Goal: Use online tool/utility: Use online tool/utility

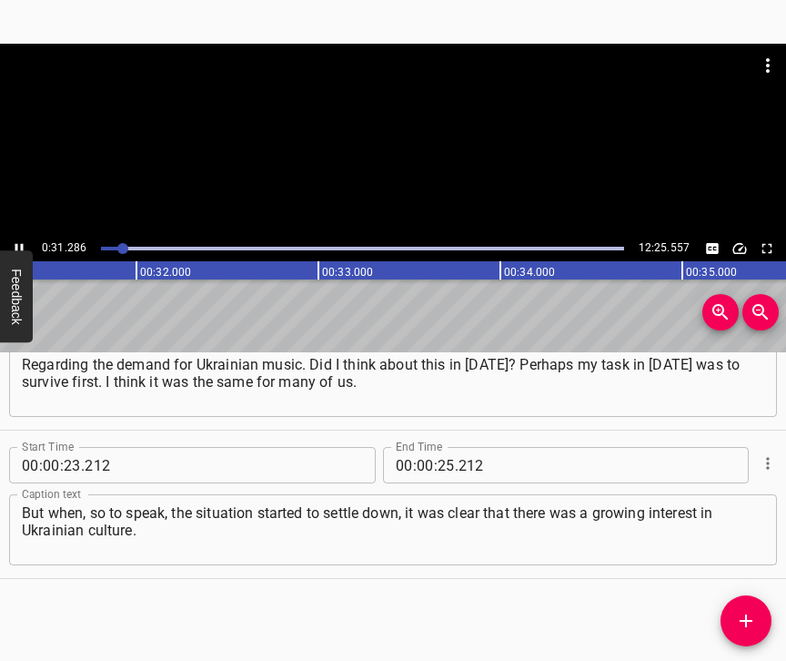
scroll to position [0, 5710]
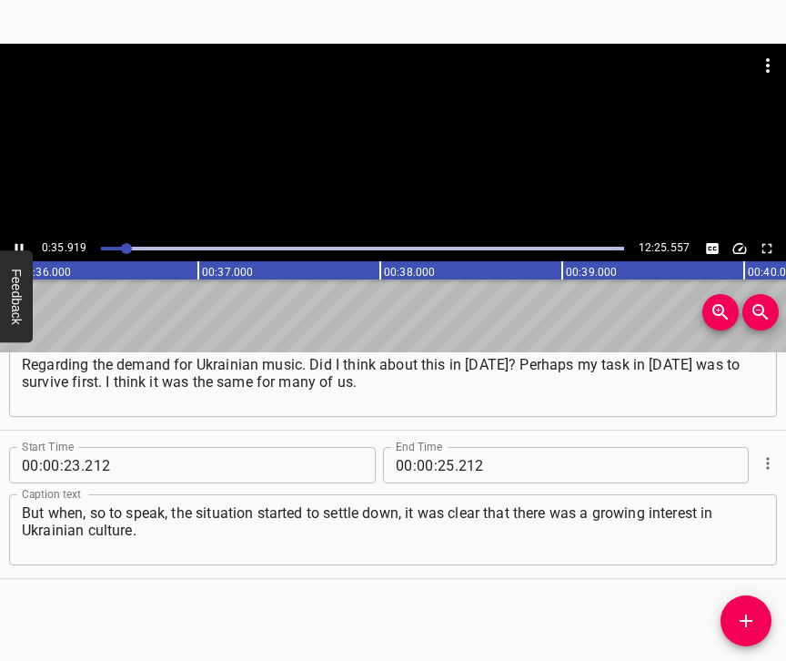
click at [11, 244] on icon "Play/Pause" at bounding box center [19, 248] width 16 height 16
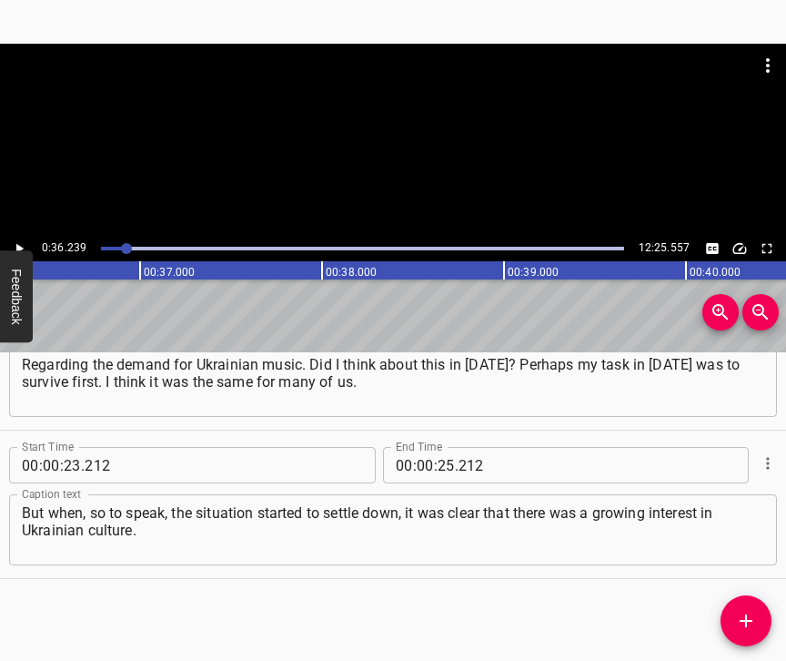
scroll to position [0, 6593]
click at [438, 447] on input "number" at bounding box center [446, 465] width 17 height 36
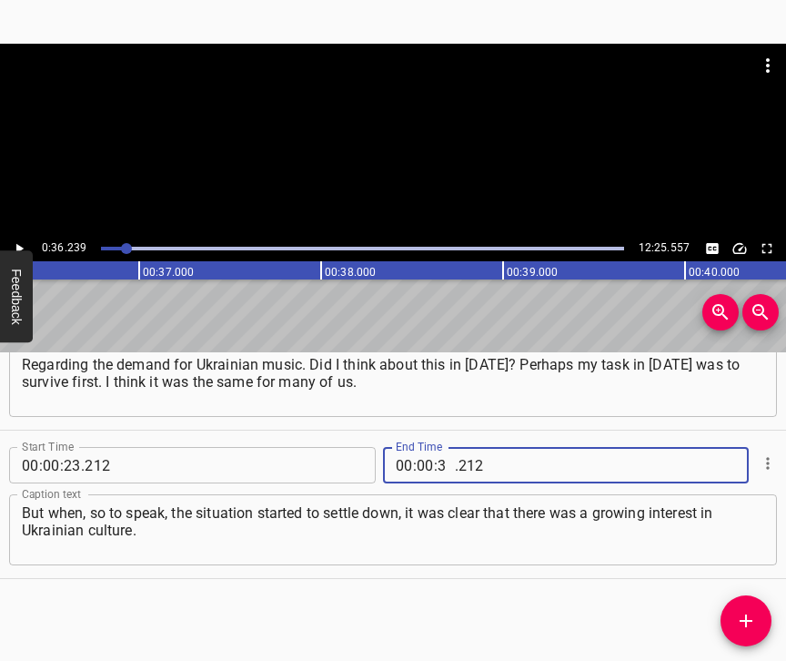
type input "36"
type input "239"
click at [750, 616] on icon "Add Cue" at bounding box center [746, 621] width 22 height 22
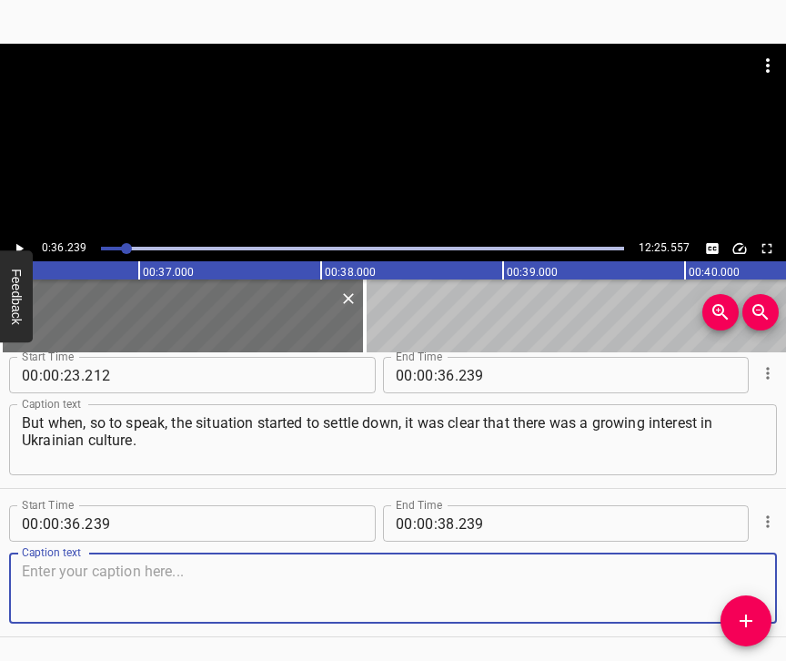
scroll to position [268, 0]
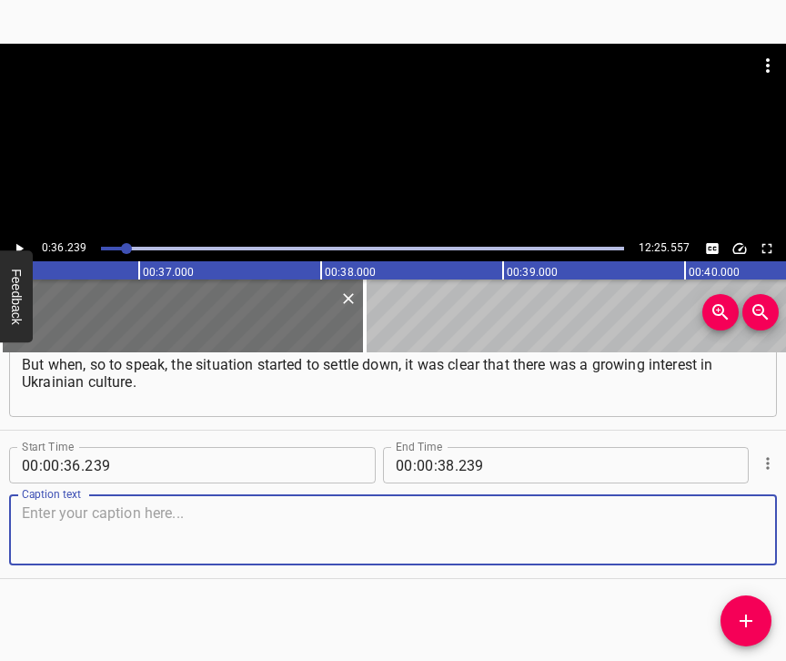
drag, startPoint x: 736, startPoint y: 541, endPoint x: 780, endPoint y: 522, distance: 47.7
click at [740, 540] on textarea at bounding box center [393, 530] width 742 height 52
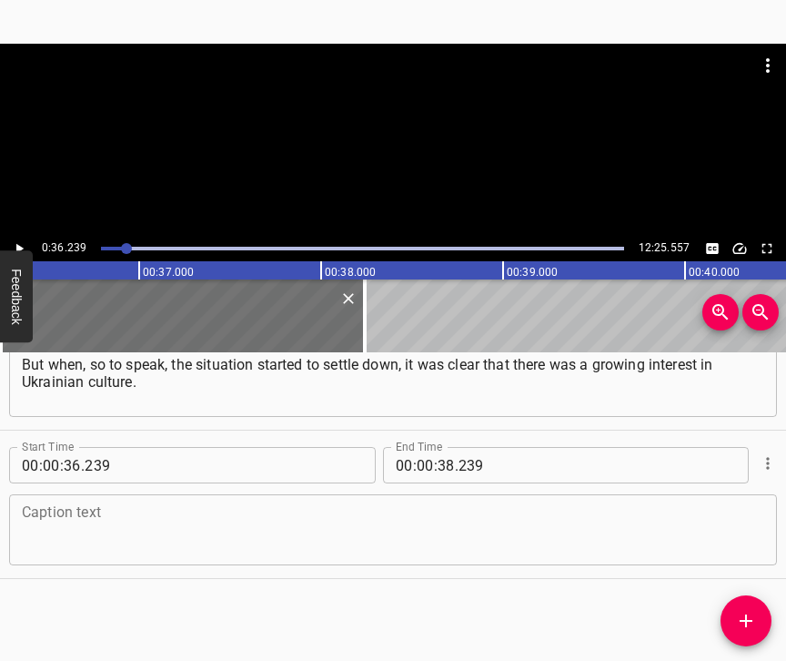
click at [86, 517] on textarea at bounding box center [393, 530] width 742 height 52
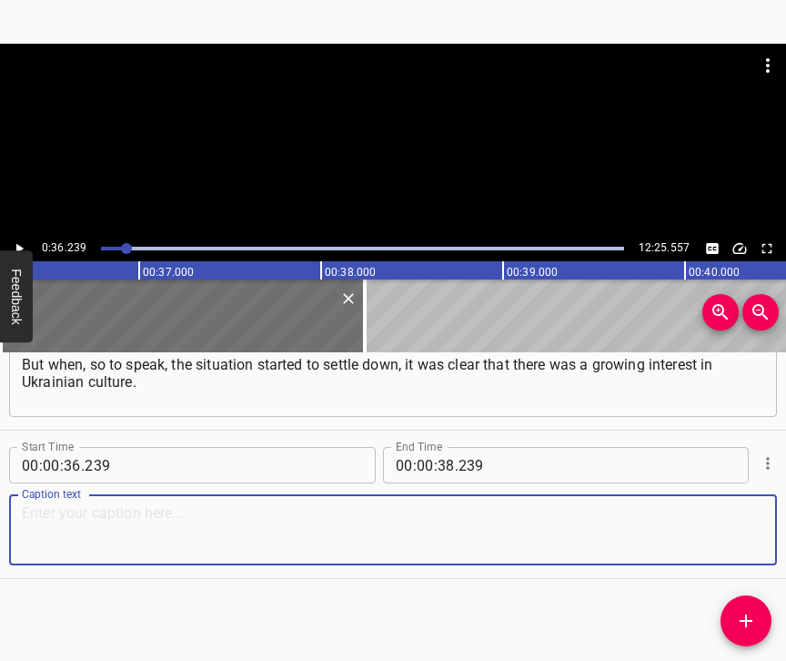
paste textarea "The only thing that worries me now is that this interest in Ukrainian culture d…"
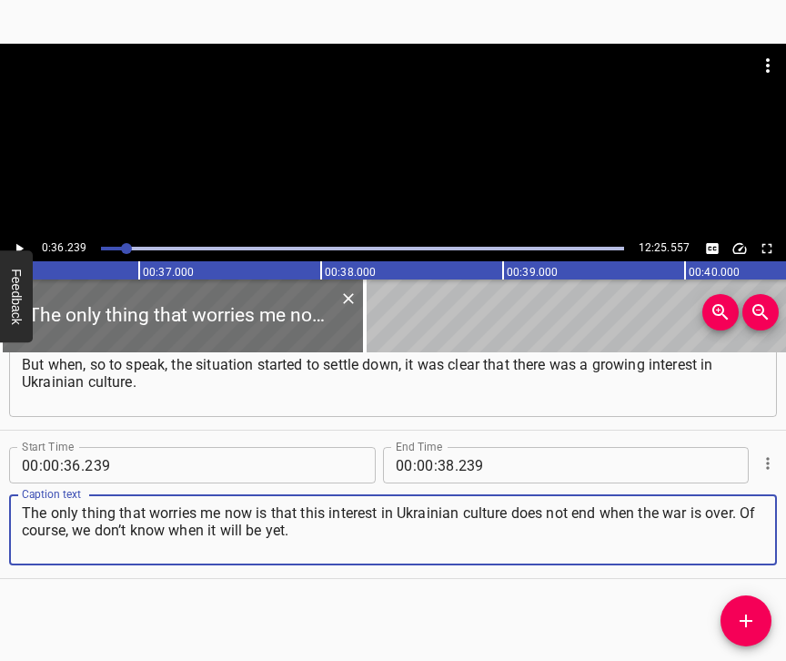
type textarea "The only thing that worries me now is that this interest in Ukrainian culture d…"
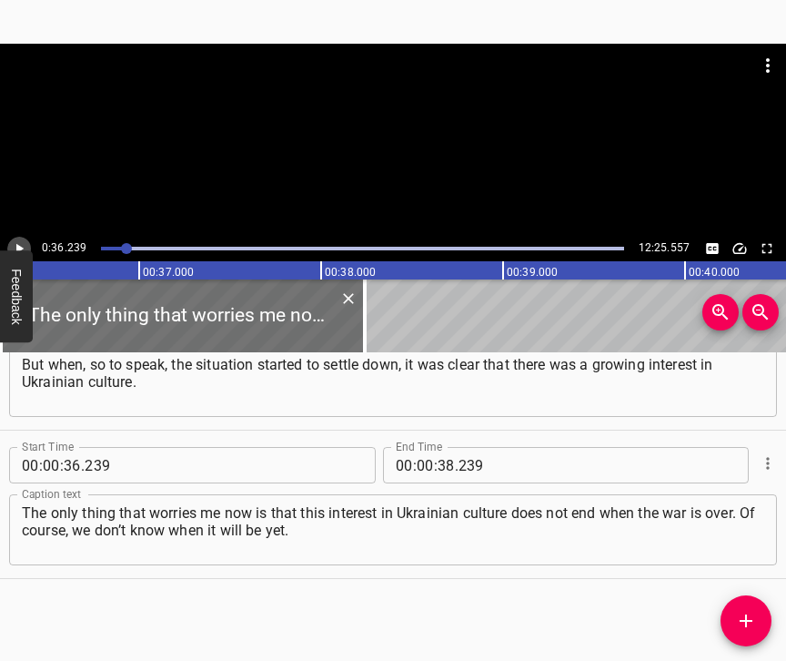
click at [20, 248] on icon "Play/Pause" at bounding box center [19, 249] width 7 height 10
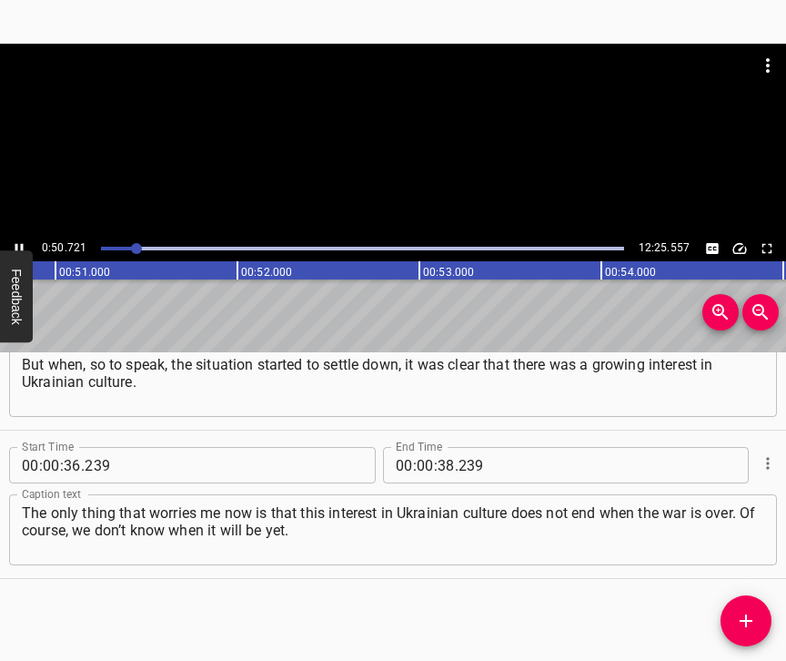
click at [14, 244] on icon "Play/Pause" at bounding box center [19, 248] width 16 height 16
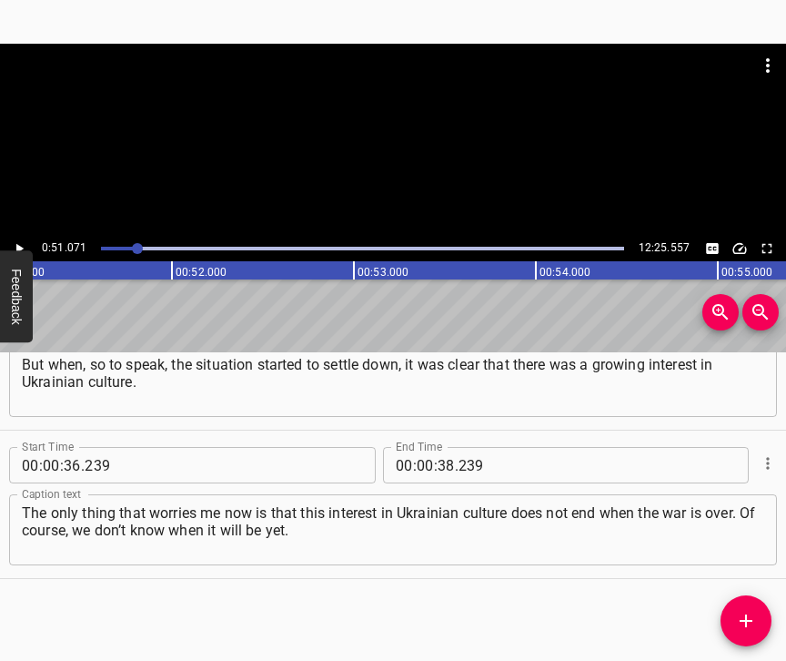
scroll to position [0, 9293]
click at [438, 447] on input "number" at bounding box center [446, 465] width 17 height 36
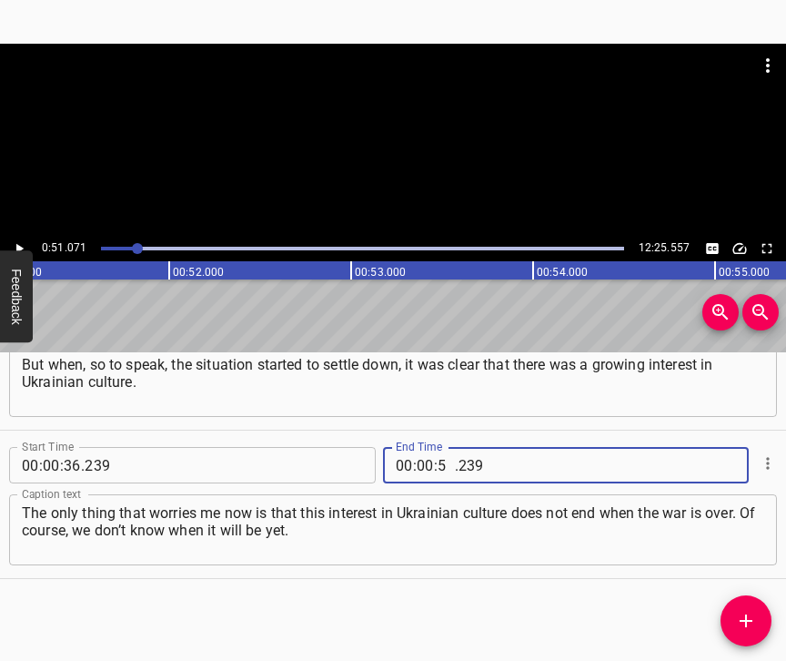
type input "51"
type input "071"
click at [751, 622] on icon "Add Cue" at bounding box center [746, 621] width 22 height 22
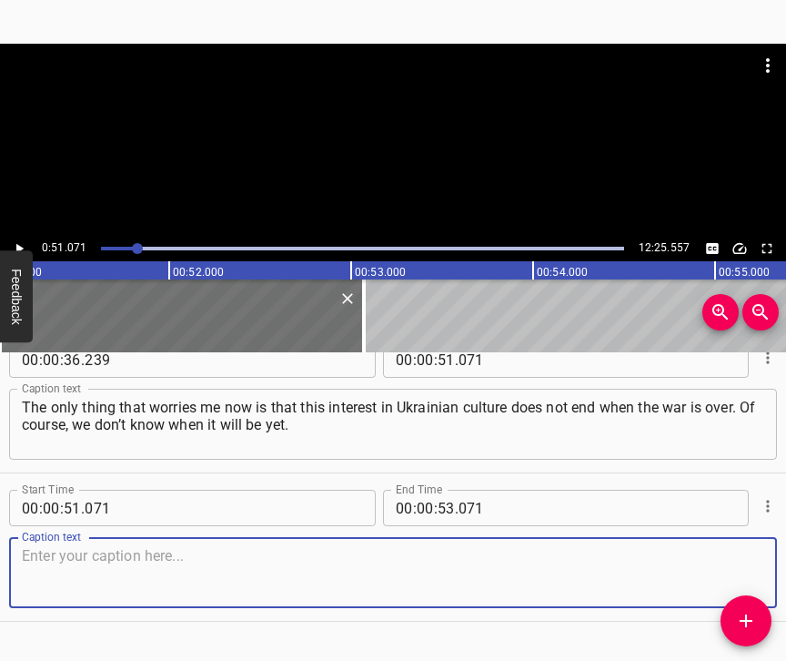
scroll to position [432, 0]
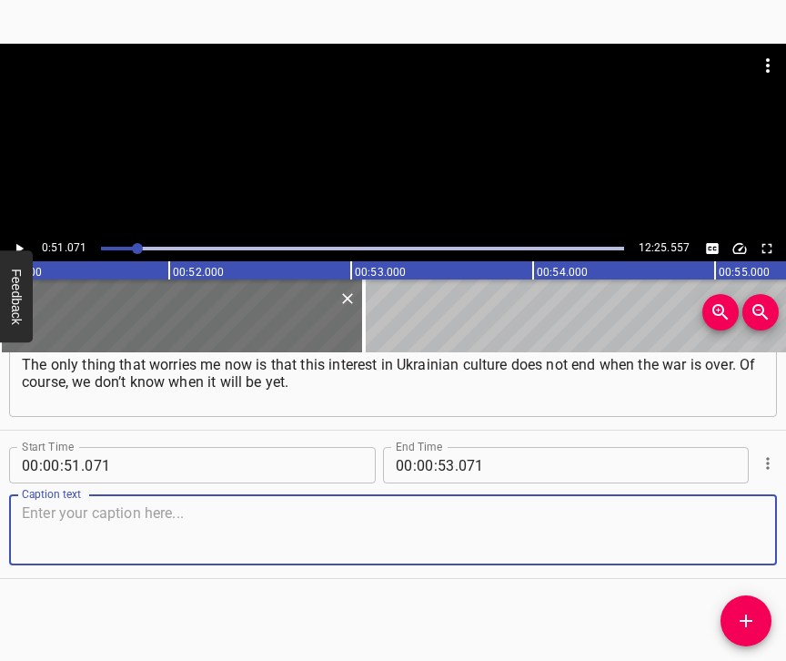
drag, startPoint x: 729, startPoint y: 533, endPoint x: 779, endPoint y: 512, distance: 54.2
click at [734, 528] on textarea at bounding box center [393, 530] width 742 height 52
click at [57, 540] on textarea at bounding box center [393, 530] width 742 height 52
paste textarea "We believe in victory. But I hope that this is not a matter of temporary trends…"
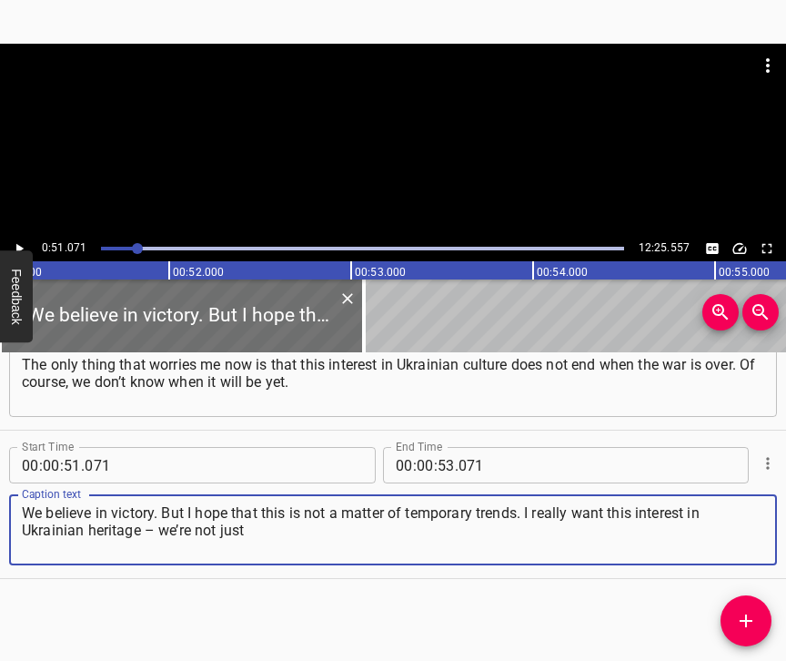
type textarea "We believe in victory. But I hope that this is not a matter of temporary trends…"
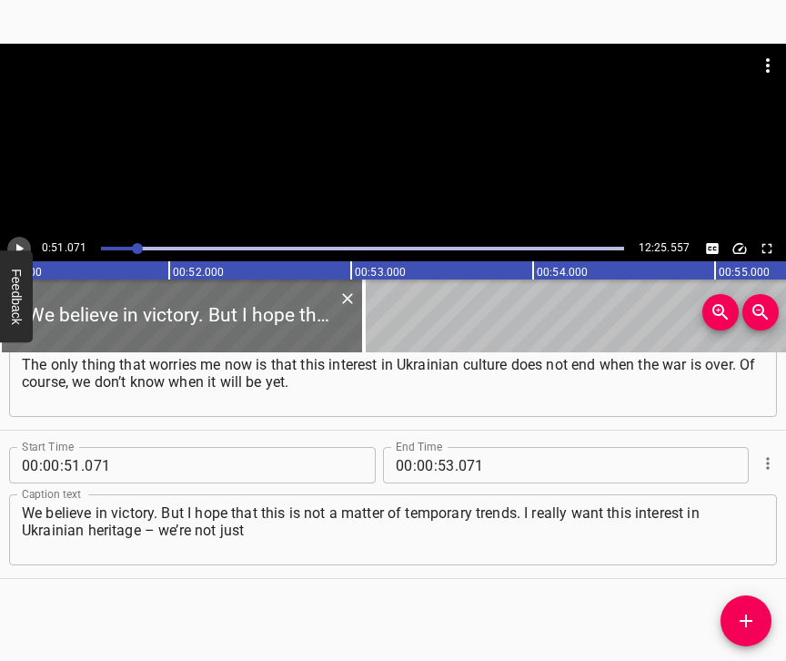
click at [24, 245] on icon "Play/Pause" at bounding box center [19, 248] width 16 height 16
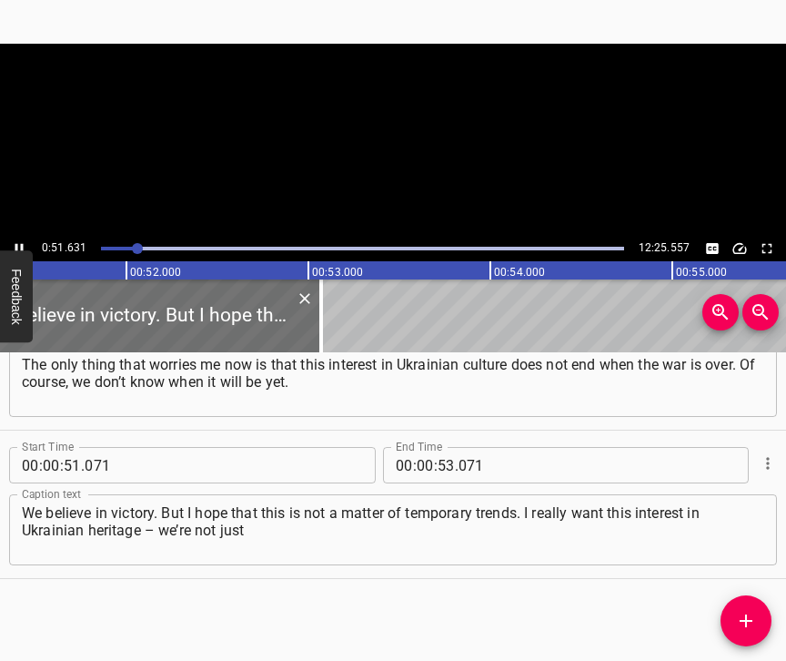
scroll to position [0, 9338]
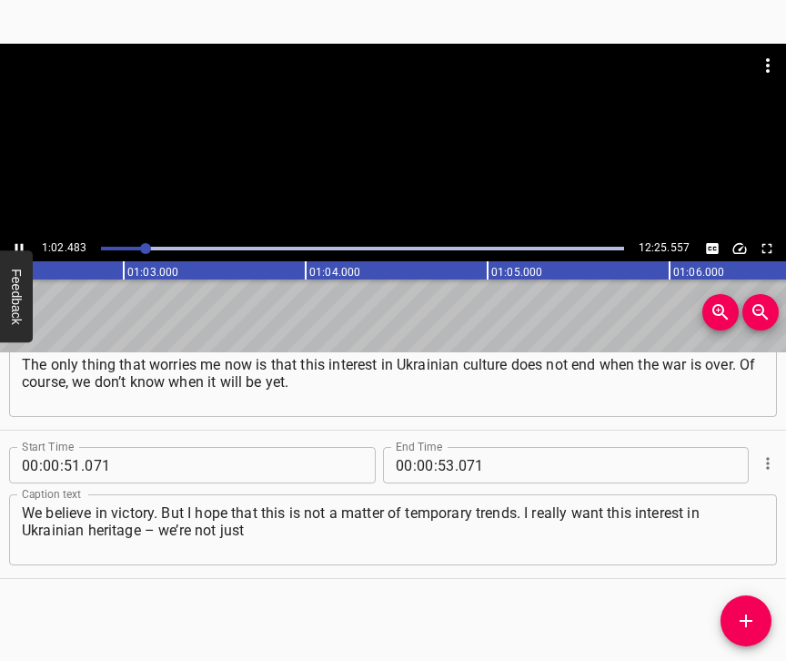
click at [17, 243] on icon "Play/Pause" at bounding box center [19, 248] width 16 height 16
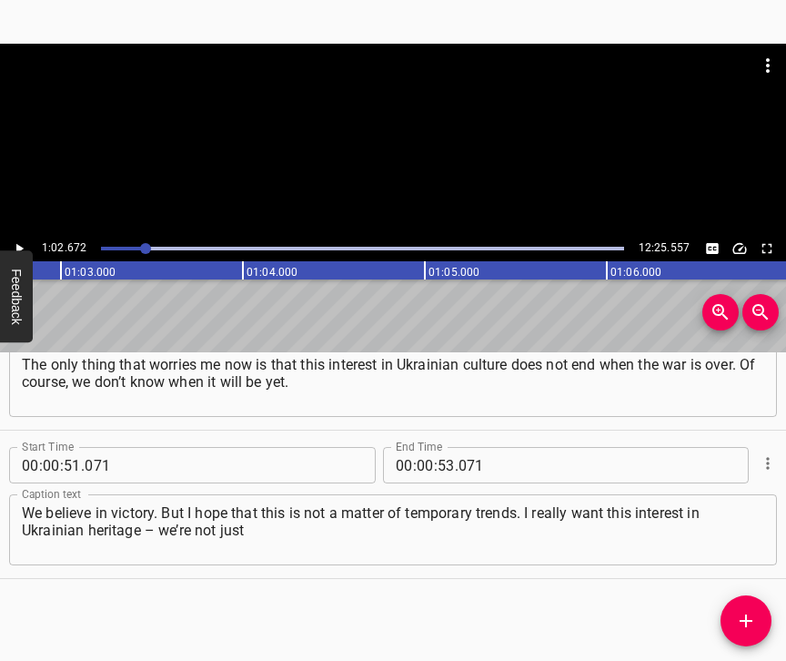
scroll to position [0, 11403]
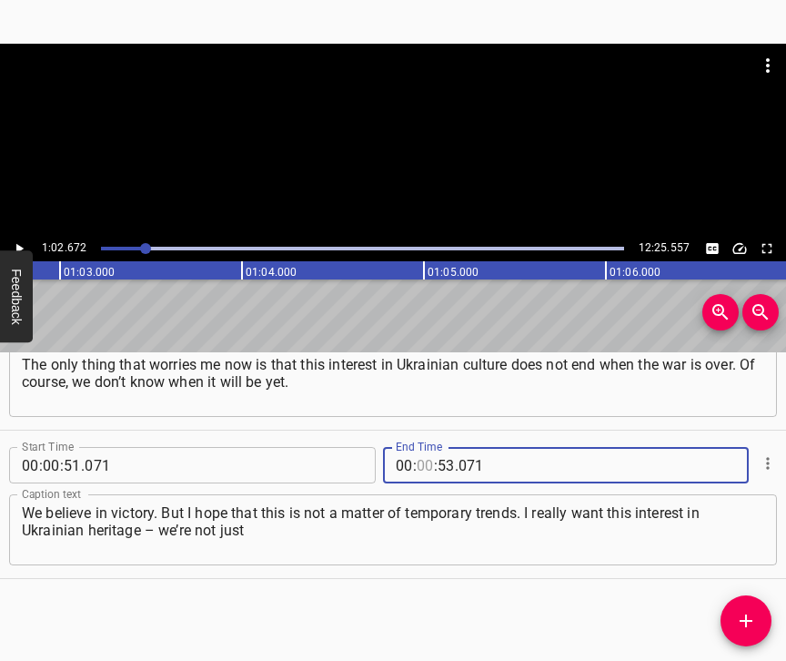
click at [423, 449] on input "number" at bounding box center [425, 465] width 17 height 36
type input "01"
type input "02"
type input "672"
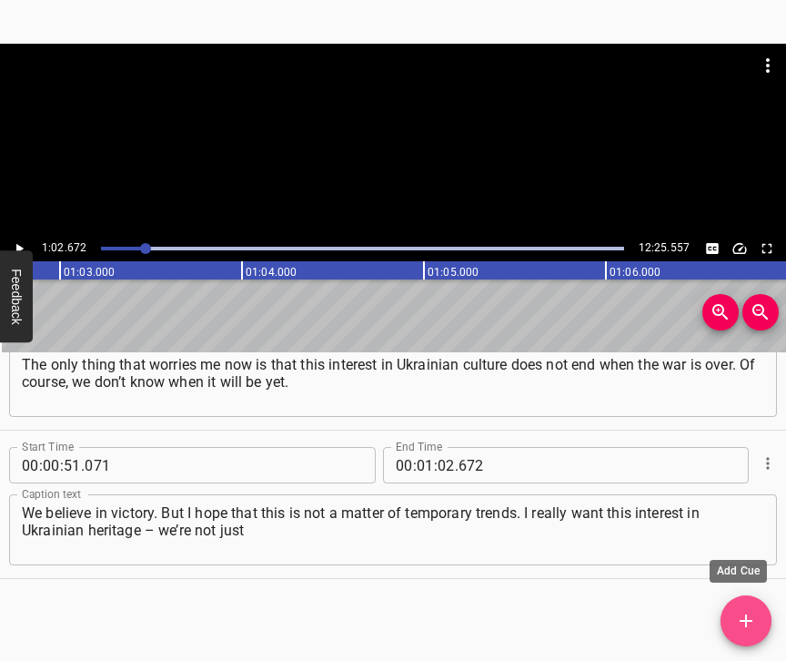
click at [751, 618] on icon "Add Cue" at bounding box center [746, 621] width 22 height 22
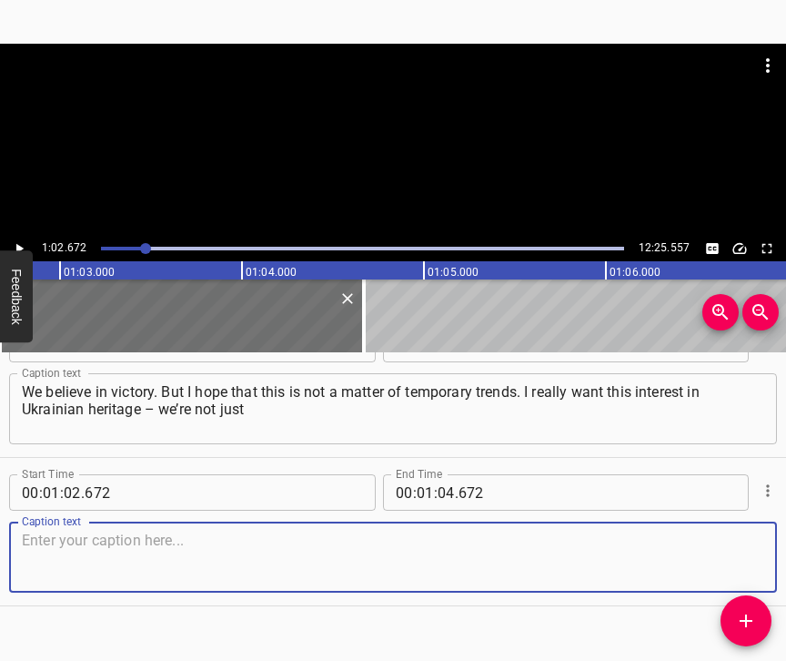
scroll to position [596, 0]
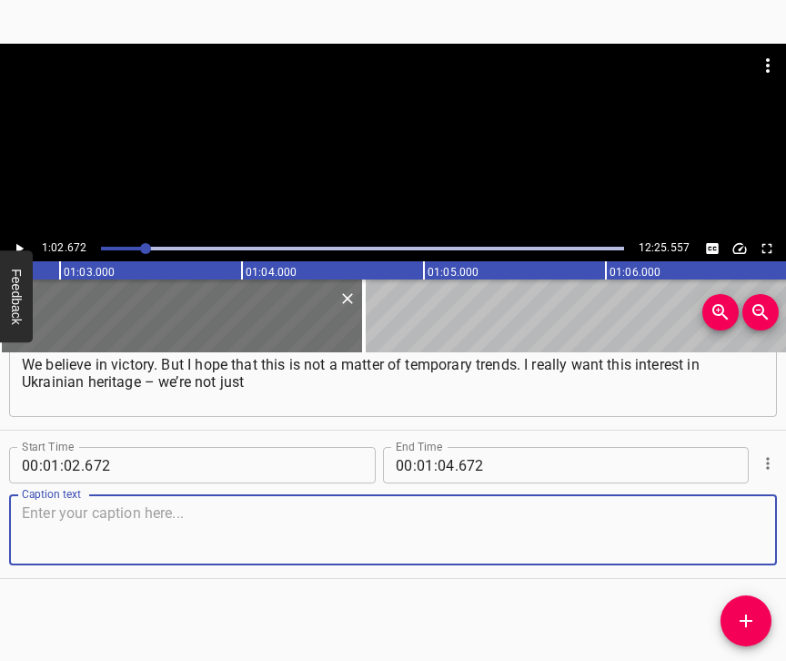
click at [731, 524] on textarea at bounding box center [393, 530] width 742 height 52
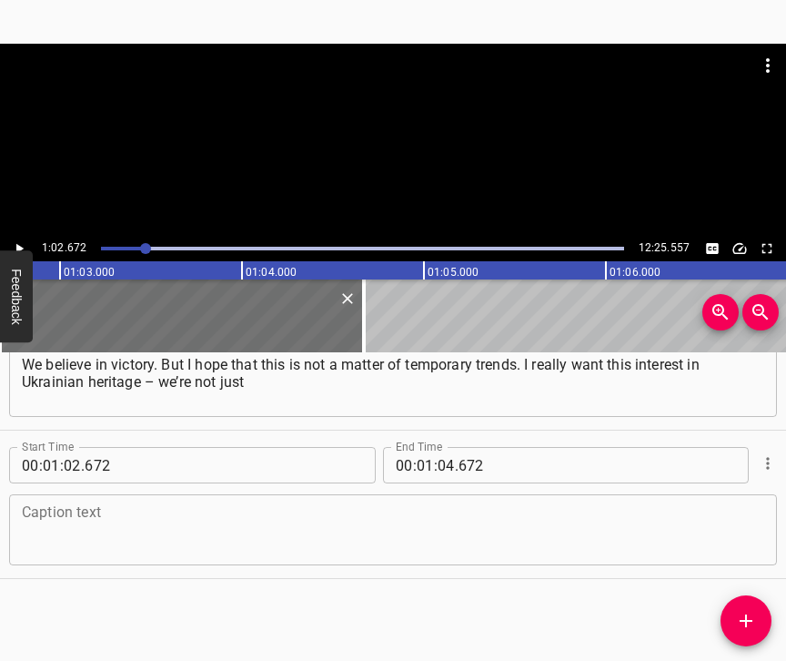
click at [66, 519] on textarea at bounding box center [393, 530] width 742 height 52
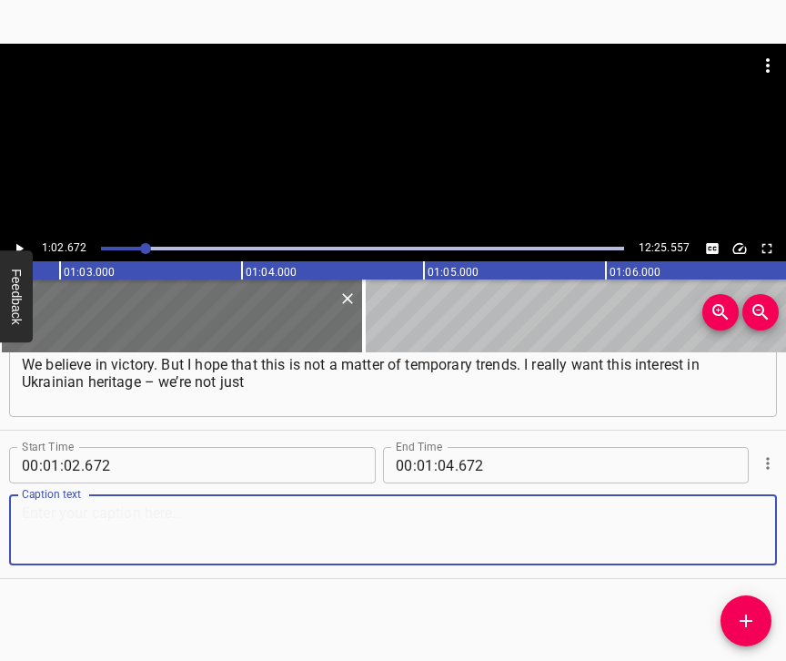
paste textarea "talking about Ukrainian music - to continue. I want Ukraine to become a full me…"
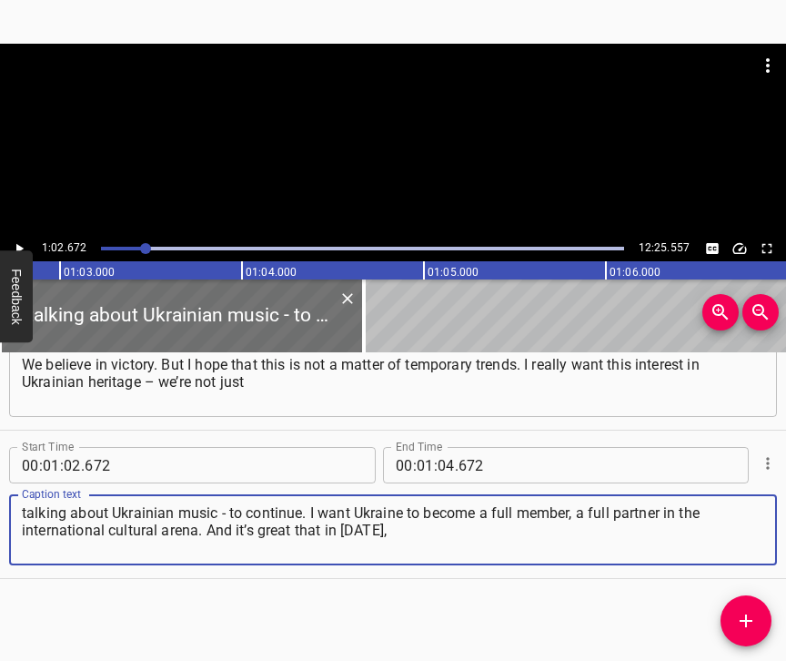
type textarea "talking about Ukrainian music - to continue. I want Ukraine to become a full me…"
click at [22, 243] on icon "Play/Pause" at bounding box center [19, 248] width 16 height 16
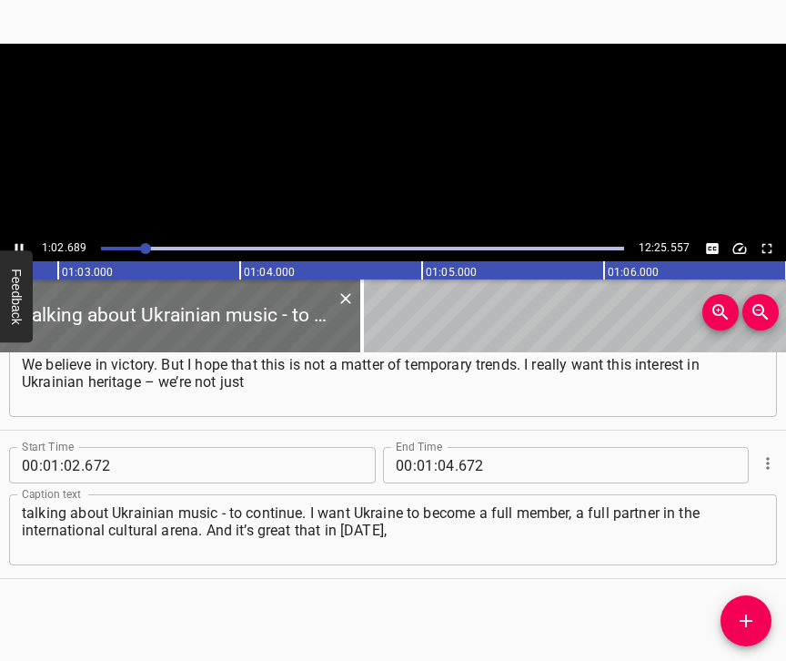
scroll to position [0, 11406]
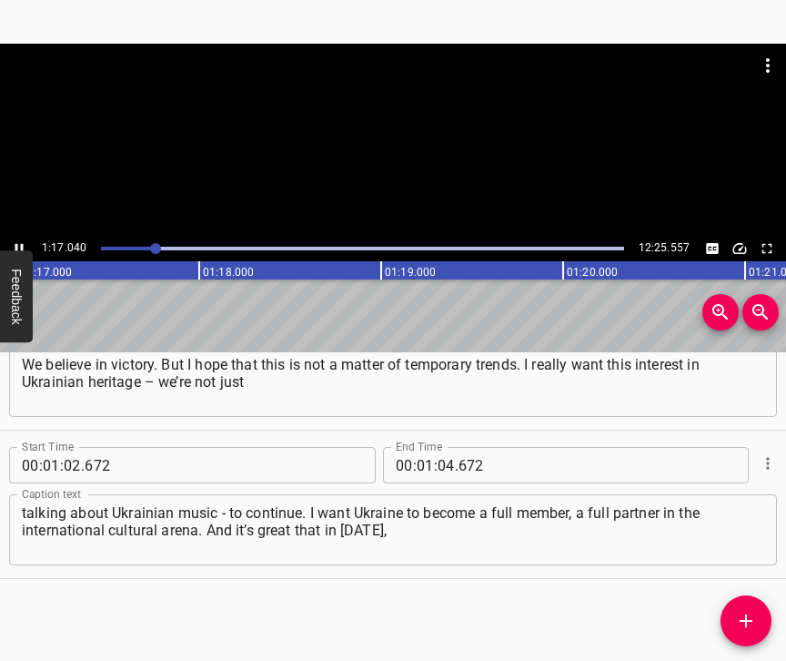
click at [20, 244] on icon "Play/Pause" at bounding box center [19, 248] width 16 height 16
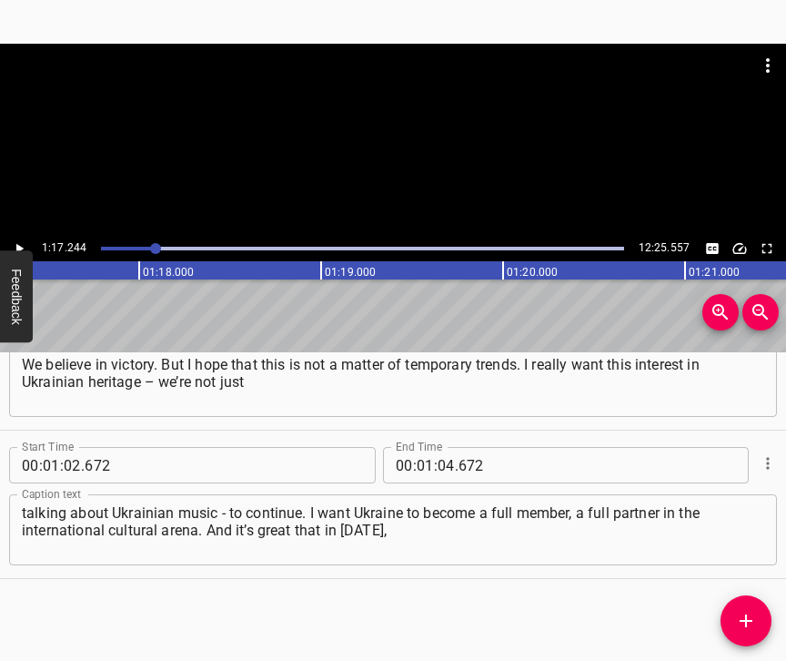
click at [20, 244] on icon "Play/Pause" at bounding box center [19, 248] width 16 height 16
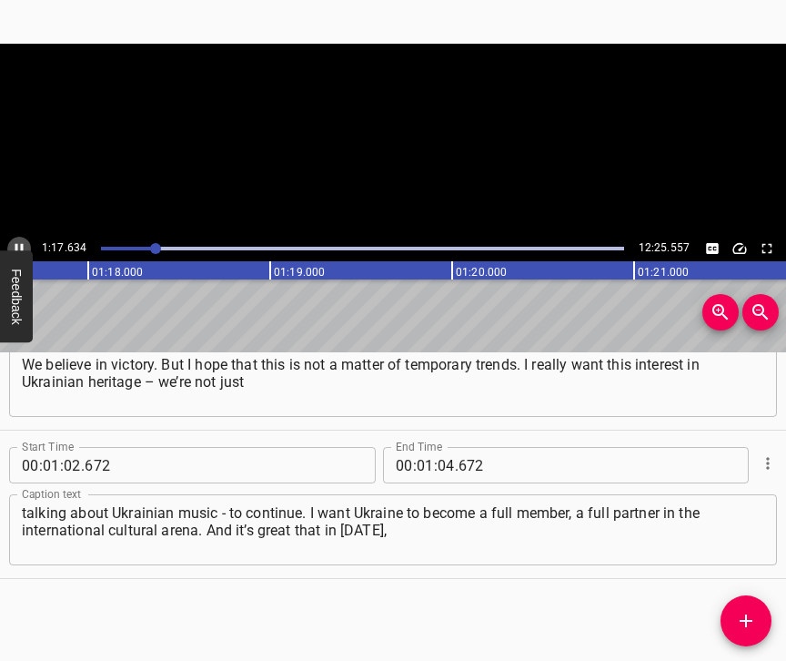
click at [20, 244] on icon "Play/Pause" at bounding box center [19, 248] width 16 height 16
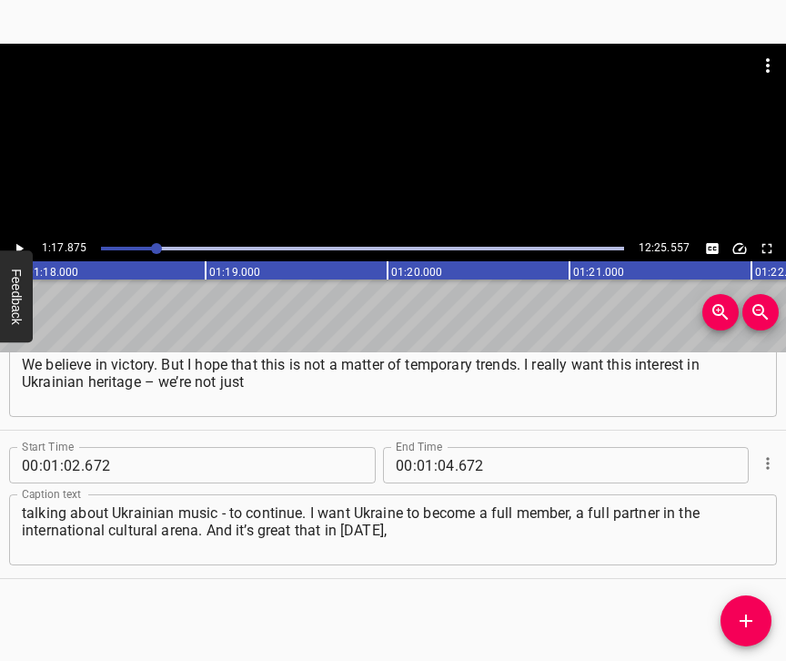
scroll to position [0, 14170]
click at [442, 447] on input "number" at bounding box center [446, 465] width 17 height 36
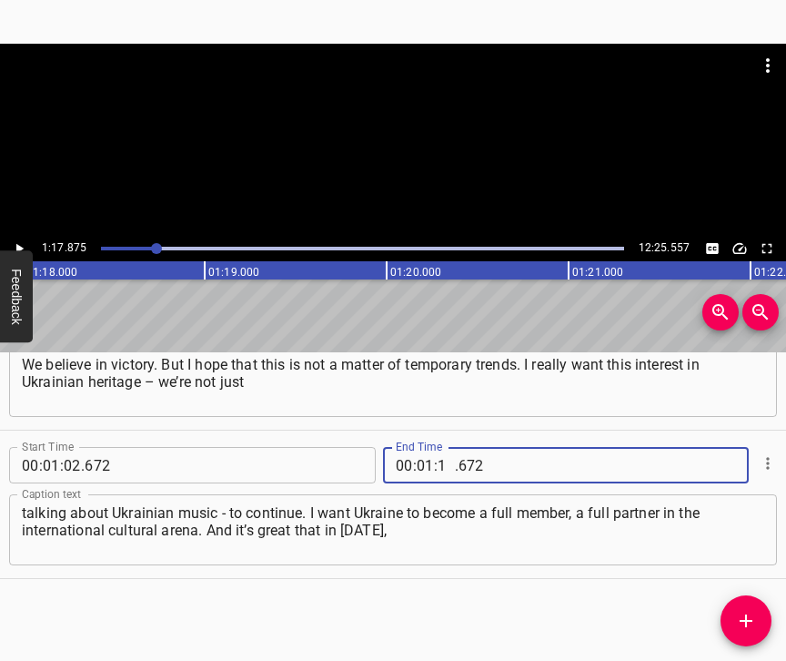
type input "17"
type input "875"
click at [749, 612] on icon "Add Cue" at bounding box center [746, 621] width 22 height 22
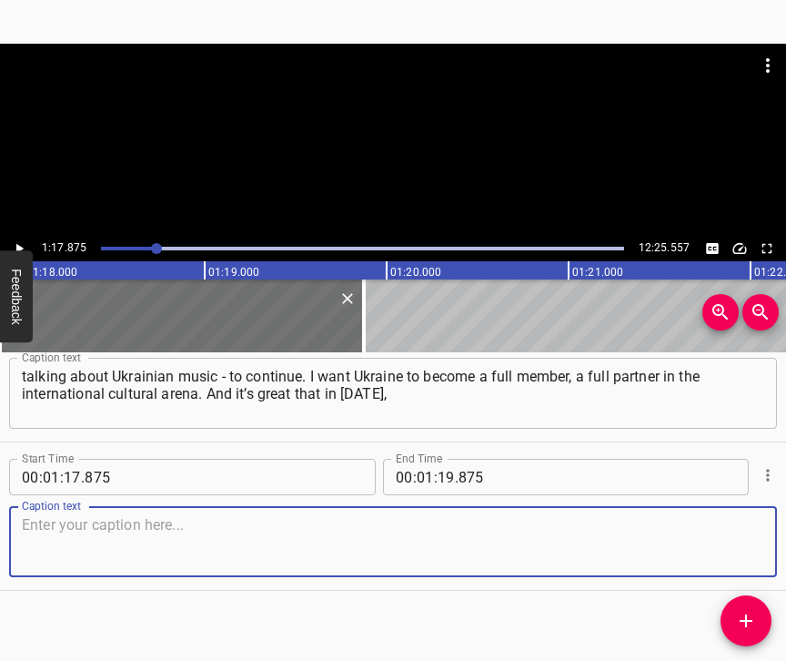
scroll to position [760, 0]
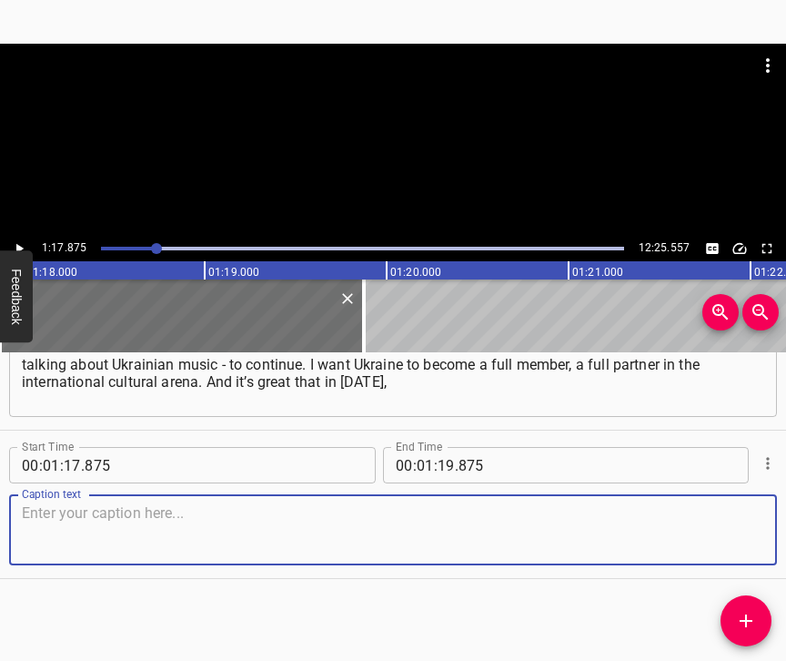
click at [731, 531] on textarea at bounding box center [393, 530] width 742 height 52
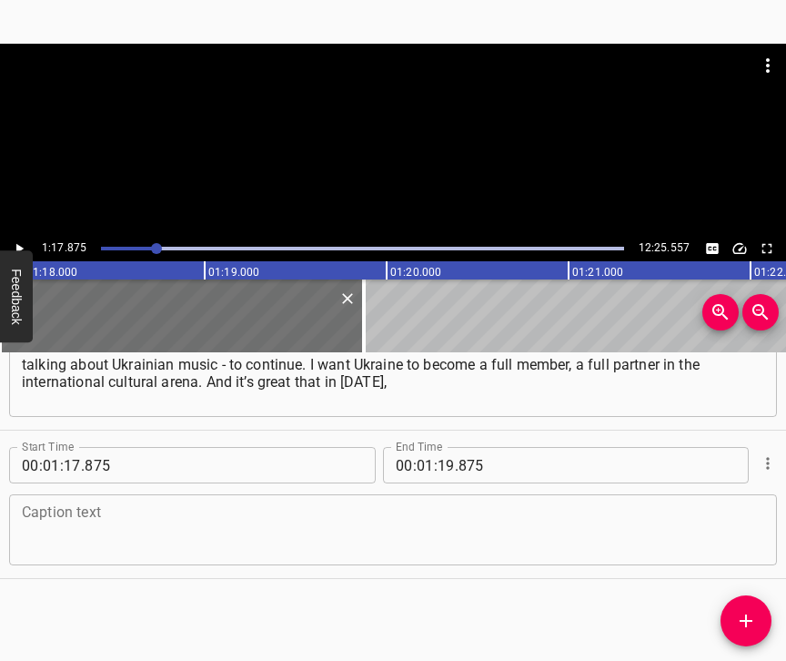
click at [216, 527] on textarea at bounding box center [393, 530] width 742 height 52
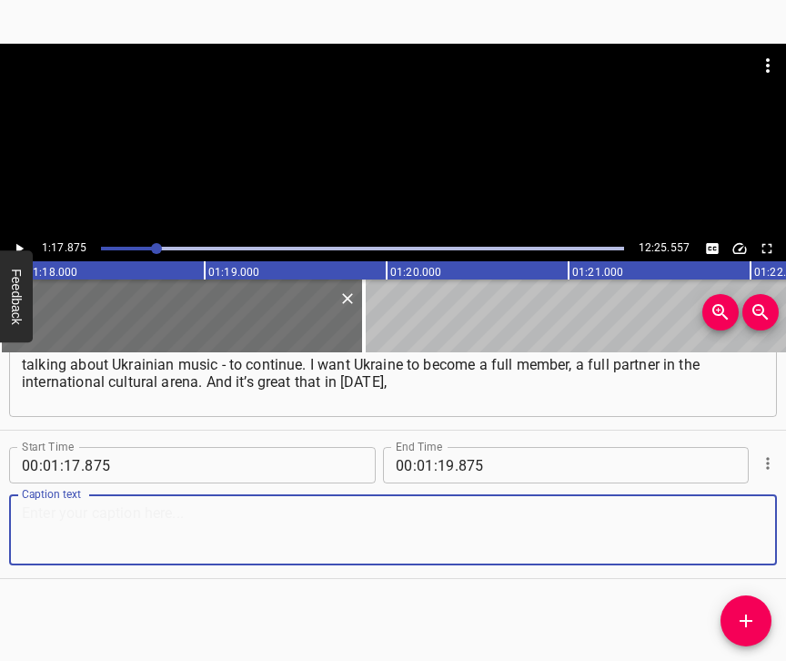
paste textarea "so to speak, there is still such interest in us. But, on the other hand, it see…"
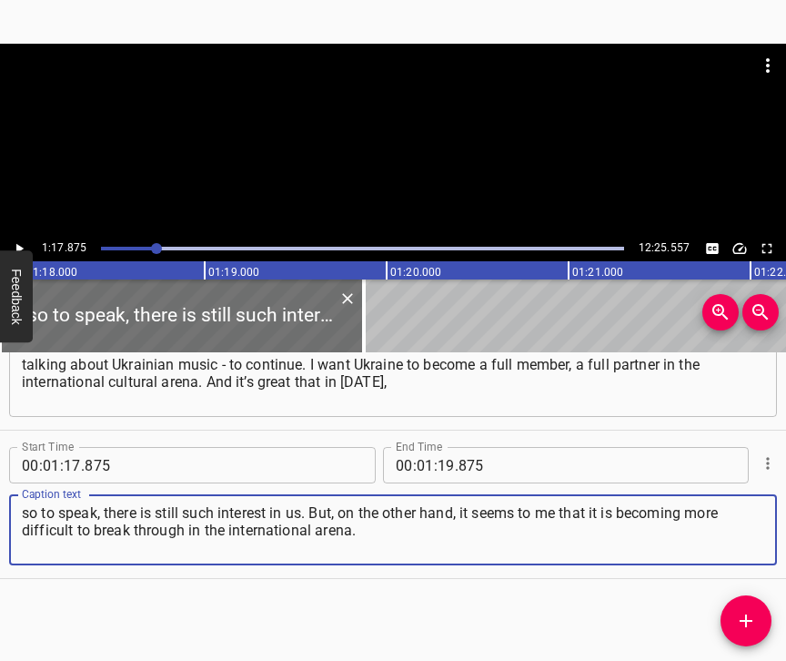
type textarea "so to speak, there is still such interest in us. But, on the other hand, it see…"
click at [20, 247] on icon "Play/Pause" at bounding box center [19, 249] width 7 height 10
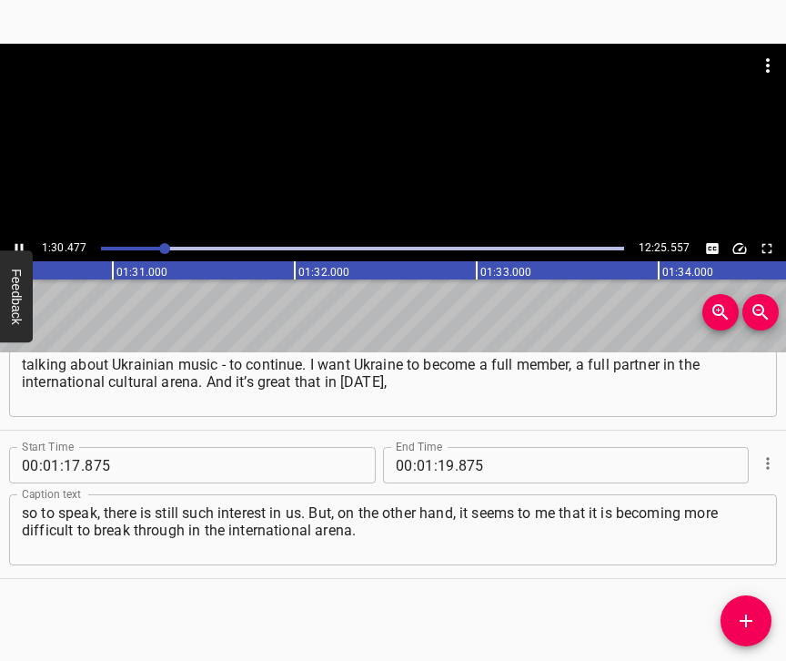
click at [18, 243] on icon "Play/Pause" at bounding box center [19, 248] width 16 height 16
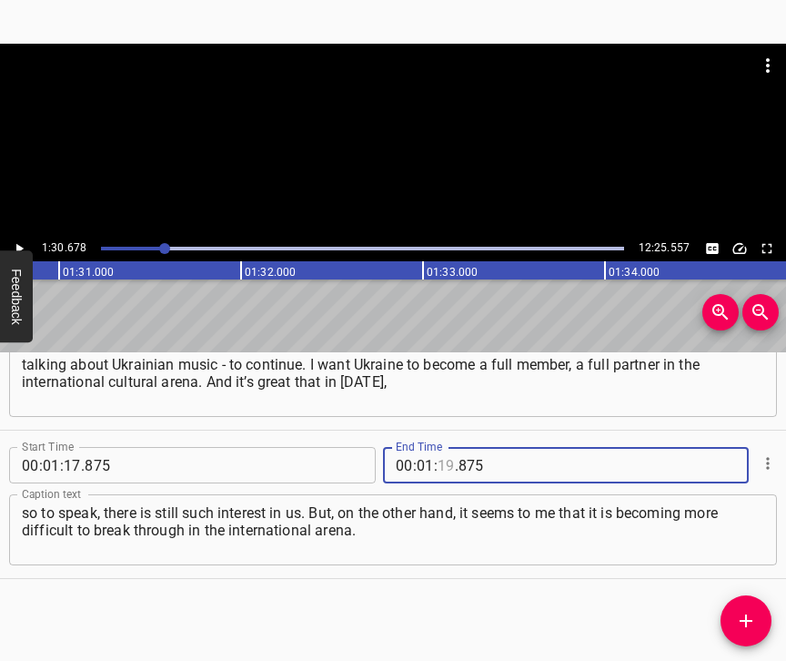
click at [438, 449] on input "number" at bounding box center [446, 465] width 17 height 36
type input "30"
type input "678"
click at [752, 617] on icon "Add Cue" at bounding box center [746, 621] width 22 height 22
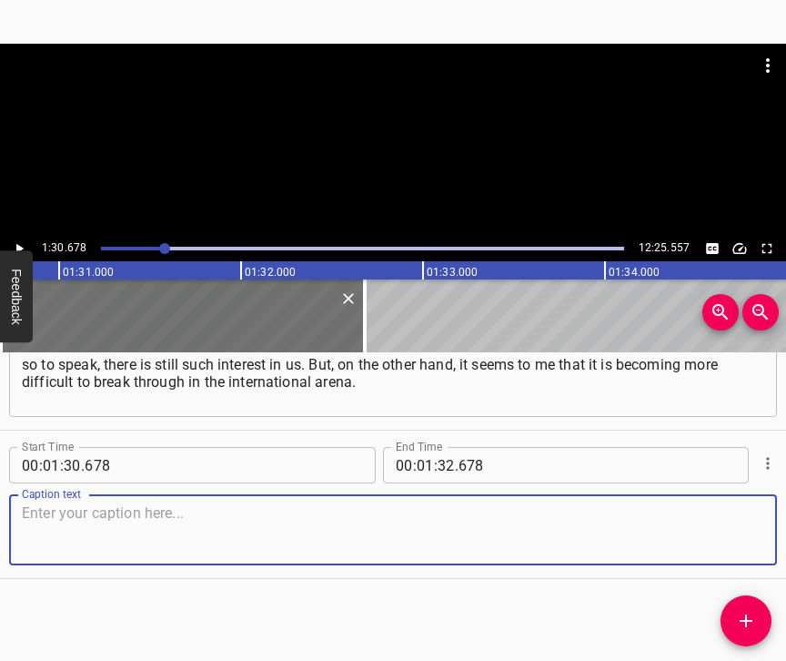
scroll to position [923, 0]
click at [730, 515] on textarea at bounding box center [393, 530] width 742 height 52
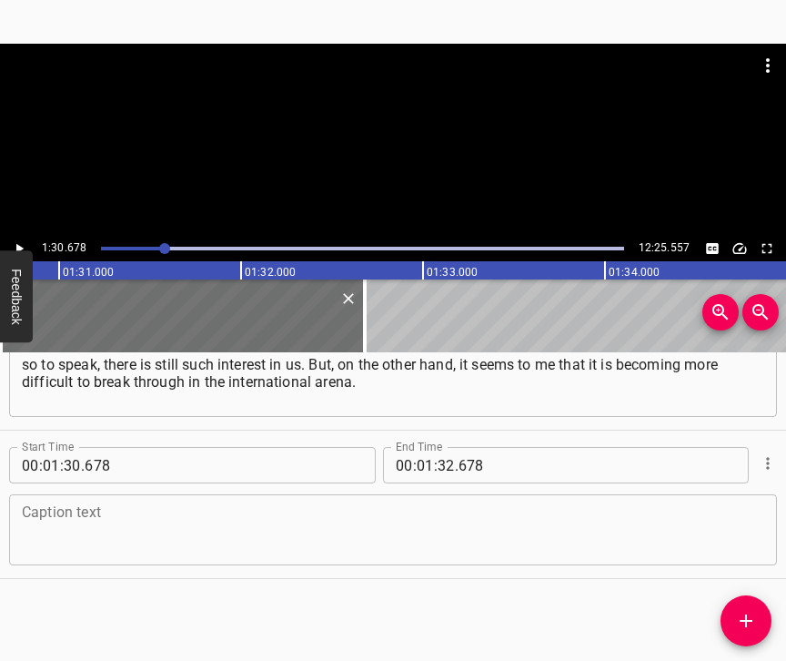
click at [81, 531] on textarea at bounding box center [393, 530] width 742 height 52
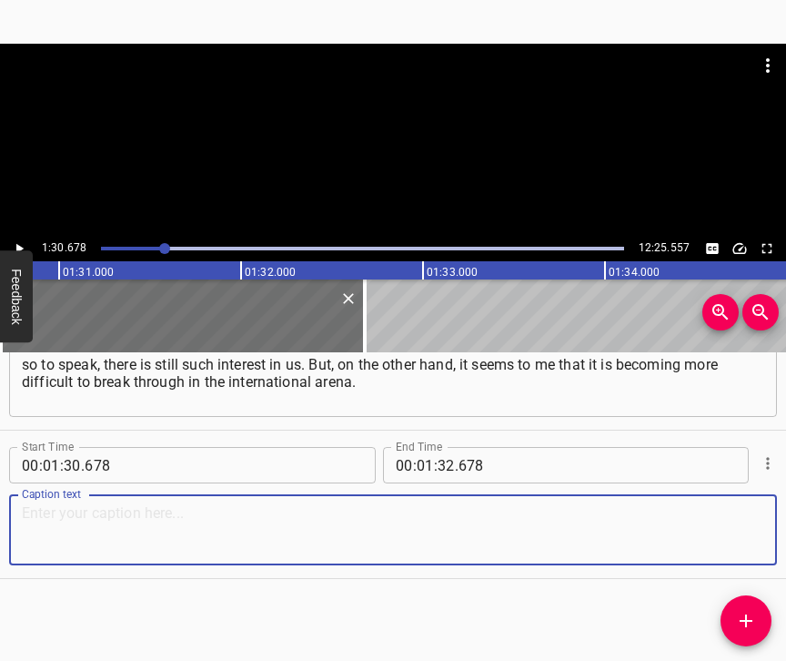
paste textarea "Yes, it is. Because sometimes it seems to me that when people invite us to some…"
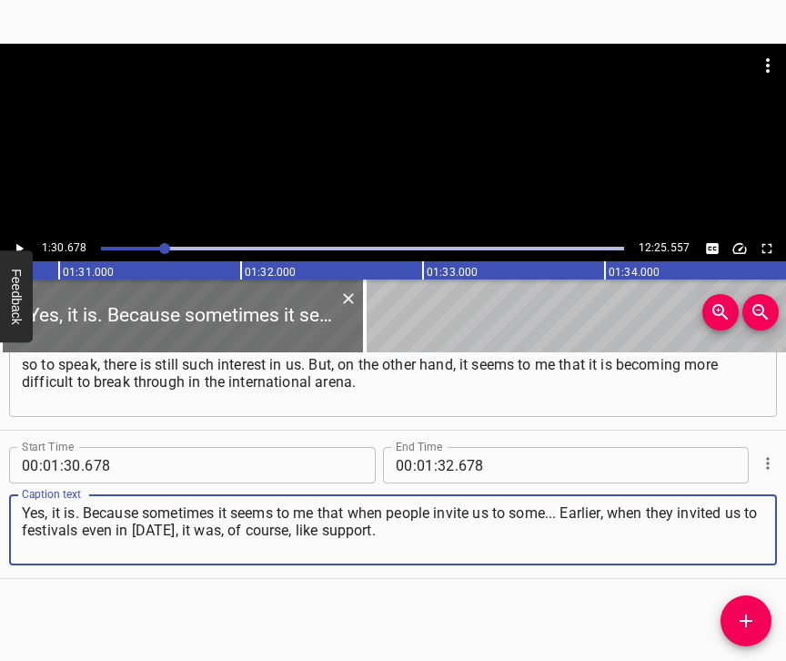
type textarea "Yes, it is. Because sometimes it seems to me that when people invite us to some…"
click at [21, 245] on icon "Play/Pause" at bounding box center [19, 248] width 16 height 16
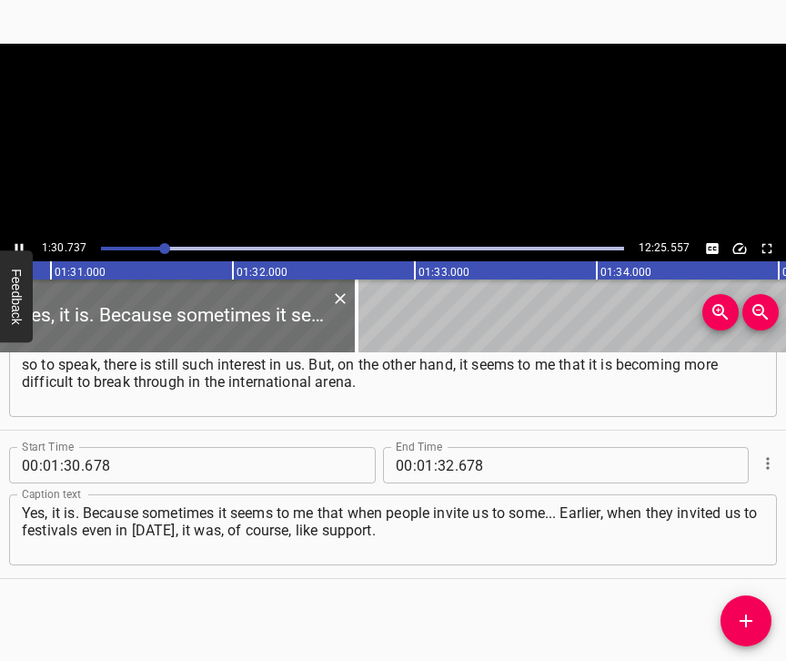
scroll to position [0, 16509]
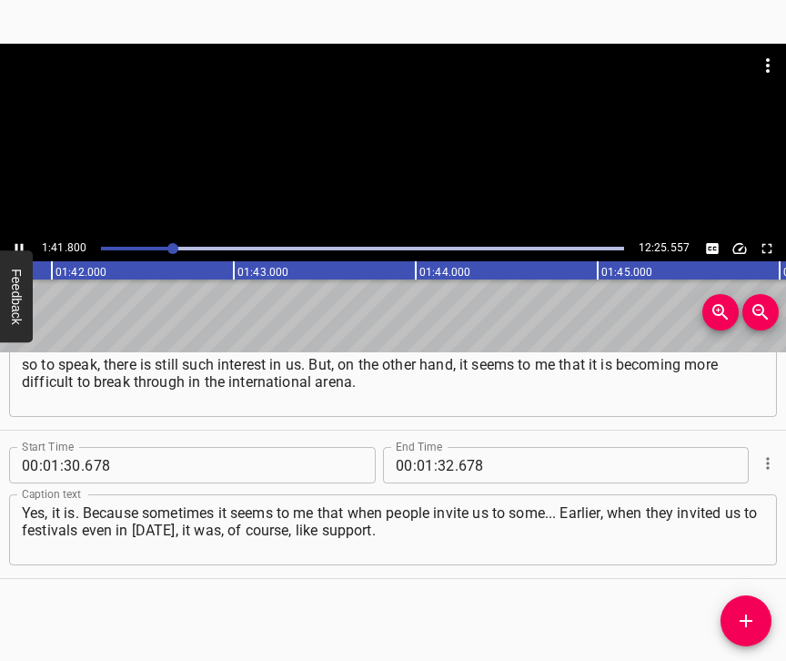
click at [12, 245] on icon "Play/Pause" at bounding box center [19, 248] width 16 height 16
click at [438, 447] on input "number" at bounding box center [446, 465] width 17 height 36
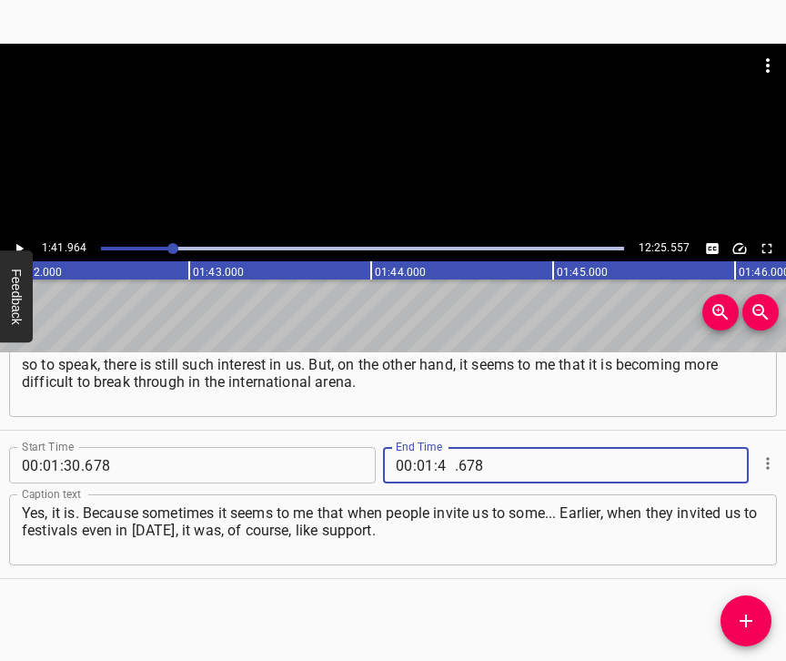
type input "41"
type input "6"
type input "678"
type input "41"
type input "964"
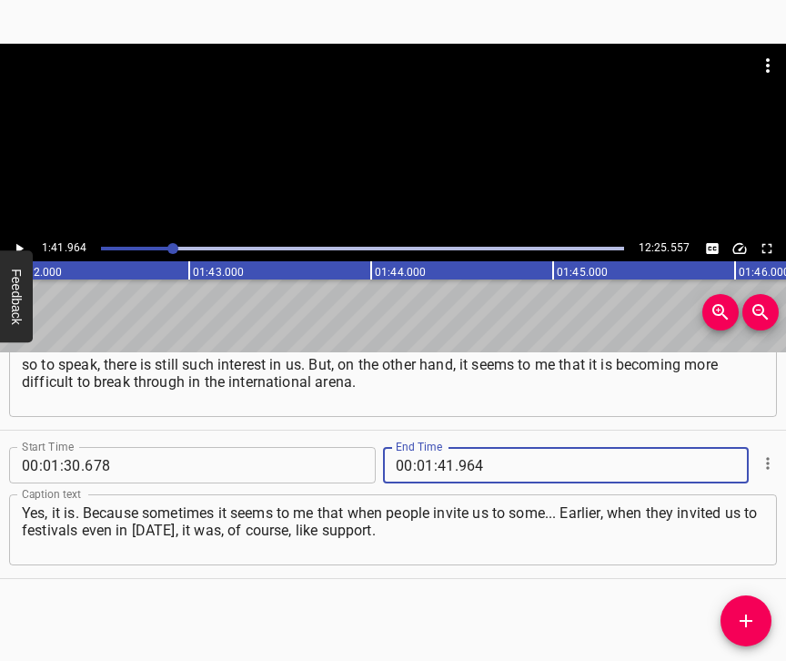
drag, startPoint x: 737, startPoint y: 616, endPoint x: 747, endPoint y: 612, distance: 10.6
click at [737, 615] on icon "Add Cue" at bounding box center [746, 621] width 22 height 22
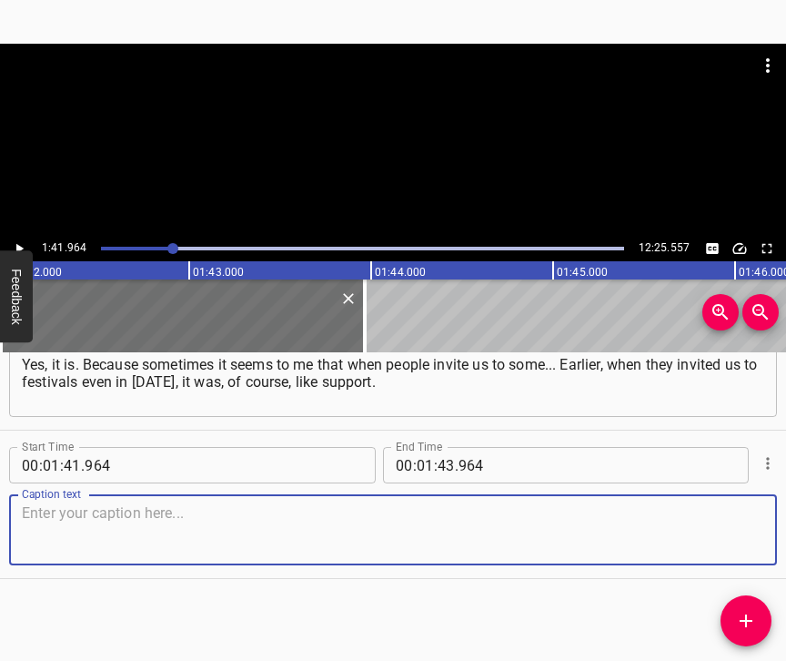
scroll to position [1087, 0]
click at [716, 539] on textarea at bounding box center [393, 530] width 742 height 52
click at [83, 509] on textarea at bounding box center [393, 530] width 742 height 52
paste textarea "That is, extra money was allocated, extra time was allocated in the schedule of…"
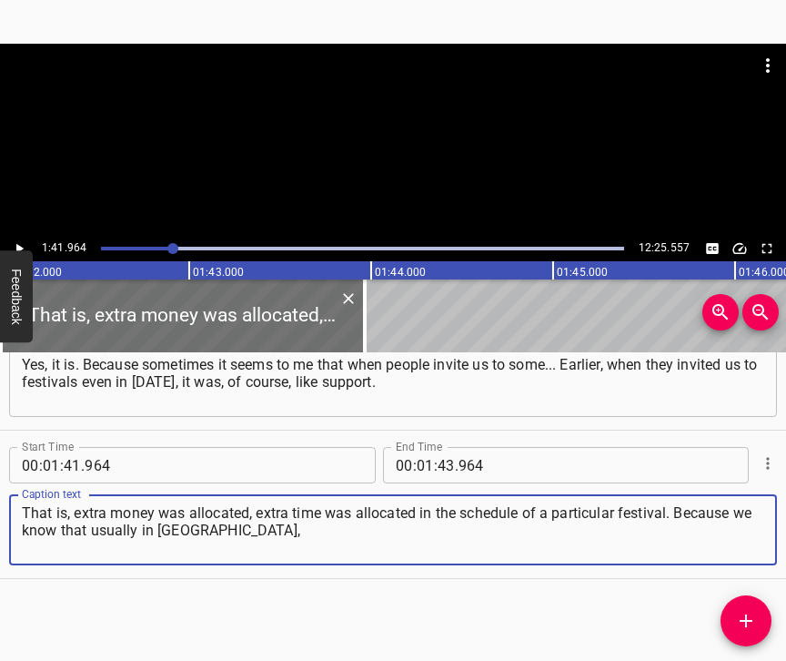
type textarea "That is, extra money was allocated, extra time was allocated in the schedule of…"
click at [24, 244] on icon "Play/Pause" at bounding box center [19, 248] width 16 height 16
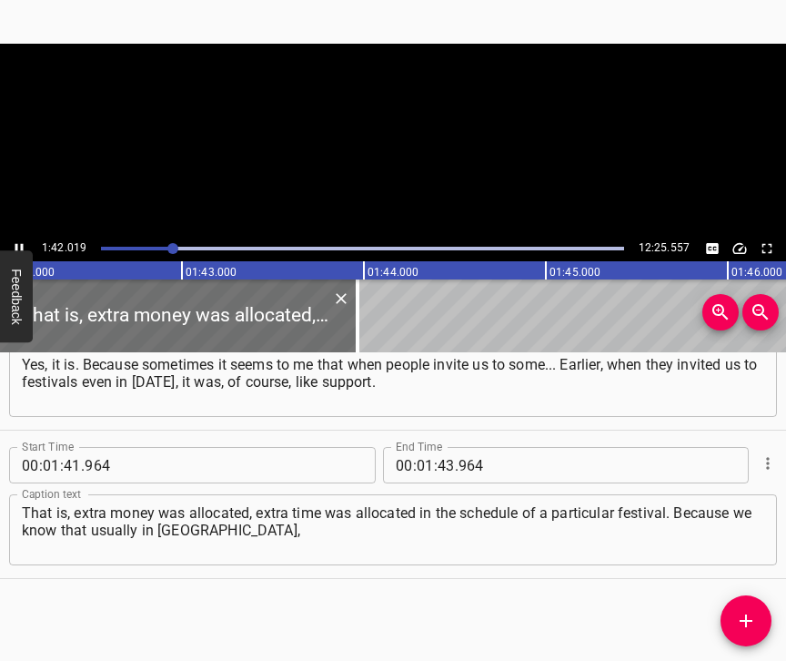
scroll to position [0, 18562]
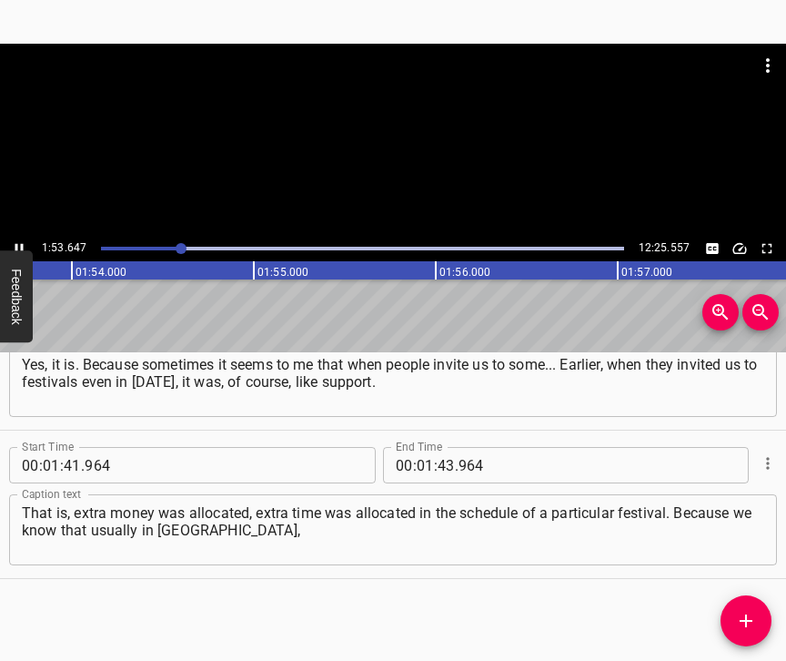
click at [15, 245] on icon "Play/Pause" at bounding box center [19, 248] width 16 height 16
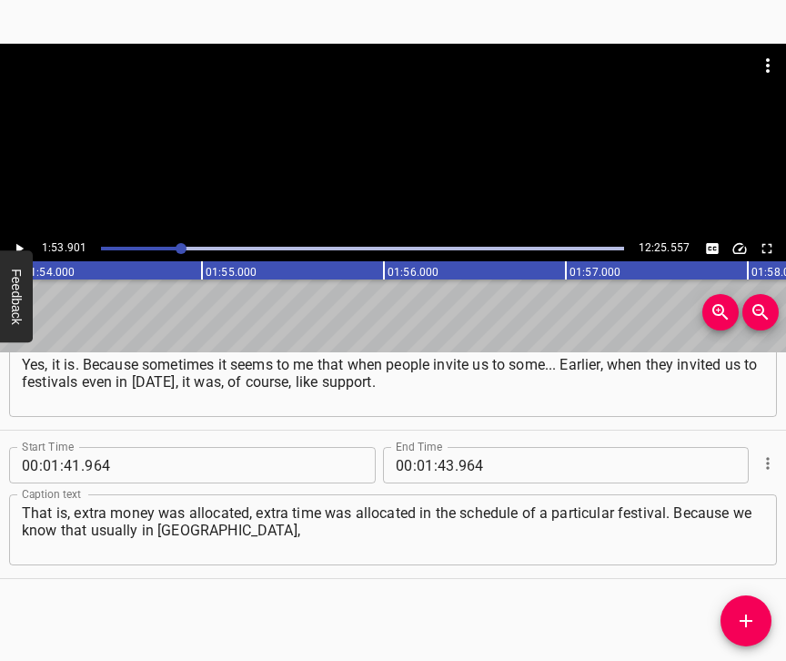
scroll to position [0, 20725]
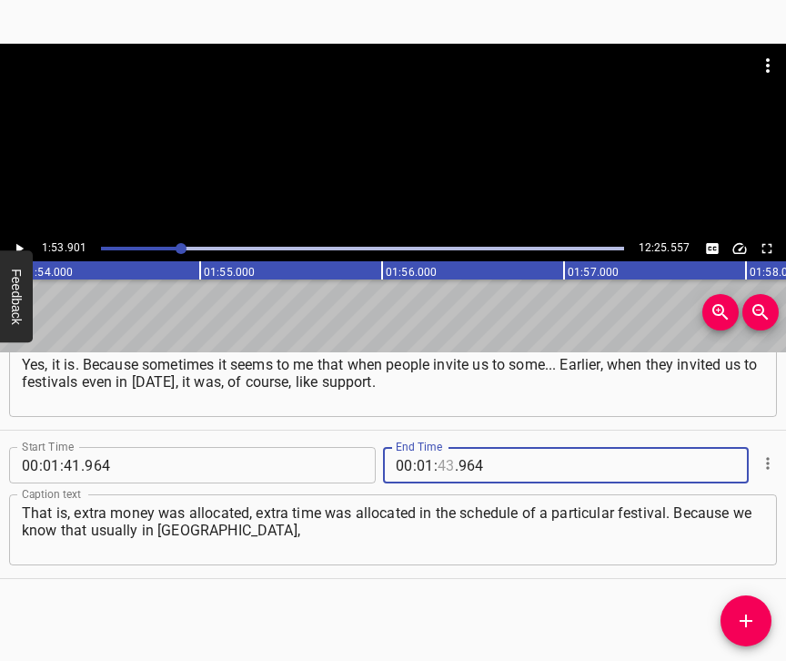
click at [439, 455] on input "number" at bounding box center [446, 465] width 17 height 36
type input "53"
type input "901"
click at [747, 616] on icon "Add Cue" at bounding box center [746, 621] width 22 height 22
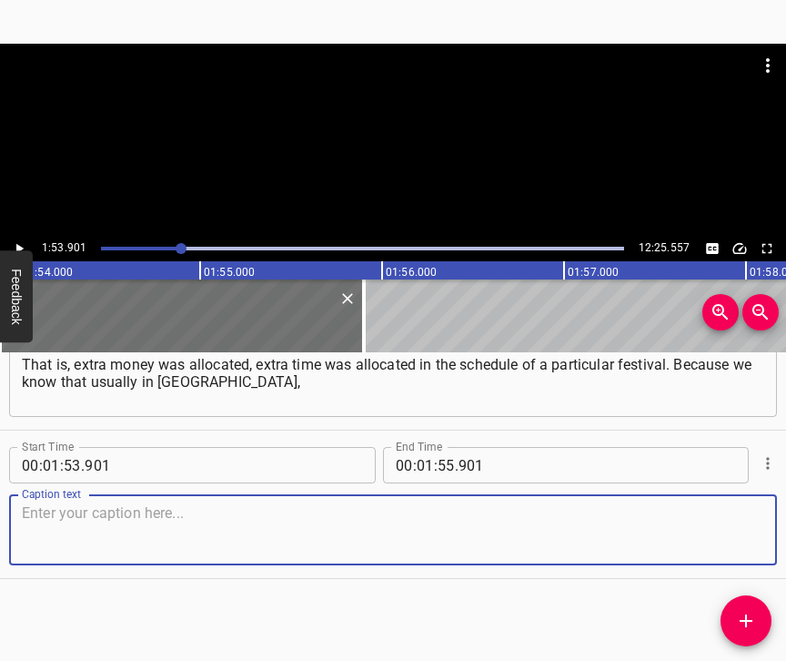
scroll to position [1251, 0]
drag, startPoint x: 736, startPoint y: 525, endPoint x: 781, endPoint y: 513, distance: 46.1
click at [737, 523] on textarea at bounding box center [393, 530] width 742 height 52
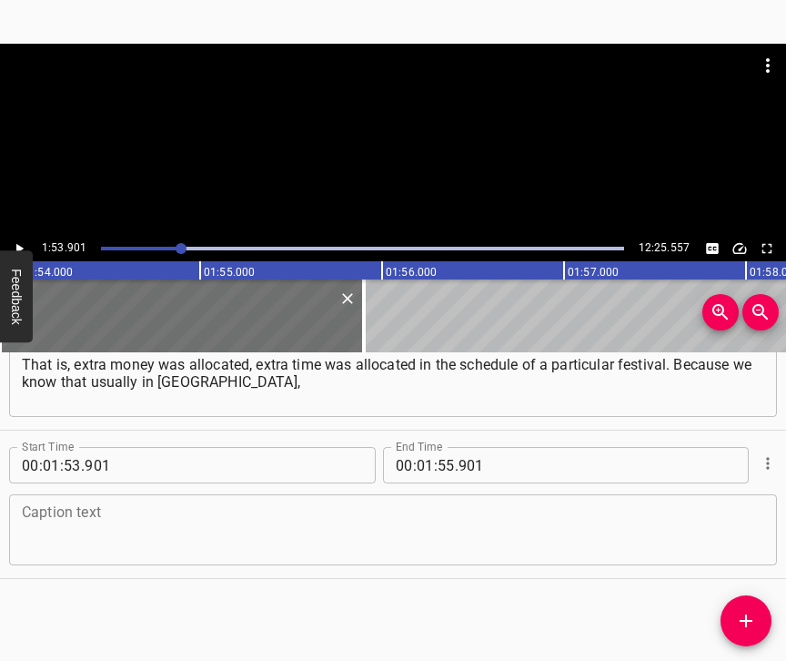
click at [75, 515] on textarea at bounding box center [393, 530] width 742 height 52
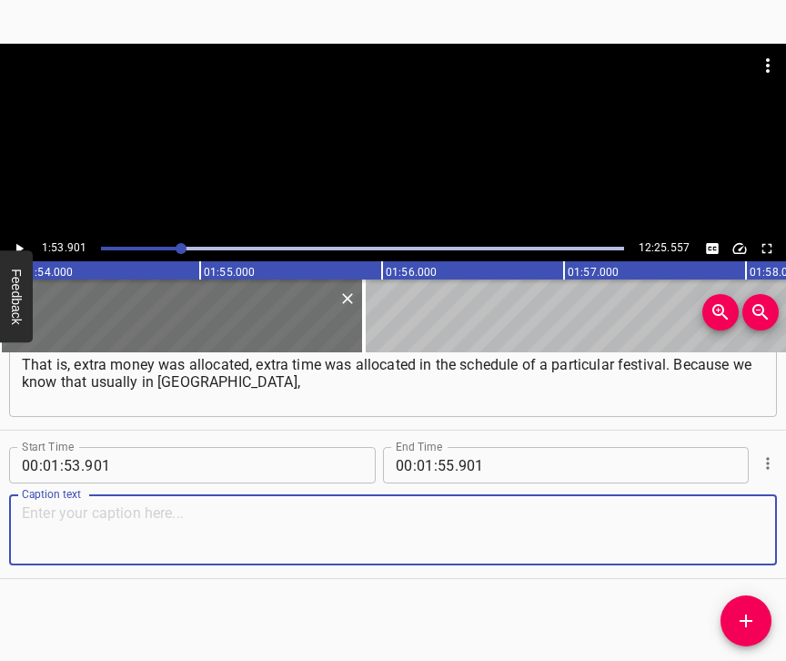
paste textarea "and in general abroad, festivals are formed years in advance. And at the same t…"
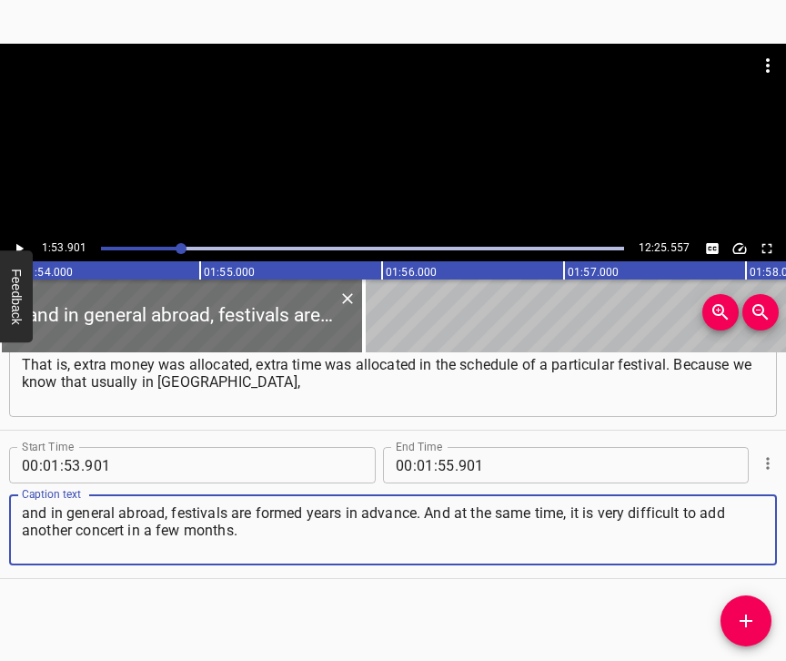
type textarea "and in general abroad, festivals are formed years in advance. And at the same t…"
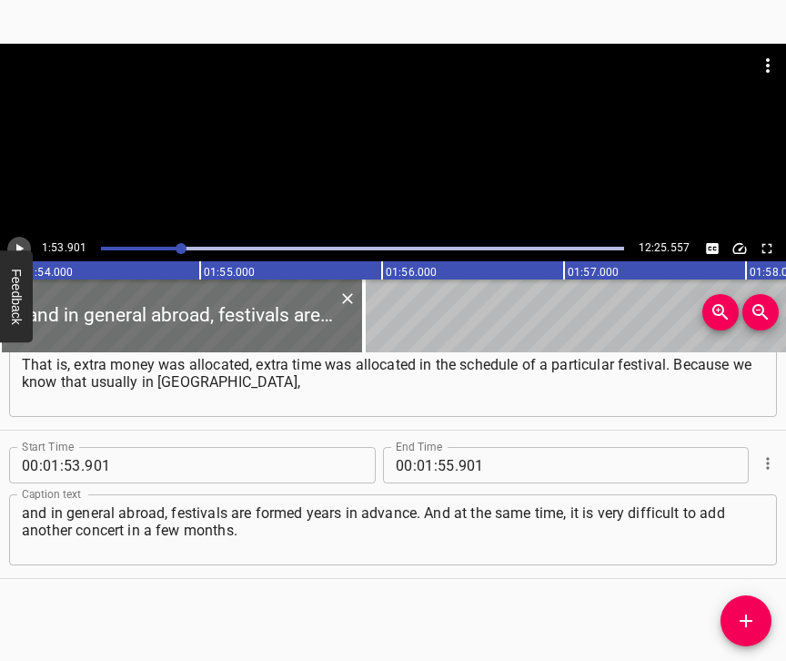
click at [21, 244] on icon "Play/Pause" at bounding box center [19, 248] width 16 height 16
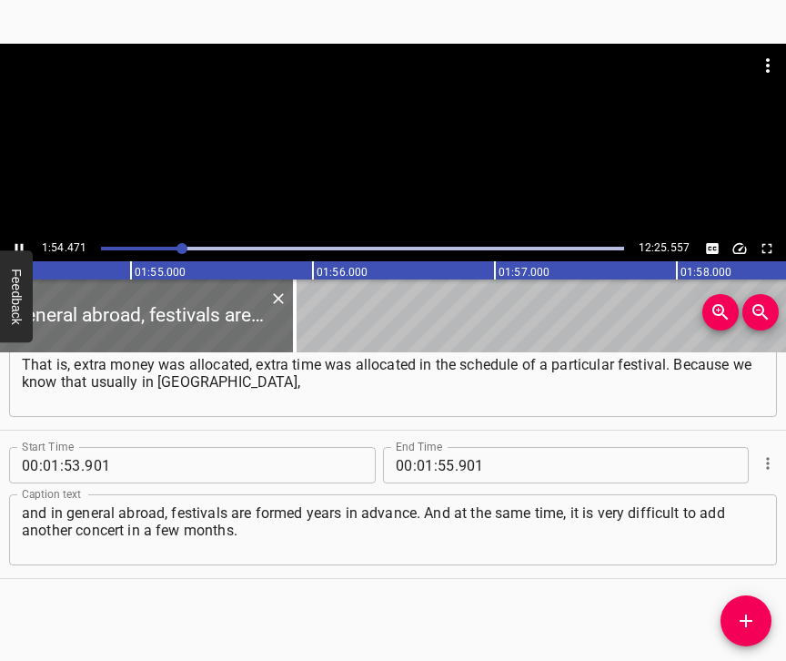
scroll to position [0, 20812]
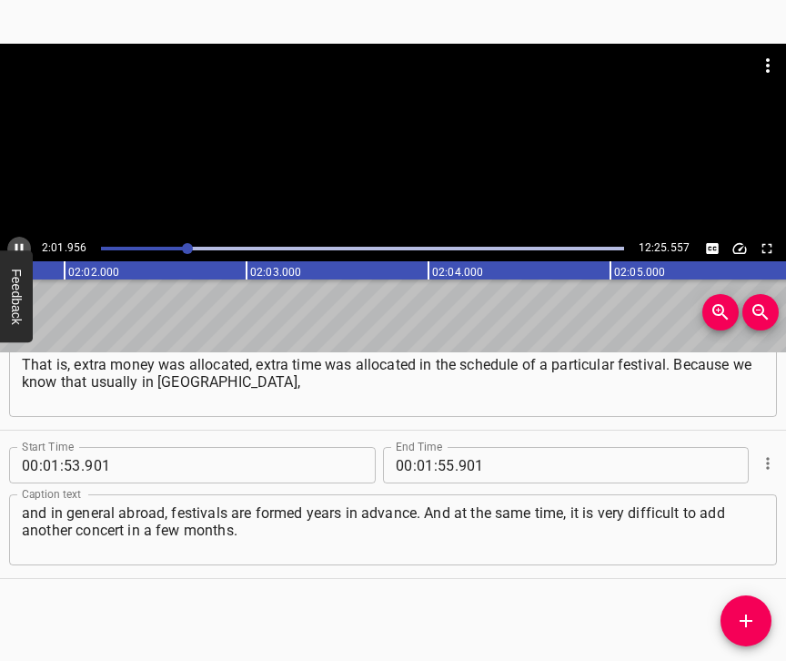
click at [15, 242] on icon "Play/Pause" at bounding box center [19, 248] width 16 height 16
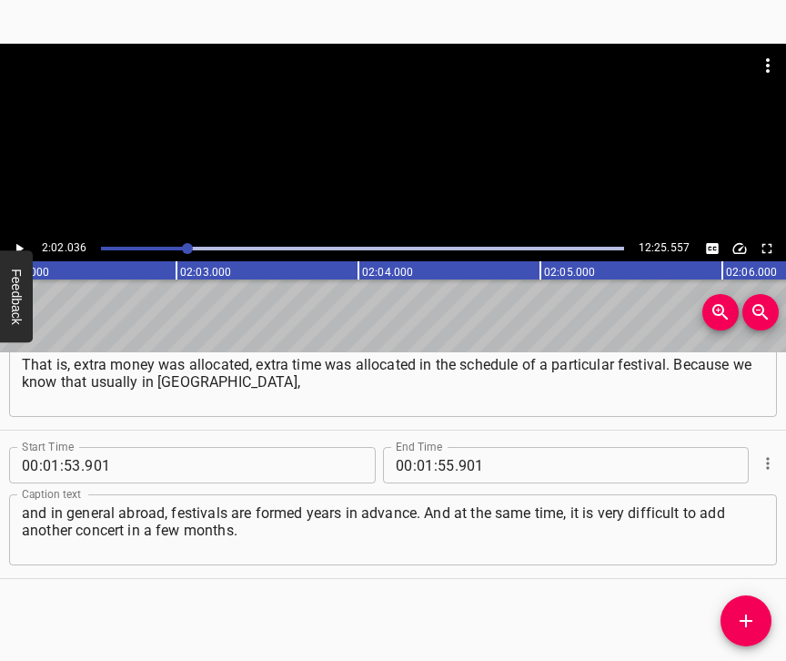
scroll to position [0, 22206]
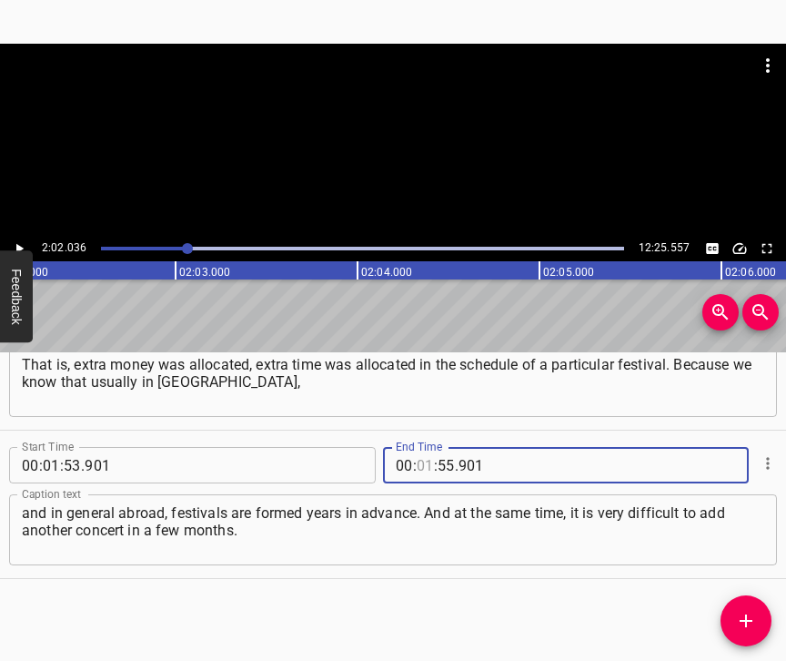
click at [417, 449] on input "number" at bounding box center [425, 465] width 17 height 36
type input "02"
type input "036"
click at [735, 623] on span "Add Cue" at bounding box center [746, 621] width 51 height 22
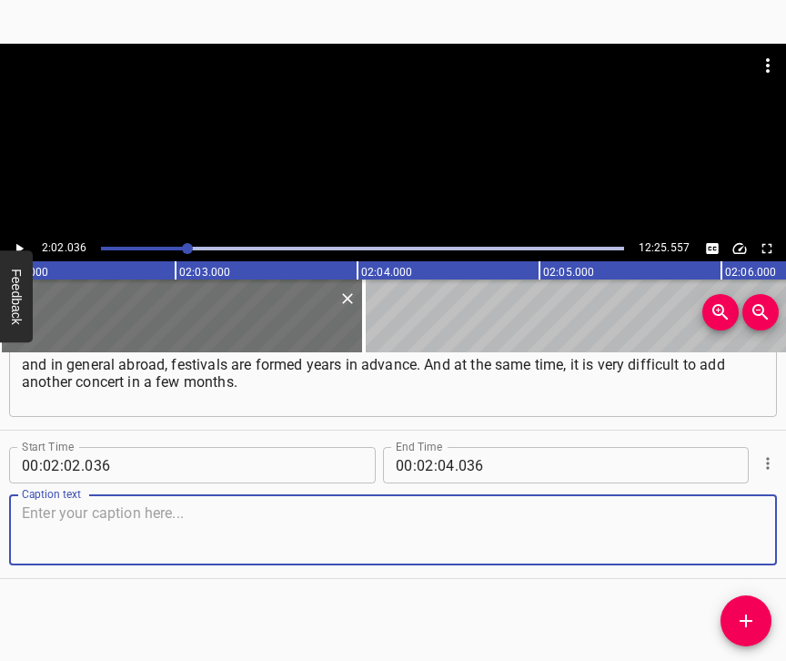
scroll to position [1415, 0]
click at [734, 536] on textarea at bounding box center [393, 530] width 742 height 52
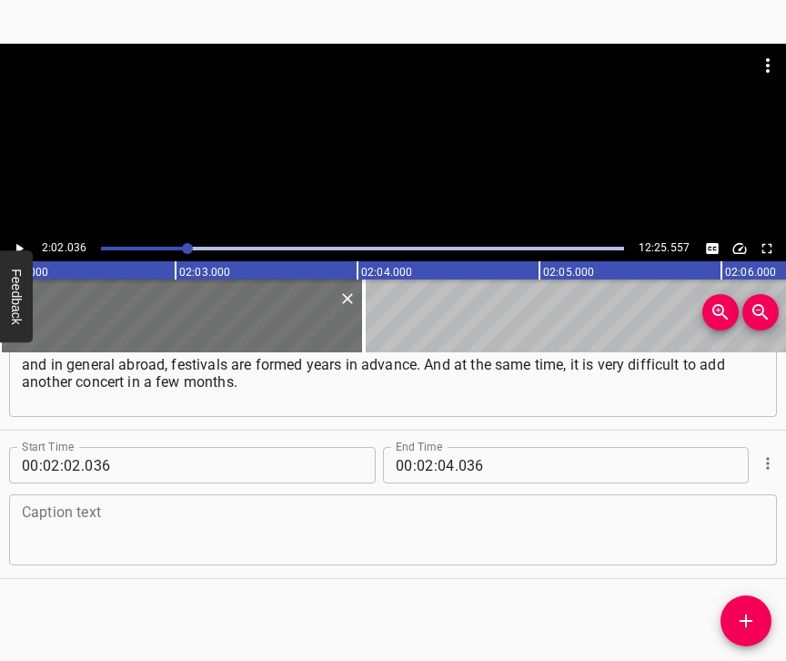
click at [64, 504] on textarea at bounding box center [393, 530] width 742 height 52
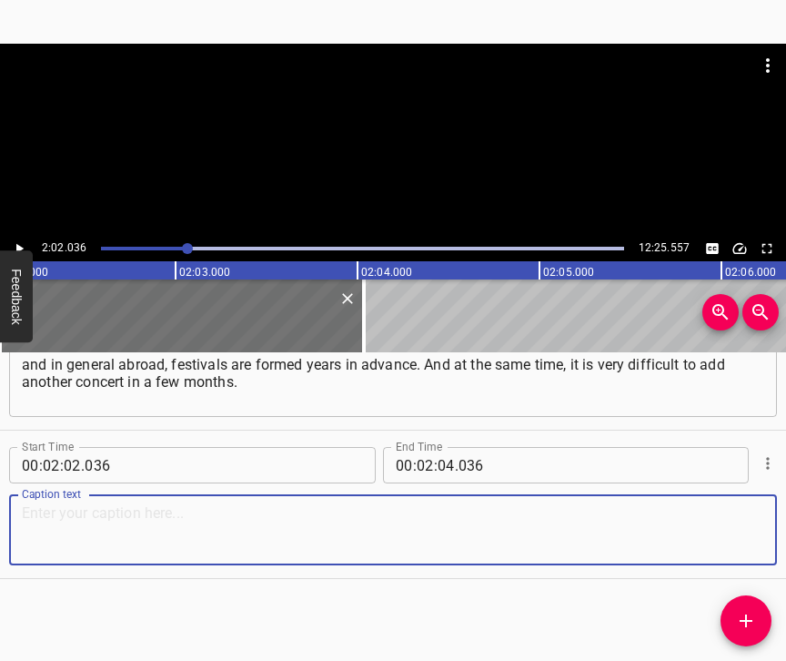
paste textarea "And it was a manifestation of support for Ukraine. Now it’s harder to do. And n…"
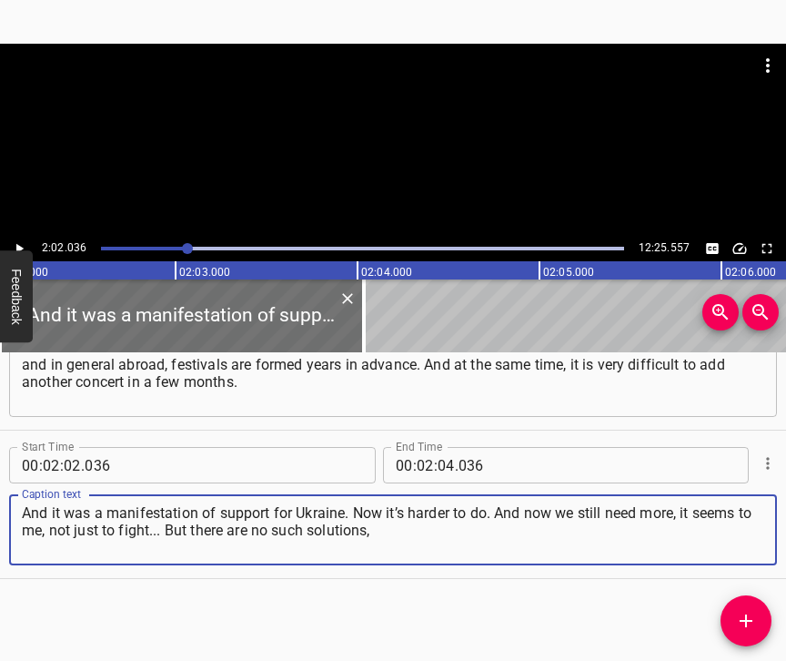
type textarea "And it was a manifestation of support for Ukraine. Now it’s harder to do. And n…"
click at [10, 246] on button "Play/Pause" at bounding box center [19, 249] width 24 height 24
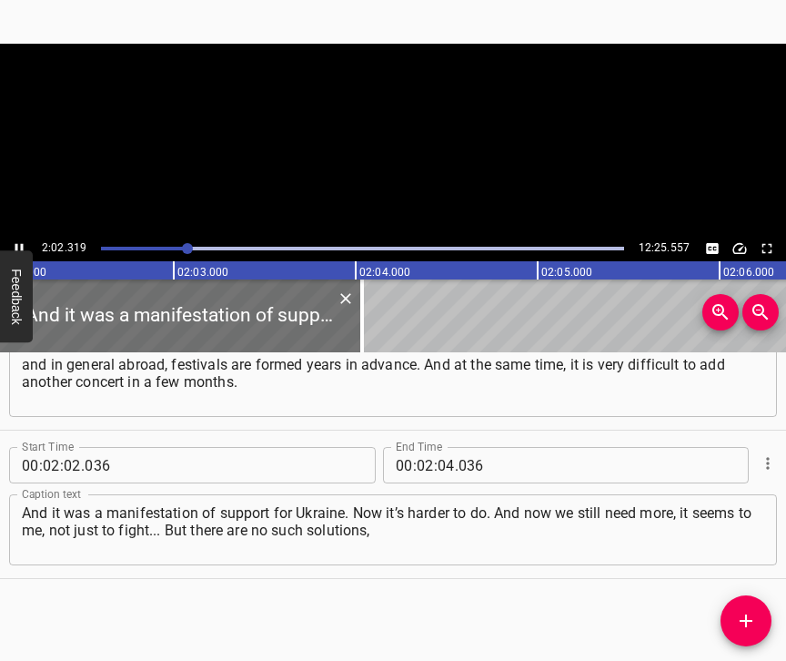
scroll to position [0, 22212]
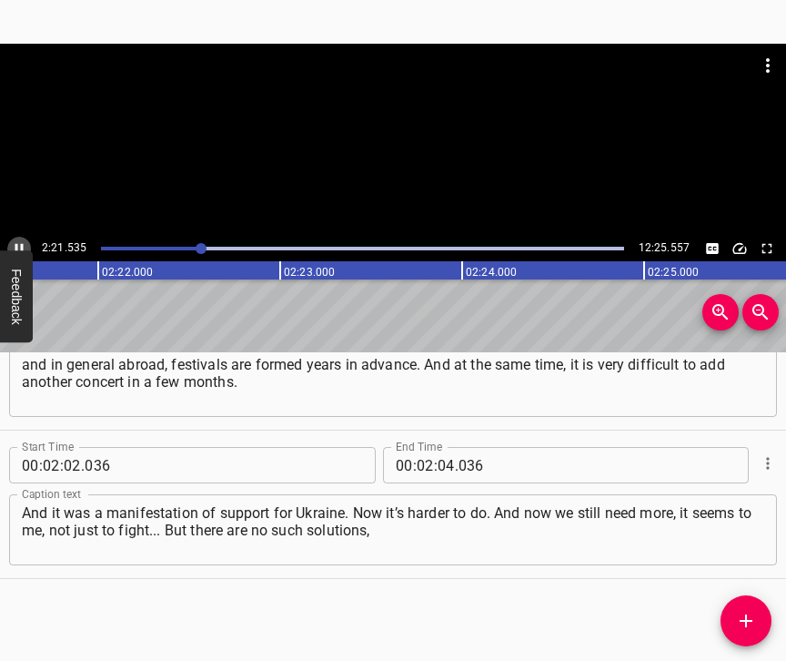
click at [15, 246] on icon "Play/Pause" at bounding box center [19, 248] width 16 height 16
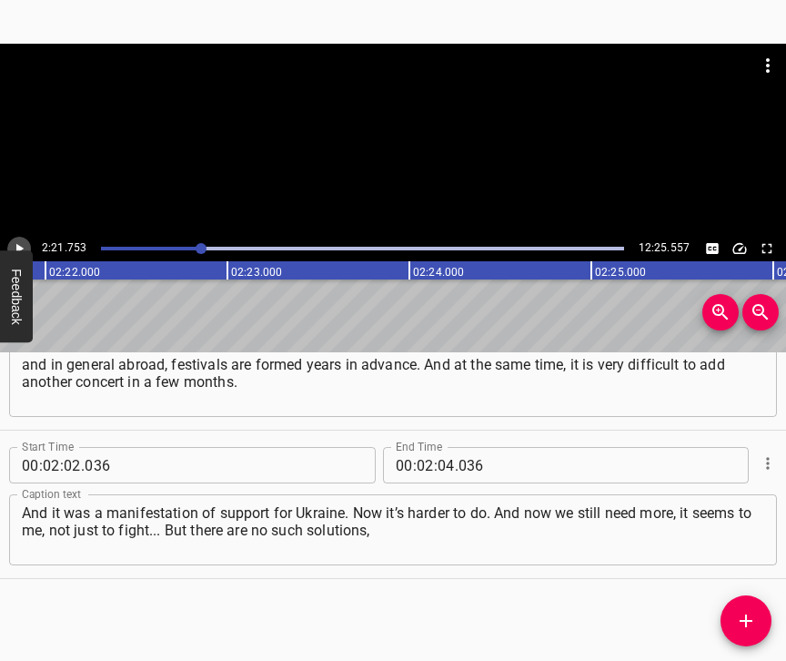
click at [15, 246] on icon "Play/Pause" at bounding box center [19, 248] width 16 height 16
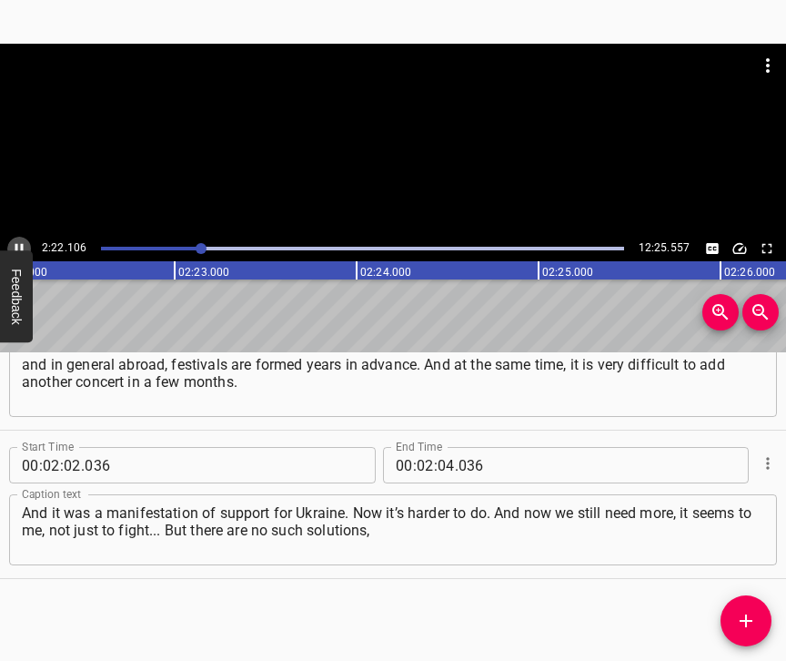
click at [15, 246] on icon "Play/Pause" at bounding box center [19, 248] width 16 height 16
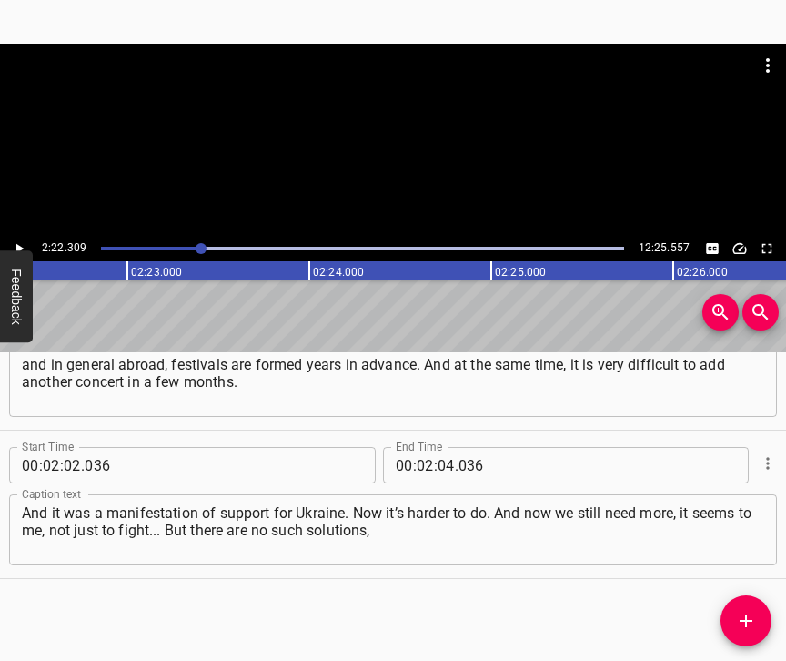
scroll to position [0, 25894]
click at [15, 246] on icon "Play/Pause" at bounding box center [19, 248] width 16 height 16
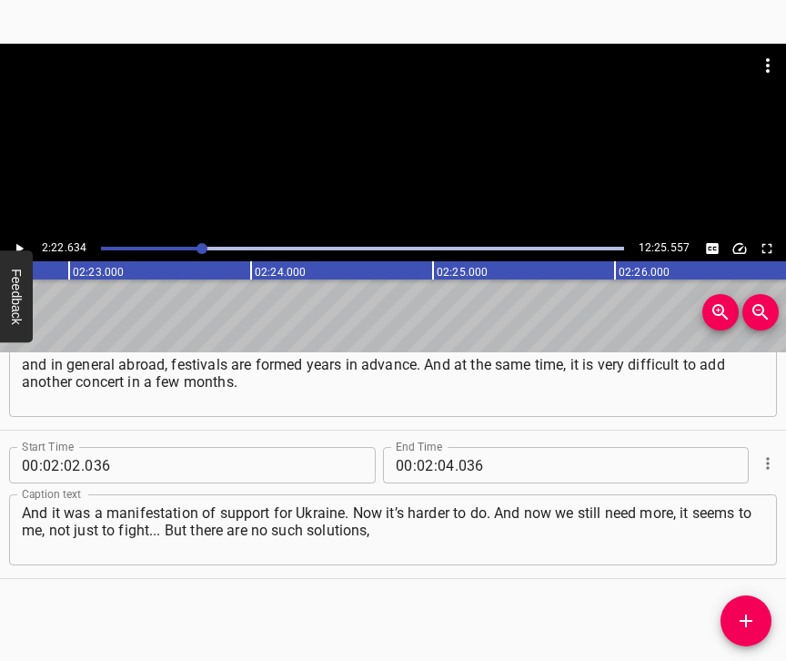
scroll to position [0, 25953]
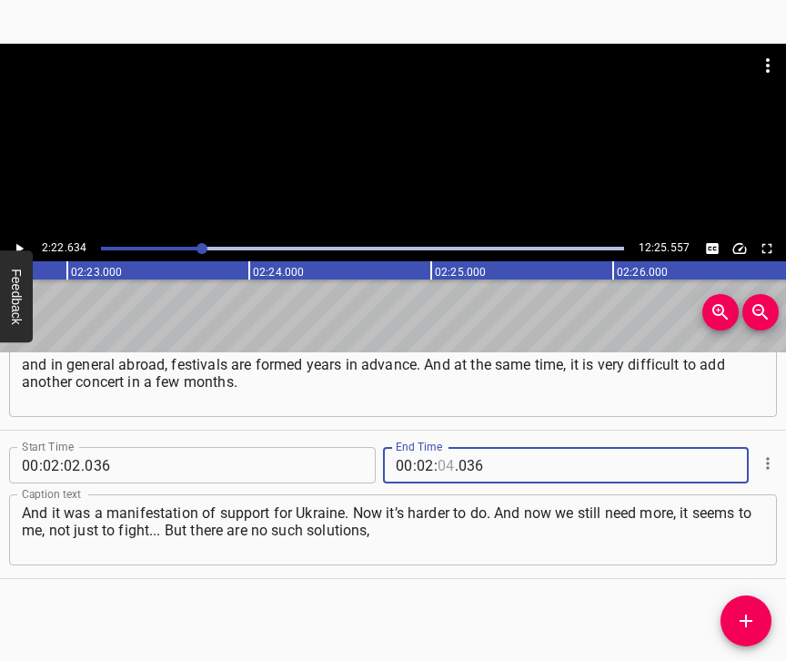
click at [439, 447] on input "number" at bounding box center [446, 465] width 17 height 36
type input "22"
type input "634"
click at [751, 613] on icon "Add Cue" at bounding box center [746, 621] width 22 height 22
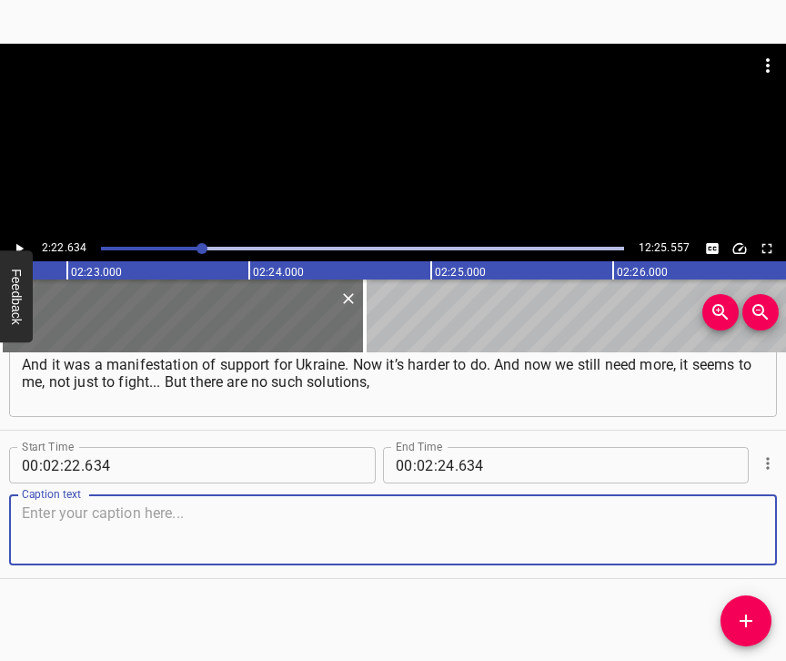
scroll to position [1579, 0]
drag, startPoint x: 731, startPoint y: 535, endPoint x: 782, endPoint y: 509, distance: 57.4
click at [731, 534] on textarea at bounding box center [393, 530] width 742 height 52
click at [92, 535] on textarea at bounding box center [393, 530] width 742 height 52
paste textarea "not even extreme ones, but quick ones: here, we need to invite this or that. St…"
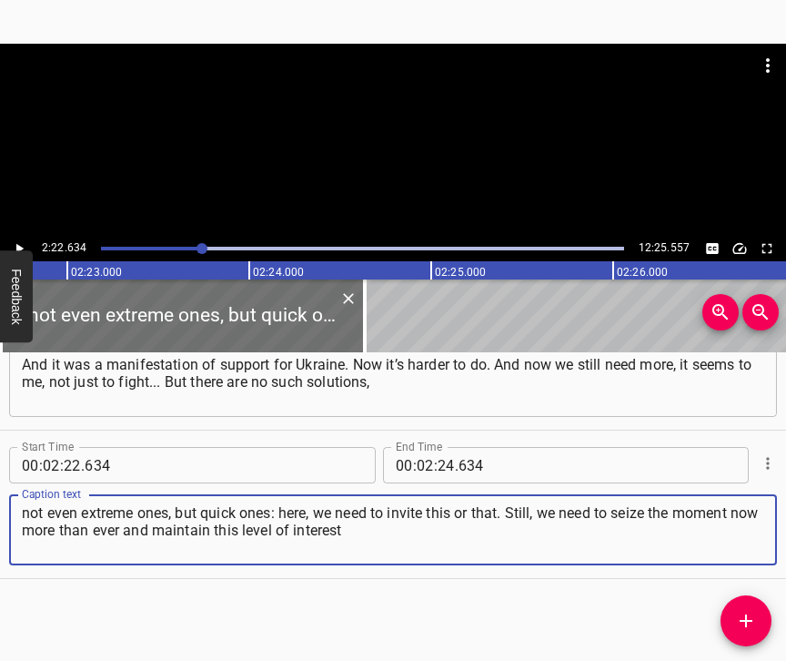
type textarea "not even extreme ones, but quick ones: here, we need to invite this or that. St…"
click at [25, 245] on icon "Play/Pause" at bounding box center [19, 248] width 16 height 16
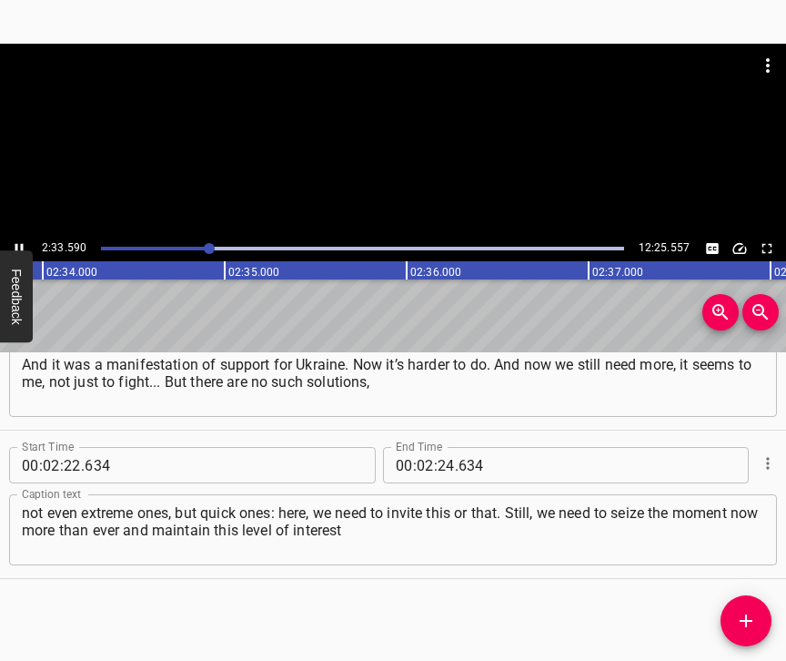
click at [22, 241] on icon "Play/Pause" at bounding box center [19, 248] width 16 height 16
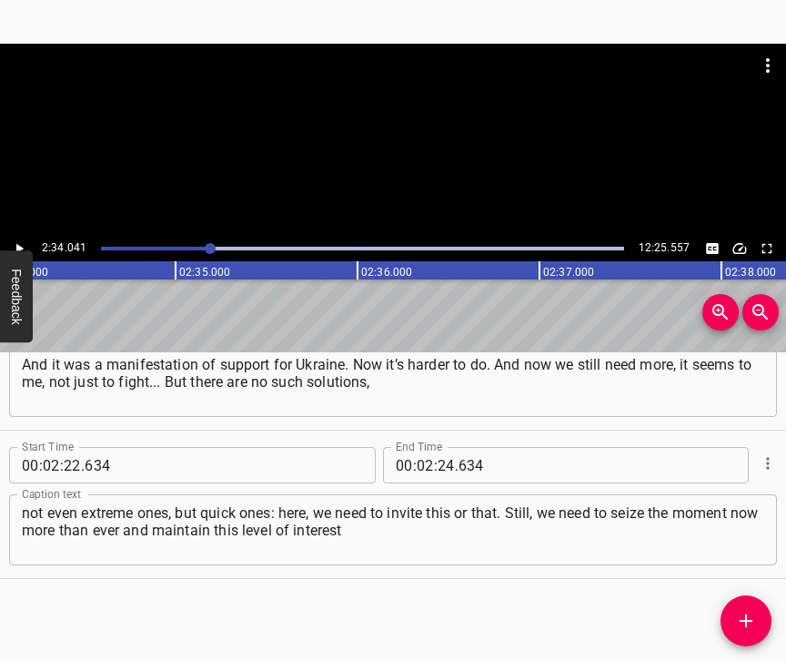
scroll to position [0, 28029]
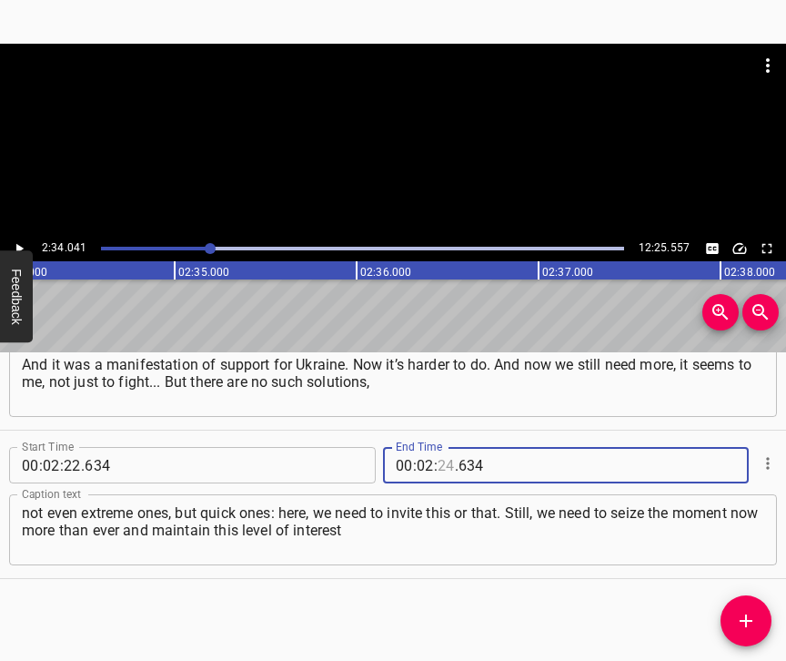
click at [438, 447] on input "number" at bounding box center [446, 465] width 17 height 36
type input "34"
type input "041"
click at [754, 616] on icon "Add Cue" at bounding box center [746, 621] width 22 height 22
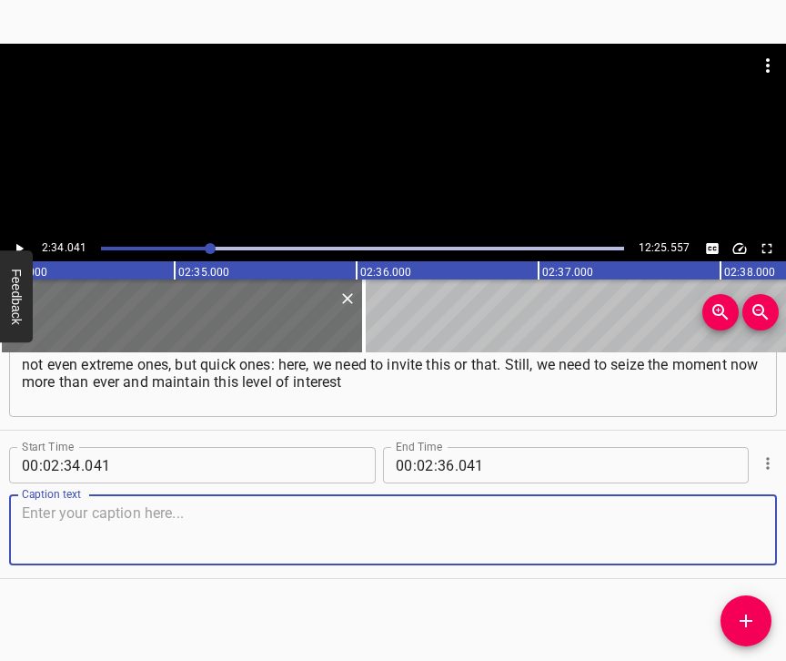
scroll to position [1742, 0]
click at [697, 528] on textarea at bounding box center [393, 530] width 742 height 52
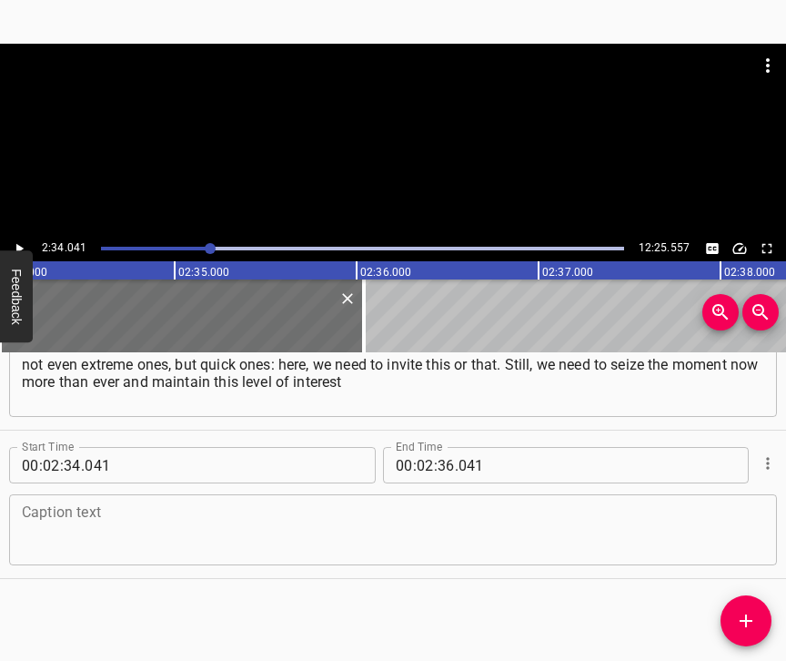
click at [127, 543] on textarea at bounding box center [393, 530] width 742 height 52
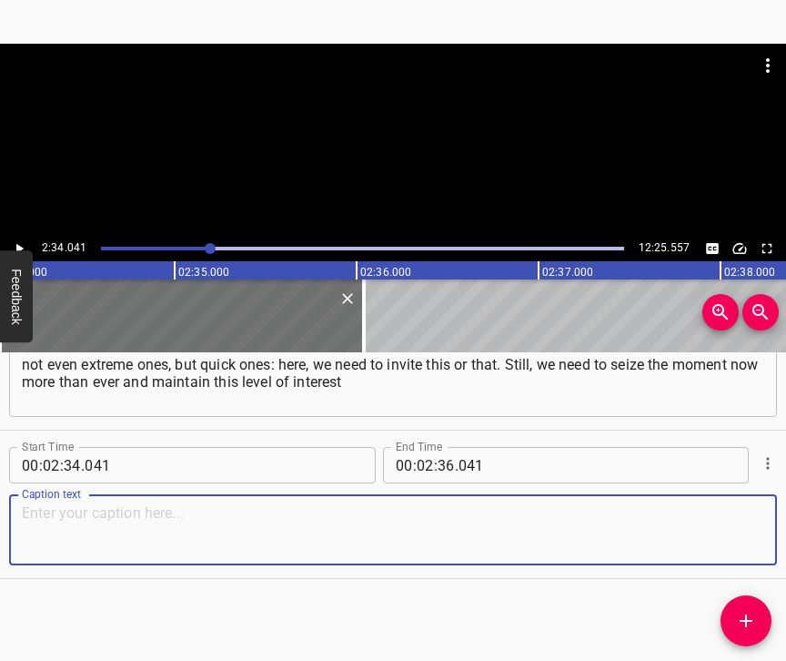
paste textarea "in Ukrainian culture, despite the war. I understand that this sounds difficult,…"
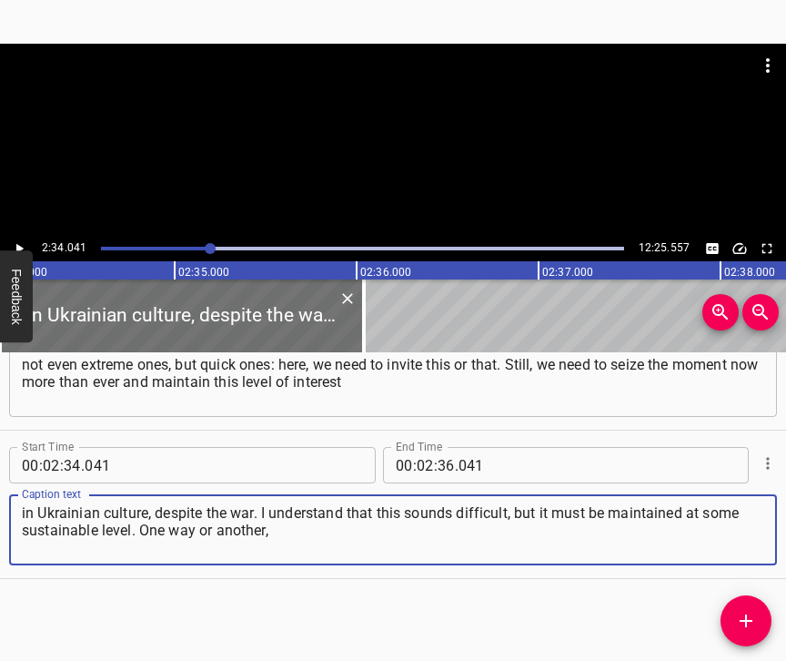
type textarea "in Ukrainian culture, despite the war. I understand that this sounds difficult,…"
click at [18, 247] on icon "Play/Pause" at bounding box center [19, 249] width 7 height 10
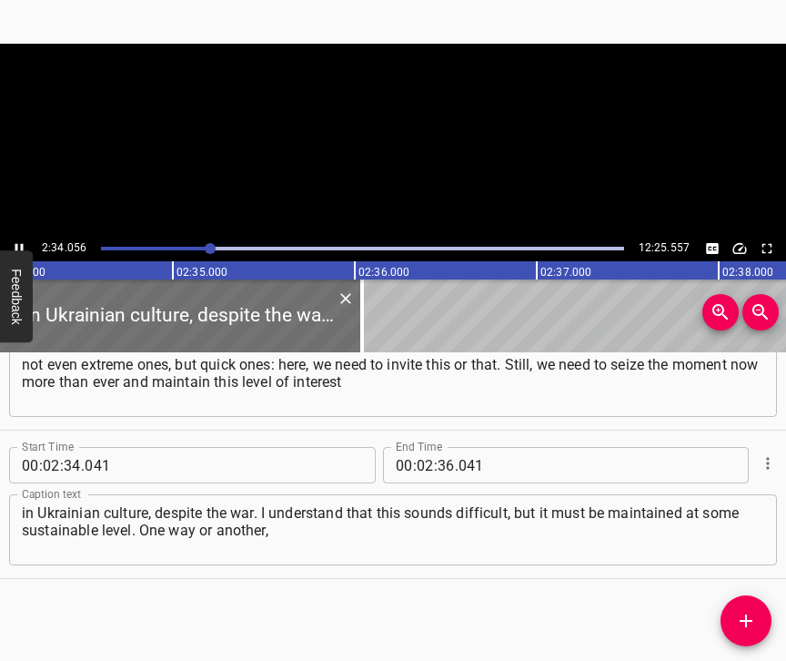
scroll to position [0, 28032]
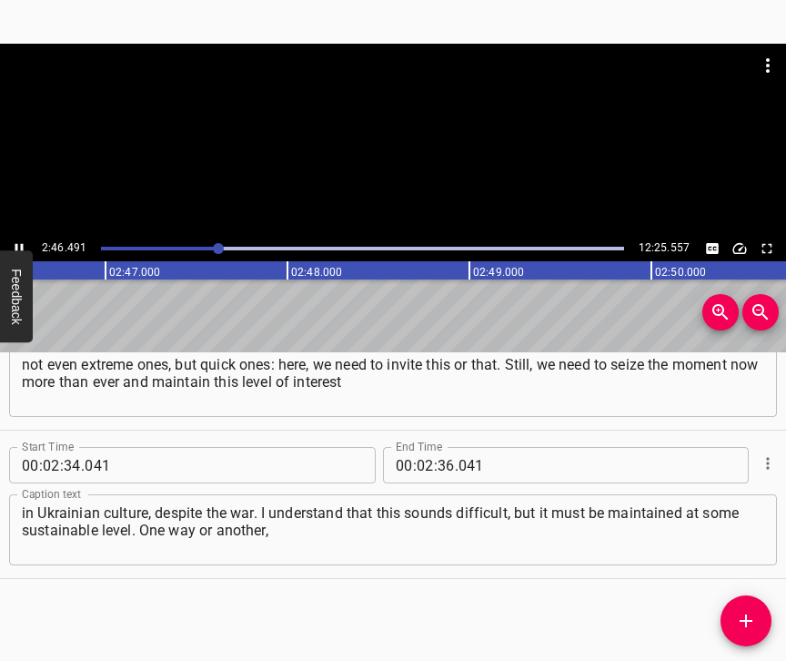
click at [16, 245] on icon "Play/Pause" at bounding box center [19, 249] width 8 height 10
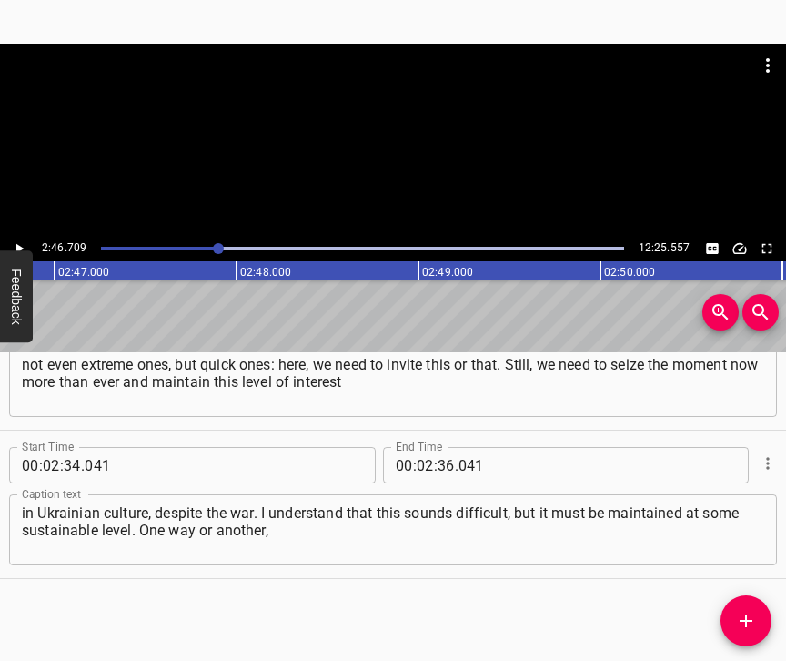
scroll to position [0, 30334]
click at [438, 453] on input "number" at bounding box center [446, 465] width 17 height 36
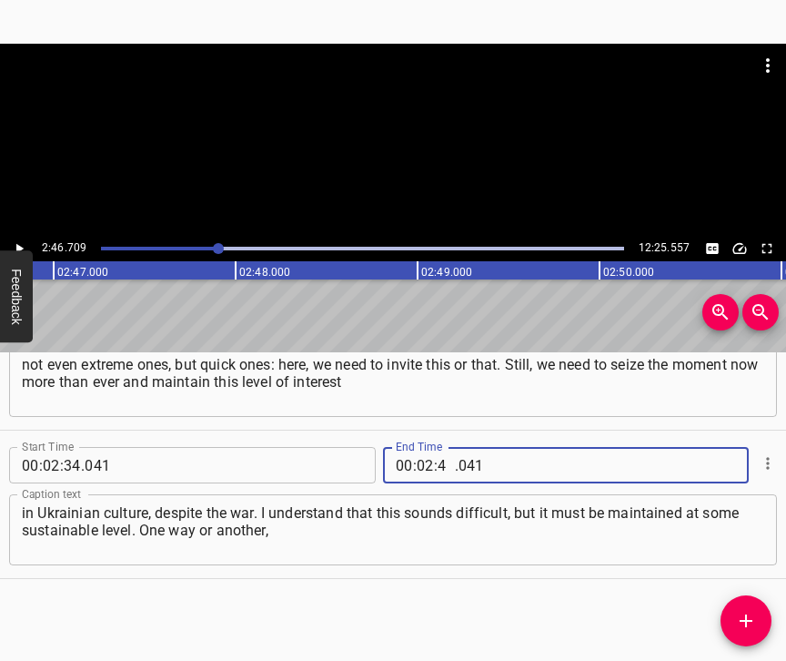
type input "46"
type input "709"
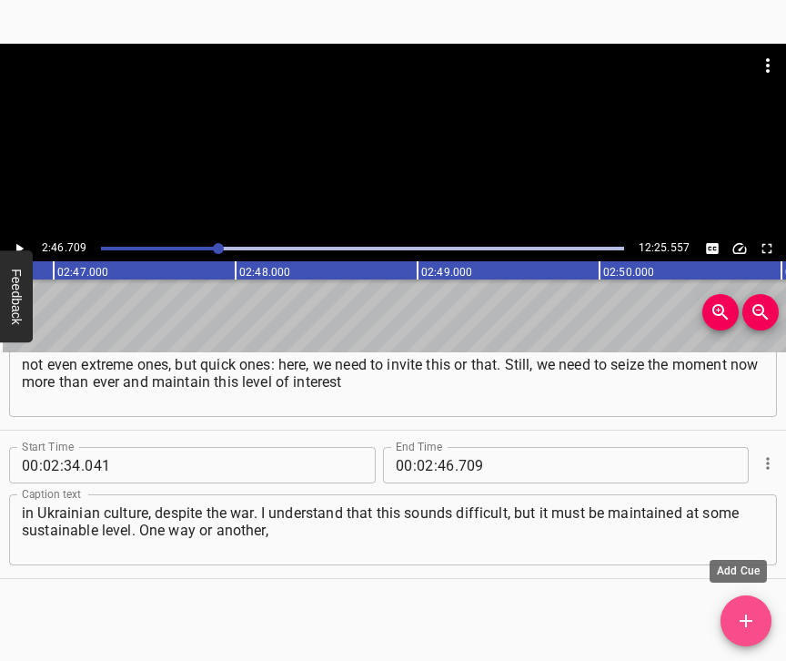
click at [737, 620] on icon "Add Cue" at bounding box center [746, 621] width 22 height 22
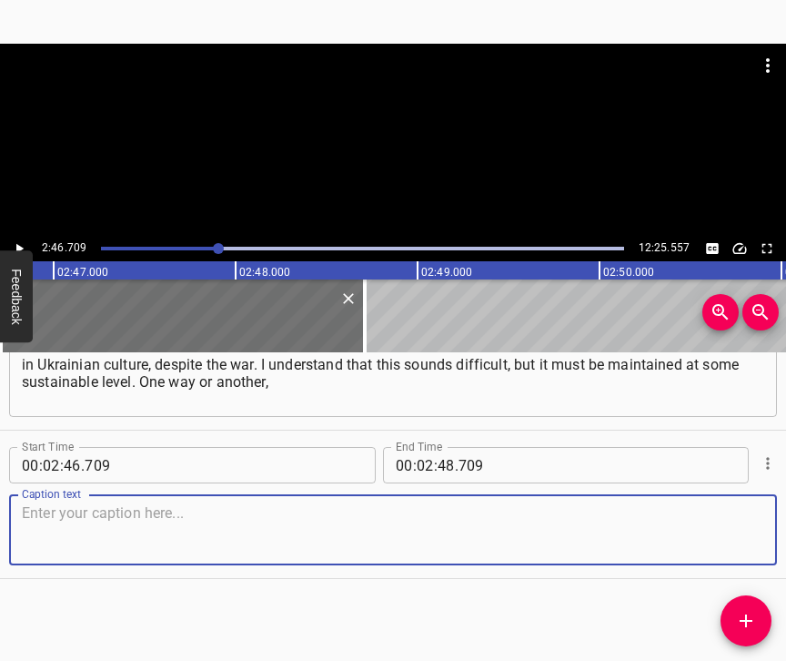
scroll to position [1906, 0]
drag, startPoint x: 727, startPoint y: 524, endPoint x: 782, endPoint y: 507, distance: 57.3
click at [727, 522] on textarea at bounding box center [393, 530] width 742 height 52
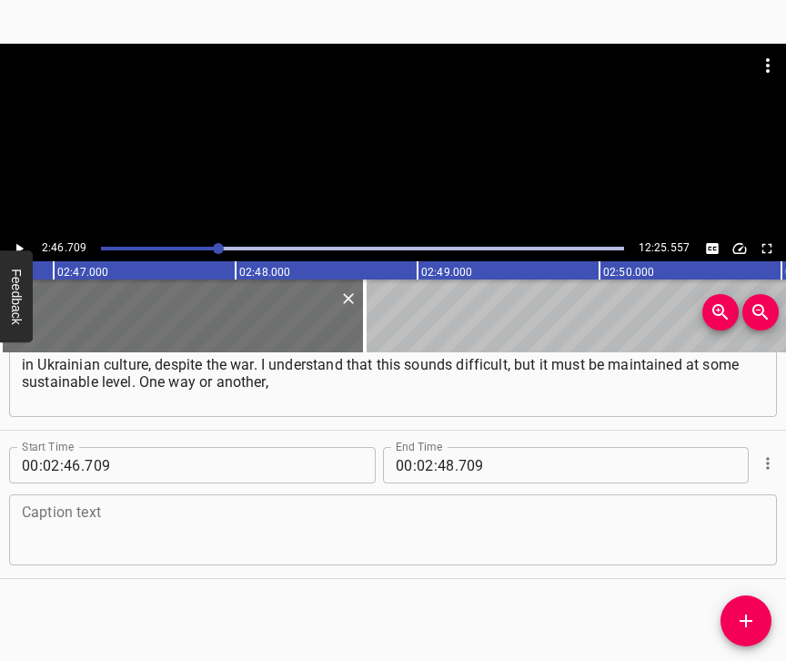
click at [98, 519] on textarea at bounding box center [393, 530] width 742 height 52
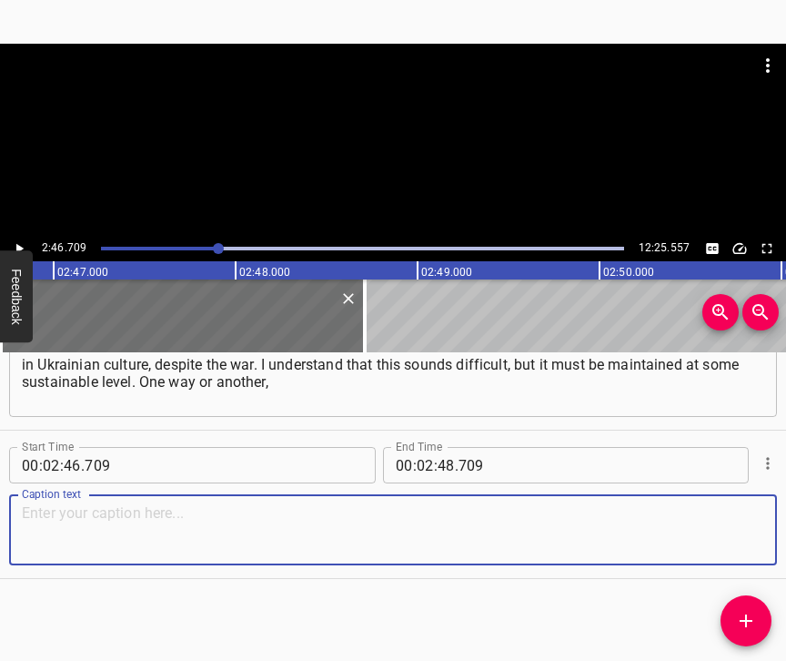
paste textarea "I think that at the beginning of the war, namely the full-scale invasion, many …"
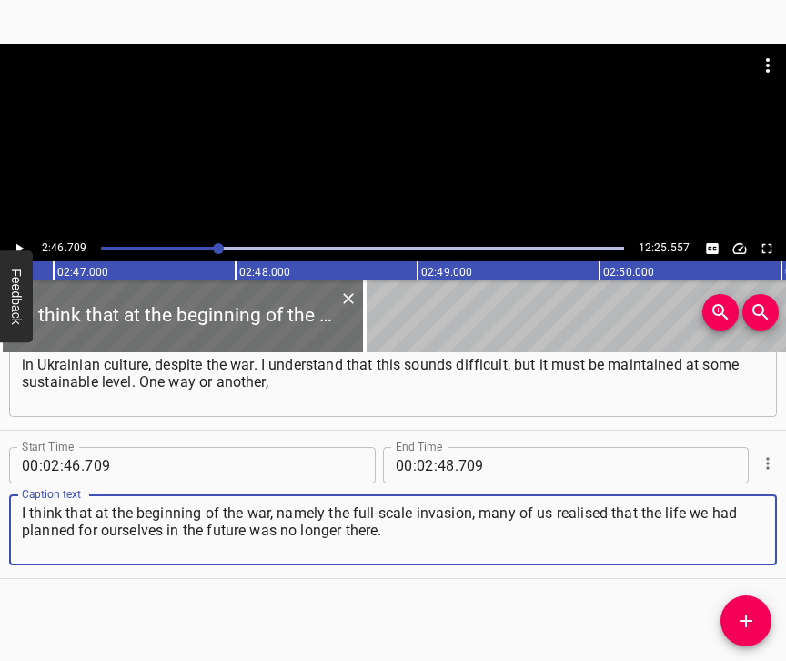
type textarea "I think that at the beginning of the war, namely the full-scale invasion, many …"
click at [18, 243] on icon "Play/Pause" at bounding box center [19, 248] width 16 height 16
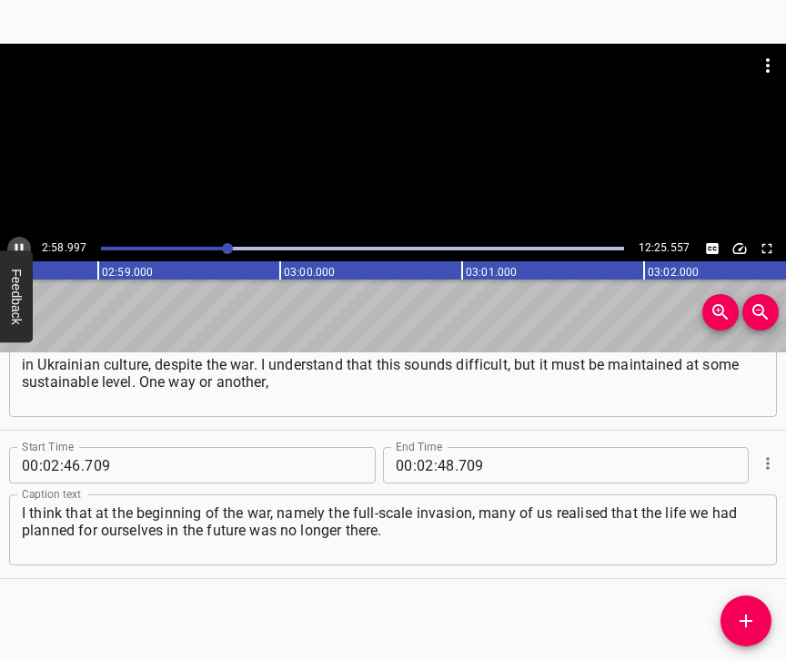
click at [19, 247] on icon "Play/Pause" at bounding box center [19, 248] width 16 height 16
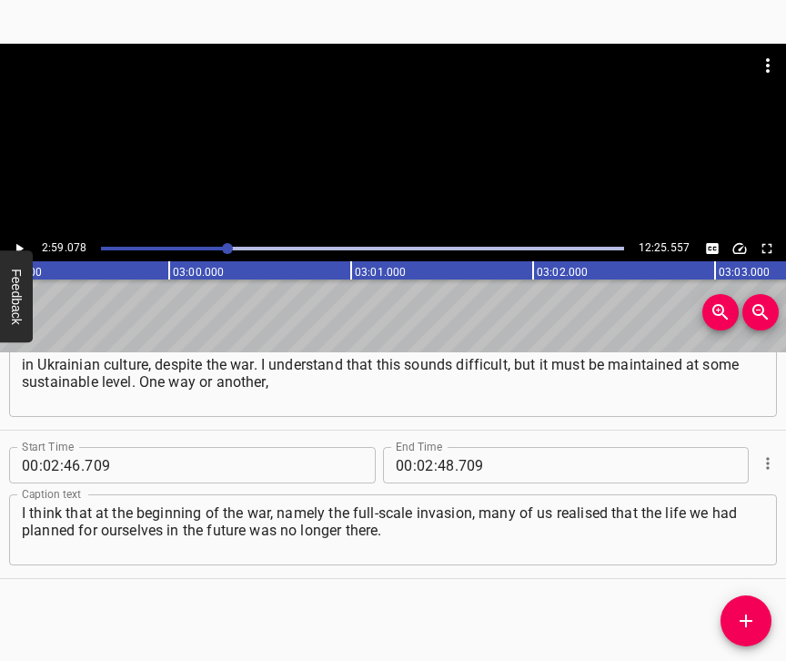
scroll to position [0, 32585]
click at [442, 452] on input "number" at bounding box center [446, 465] width 17 height 36
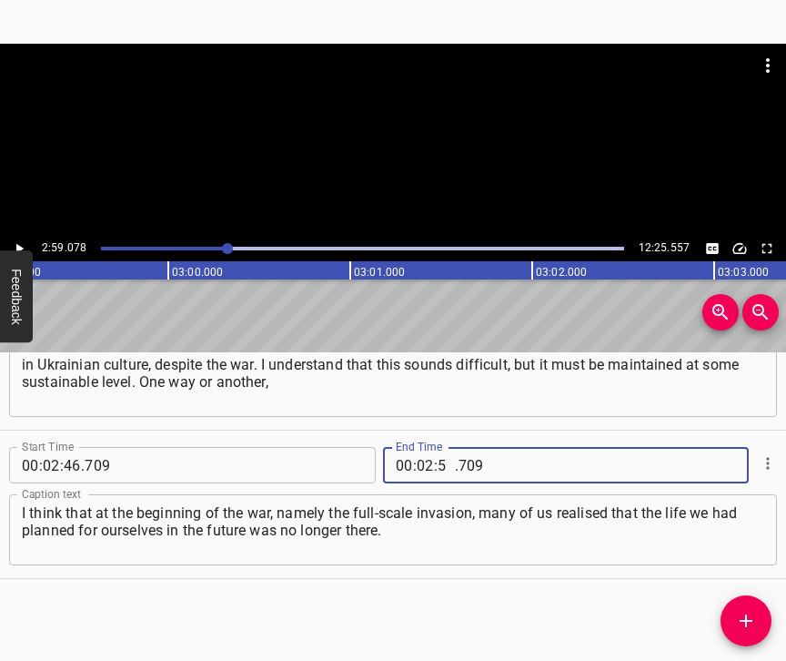
type input "59"
type input "078"
click at [759, 612] on span "Add Cue" at bounding box center [746, 621] width 51 height 22
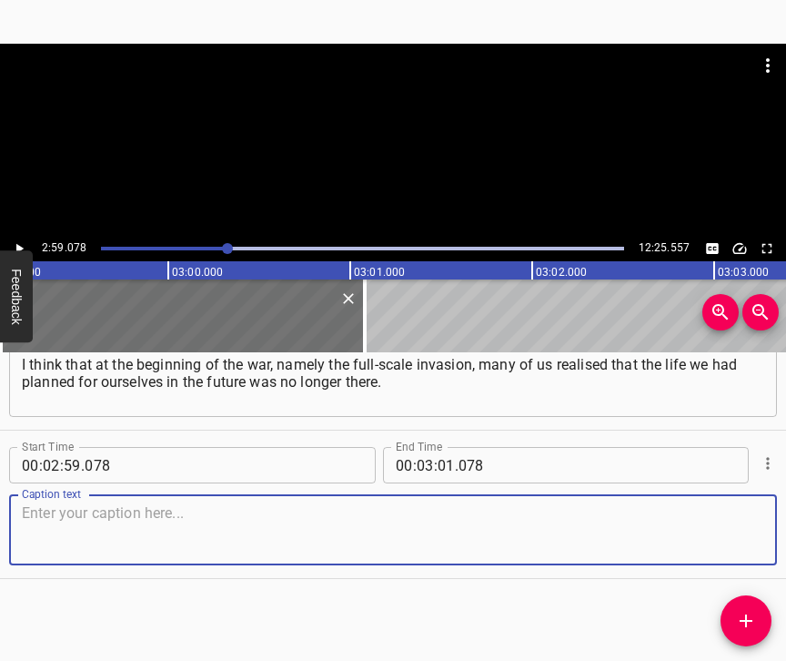
scroll to position [2070, 0]
drag, startPoint x: 724, startPoint y: 531, endPoint x: 776, endPoint y: 520, distance: 53.0
click at [737, 529] on textarea at bounding box center [393, 530] width 742 height 52
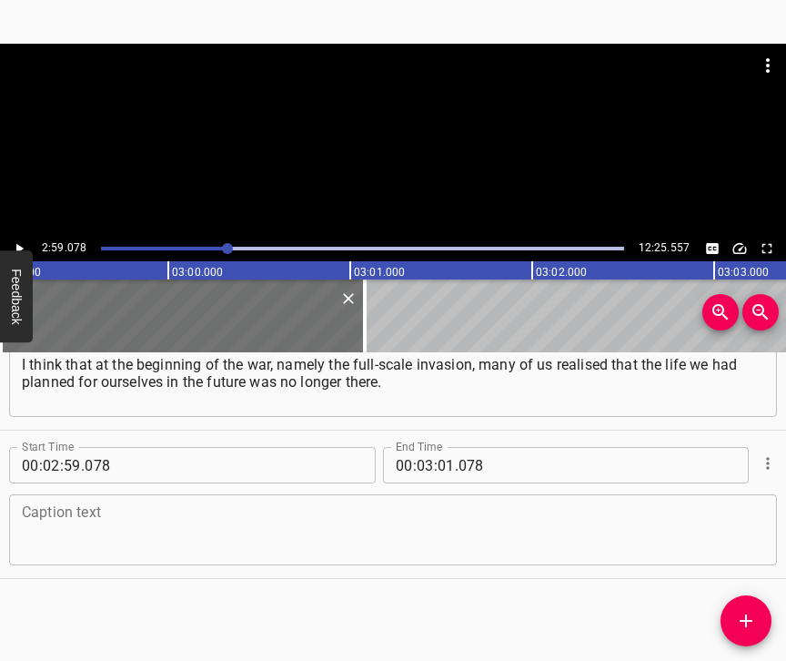
click at [187, 510] on textarea at bounding box center [393, 530] width 742 height 52
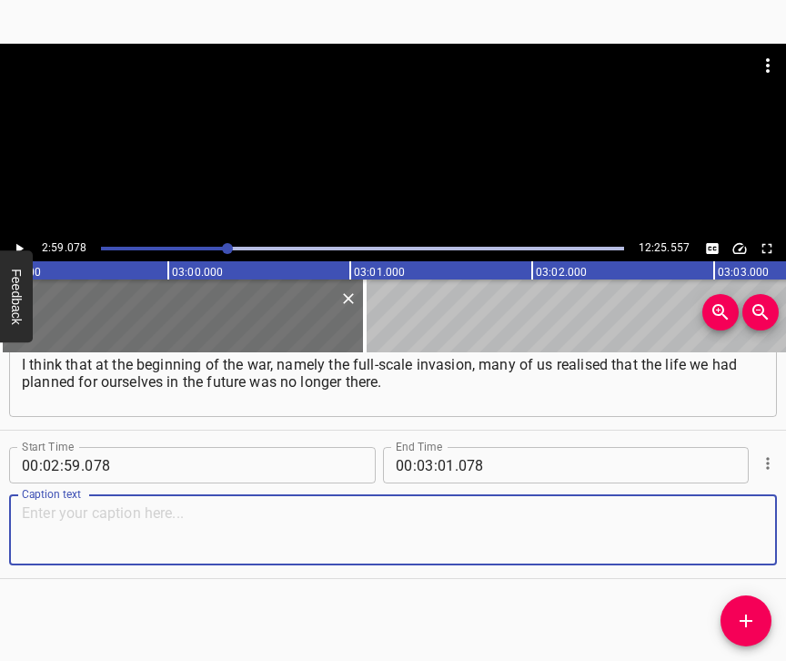
paste textarea "Anyway, one way or another, it would be different. Sometimes we even thought: o…"
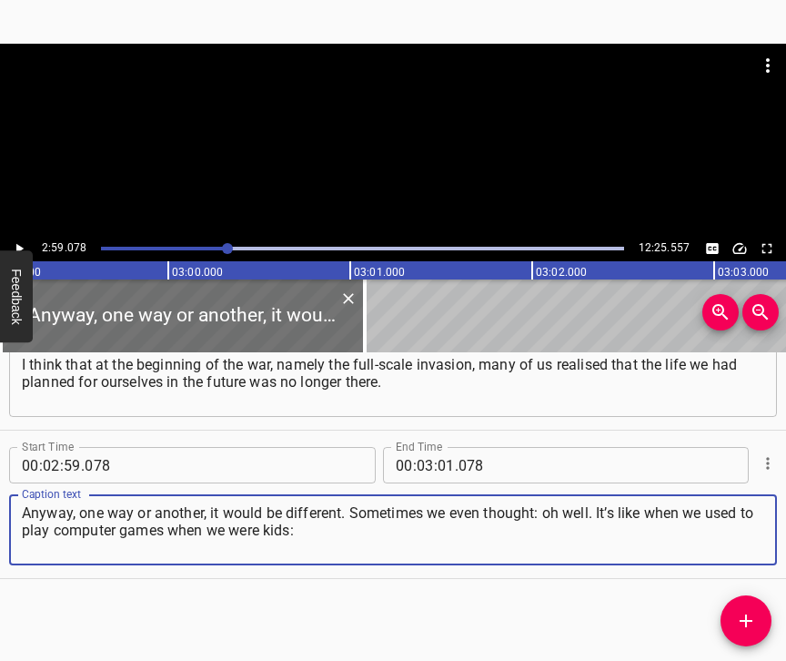
type textarea "Anyway, one way or another, it would be different. Sometimes we even thought: o…"
click at [17, 241] on icon "Play/Pause" at bounding box center [19, 248] width 16 height 16
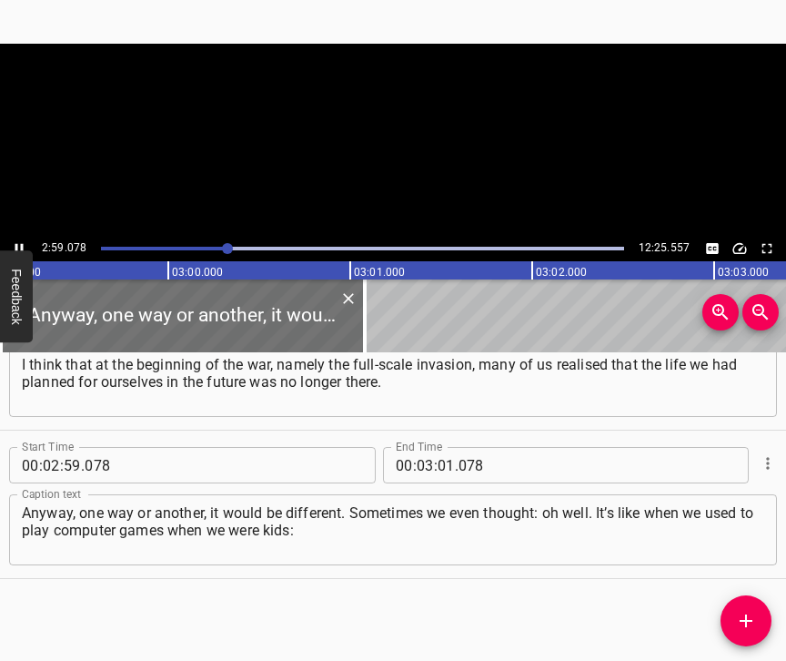
scroll to position [0, 32586]
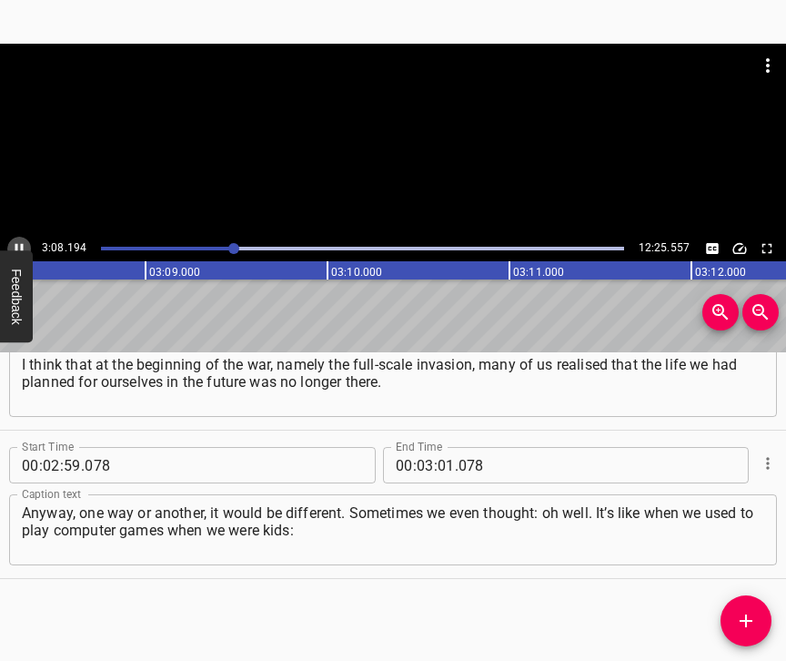
click at [20, 246] on icon "Play/Pause" at bounding box center [19, 248] width 16 height 16
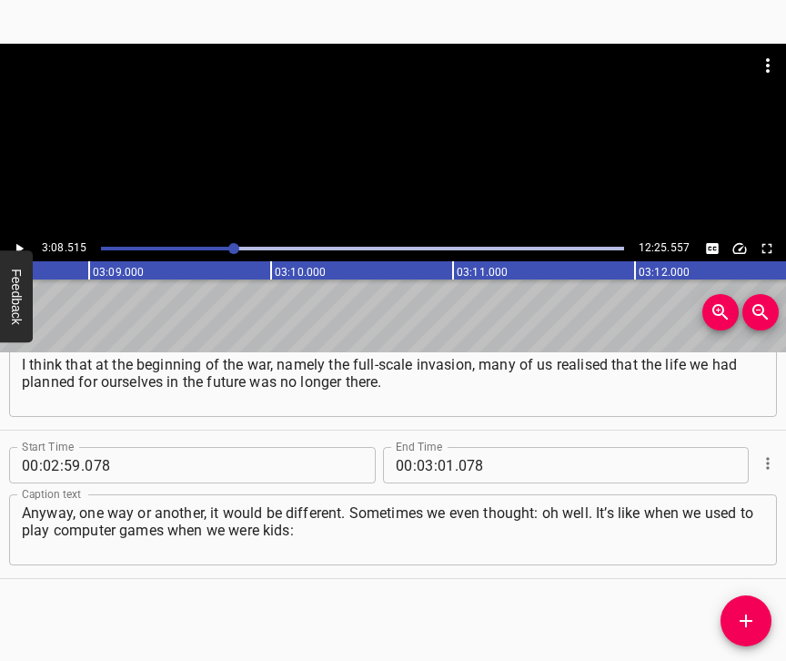
scroll to position [0, 34302]
click at [438, 448] on input "number" at bounding box center [446, 465] width 17 height 36
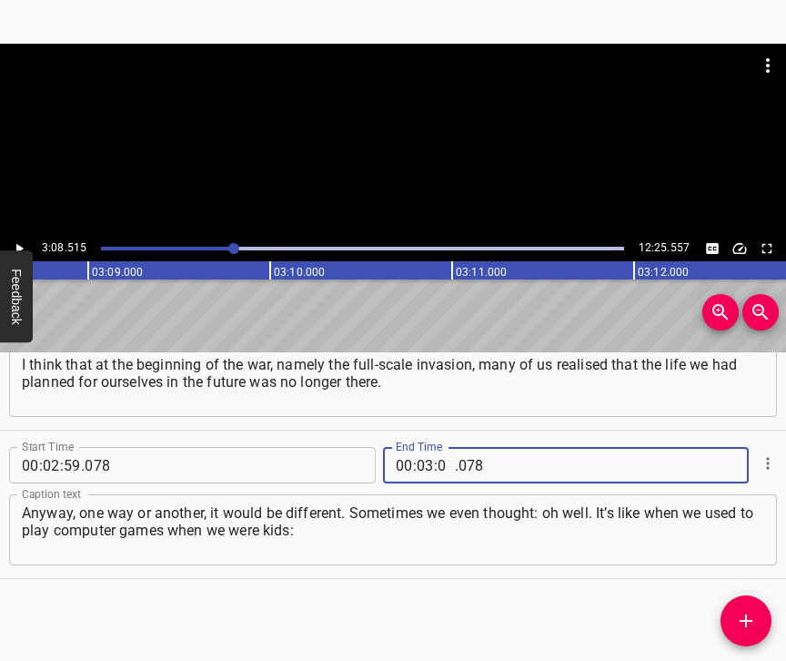
type input "08"
type input "515"
click at [736, 616] on span "Add Cue" at bounding box center [746, 621] width 51 height 22
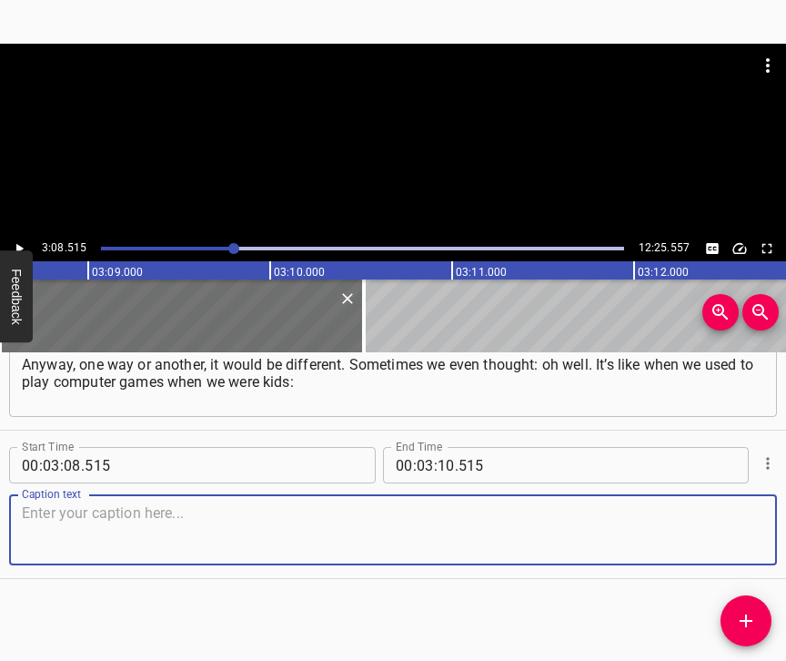
scroll to position [2234, 0]
drag, startPoint x: 723, startPoint y: 520, endPoint x: 731, endPoint y: 514, distance: 10.4
click at [723, 519] on textarea at bounding box center [393, 530] width 742 height 52
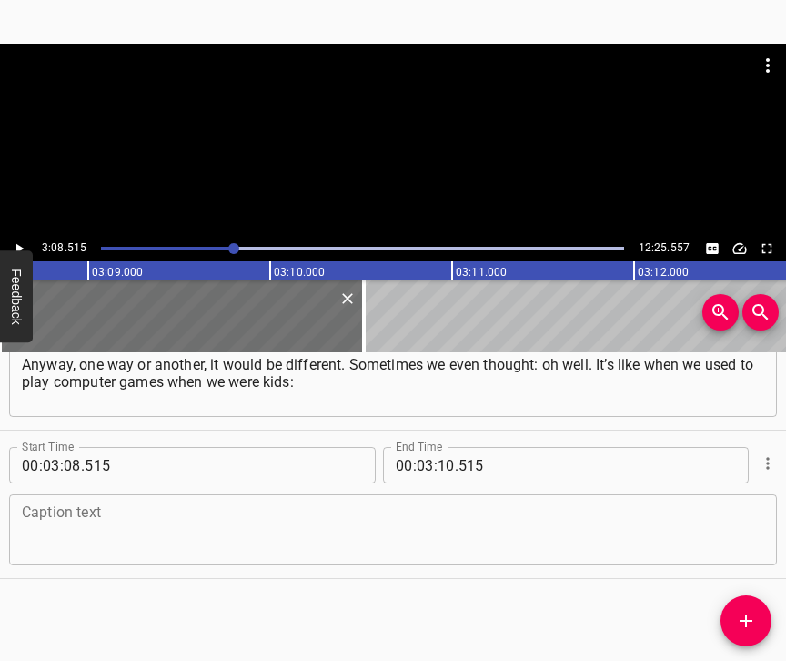
click at [72, 519] on textarea at bounding box center [393, 530] width 742 height 52
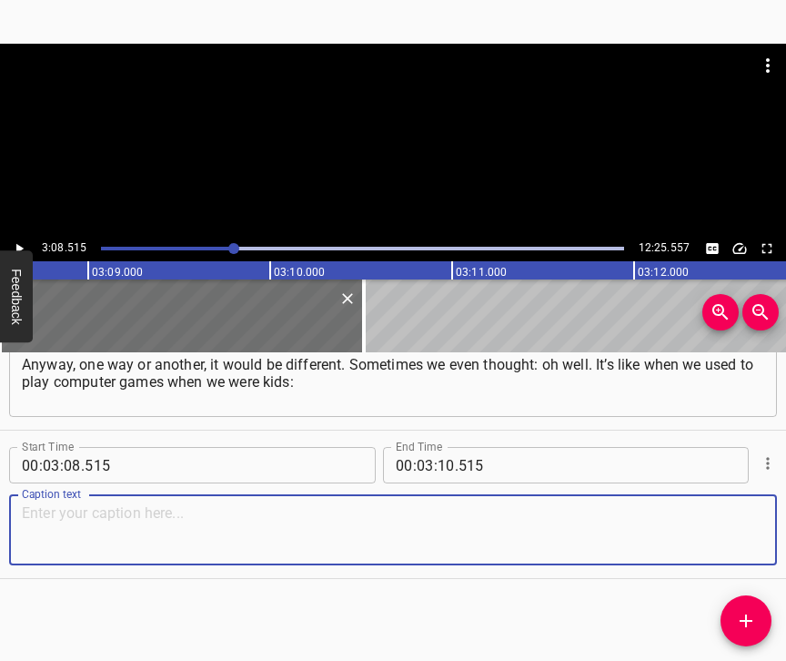
paste textarea "I’ve already lost, let’s go to the next life, it’s all clear with this one. I a…"
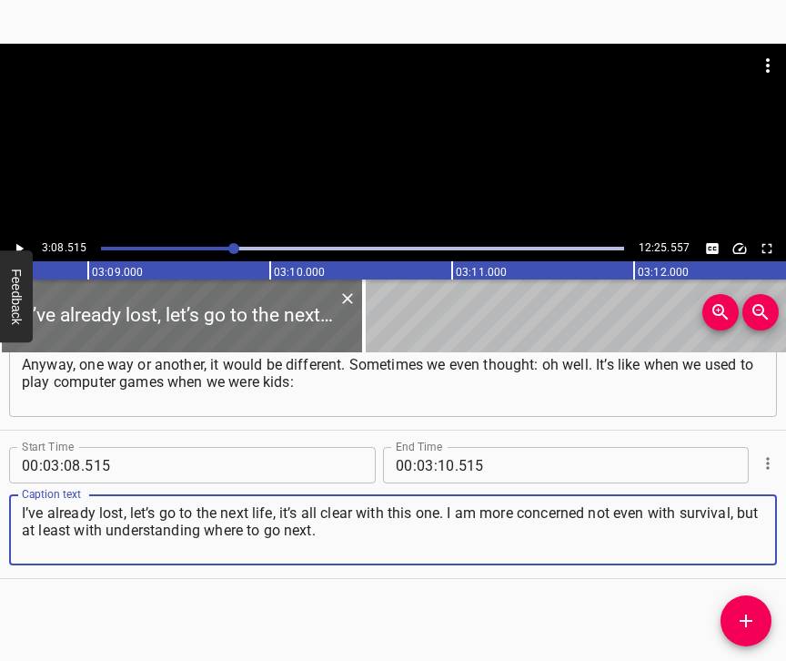
type textarea "I’ve already lost, let’s go to the next life, it’s all clear with this one. I a…"
click at [18, 244] on icon "Play/Pause" at bounding box center [19, 248] width 16 height 16
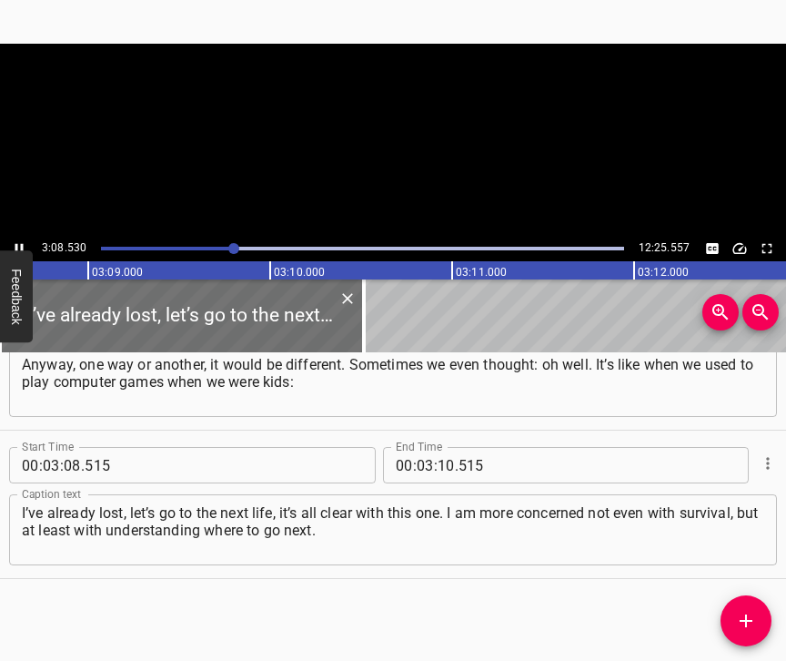
scroll to position [0, 34303]
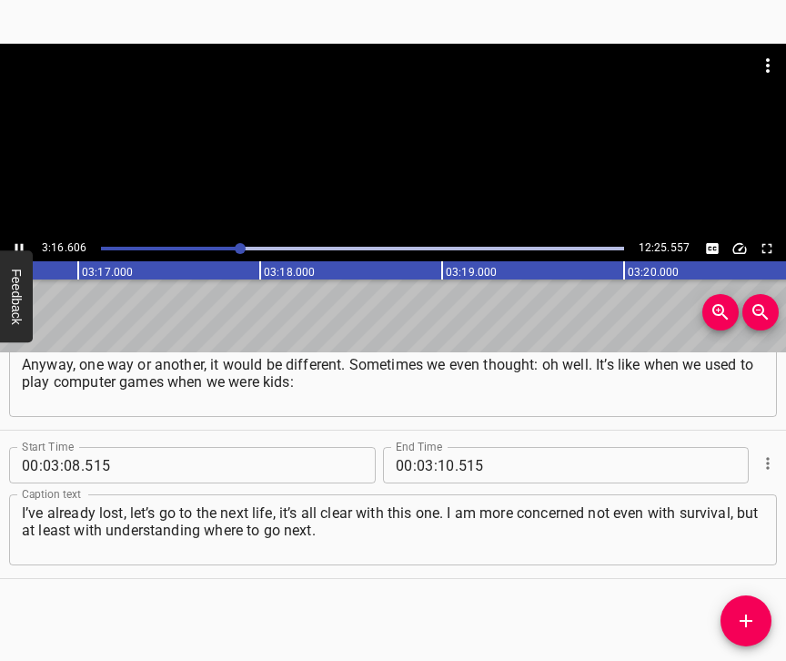
click at [20, 239] on button "Play/Pause" at bounding box center [19, 249] width 24 height 24
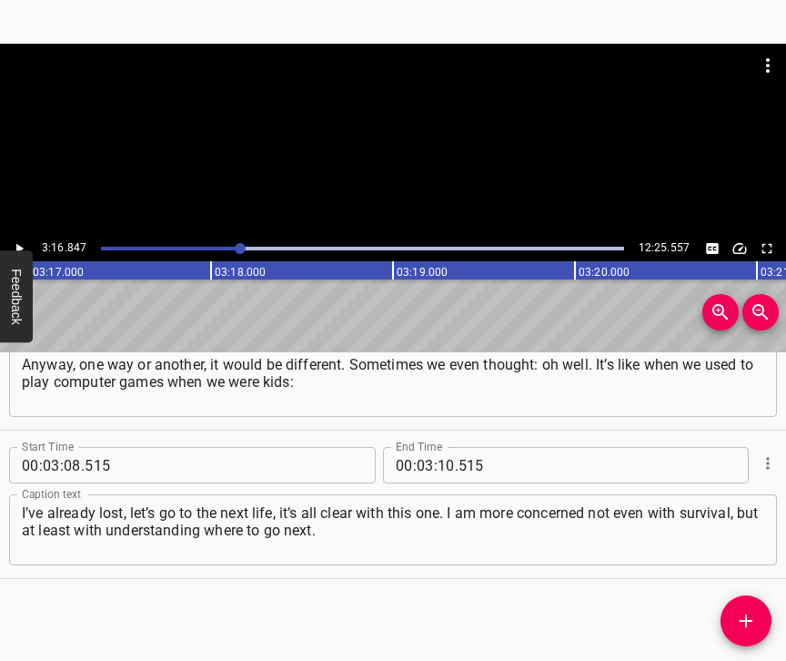
scroll to position [0, 35818]
click at [439, 452] on input "number" at bounding box center [446, 465] width 17 height 36
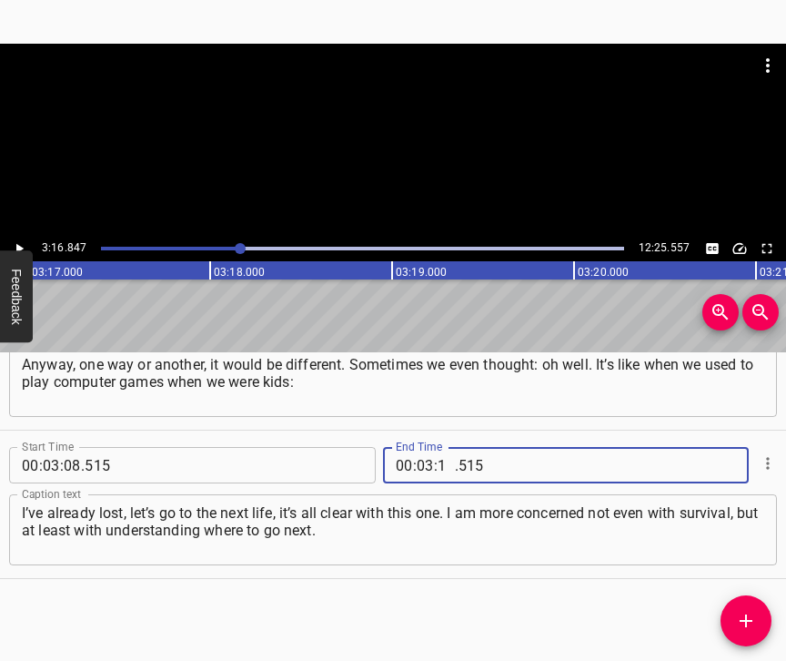
type input "16"
type input "847"
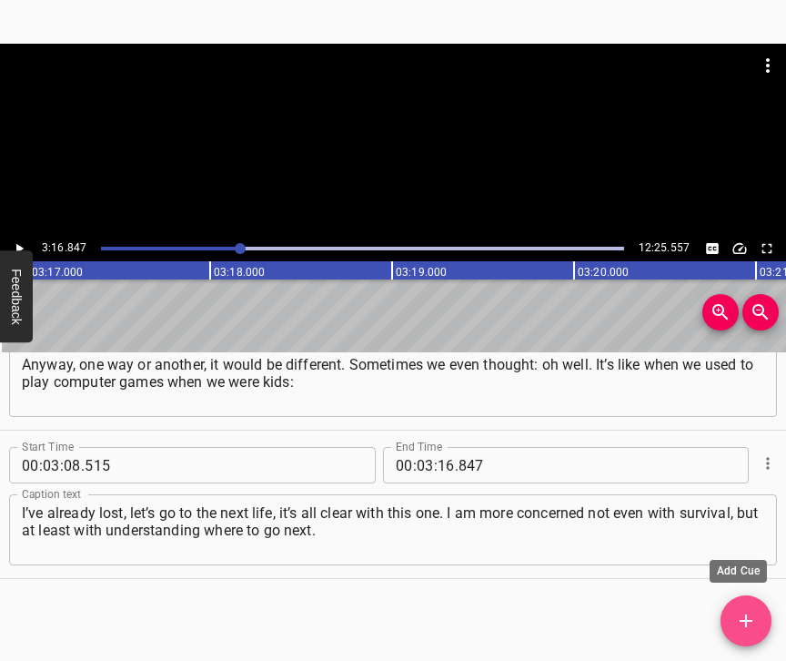
click at [745, 618] on icon "Add Cue" at bounding box center [746, 621] width 22 height 22
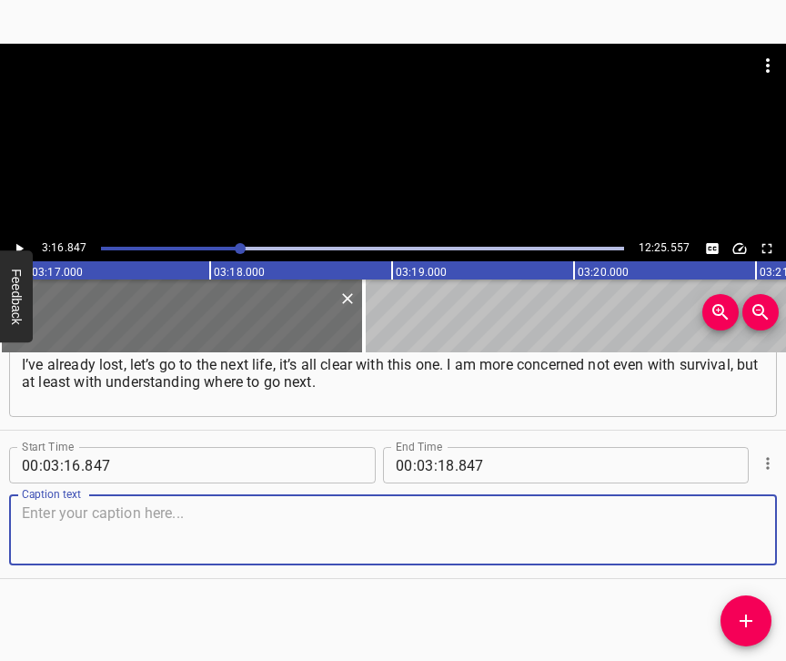
scroll to position [2397, 0]
drag, startPoint x: 736, startPoint y: 538, endPoint x: 781, endPoint y: 506, distance: 54.8
click at [736, 537] on textarea at bounding box center [393, 530] width 742 height 52
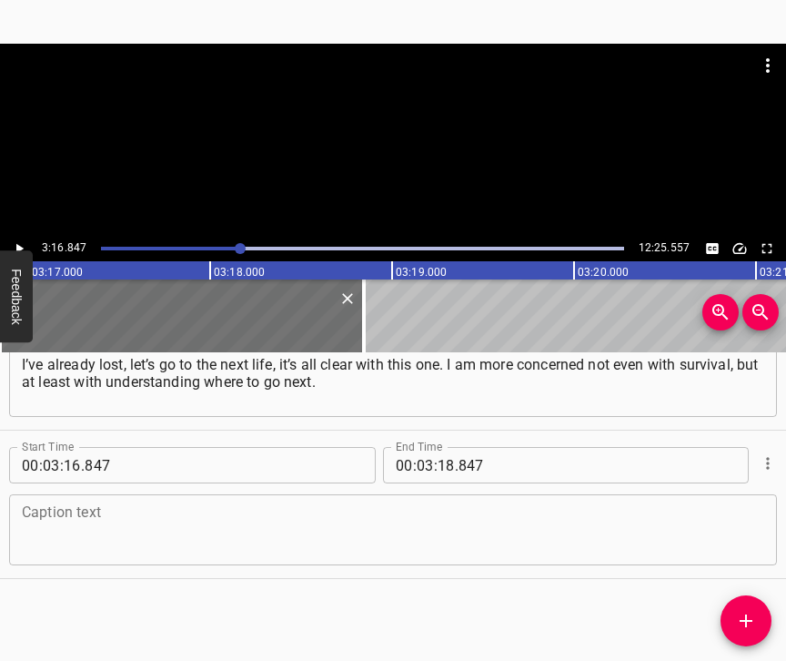
click at [67, 504] on textarea at bounding box center [393, 530] width 742 height 52
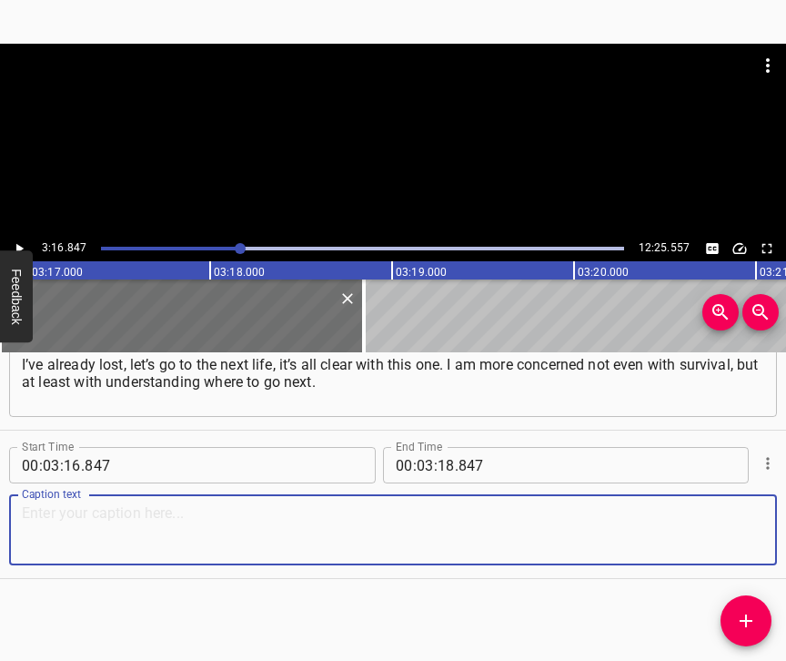
paste textarea "I’m speaking for myself. The first few months, I guess, I understood everything…"
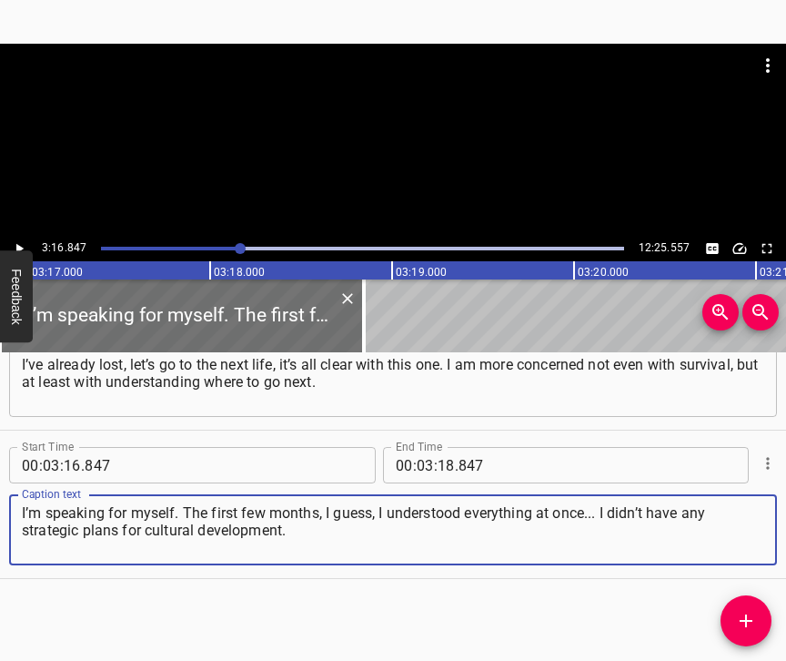
type textarea "I’m speaking for myself. The first few months, I guess, I understood everything…"
click at [24, 244] on icon "Play/Pause" at bounding box center [19, 248] width 16 height 16
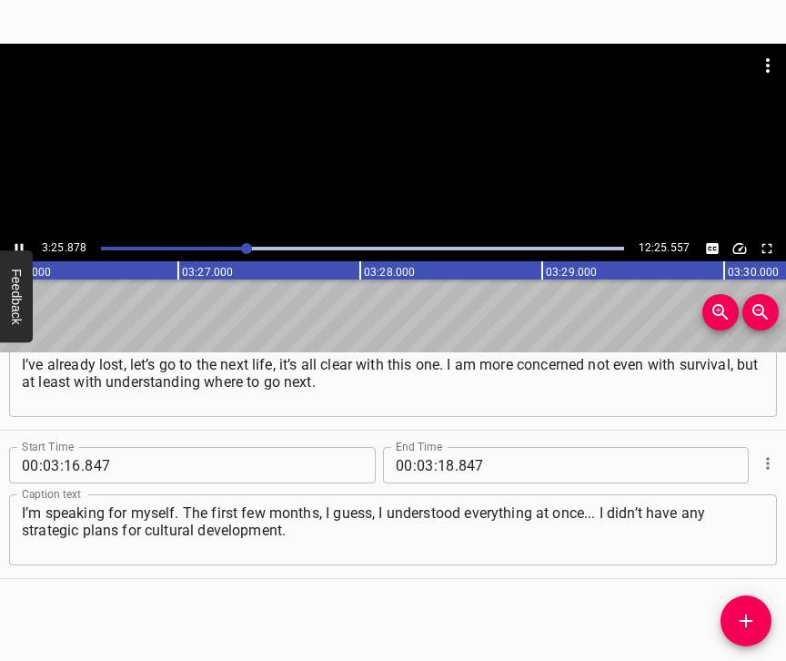
click at [18, 242] on icon "Play/Pause" at bounding box center [19, 248] width 16 height 16
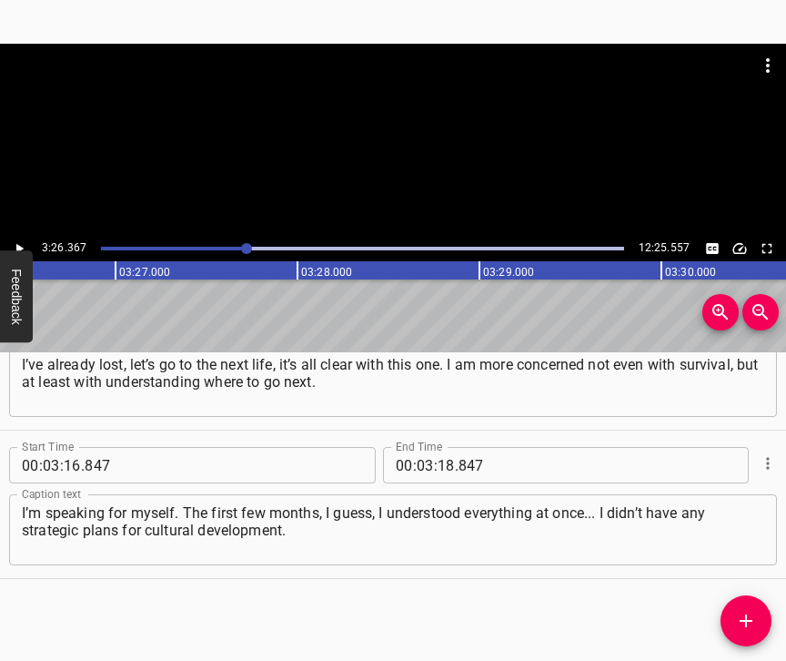
click at [18, 242] on icon "Play/Pause" at bounding box center [19, 248] width 16 height 16
click at [444, 449] on input "number" at bounding box center [446, 465] width 17 height 36
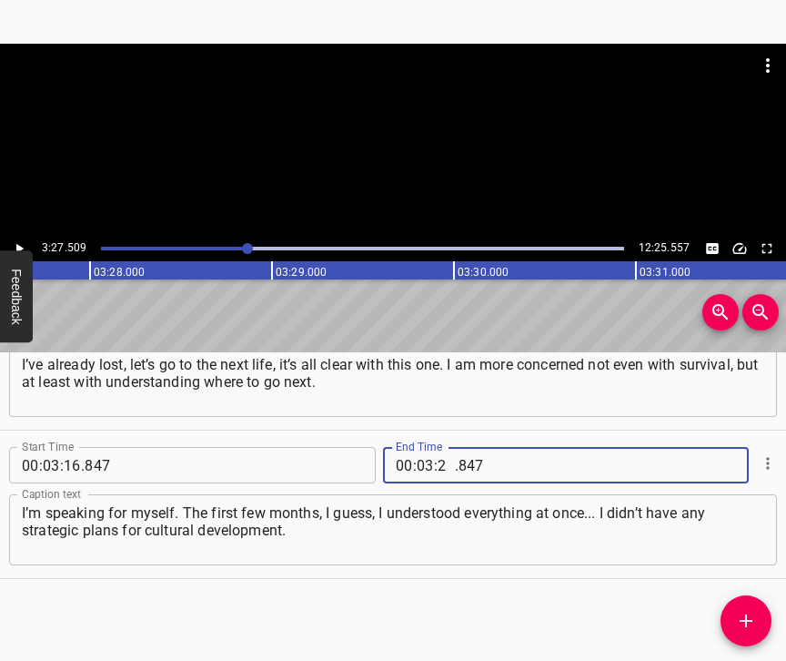
type input "27"
type input "509"
click at [748, 618] on icon "Add Cue" at bounding box center [746, 621] width 22 height 22
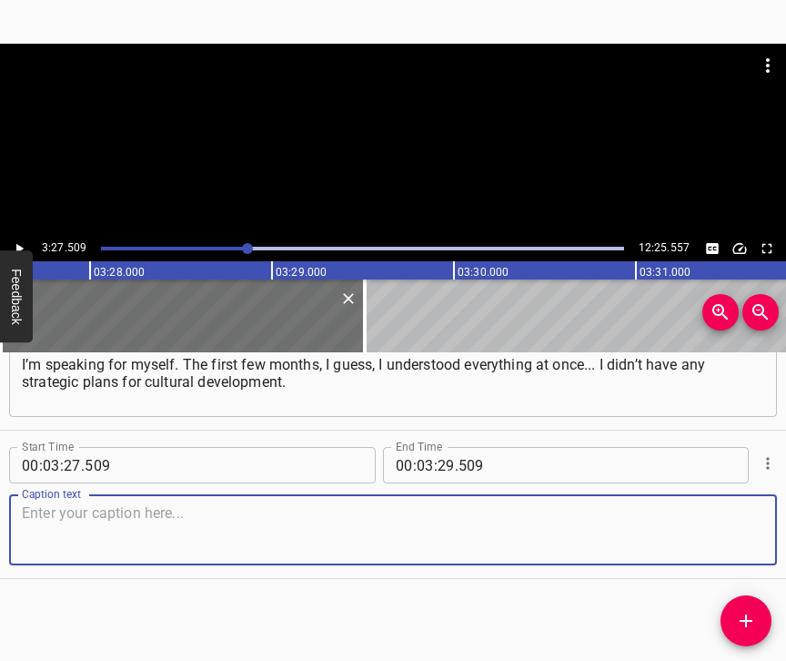
scroll to position [2561, 0]
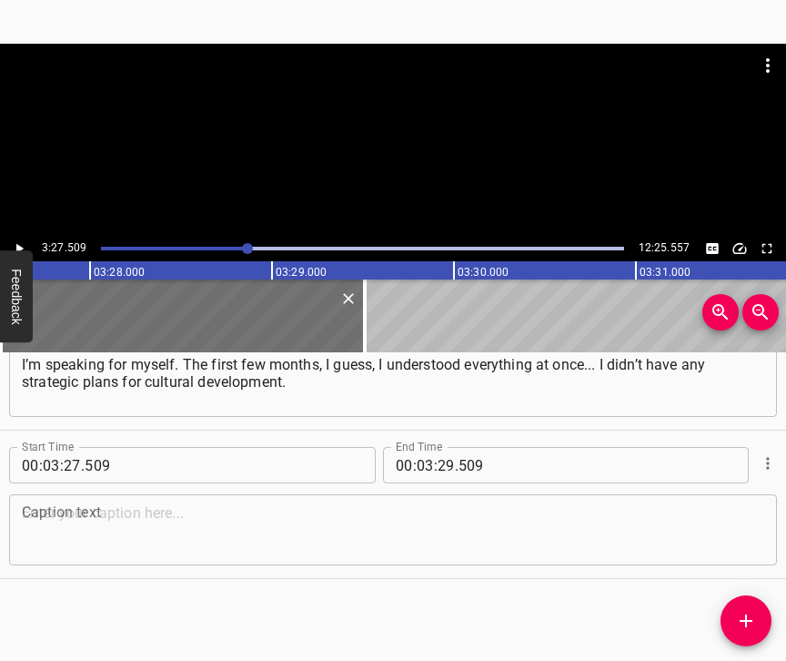
click at [741, 566] on div "Caption text Caption text" at bounding box center [393, 528] width 768 height 82
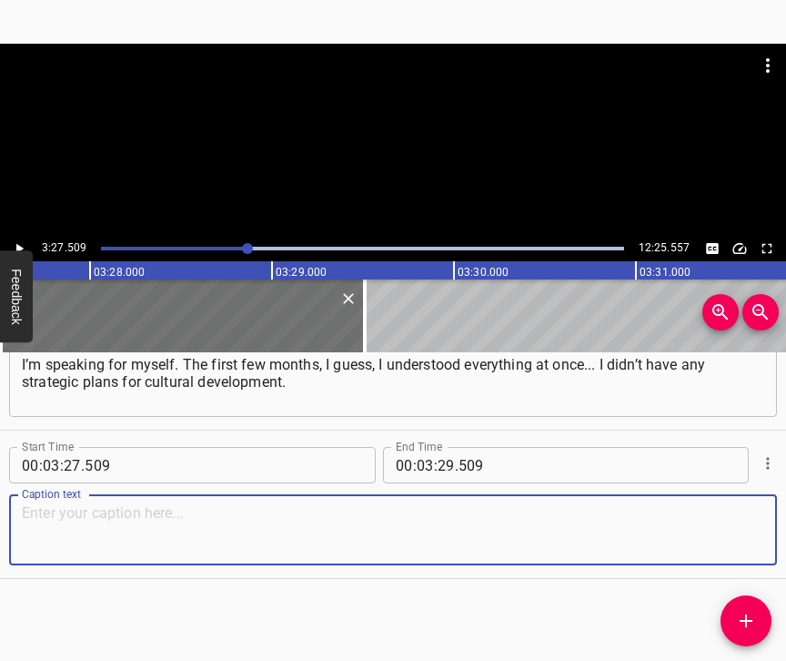
click at [740, 527] on textarea at bounding box center [393, 530] width 742 height 52
click at [75, 511] on textarea at bounding box center [393, 530] width 742 height 52
paste textarea "I had a task for me personally: what to do next, how I could be useful, and in …"
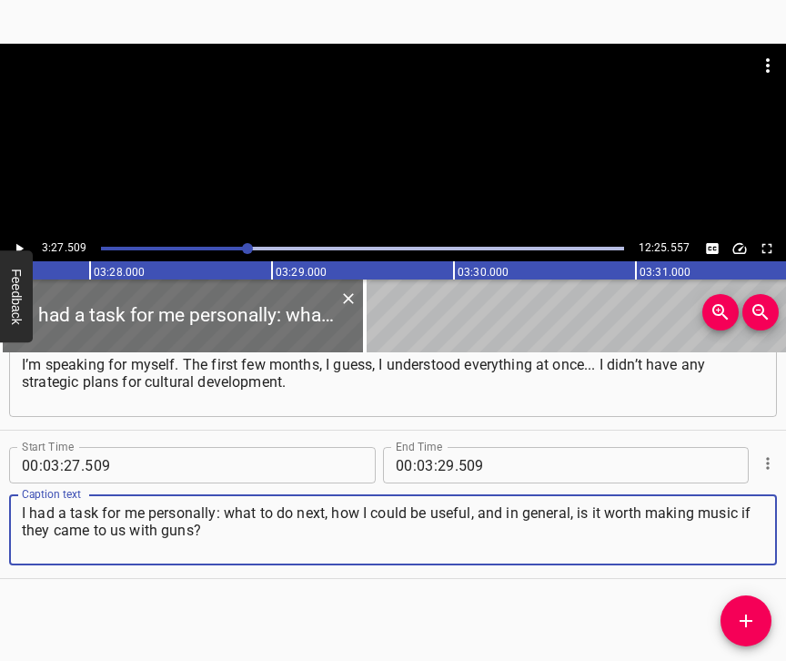
type textarea "I had a task for me personally: what to do next, how I could be useful, and in …"
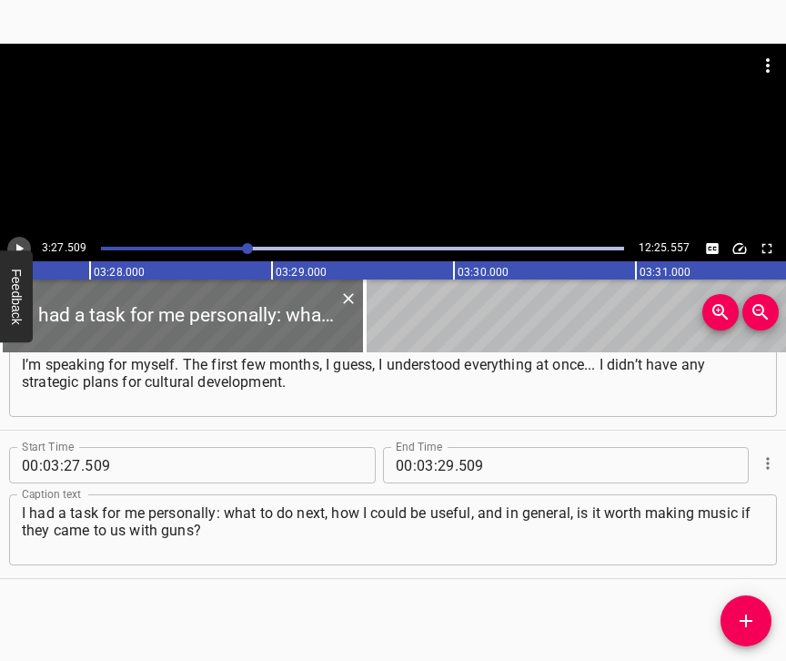
click at [14, 245] on icon "Play/Pause" at bounding box center [19, 248] width 16 height 16
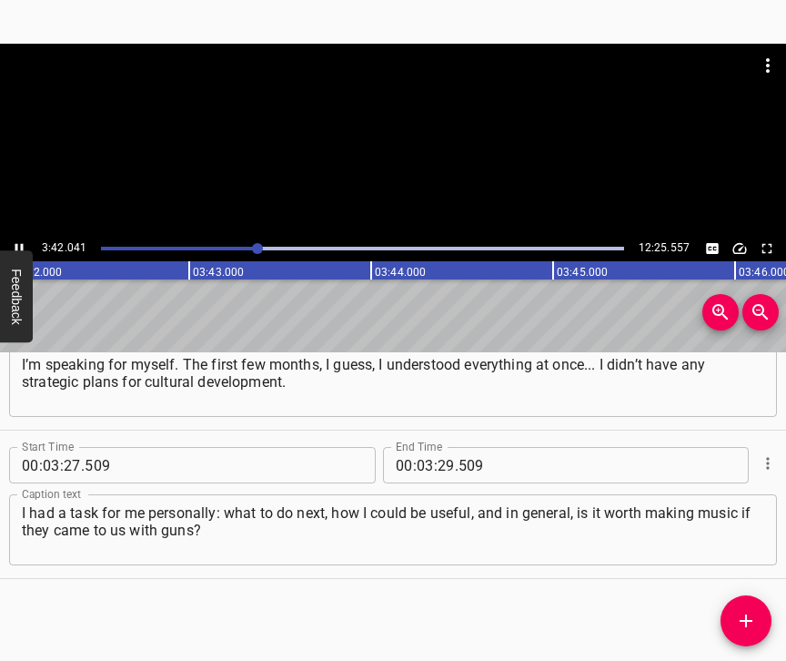
click at [252, 248] on div at bounding box center [257, 248] width 11 height 11
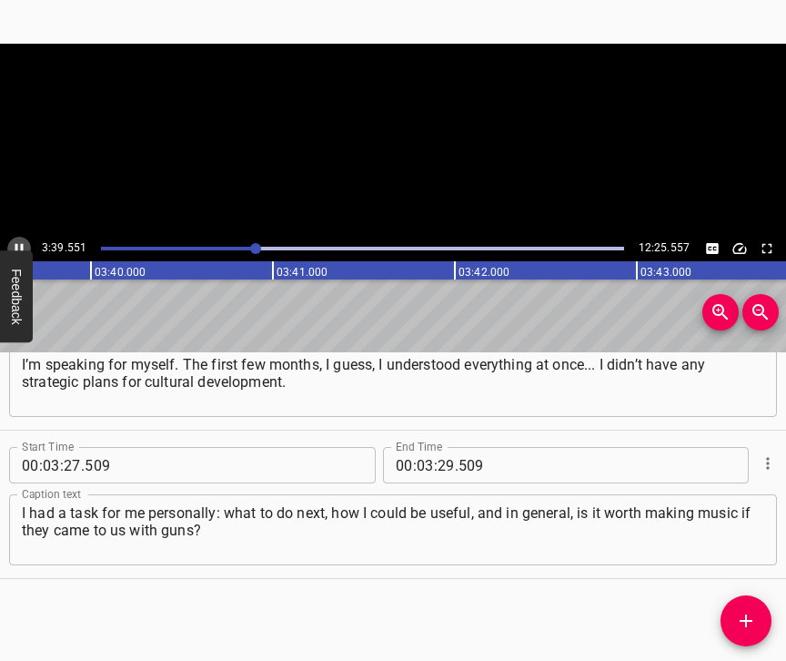
click at [21, 245] on icon "Play/Pause" at bounding box center [19, 249] width 8 height 10
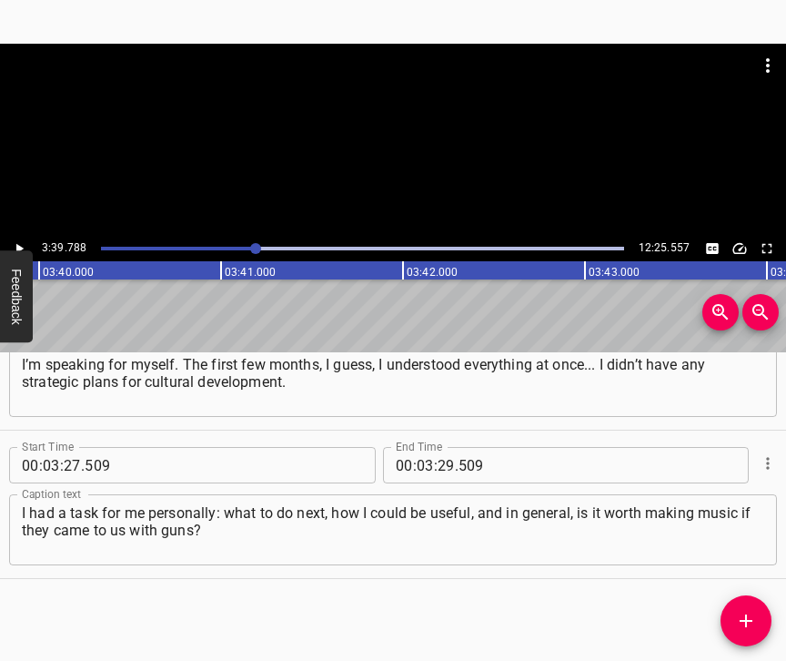
click at [21, 245] on icon "Play/Pause" at bounding box center [19, 248] width 16 height 16
click at [21, 245] on icon "Play/Pause" at bounding box center [19, 249] width 8 height 10
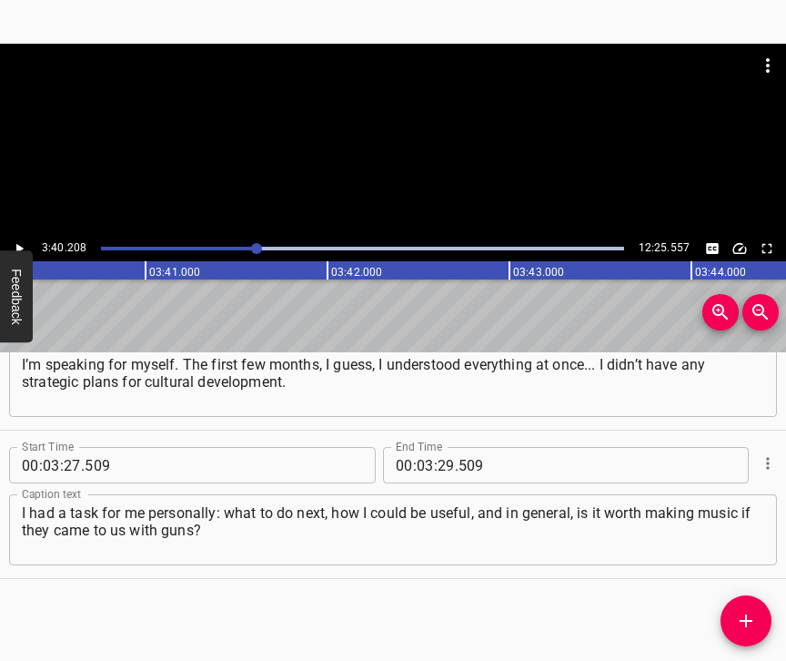
scroll to position [0, 40069]
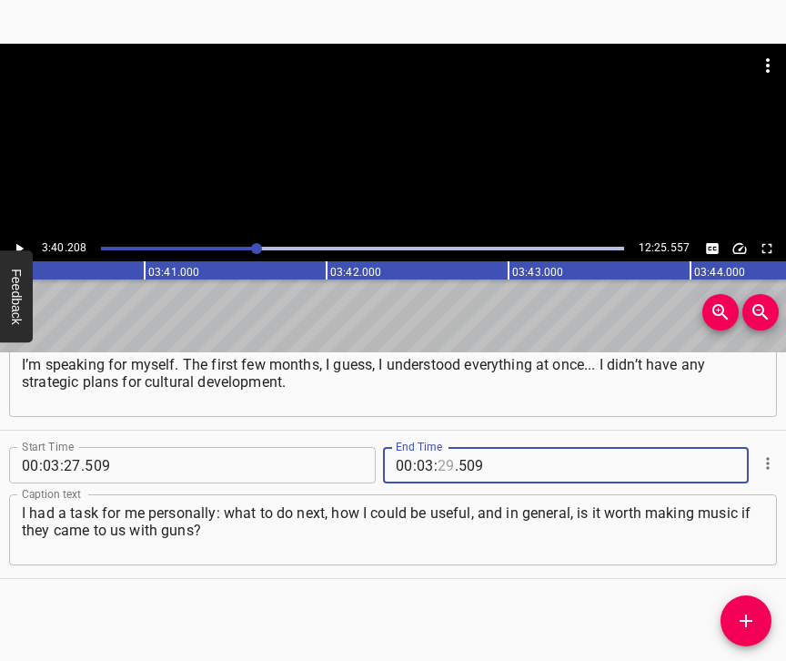
click at [444, 447] on input "number" at bounding box center [446, 465] width 17 height 36
type input "40"
type input "208"
click at [749, 622] on icon "Add Cue" at bounding box center [746, 621] width 22 height 22
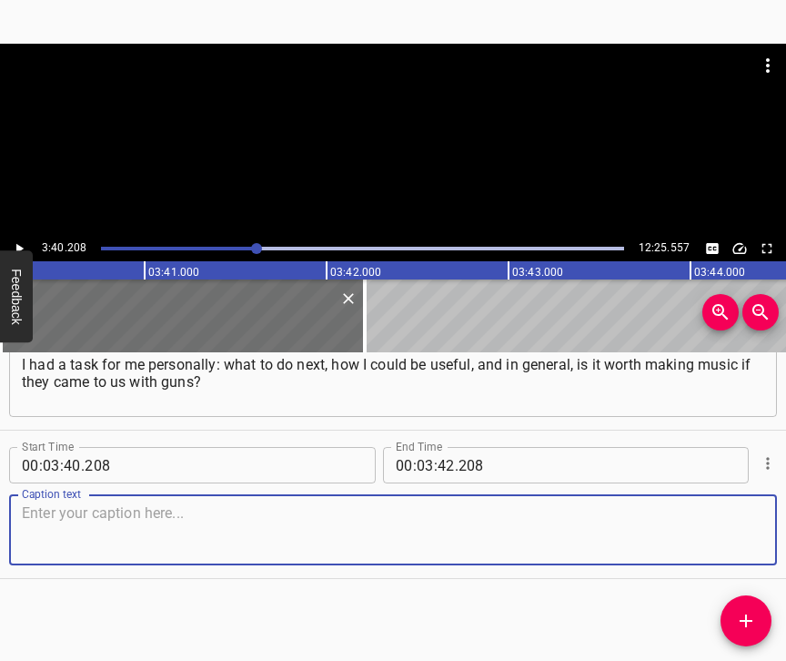
scroll to position [2725, 0]
click at [712, 528] on textarea at bounding box center [393, 530] width 742 height 52
click at [90, 519] on textarea at bounding box center [393, 530] width 742 height 52
paste textarea "I think a lot of my fellow musicians were asking themselves the same question. …"
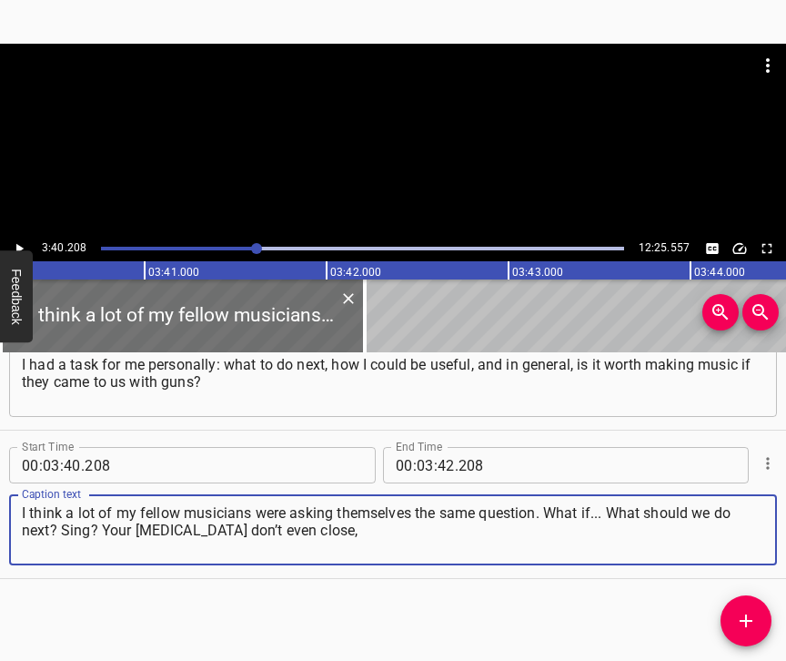
type textarea "I think a lot of my fellow musicians were asking themselves the same question. …"
click at [21, 246] on icon "Play/Pause" at bounding box center [19, 248] width 16 height 16
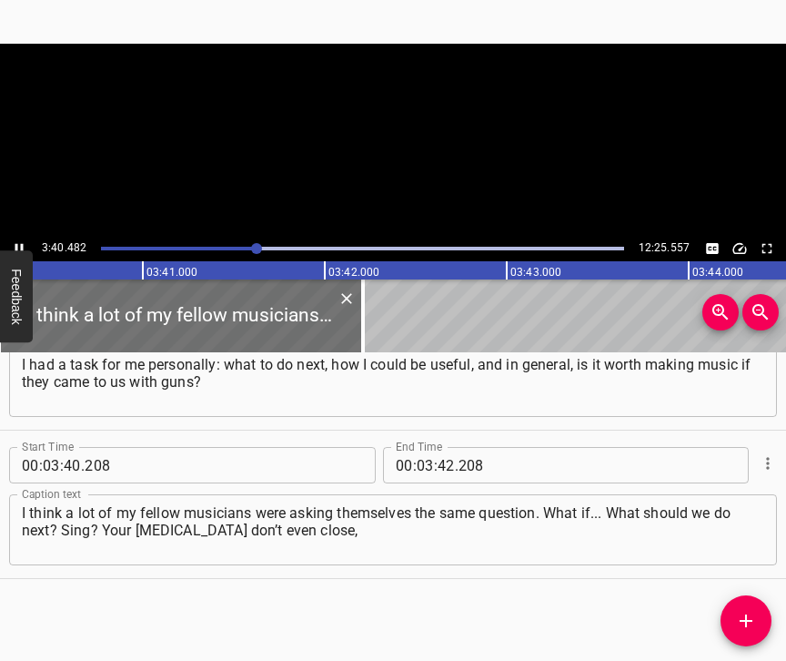
scroll to position [0, 40075]
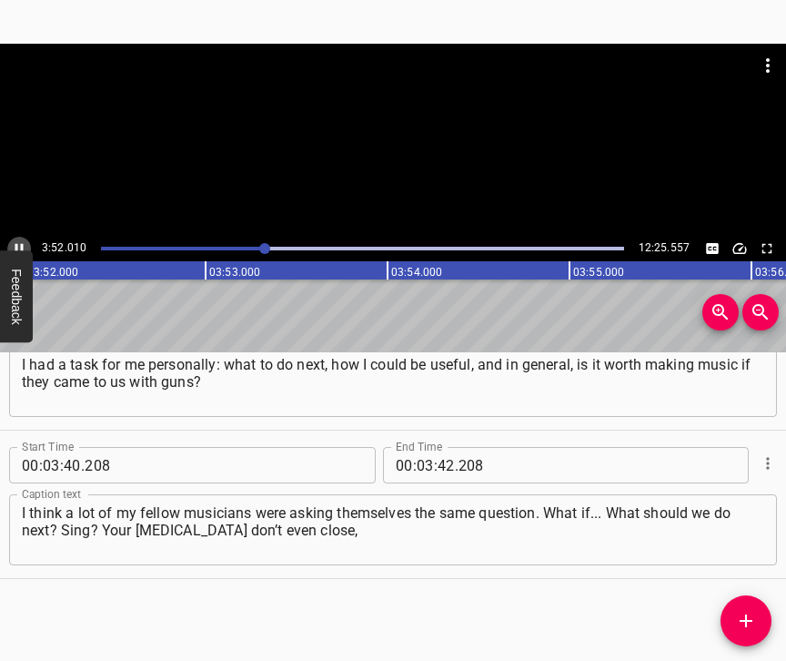
click at [15, 243] on icon "Play/Pause" at bounding box center [19, 248] width 16 height 16
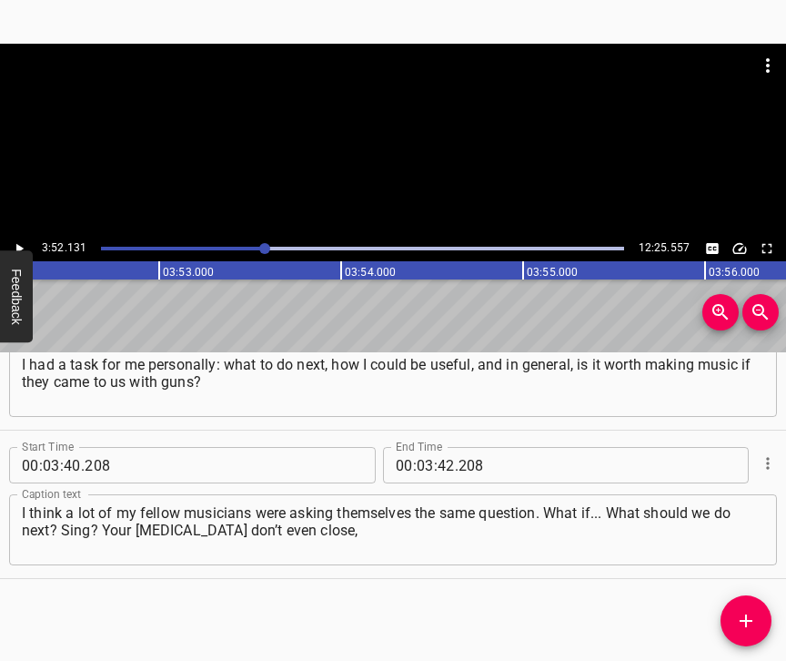
scroll to position [0, 42239]
click at [446, 448] on input "number" at bounding box center [446, 465] width 17 height 36
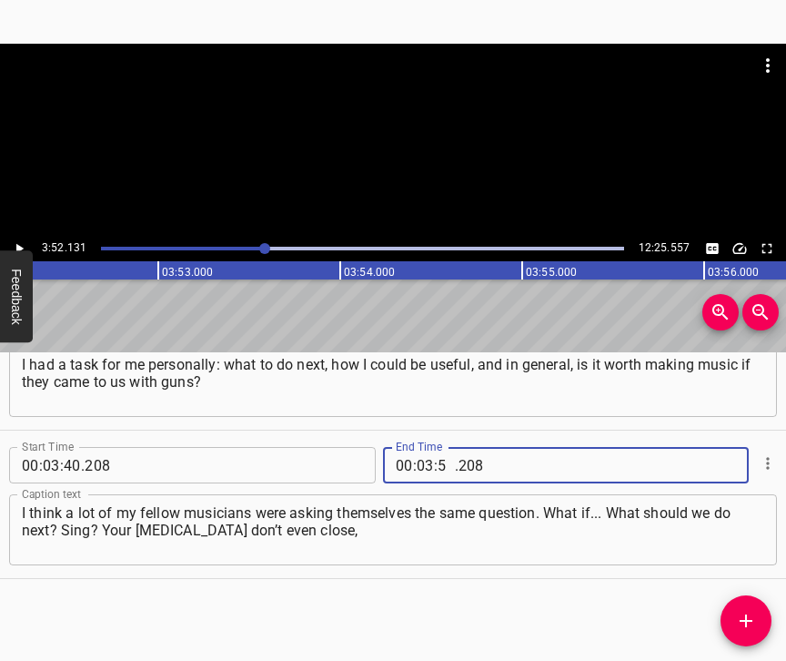
type input "52"
type input "131"
click at [753, 613] on icon "Add Cue" at bounding box center [746, 621] width 22 height 22
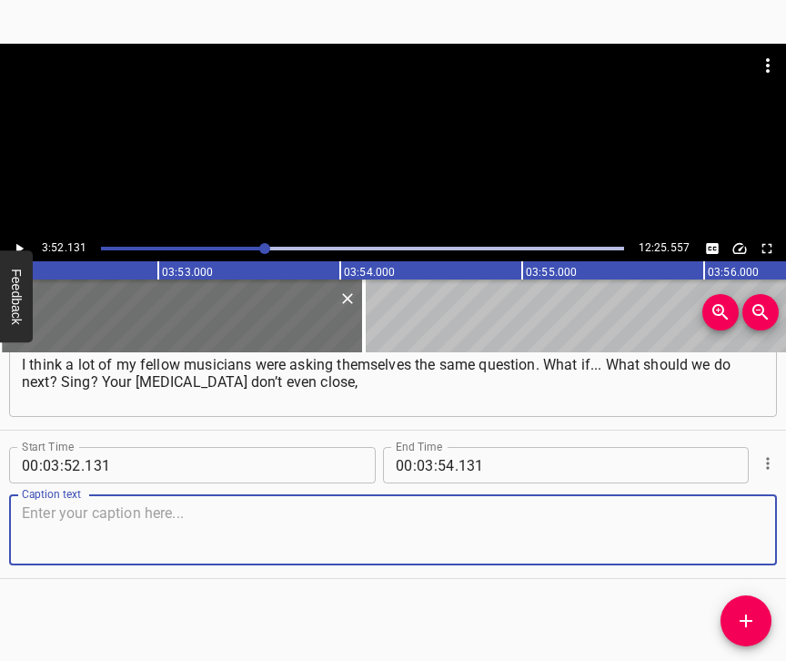
scroll to position [2889, 0]
click at [728, 522] on textarea at bounding box center [393, 530] width 742 height 52
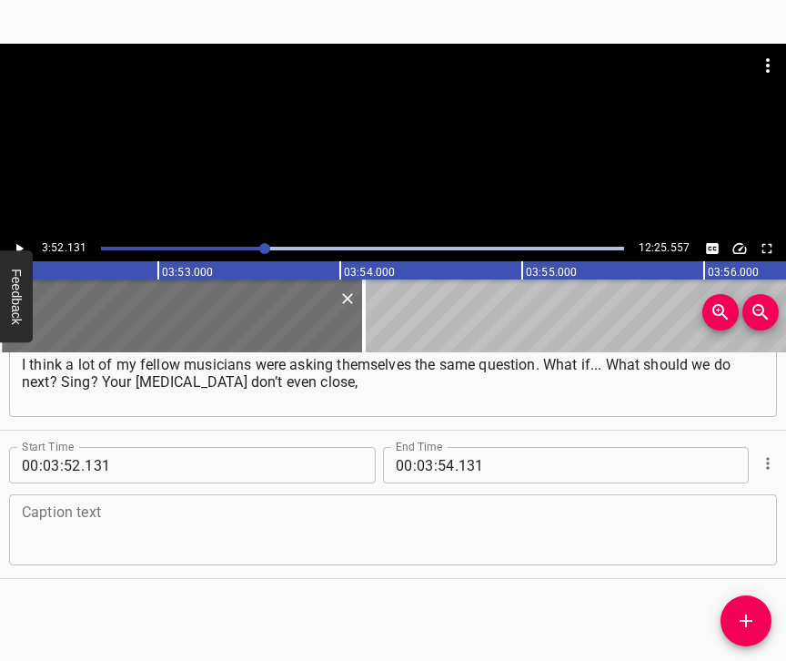
click at [239, 509] on textarea at bounding box center [393, 530] width 742 height 52
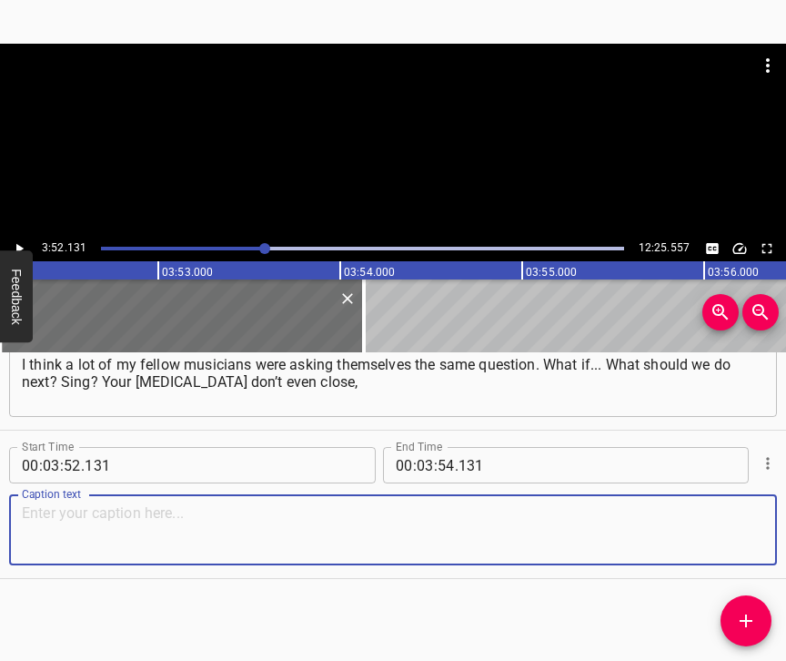
paste textarea "because people are being killed somewhere nearby. It’s not as far away as we on…"
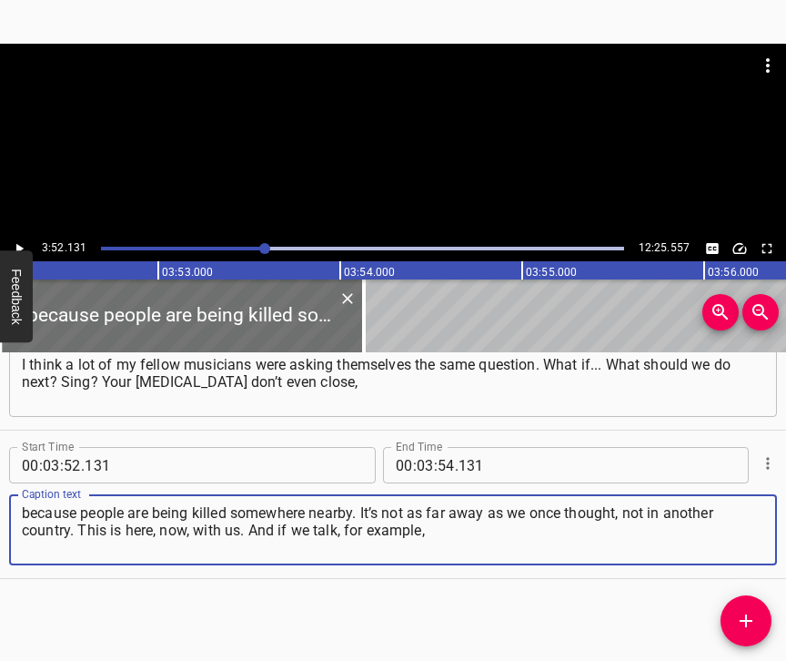
type textarea "because people are being killed somewhere nearby. It’s not as far away as we on…"
click at [16, 241] on icon "Play/Pause" at bounding box center [19, 248] width 16 height 16
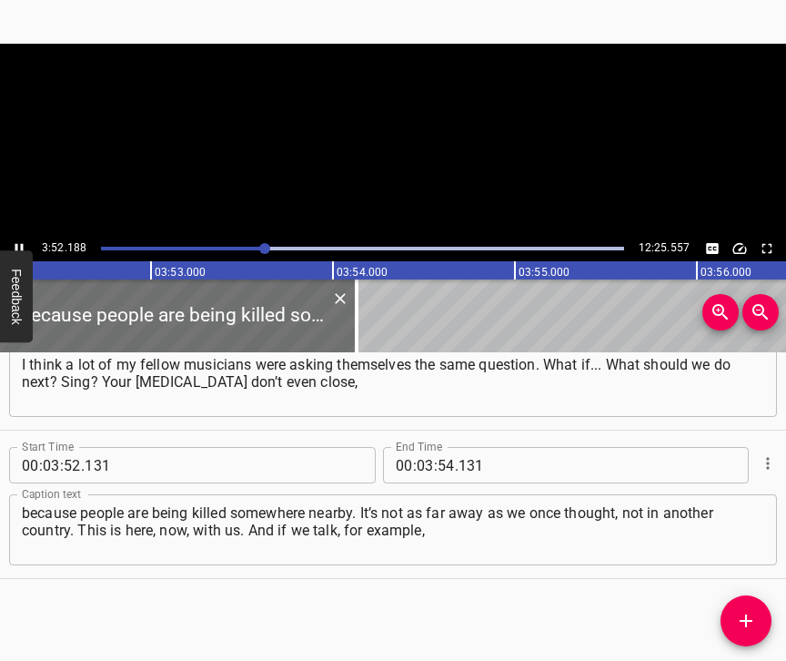
scroll to position [0, 42248]
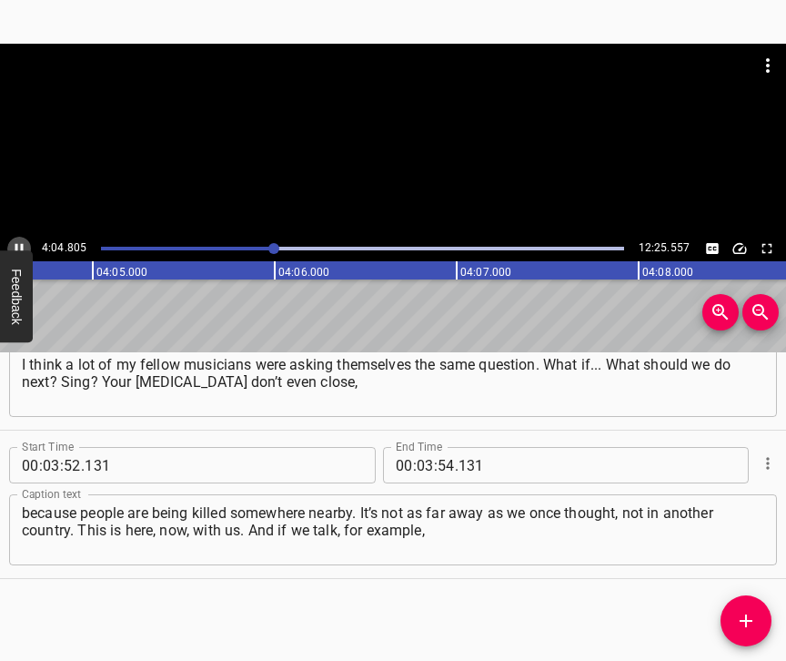
click at [15, 247] on icon "Play/Pause" at bounding box center [19, 248] width 16 height 16
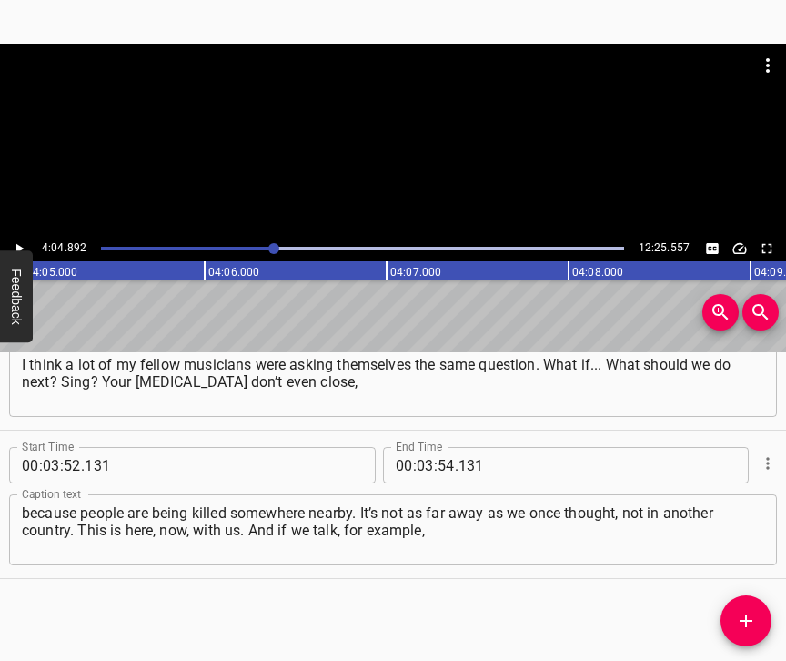
scroll to position [0, 44560]
click at [417, 452] on input "number" at bounding box center [425, 465] width 17 height 36
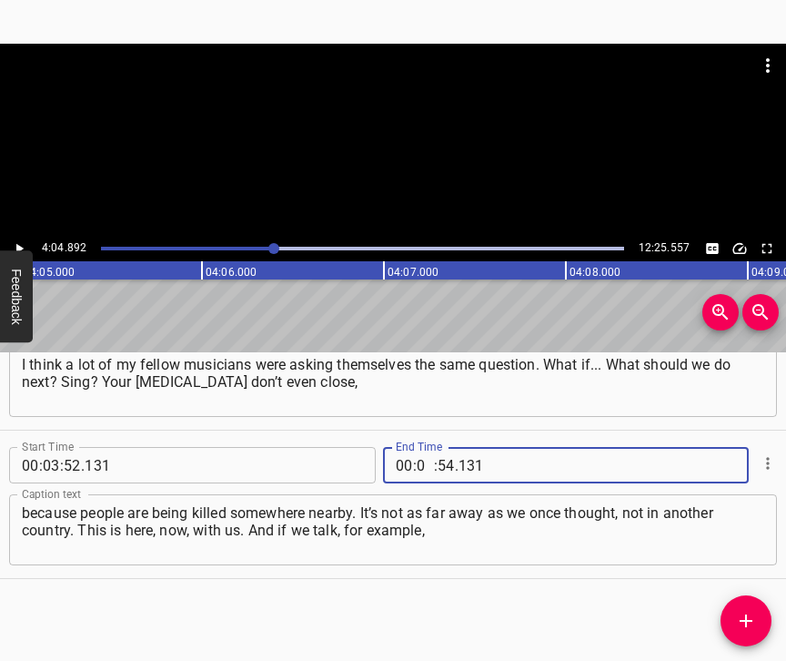
type input "04"
type input "892"
click at [758, 613] on span "Add Cue" at bounding box center [746, 621] width 51 height 22
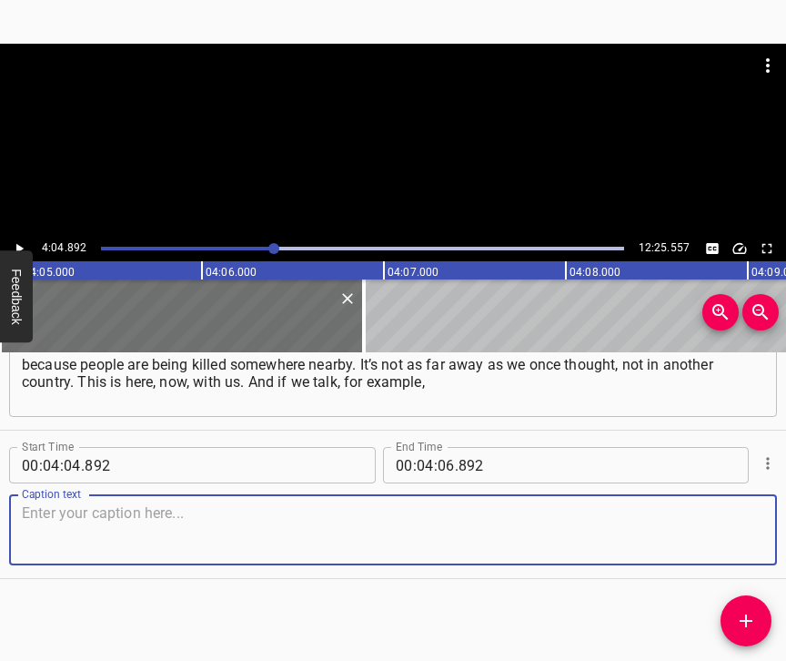
scroll to position [3052, 0]
drag, startPoint x: 731, startPoint y: 541, endPoint x: 759, endPoint y: 523, distance: 33.6
click at [731, 540] on textarea at bounding box center [393, 530] width 742 height 52
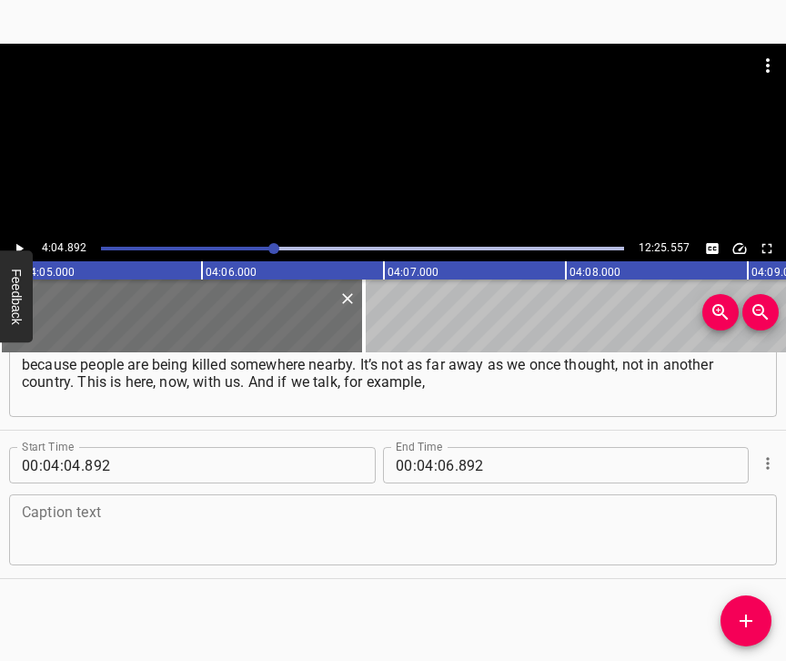
click at [350, 509] on textarea at bounding box center [393, 530] width 742 height 52
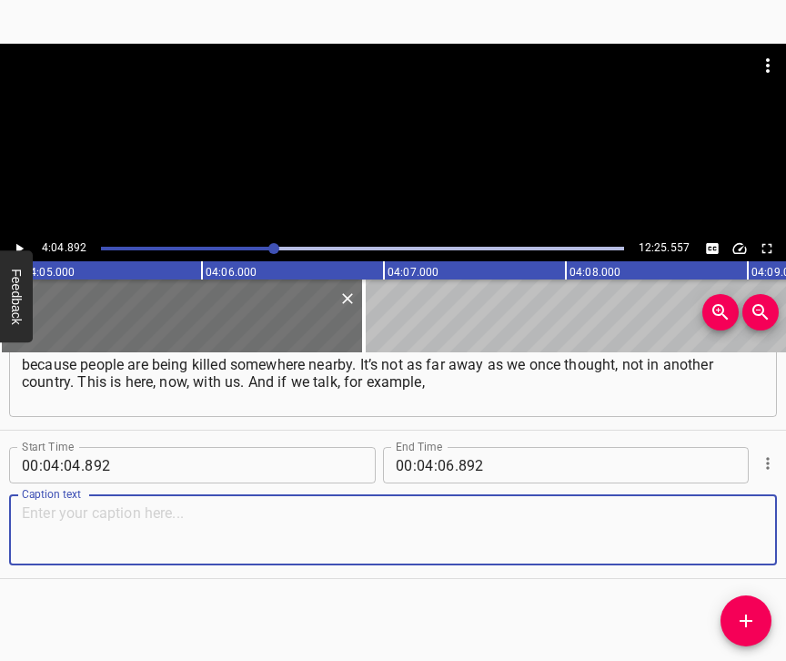
paste textarea "in the context of Open Opera Ukraine, which I join from time to time, we are cu…"
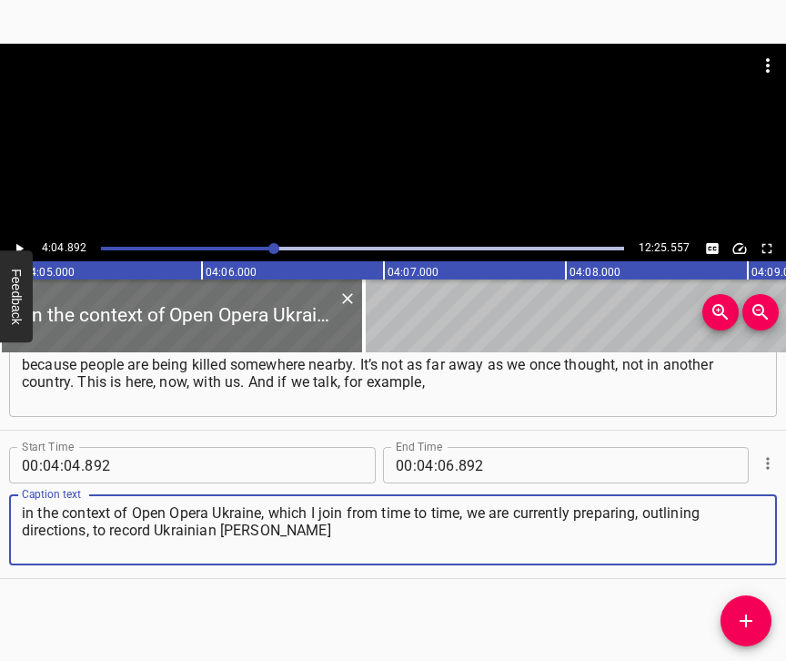
type textarea "in the context of Open Opera Ukraine, which I join from time to time, we are cu…"
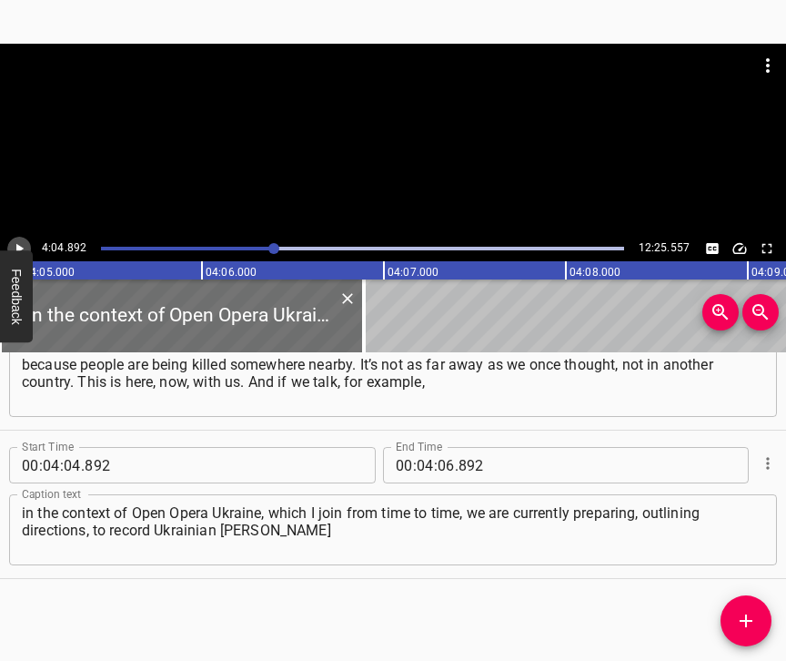
click at [19, 246] on icon "Play/Pause" at bounding box center [19, 249] width 7 height 10
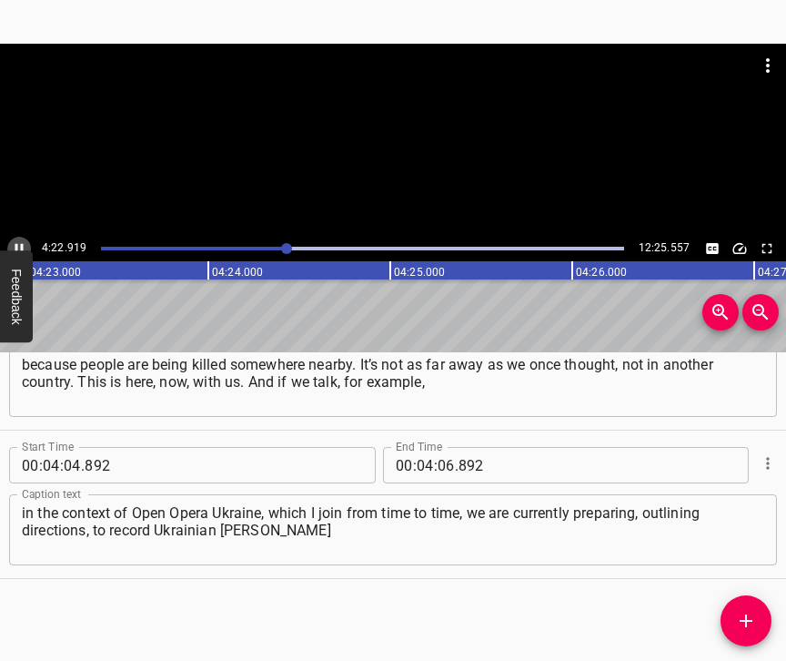
click at [22, 244] on icon "Play/Pause" at bounding box center [19, 249] width 8 height 10
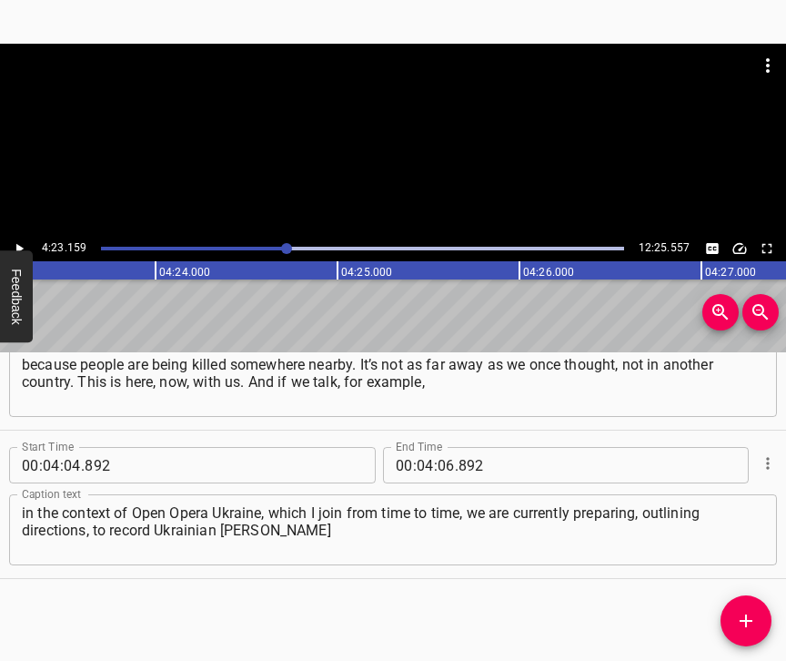
scroll to position [0, 47884]
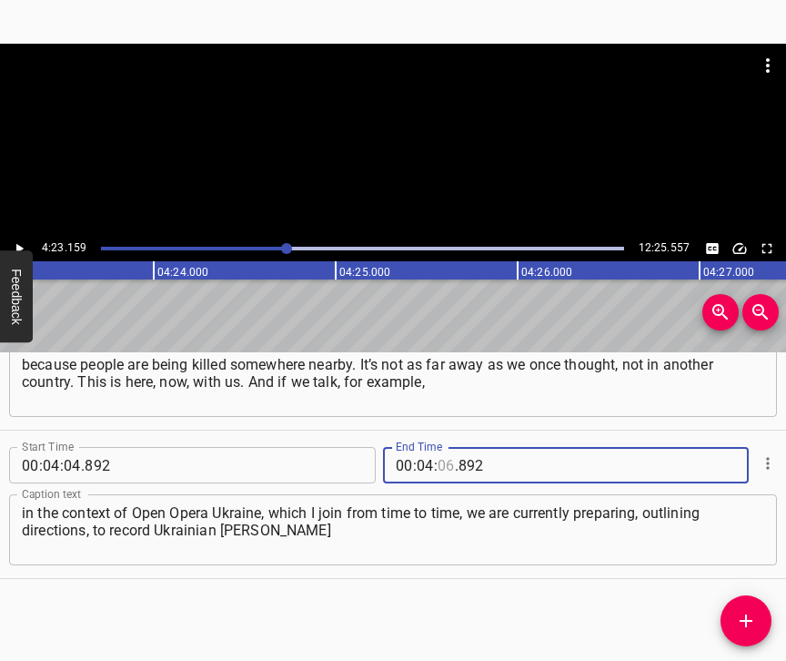
click at [443, 447] on input "number" at bounding box center [446, 465] width 17 height 36
type input "23"
type input "159"
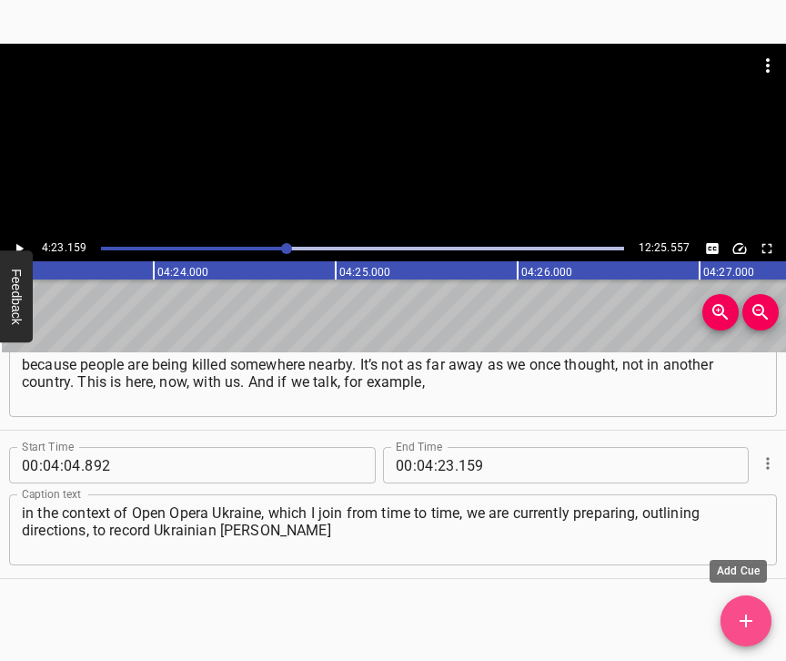
click at [730, 616] on span "Add Cue" at bounding box center [746, 621] width 51 height 22
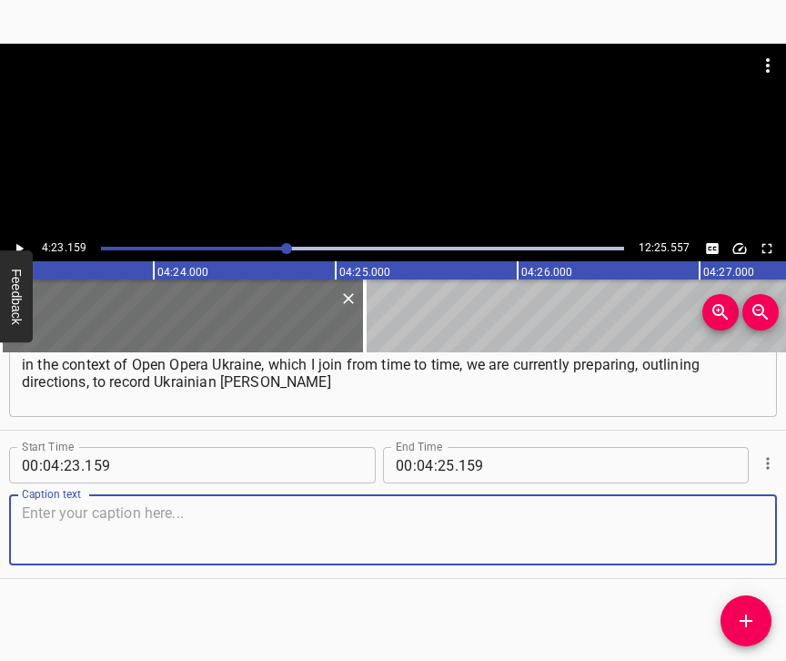
scroll to position [3216, 0]
click at [645, 509] on textarea at bounding box center [393, 530] width 742 height 52
click at [168, 505] on textarea at bounding box center [393, 530] width 742 height 52
paste textarea "in cooperation between the National House of Music and Open Opera Ukraine. [PER…"
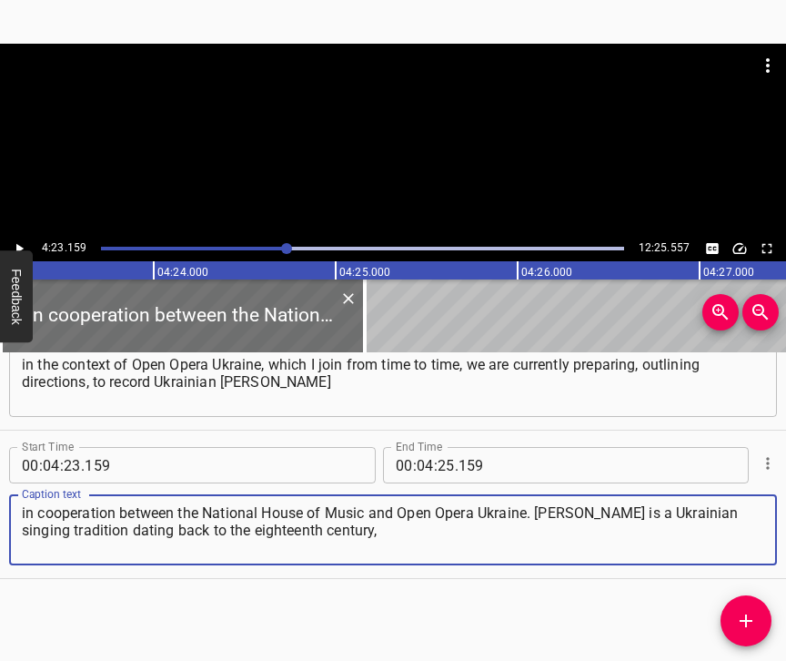
type textarea "in cooperation between the National House of Music and Open Opera Ukraine. [PER…"
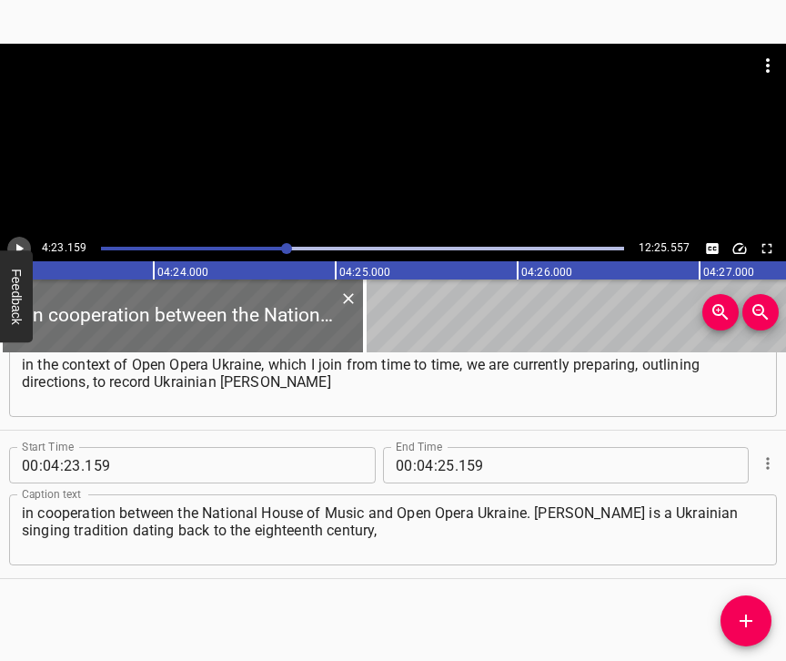
click at [18, 244] on icon "Play/Pause" at bounding box center [19, 248] width 16 height 16
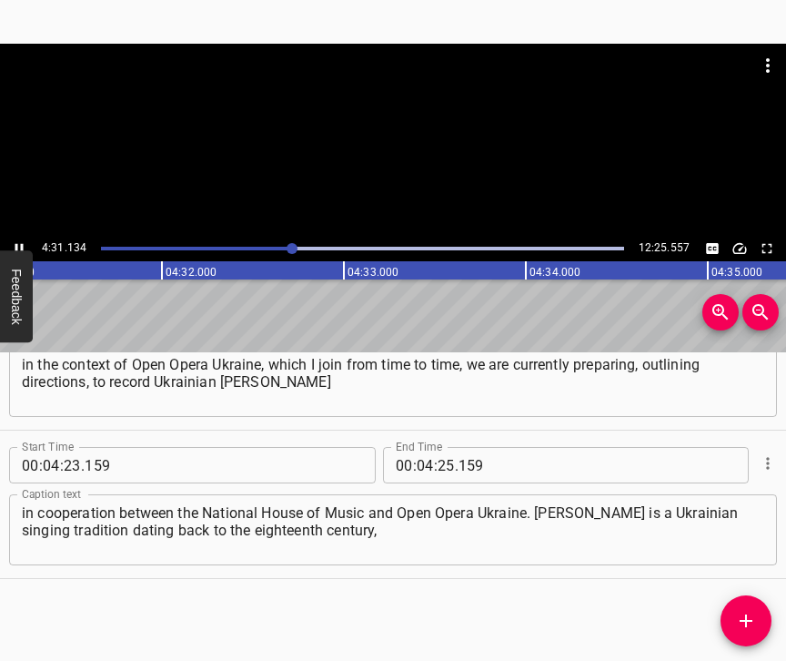
click at [17, 241] on icon "Play/Pause" at bounding box center [19, 248] width 16 height 16
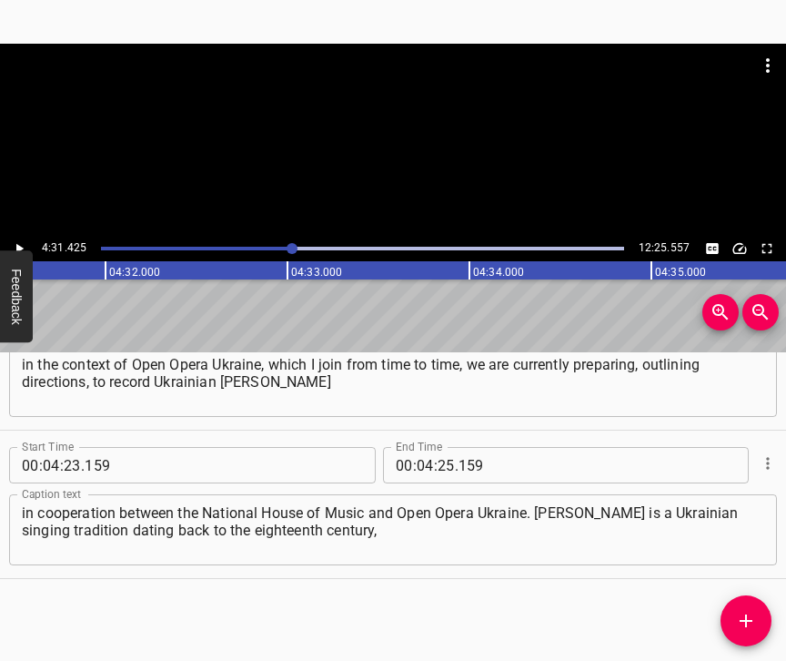
scroll to position [0, 49389]
click at [440, 449] on input "number" at bounding box center [446, 465] width 17 height 36
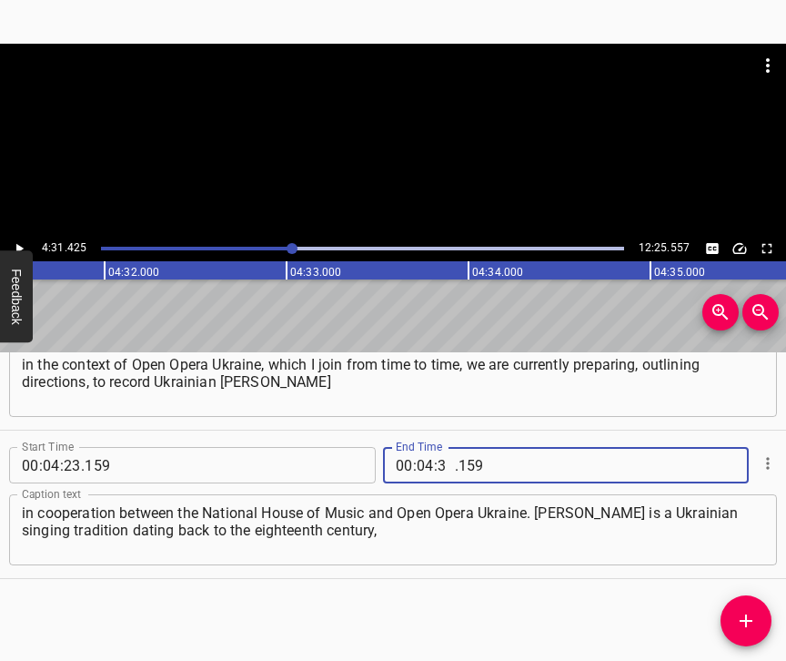
type input "31"
type input "425"
click at [742, 617] on icon "Add Cue" at bounding box center [746, 621] width 22 height 22
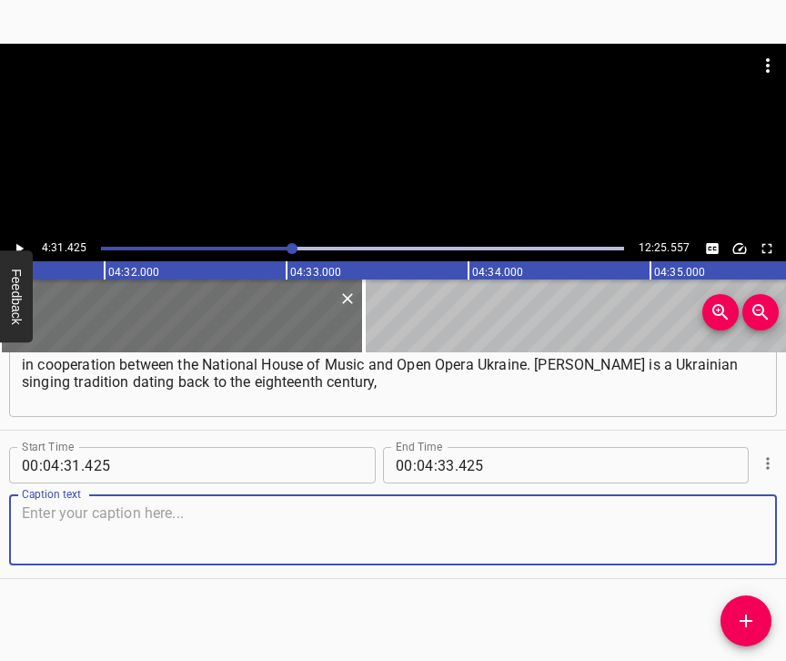
scroll to position [3380, 0]
drag, startPoint x: 742, startPoint y: 535, endPoint x: 783, endPoint y: 507, distance: 49.7
click at [744, 530] on textarea at bounding box center [393, 530] width 742 height 52
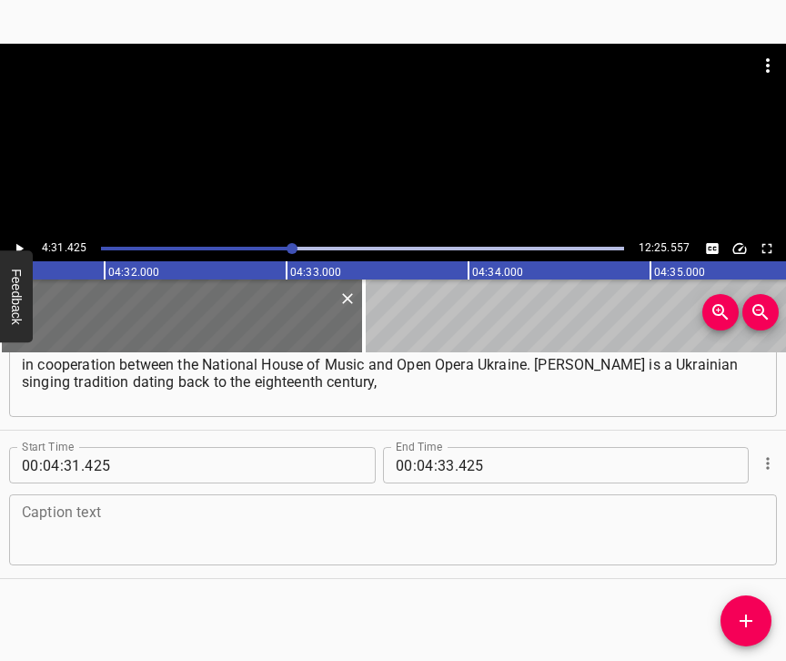
click at [184, 505] on textarea at bounding box center [393, 530] width 742 height 52
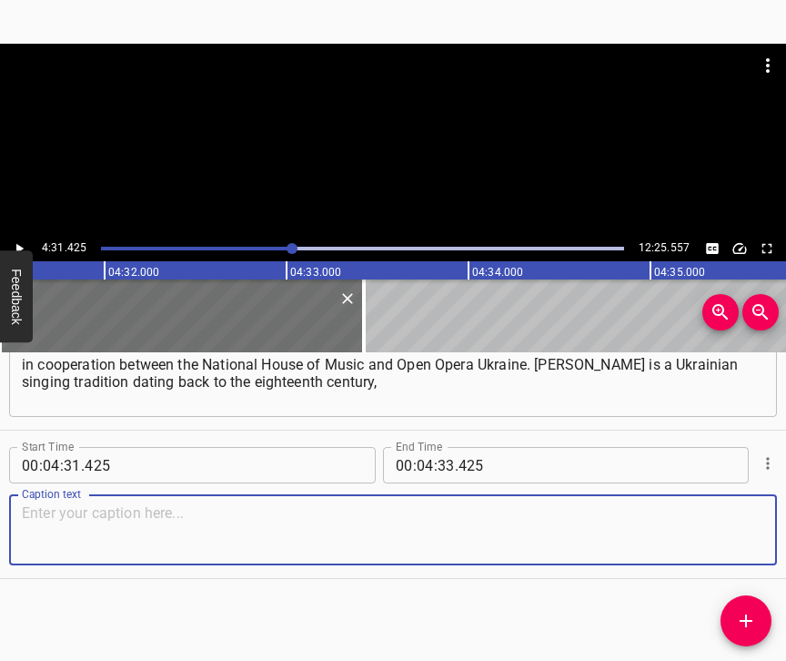
paste textarea "which we know very little about. And this is also one of the varieties of Ukrai…"
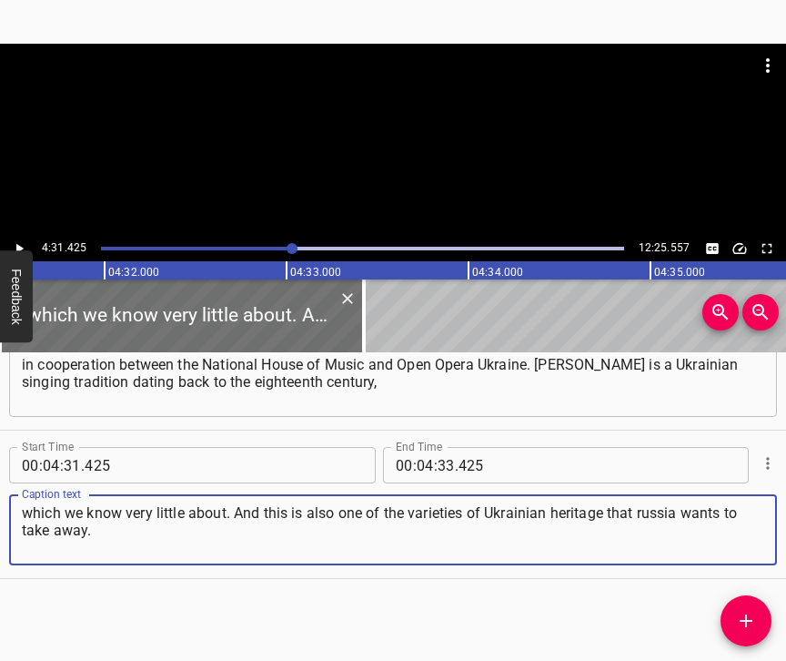
type textarea "which we know very little about. And this is also one of the varieties of Ukrai…"
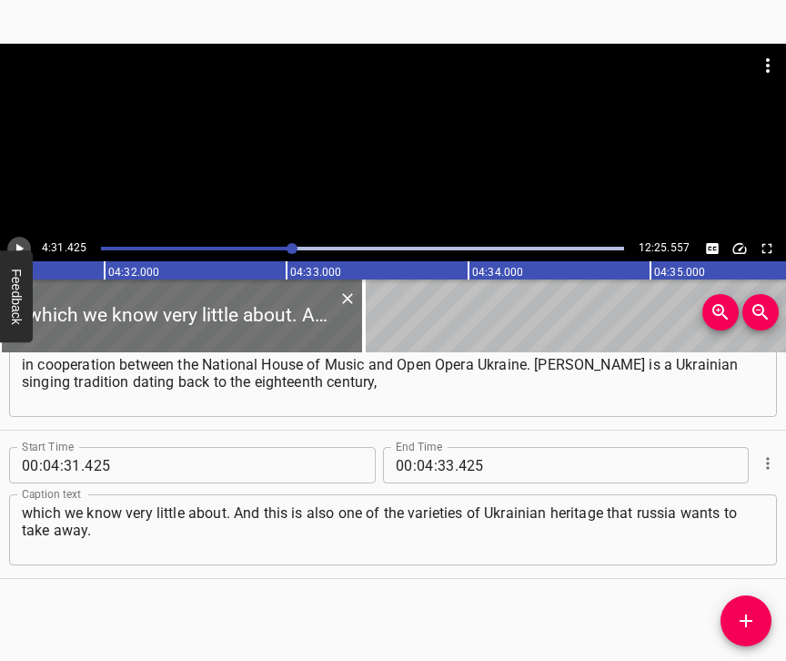
click at [25, 244] on icon "Play/Pause" at bounding box center [19, 248] width 16 height 16
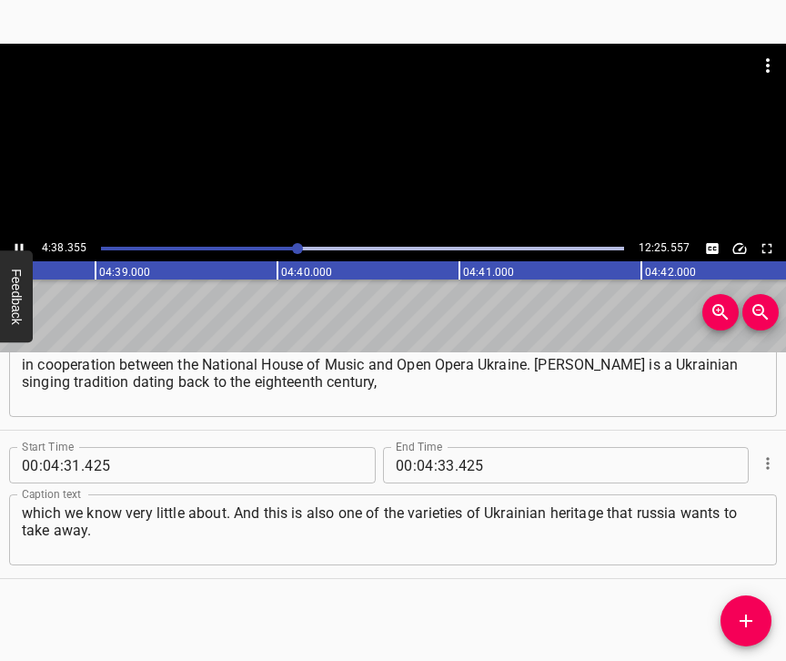
click at [20, 241] on icon "Play/Pause" at bounding box center [19, 248] width 16 height 16
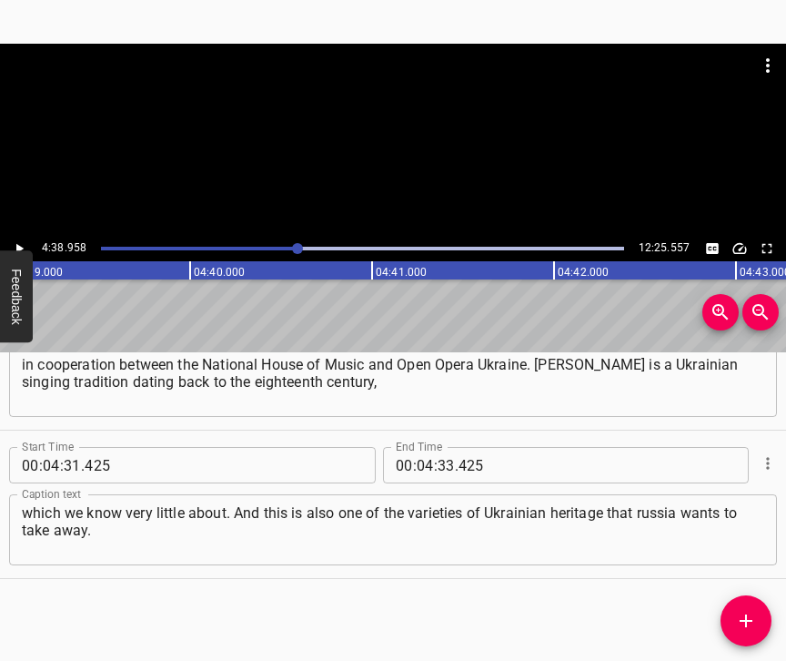
click at [19, 240] on icon "Play/Pause" at bounding box center [19, 248] width 16 height 16
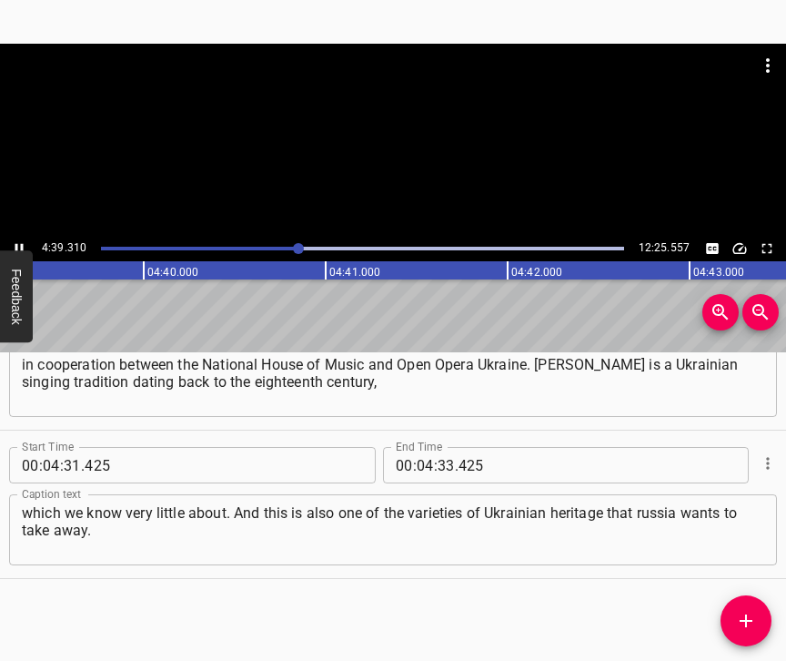
click at [19, 240] on icon "Play/Pause" at bounding box center [19, 248] width 16 height 16
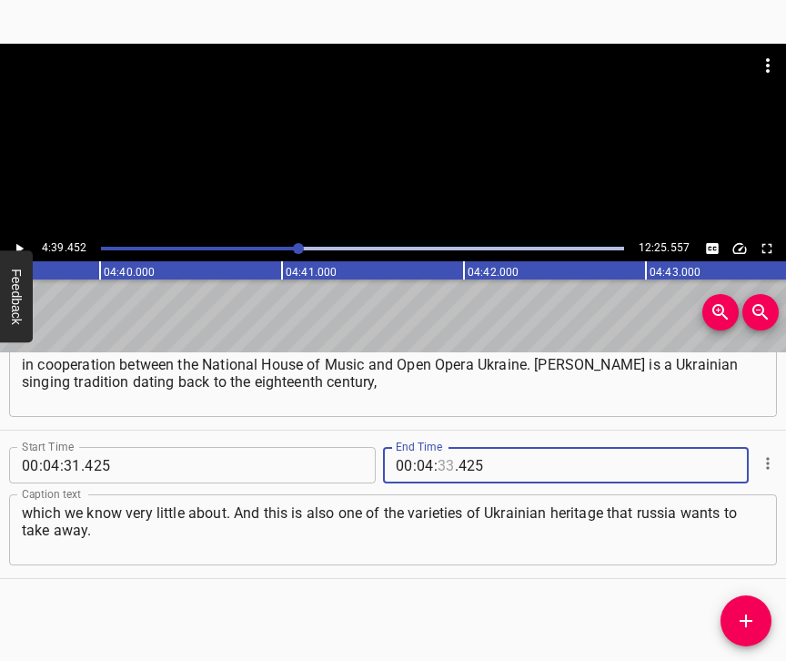
click at [444, 447] on input "number" at bounding box center [446, 465] width 17 height 36
type input "39"
type input "452"
click at [755, 616] on icon "Add Cue" at bounding box center [746, 621] width 22 height 22
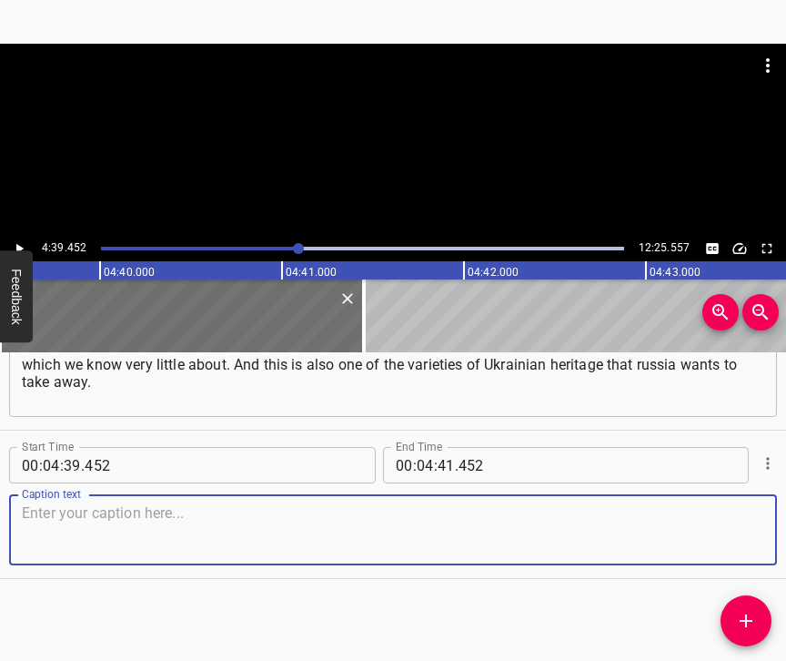
scroll to position [3544, 0]
click at [736, 545] on textarea at bounding box center [393, 530] width 742 height 52
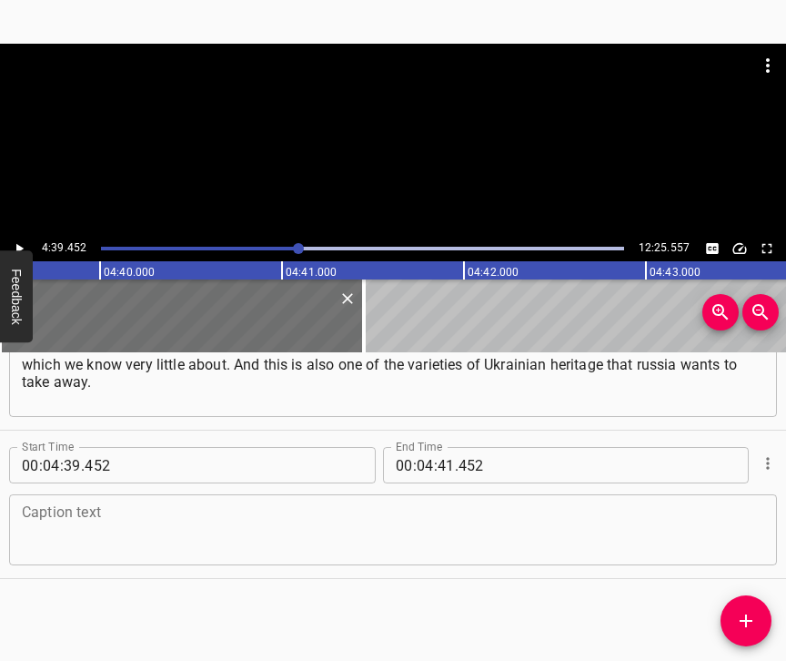
click at [59, 504] on textarea at bounding box center [393, 530] width 742 height 52
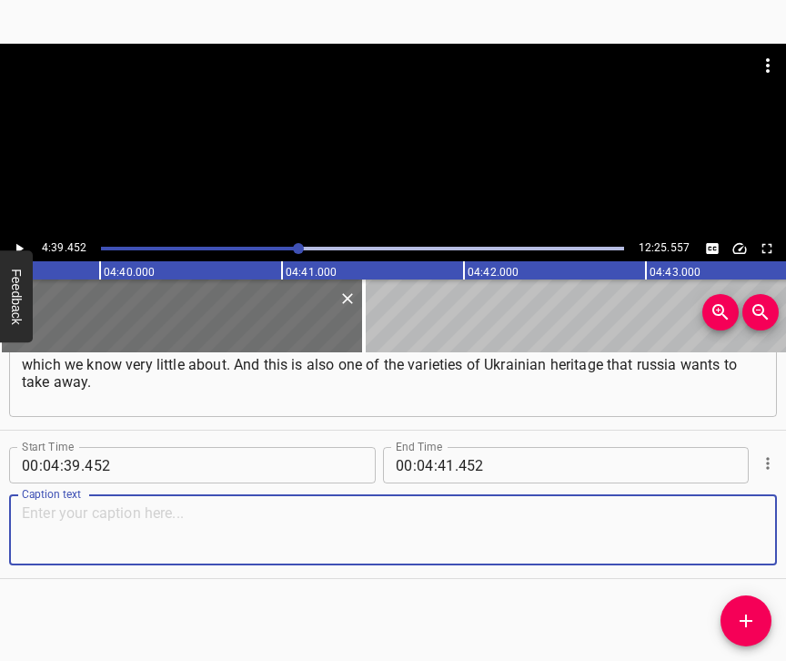
paste textarea "And, in my opinion, as we’ve already talked about it, it’s very important for u…"
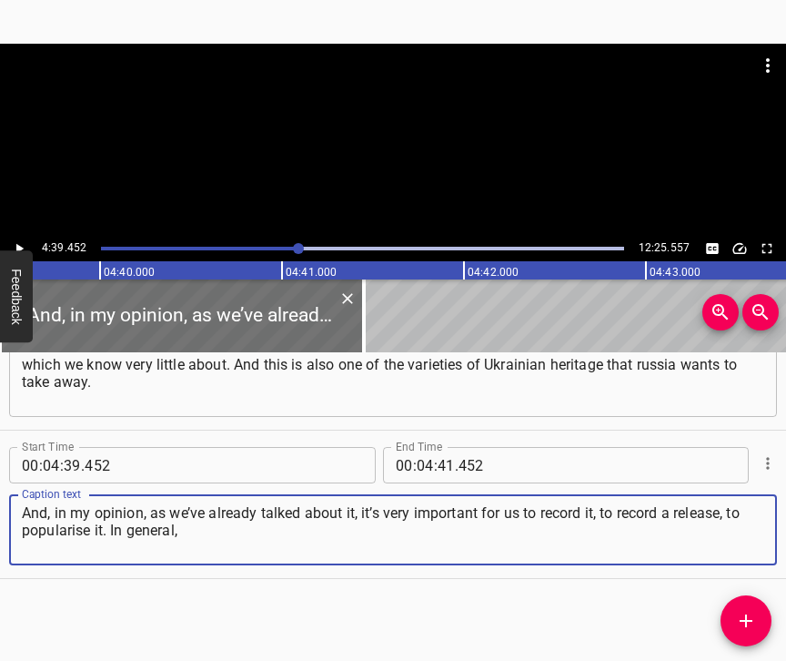
type textarea "And, in my opinion, as we’ve already talked about it, it’s very important for u…"
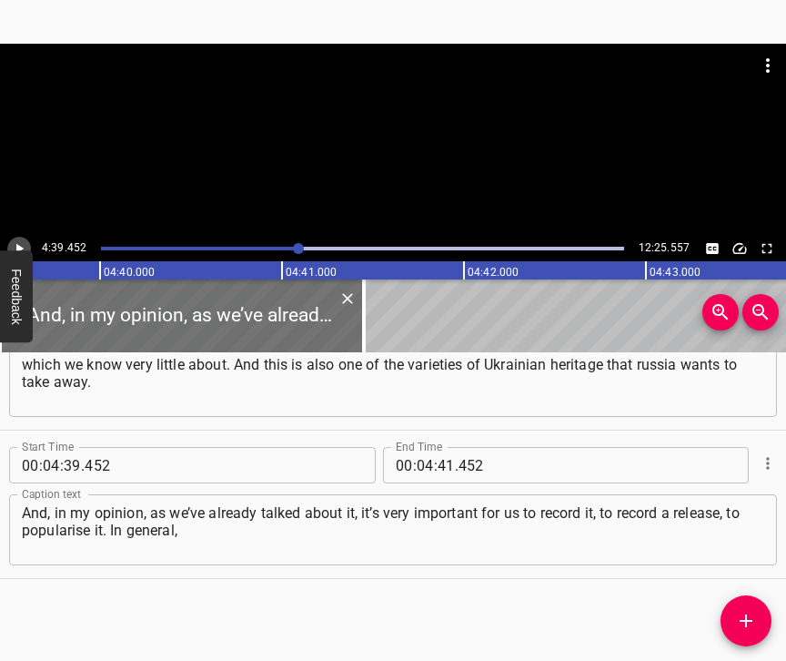
click at [23, 245] on icon "Play/Pause" at bounding box center [19, 248] width 16 height 16
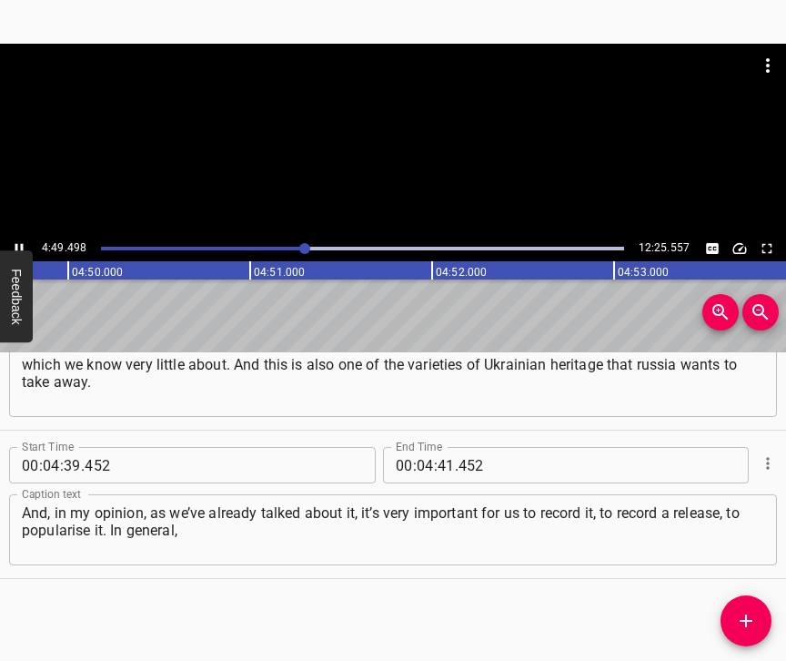
click at [19, 245] on icon "Play/Pause" at bounding box center [19, 248] width 16 height 16
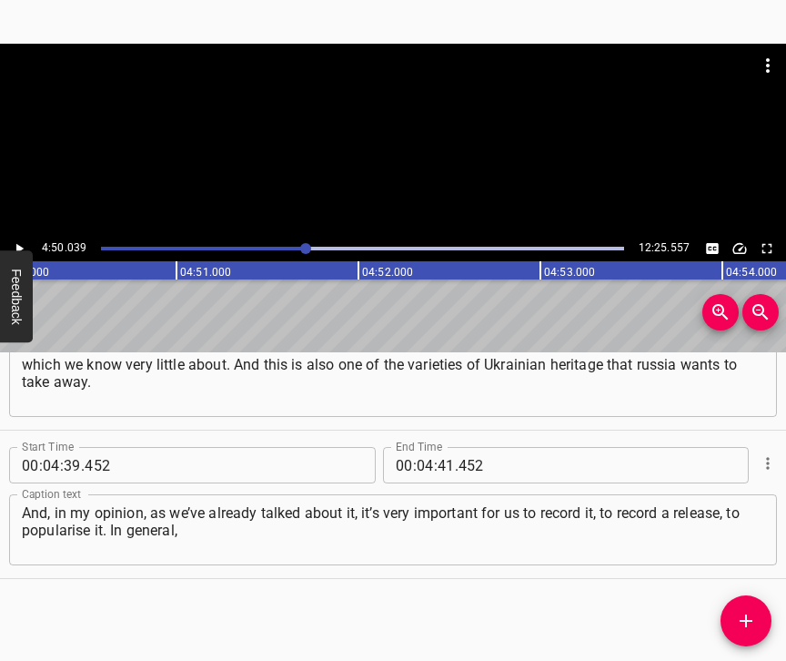
scroll to position [0, 52775]
click at [438, 447] on input "number" at bounding box center [446, 465] width 17 height 36
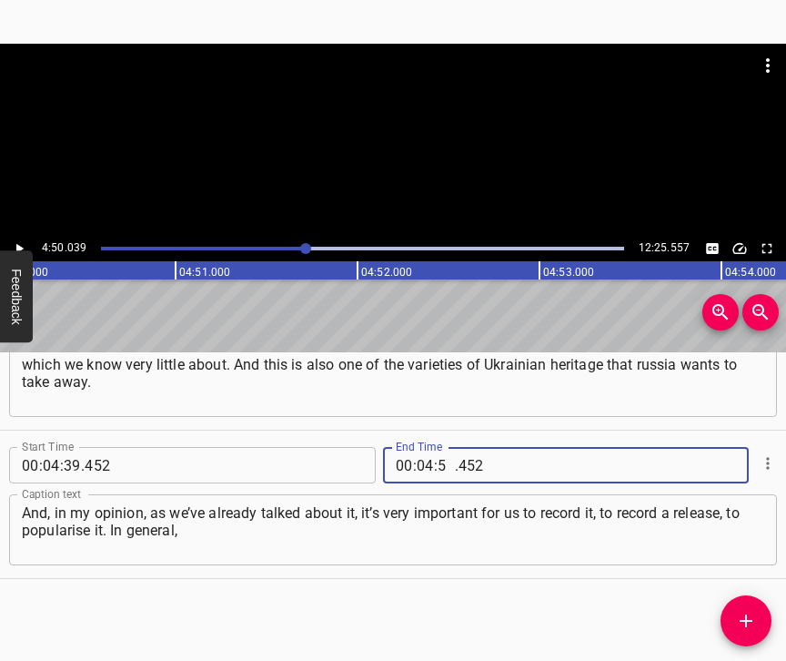
type input "50"
type input "039"
click at [740, 617] on icon "Add Cue" at bounding box center [746, 621] width 22 height 22
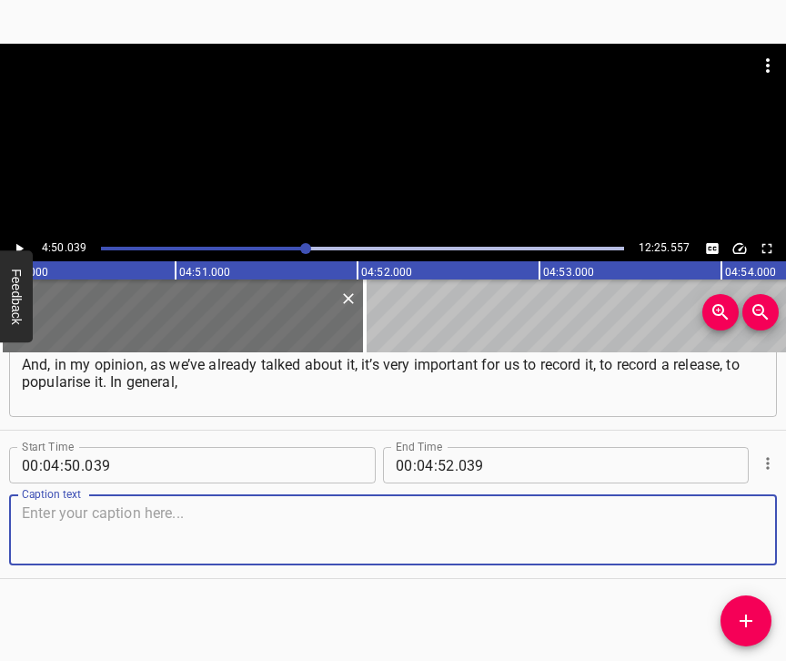
scroll to position [3707, 0]
click at [726, 534] on textarea at bounding box center [393, 530] width 742 height 52
click at [28, 519] on textarea at bounding box center [393, 530] width 742 height 52
paste textarea "my dream is that this [PERSON_NAME] will become a kind of additional new trend …"
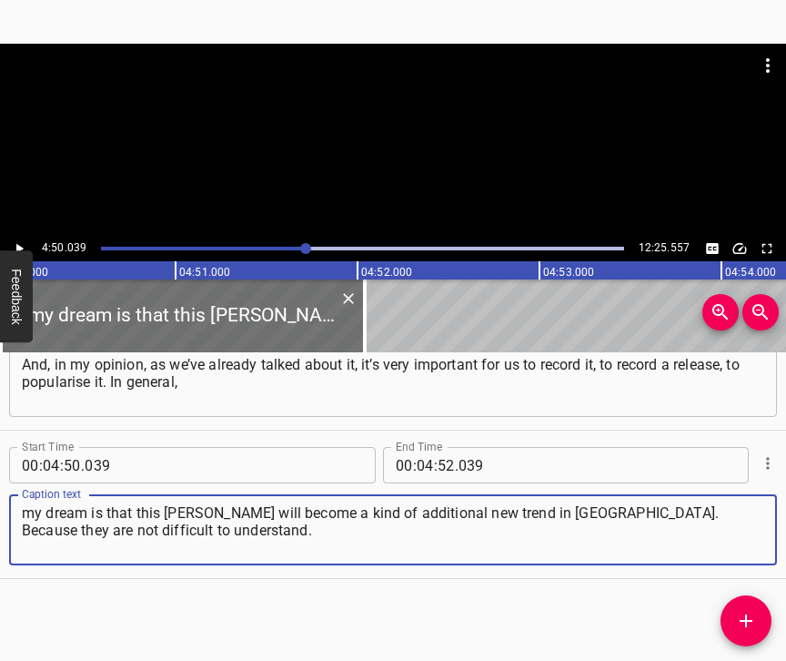
type textarea "my dream is that this [PERSON_NAME] will become a kind of additional new trend …"
click at [20, 241] on icon "Play/Pause" at bounding box center [19, 248] width 16 height 16
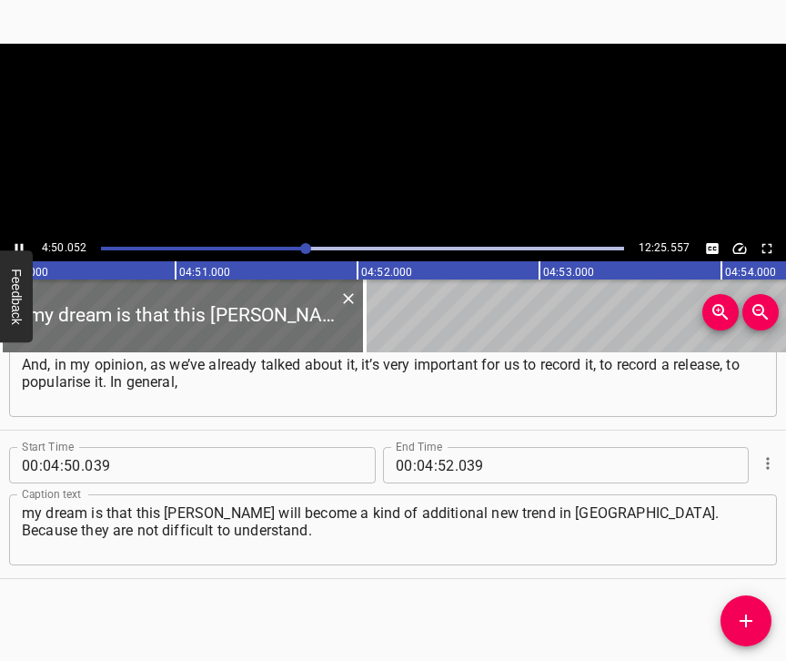
scroll to position [0, 52777]
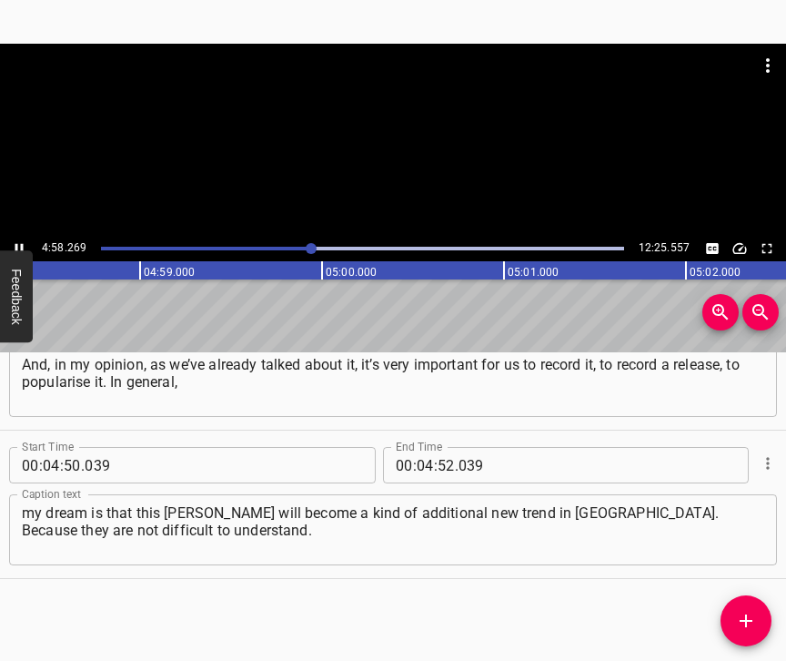
click at [15, 244] on icon "Play/Pause" at bounding box center [19, 249] width 8 height 10
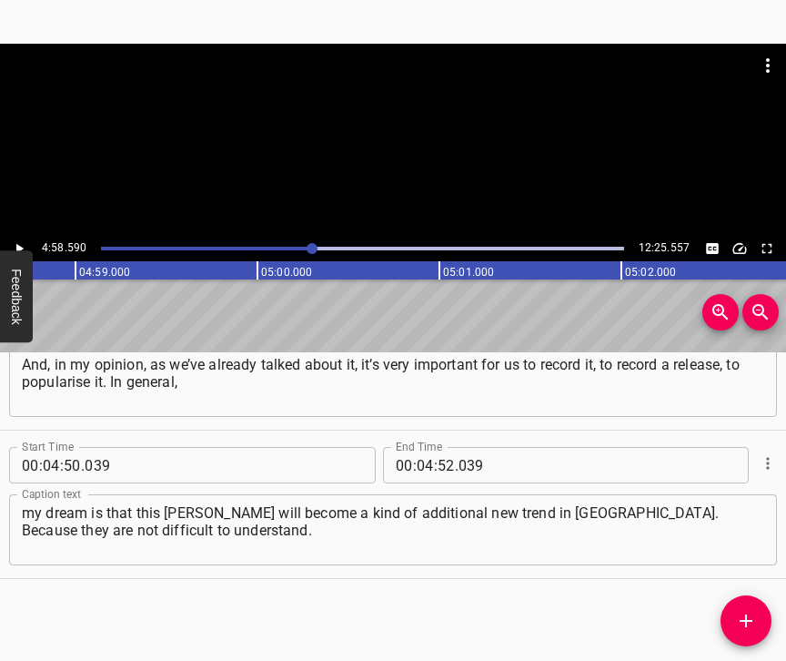
scroll to position [0, 54332]
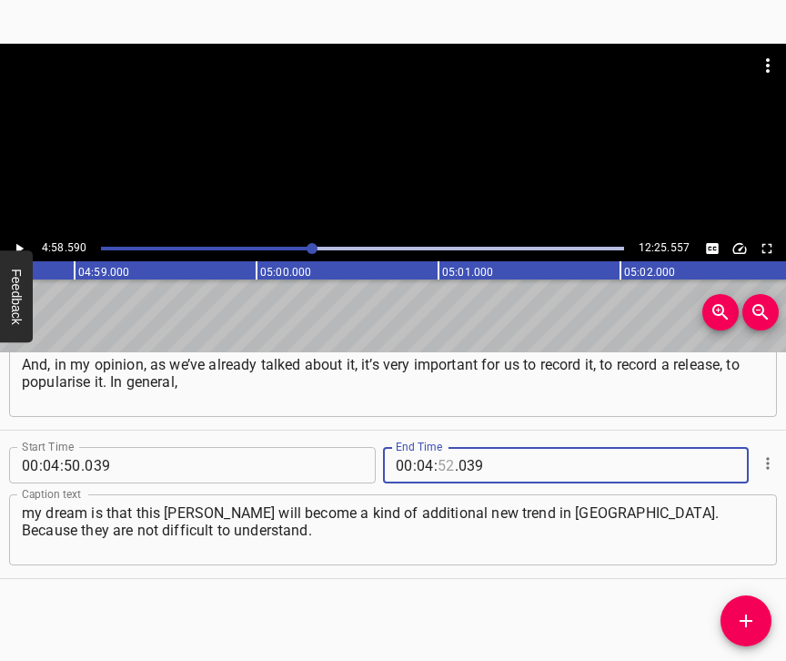
click at [438, 449] on input "number" at bounding box center [446, 465] width 17 height 36
type input "58"
type input "590"
click at [740, 621] on icon "Add Cue" at bounding box center [746, 620] width 13 height 13
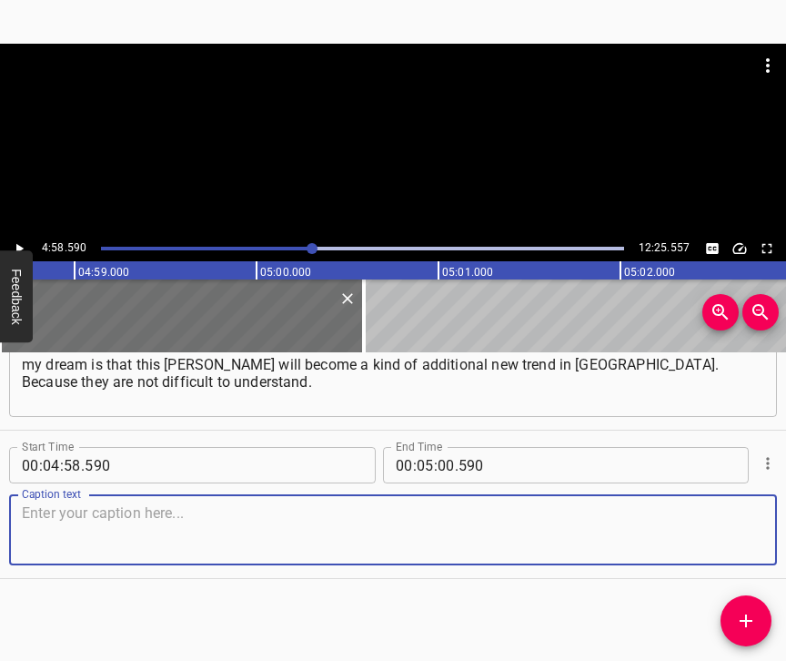
scroll to position [3871, 0]
click at [748, 530] on textarea at bounding box center [393, 530] width 742 height 52
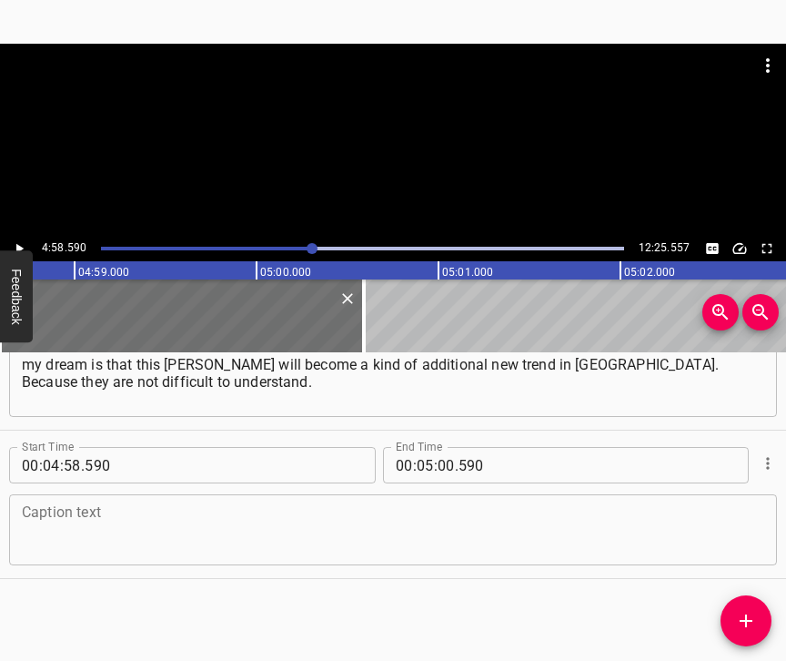
click at [82, 508] on textarea at bounding box center [393, 530] width 742 height 52
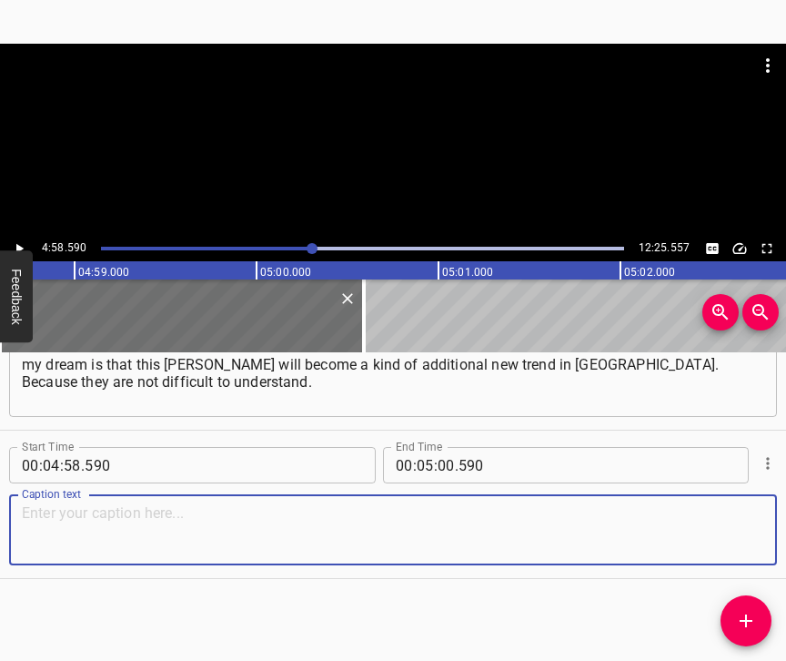
paste textarea "But you can do very cool things with them. [PERSON_NAME] is usually three-voice…"
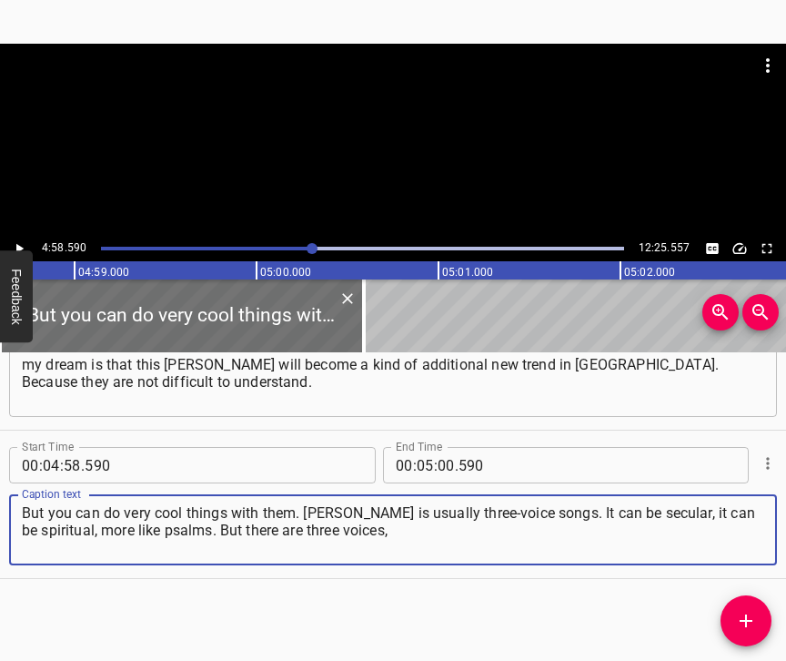
type textarea "But you can do very cool things with them. [PERSON_NAME] is usually three-voice…"
click at [17, 244] on icon "Play/Pause" at bounding box center [19, 248] width 16 height 16
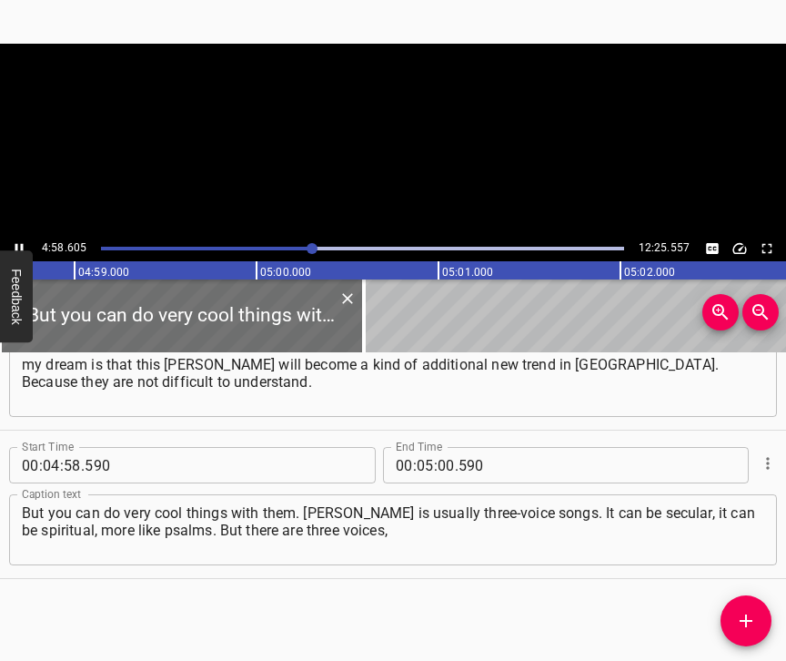
scroll to position [0, 54333]
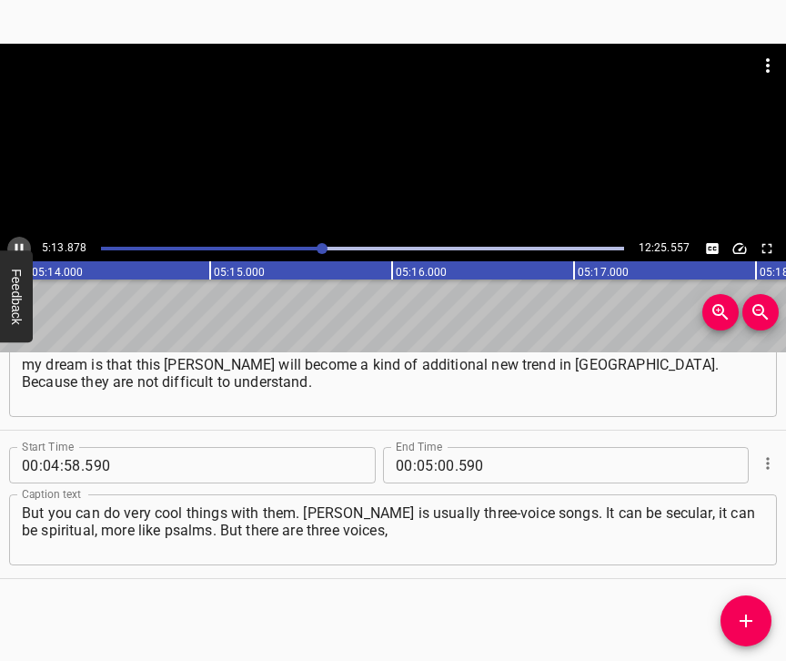
click at [19, 242] on icon "Play/Pause" at bounding box center [19, 248] width 16 height 16
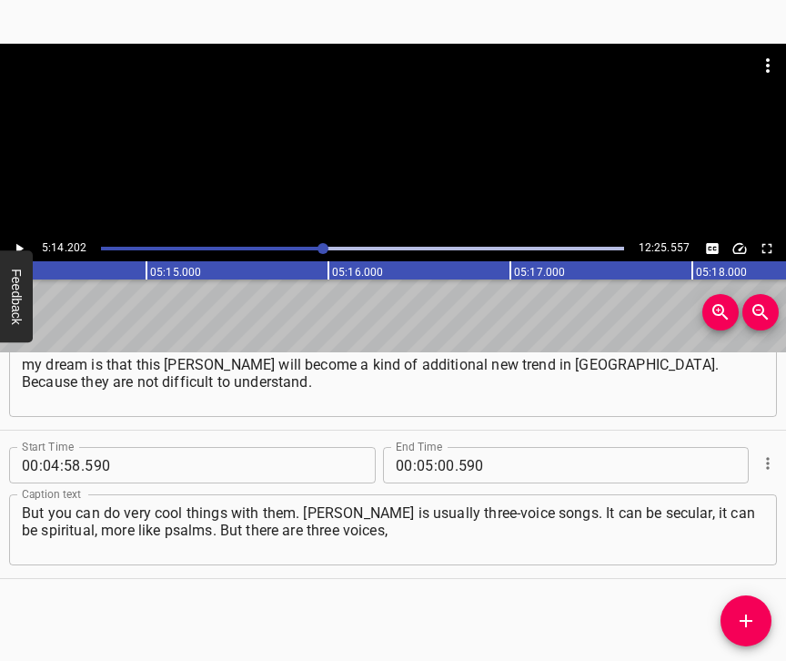
scroll to position [0, 57172]
click at [438, 447] on input "number" at bounding box center [446, 465] width 17 height 36
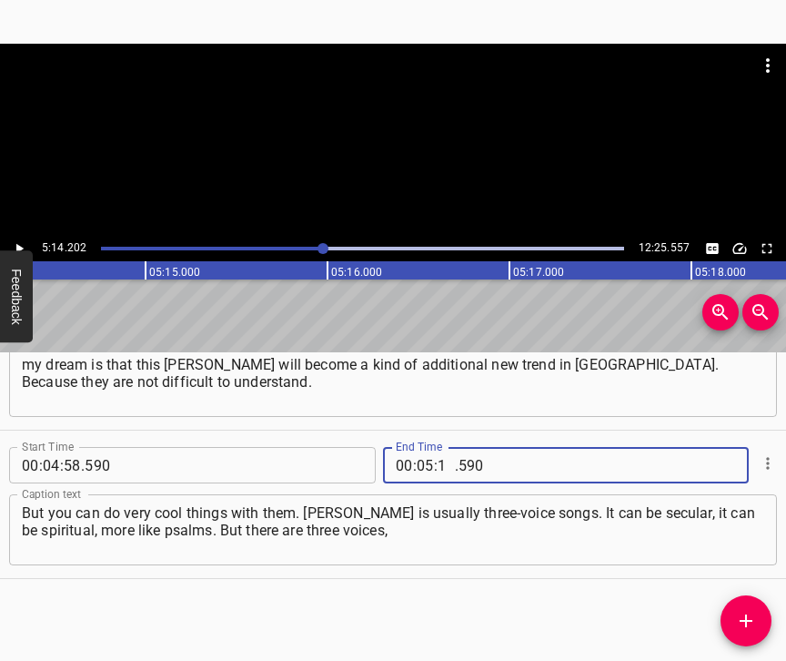
type input "14"
type input "202"
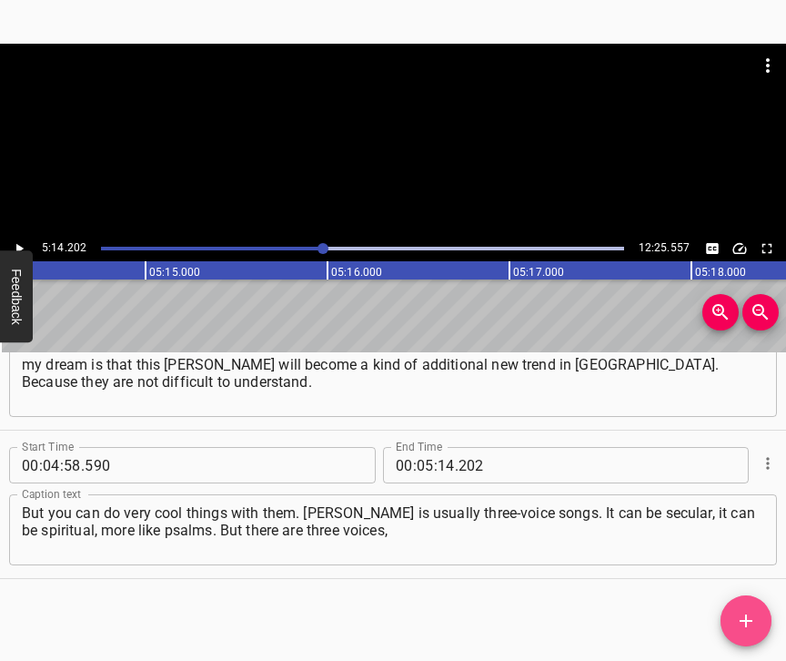
drag, startPoint x: 740, startPoint y: 628, endPoint x: 766, endPoint y: 630, distance: 26.4
click at [740, 629] on icon "Add Cue" at bounding box center [746, 621] width 22 height 22
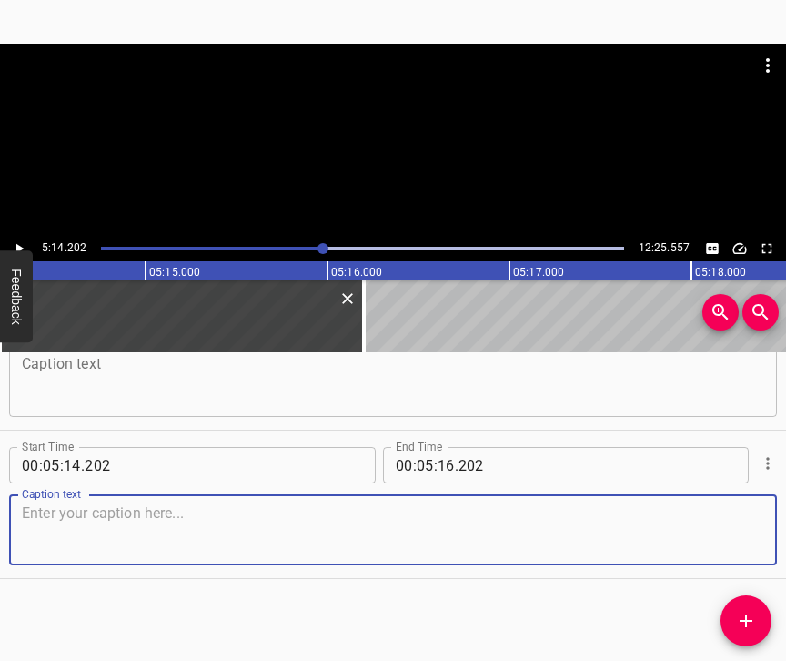
scroll to position [4199, 0]
click at [759, 454] on icon "Cue Options" at bounding box center [768, 463] width 18 height 18
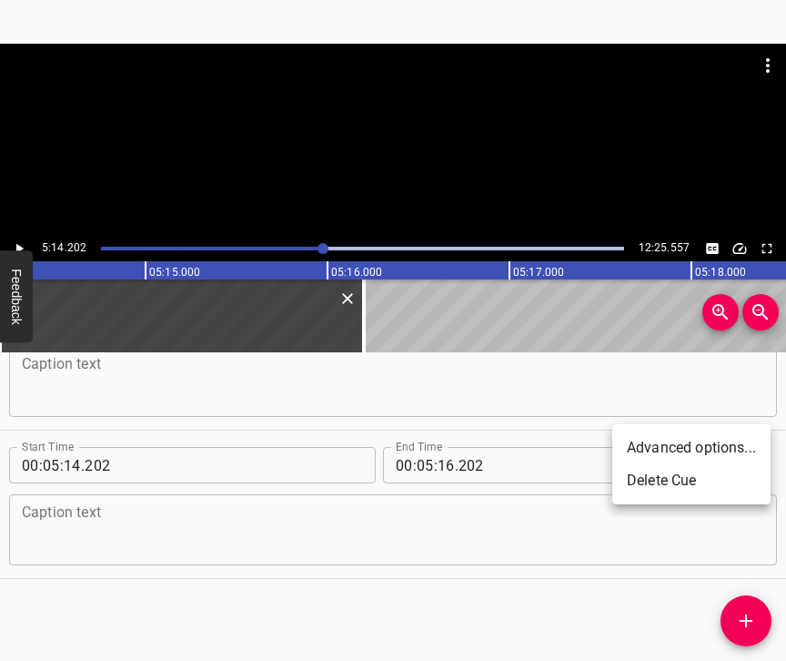
click at [690, 484] on li "Delete Cue" at bounding box center [691, 480] width 158 height 33
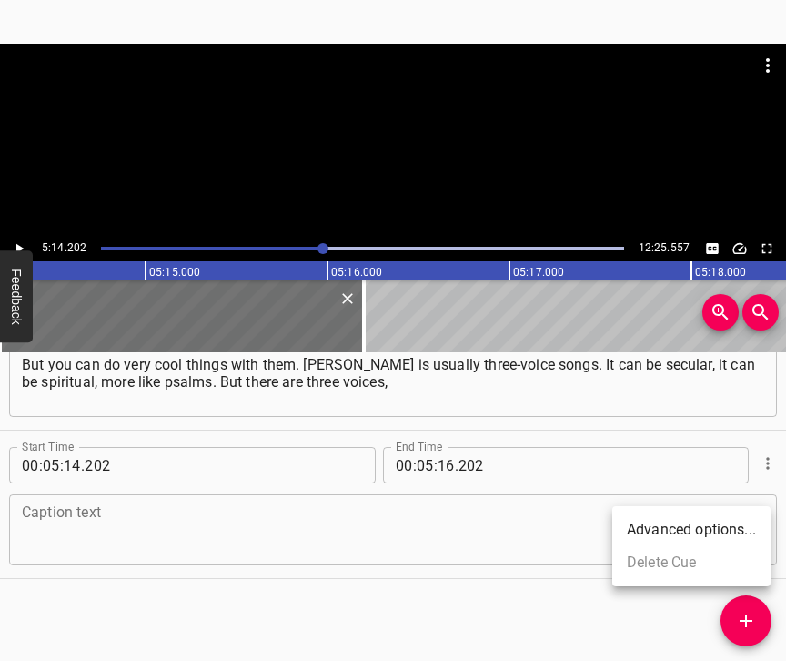
scroll to position [4035, 0]
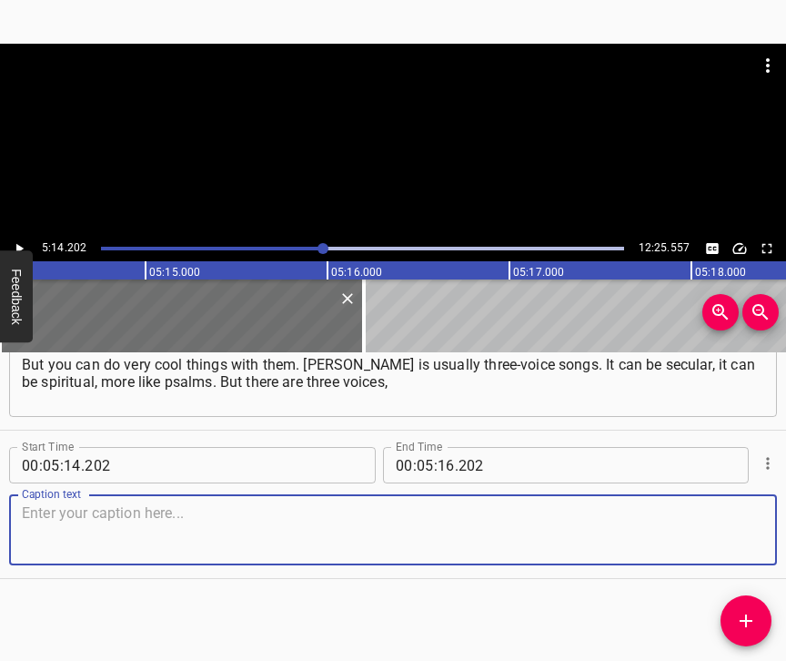
click at [504, 504] on textarea at bounding box center [393, 530] width 742 height 52
click at [330, 509] on textarea at bounding box center [393, 530] width 742 height 52
paste textarea "and there is a very simple verse form. This is when people just sang what they …"
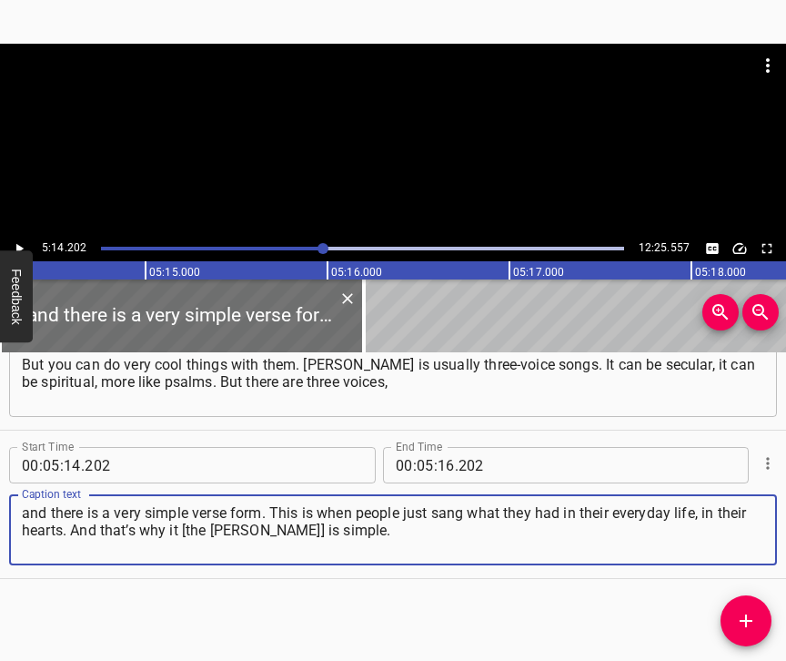
type textarea "and there is a very simple verse form. This is when people just sang what they …"
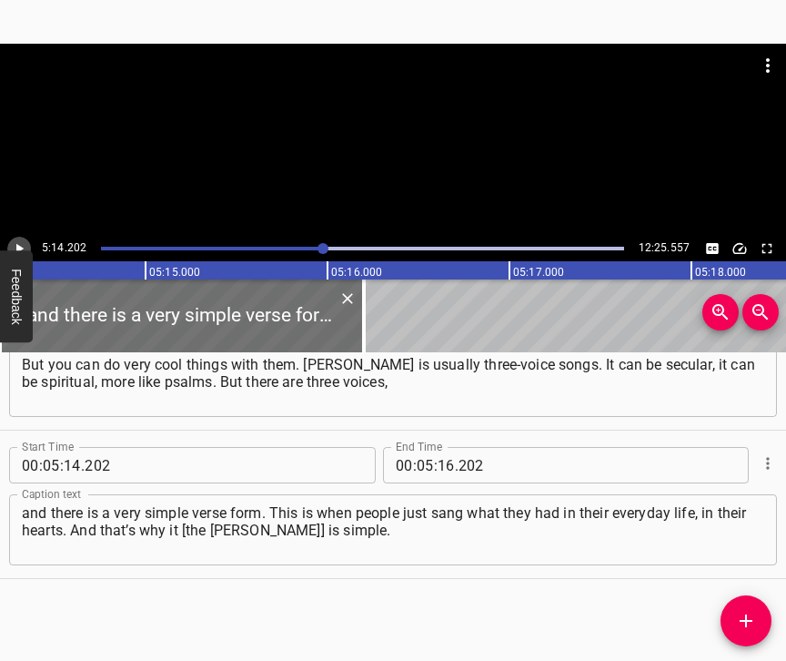
click at [21, 246] on icon "Play/Pause" at bounding box center [19, 248] width 16 height 16
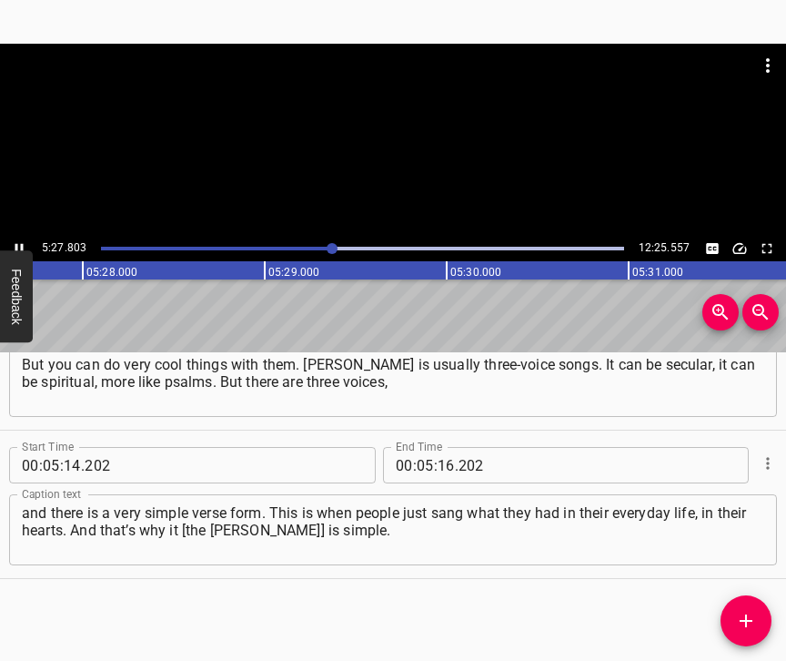
click at [324, 247] on div "Play progress" at bounding box center [69, 249] width 522 height 4
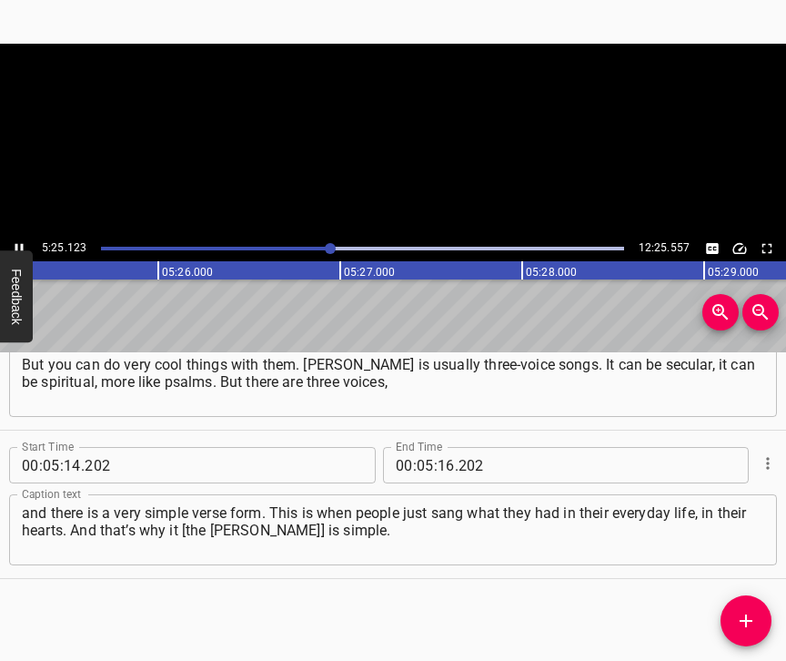
click at [20, 242] on icon "Play/Pause" at bounding box center [19, 248] width 16 height 16
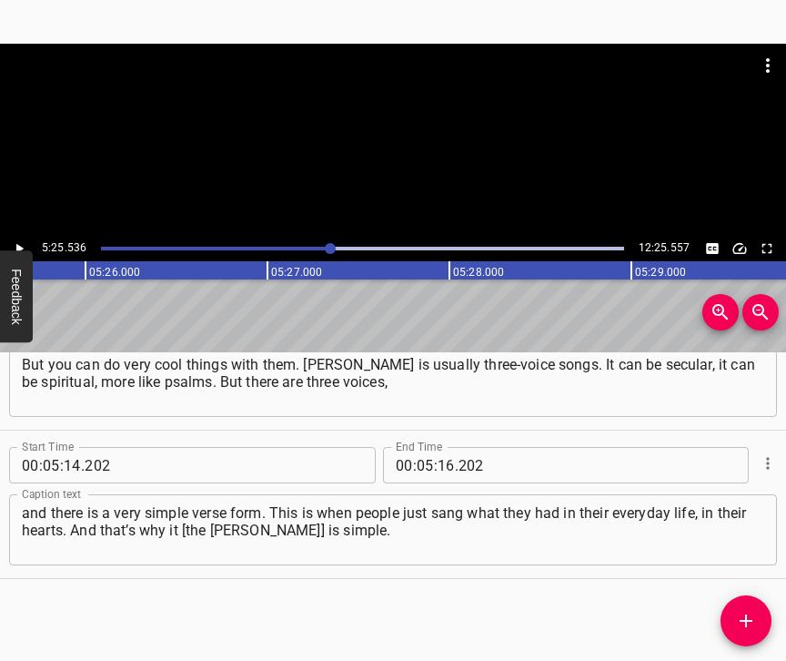
scroll to position [0, 59235]
click at [438, 452] on input "number" at bounding box center [446, 465] width 17 height 36
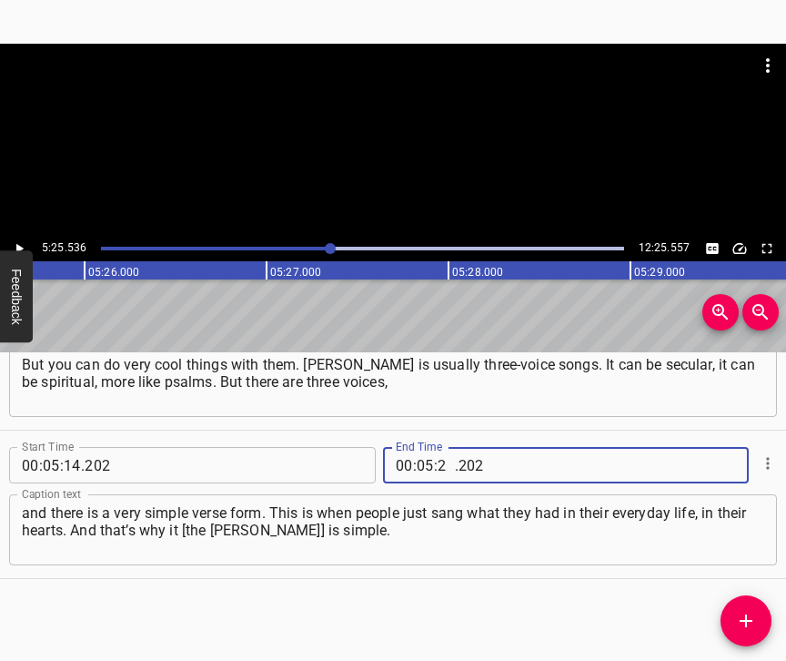
type input "25"
type input "536"
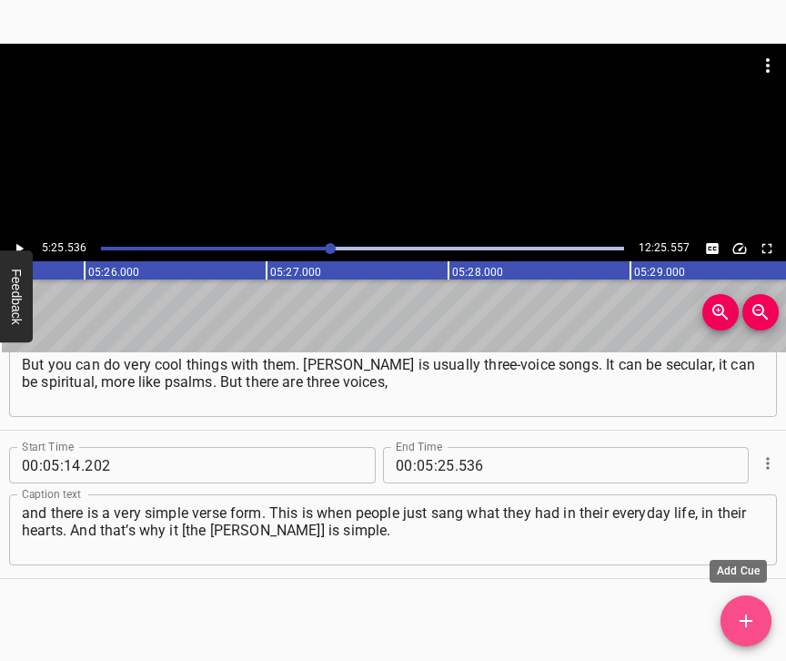
click at [757, 624] on span "Add Cue" at bounding box center [746, 621] width 51 height 22
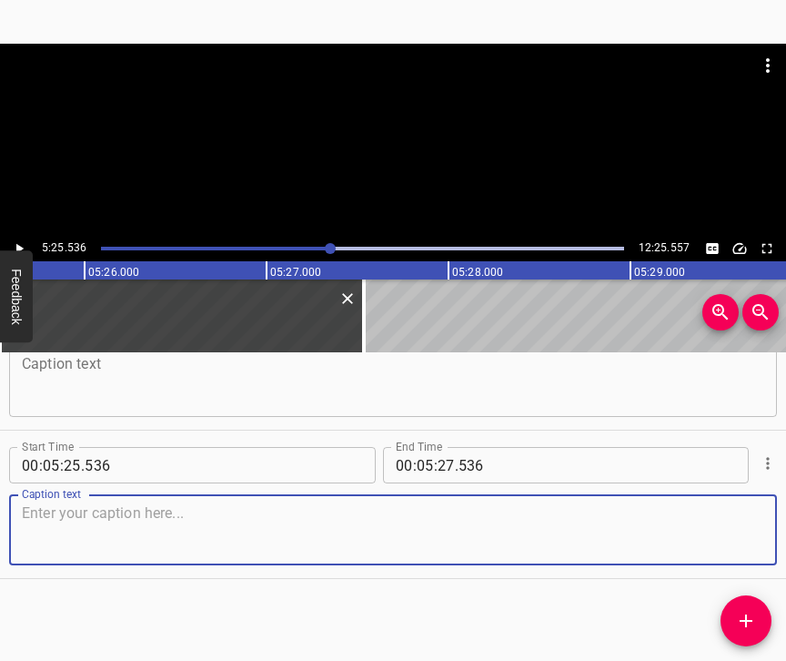
scroll to position [4363, 0]
click at [713, 521] on textarea at bounding box center [393, 530] width 742 height 52
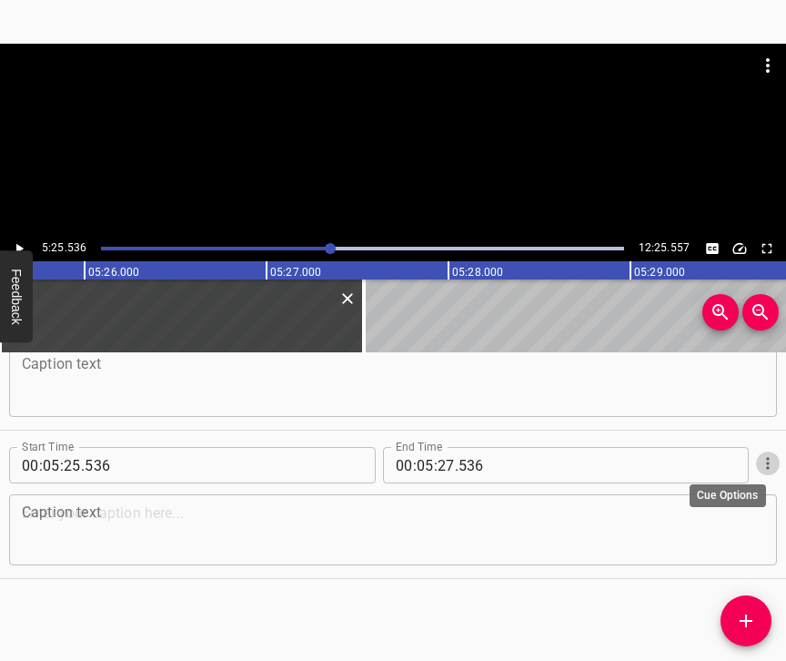
click at [759, 454] on icon "Cue Options" at bounding box center [768, 463] width 18 height 18
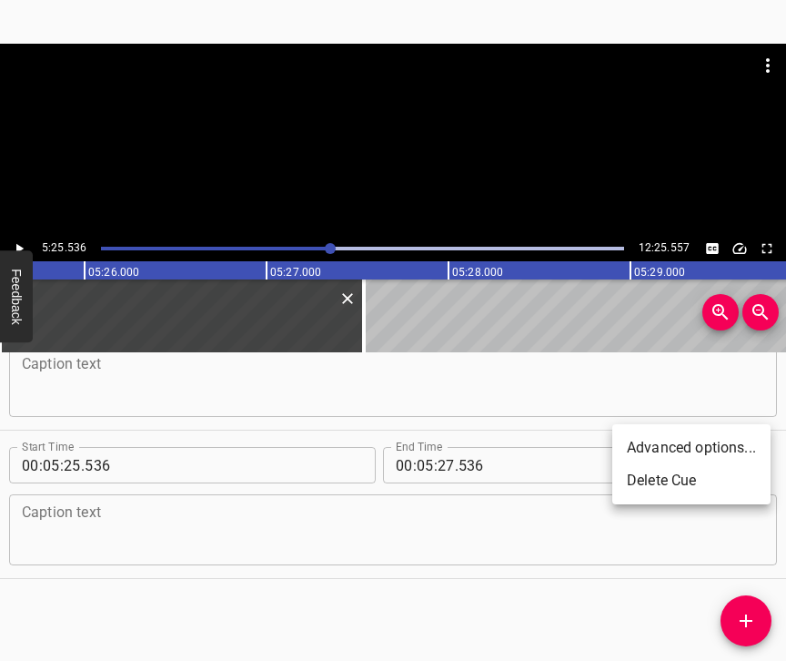
click at [695, 485] on li "Delete Cue" at bounding box center [691, 480] width 158 height 33
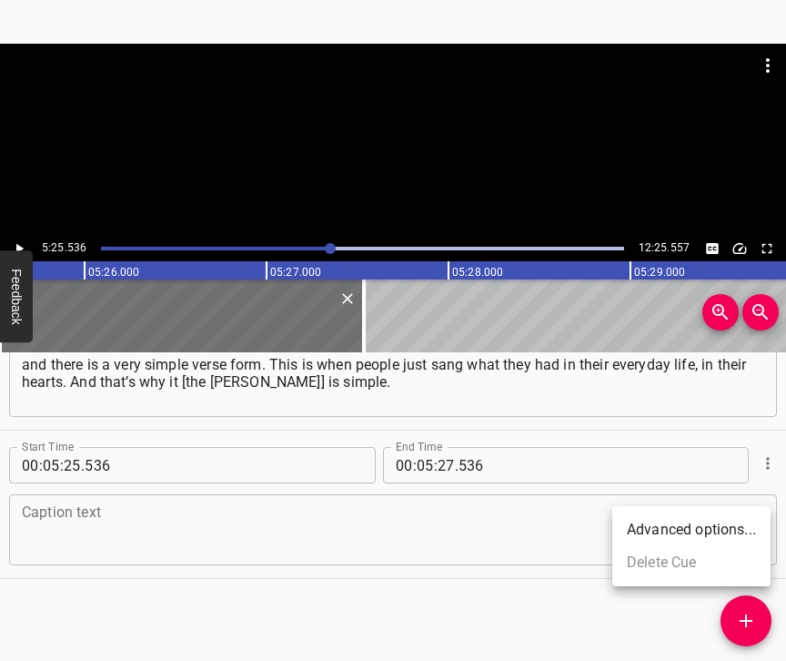
scroll to position [4199, 0]
click at [552, 504] on textarea at bounding box center [393, 530] width 742 height 52
click at [173, 531] on textarea at bounding box center [393, 530] width 742 height 52
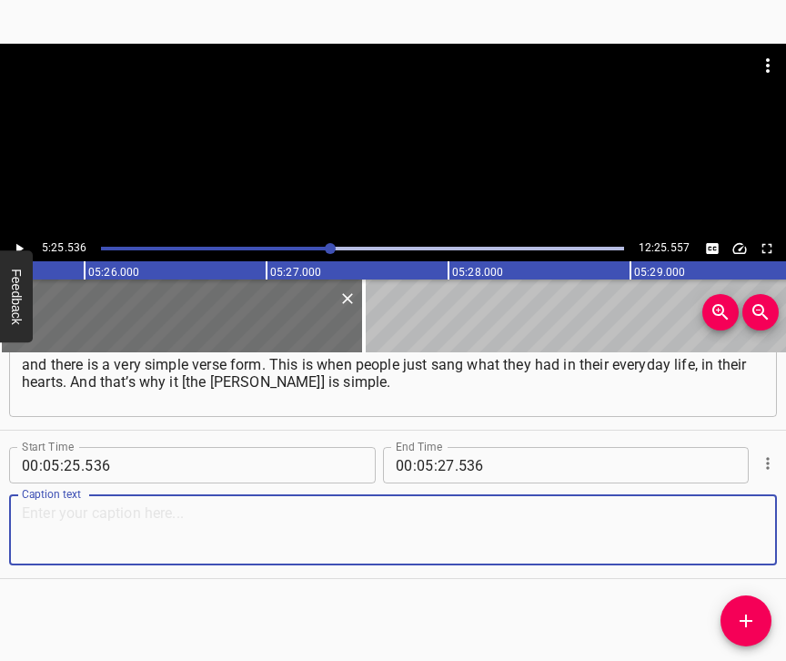
paste textarea "They don’t require any special accompaniment. But at the same time, we can add …"
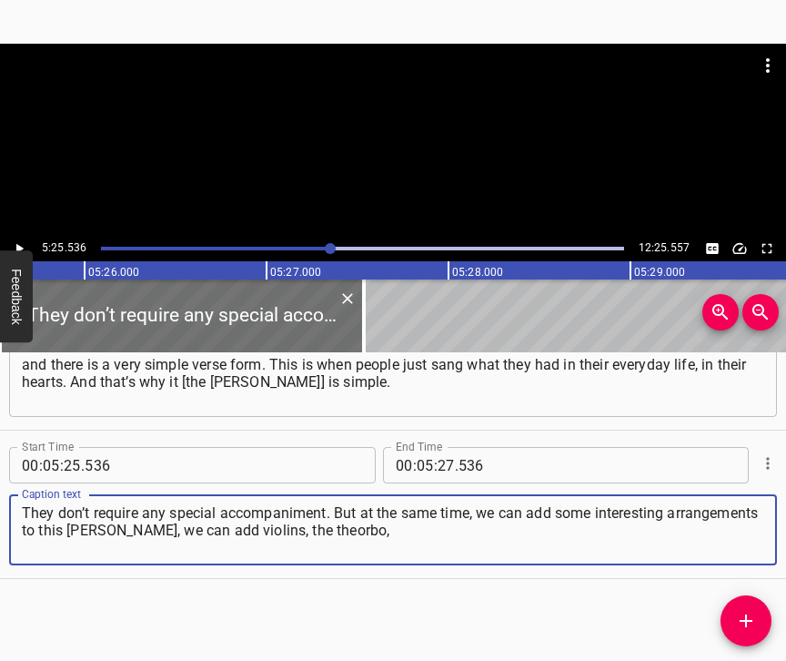
type textarea "They don’t require any special accompaniment. But at the same time, we can add …"
click at [18, 242] on icon "Play/Pause" at bounding box center [19, 248] width 16 height 16
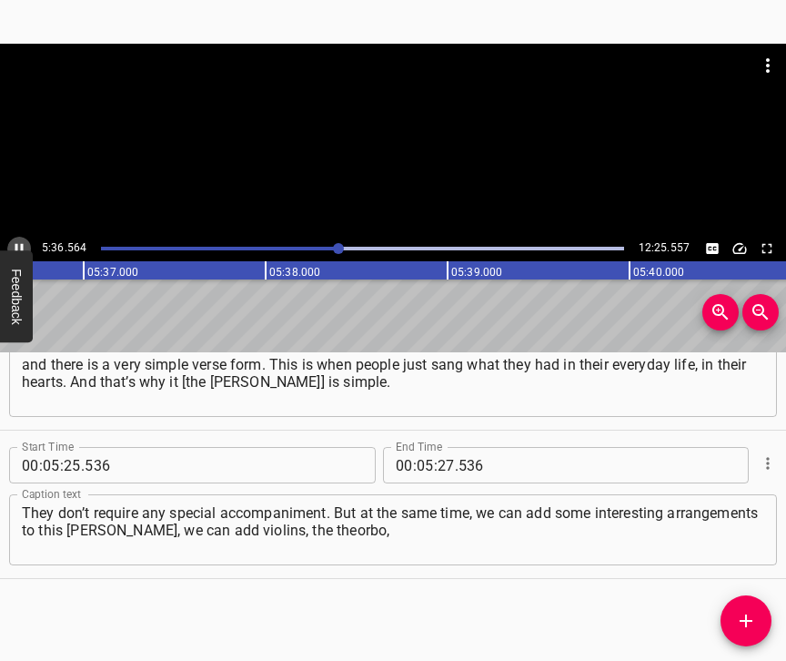
click at [23, 246] on icon "Play/Pause" at bounding box center [19, 249] width 8 height 10
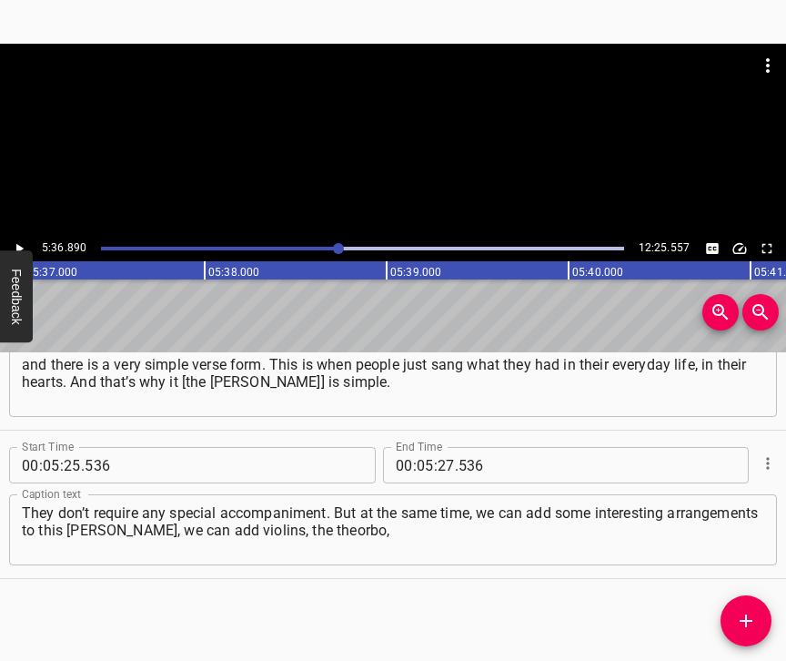
scroll to position [0, 61300]
click at [442, 452] on input "number" at bounding box center [446, 465] width 17 height 36
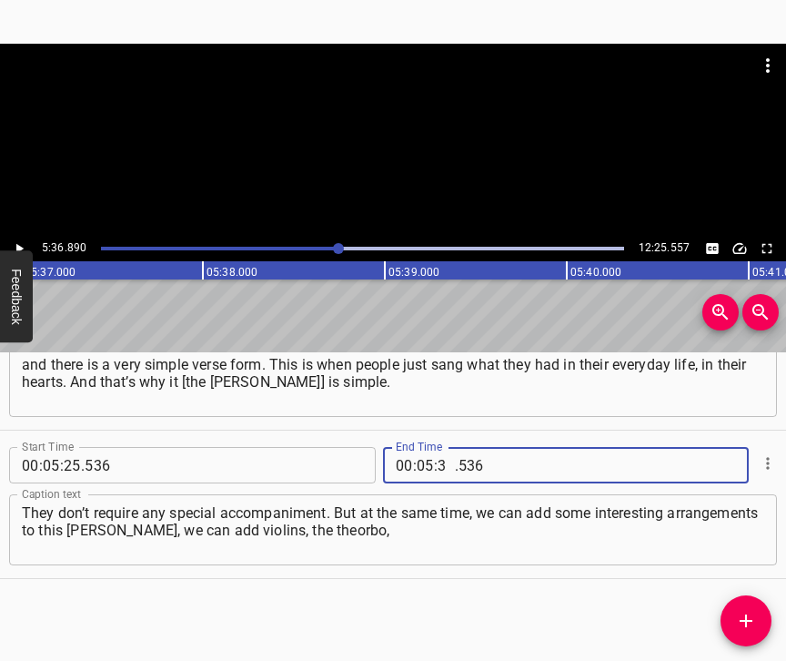
type input "36"
type input "890"
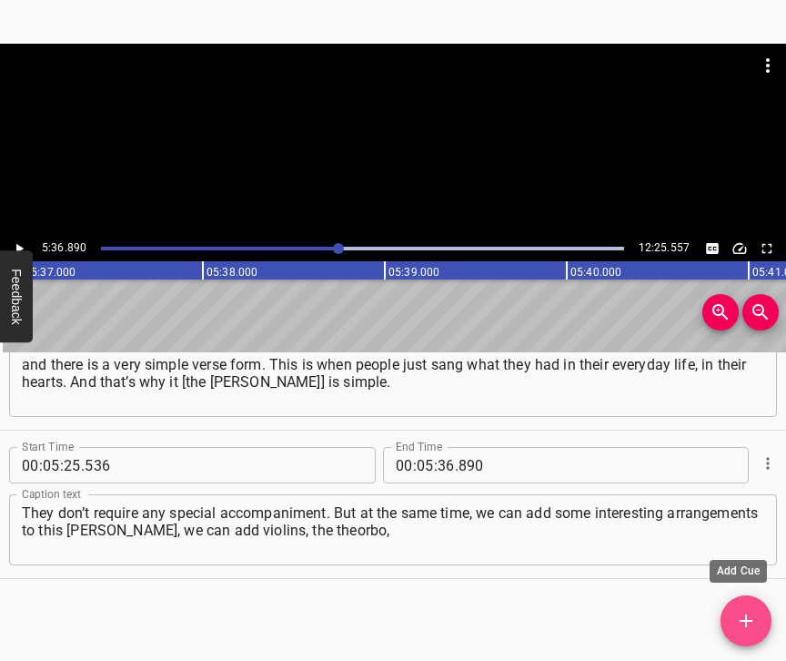
drag, startPoint x: 756, startPoint y: 628, endPoint x: 765, endPoint y: 630, distance: 9.5
click at [753, 628] on icon "Add Cue" at bounding box center [746, 621] width 22 height 22
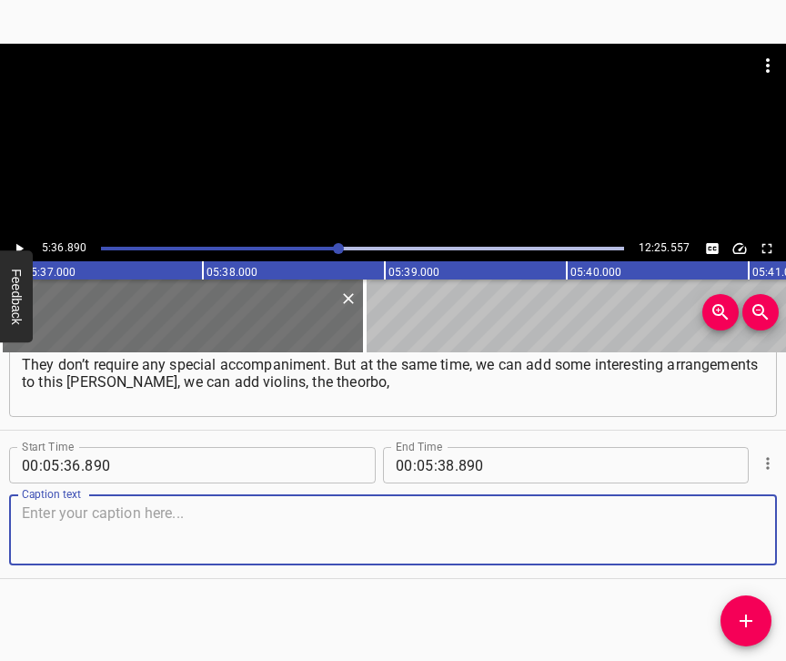
scroll to position [4363, 0]
drag, startPoint x: 734, startPoint y: 527, endPoint x: 780, endPoint y: 515, distance: 47.0
click at [739, 523] on textarea at bounding box center [393, 530] width 742 height 52
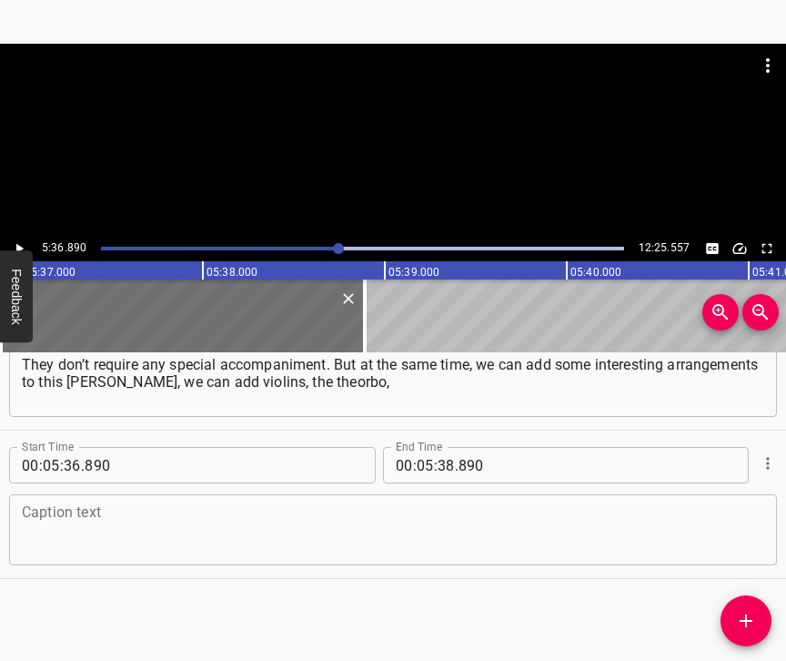
click at [166, 511] on textarea at bounding box center [393, 530] width 742 height 52
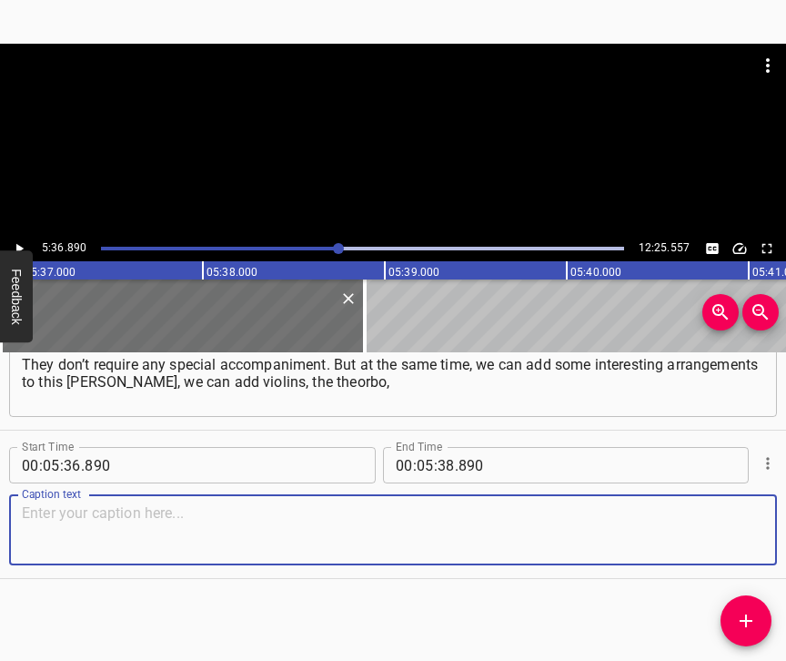
paste textarea "which is an instrument of the Baroque period, the seventeenth century. We can a…"
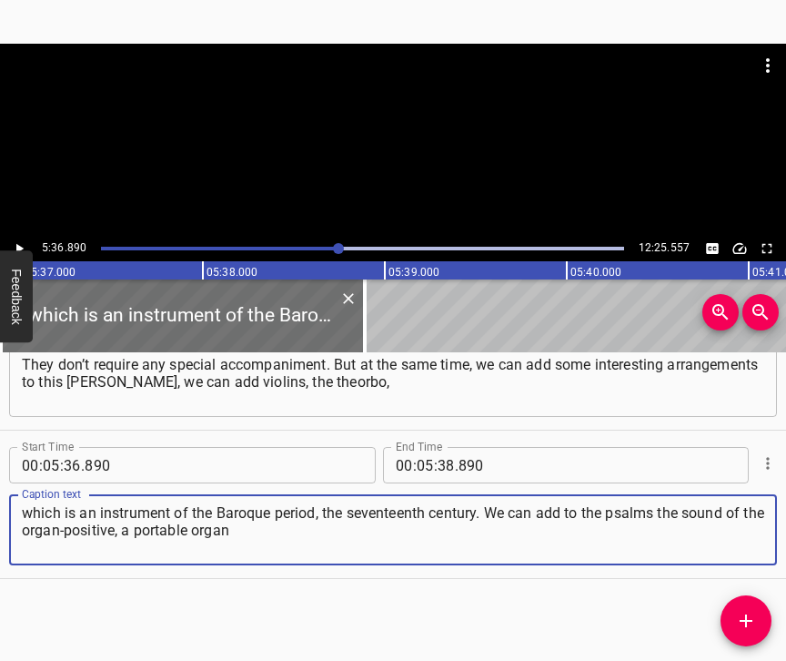
type textarea "which is an instrument of the Baroque period, the seventeenth century. We can a…"
click at [23, 243] on icon "Play/Pause" at bounding box center [19, 248] width 16 height 16
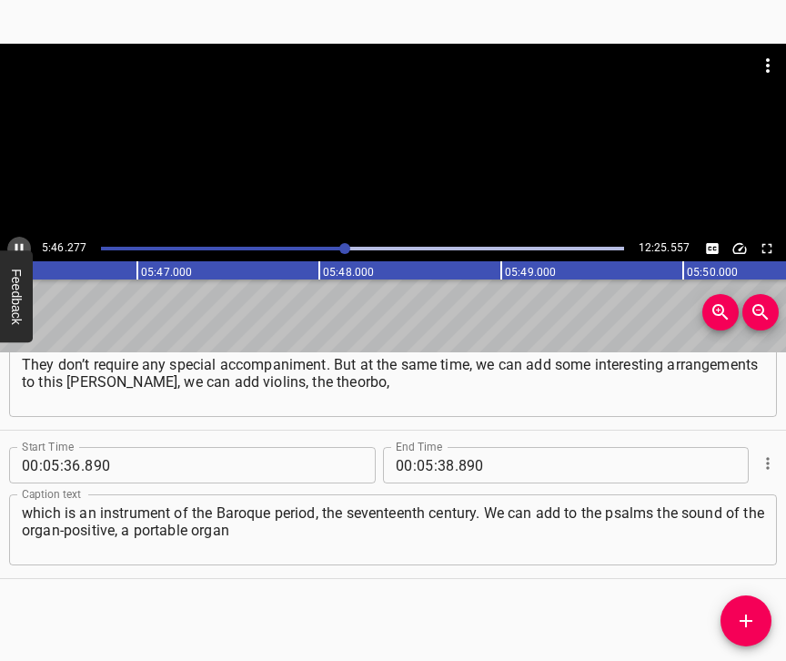
click at [23, 242] on icon "Play/Pause" at bounding box center [19, 248] width 16 height 16
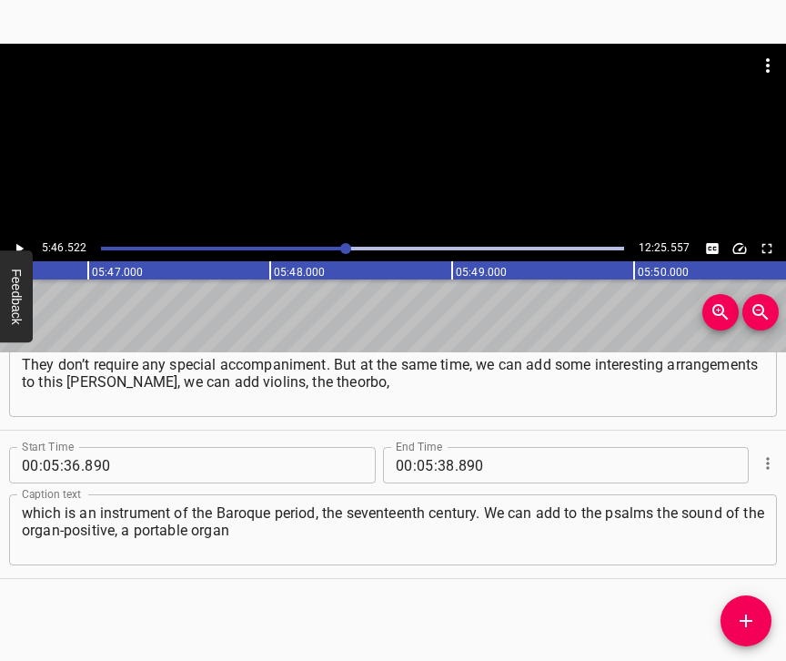
scroll to position [0, 63053]
click at [438, 447] on input "number" at bounding box center [446, 465] width 17 height 36
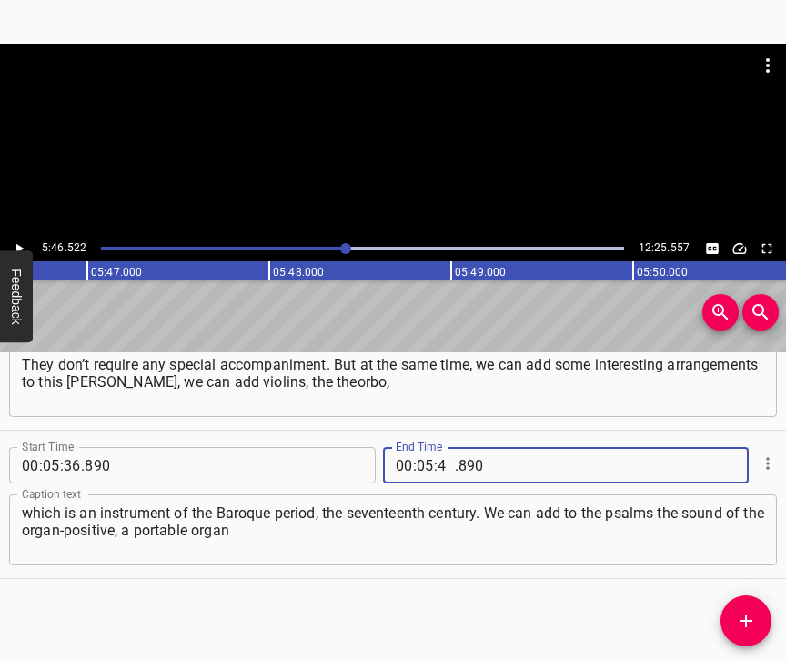
type input "46"
type input "522"
click at [740, 624] on icon "Add Cue" at bounding box center [746, 621] width 22 height 22
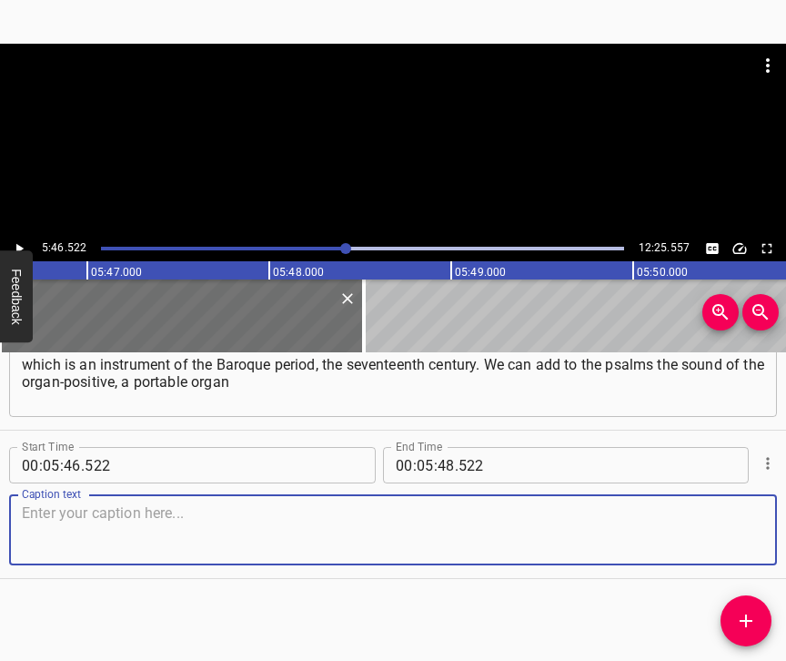
scroll to position [4526, 0]
click at [737, 527] on textarea at bounding box center [393, 530] width 742 height 52
click at [39, 504] on textarea at bounding box center [393, 530] width 742 height 52
paste textarea "that was also used in ancient times. And it is this collaboration between the N…"
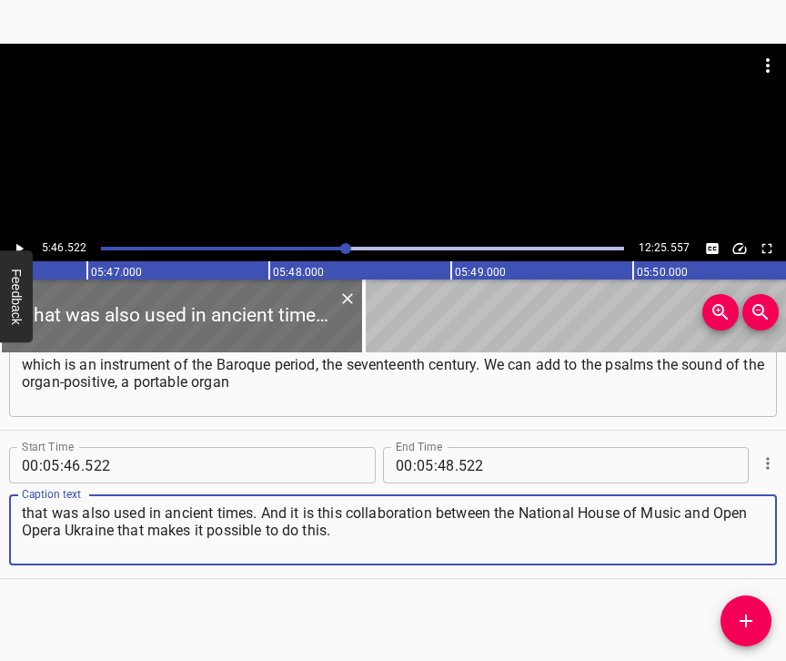
type textarea "that was also used in ancient times. And it is this collaboration between the N…"
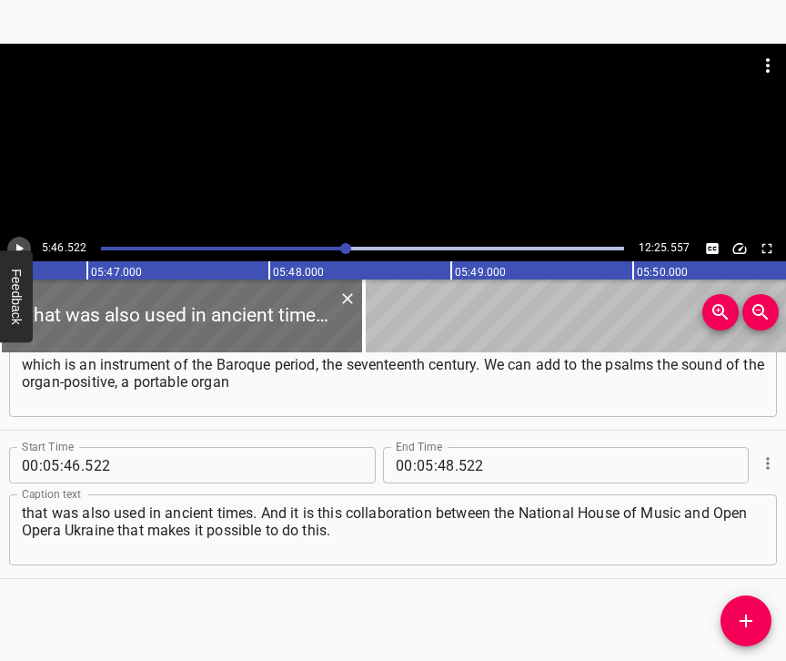
click at [19, 246] on icon "Play/Pause" at bounding box center [19, 249] width 7 height 10
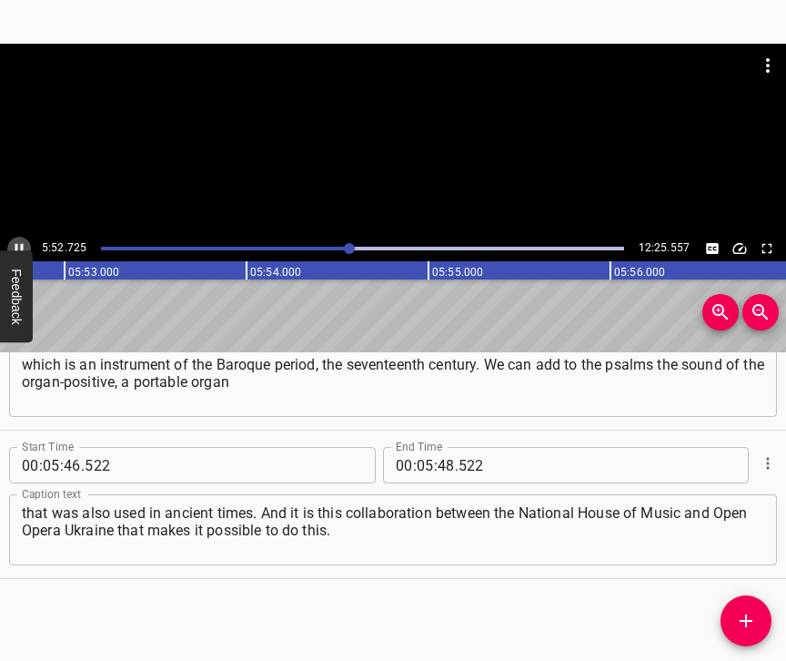
click at [19, 244] on icon "Play/Pause" at bounding box center [19, 248] width 16 height 16
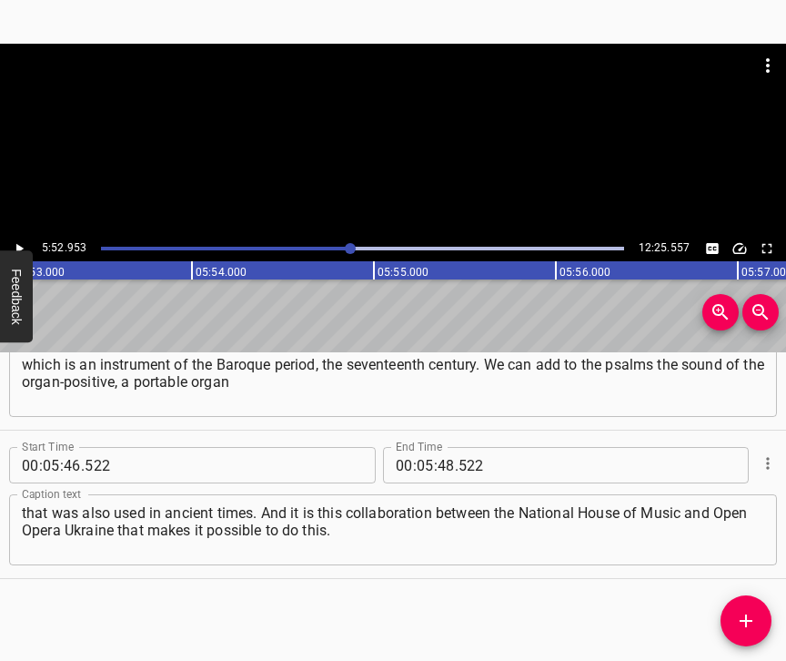
scroll to position [0, 64223]
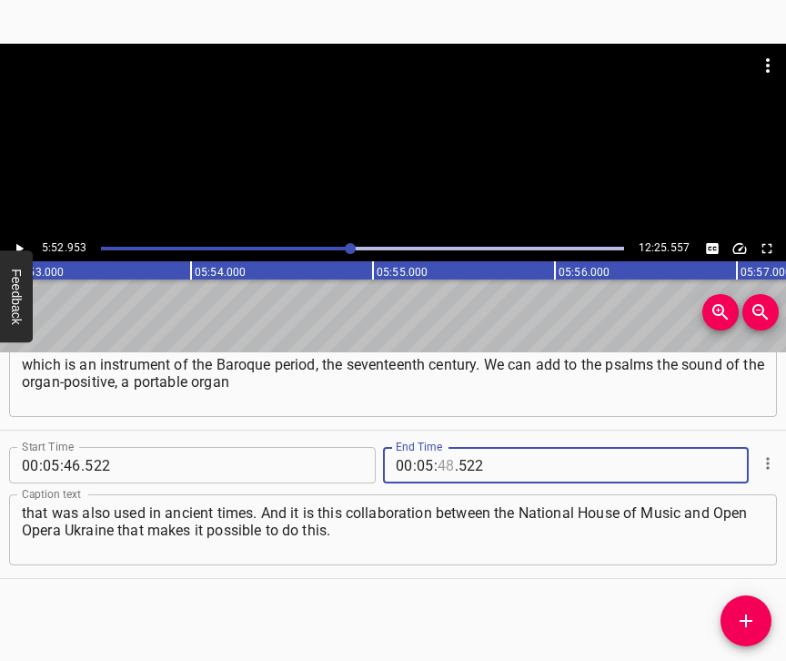
click at [441, 447] on input "number" at bounding box center [446, 465] width 17 height 36
type input "52"
type input "953"
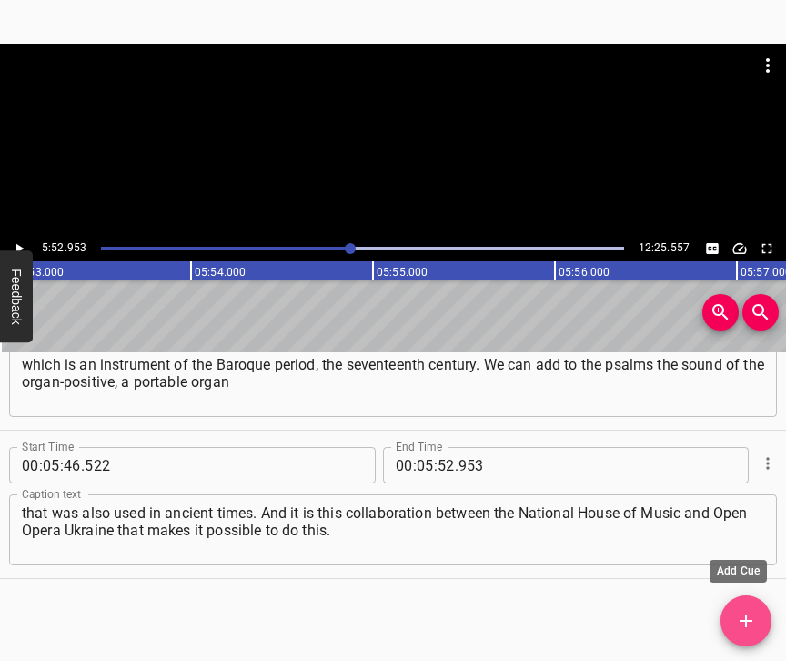
click at [736, 620] on icon "Add Cue" at bounding box center [746, 621] width 22 height 22
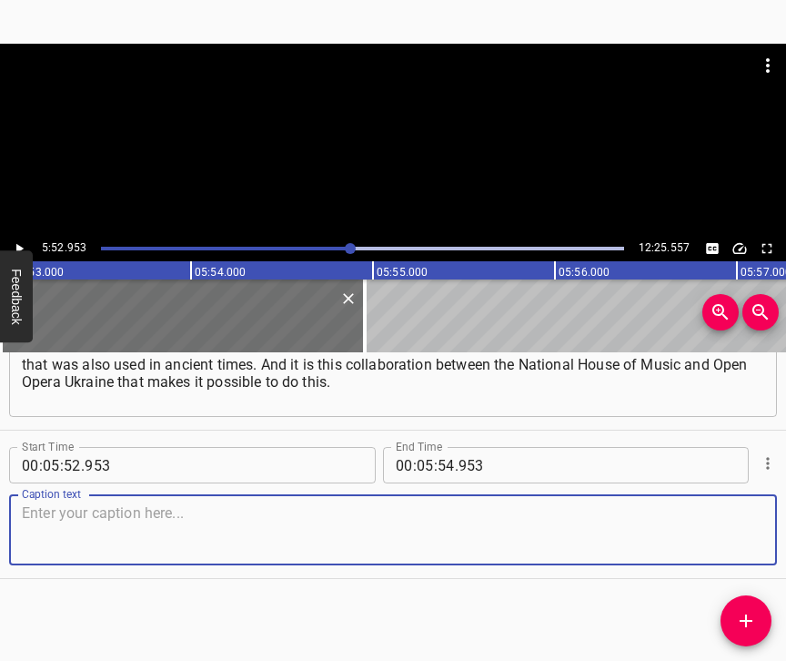
scroll to position [4690, 0]
drag, startPoint x: 739, startPoint y: 530, endPoint x: 782, endPoint y: 518, distance: 44.6
click at [741, 529] on textarea at bounding box center [393, 530] width 742 height 52
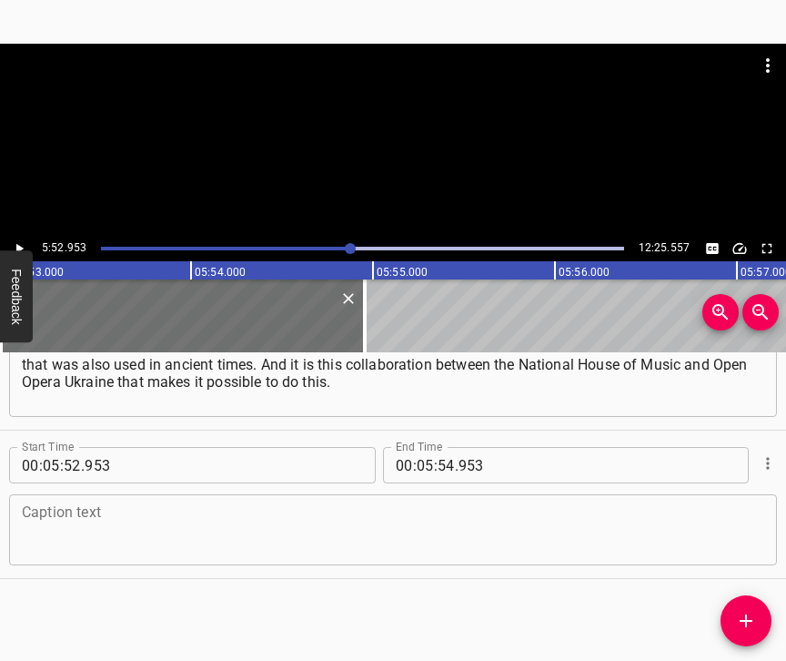
click at [197, 522] on textarea at bounding box center [393, 530] width 742 height 52
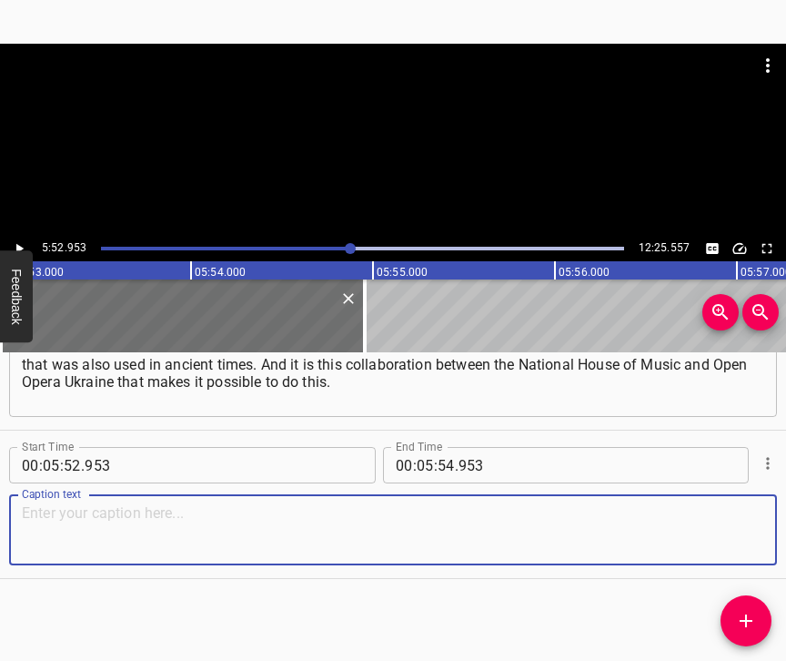
paste textarea "And I think it should be a very cool project. It is planned, most likely, for n…"
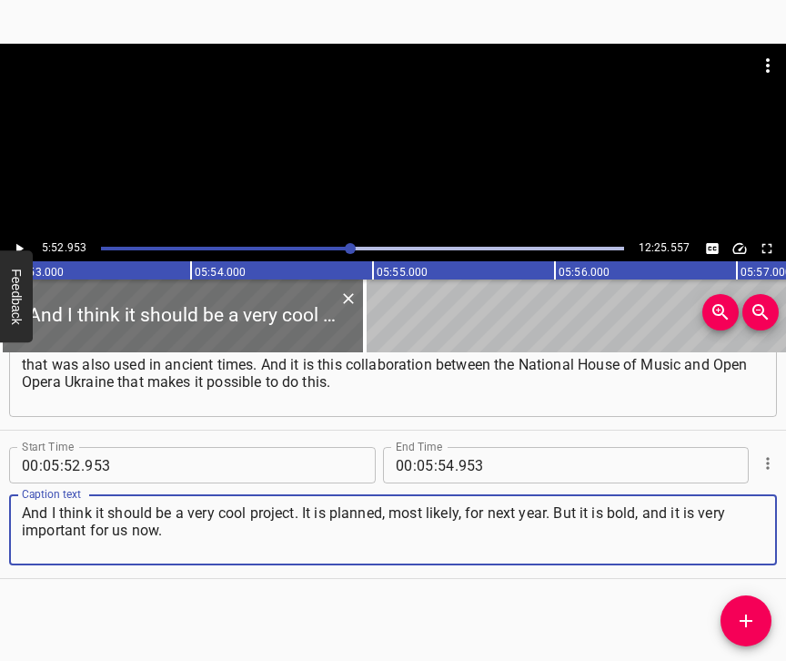
type textarea "And I think it should be a very cool project. It is planned, most likely, for n…"
click at [30, 244] on button "Play/Pause" at bounding box center [19, 249] width 24 height 24
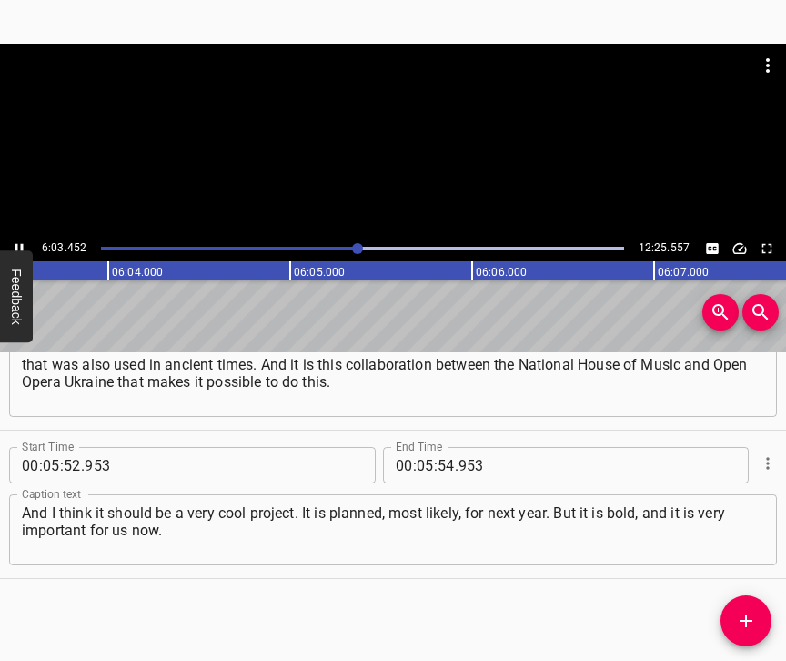
click at [11, 244] on icon "Play/Pause" at bounding box center [19, 248] width 16 height 16
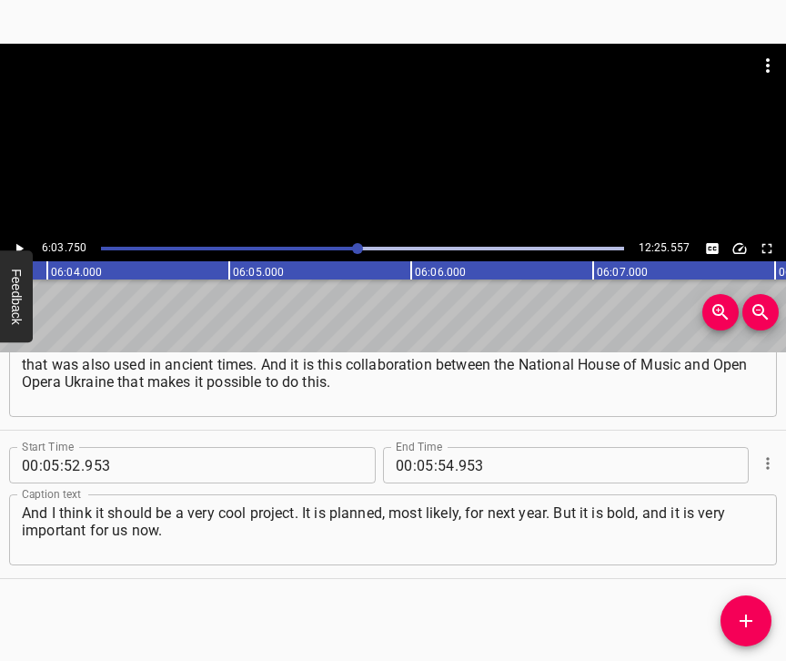
scroll to position [0, 66187]
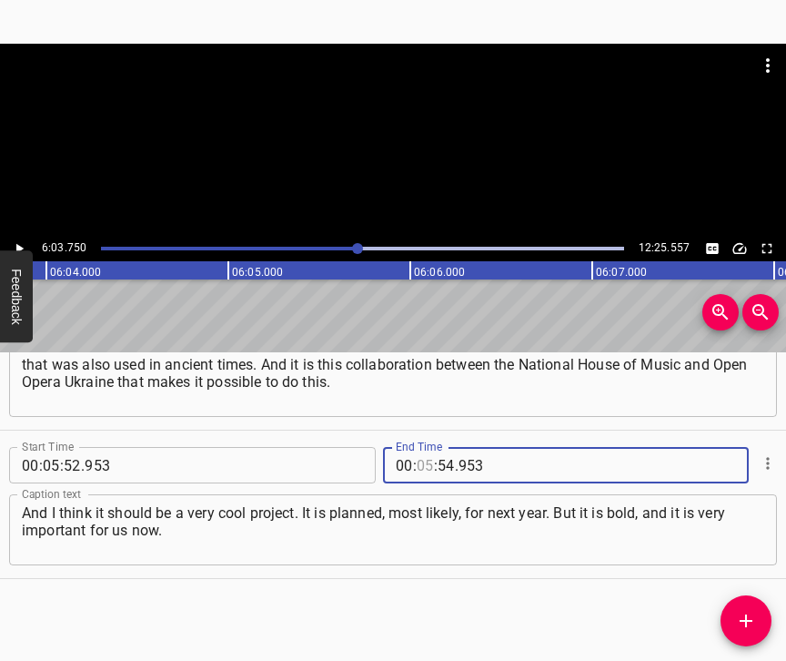
click at [417, 447] on input "number" at bounding box center [425, 465] width 17 height 36
type input "06"
type input "03"
type input "750"
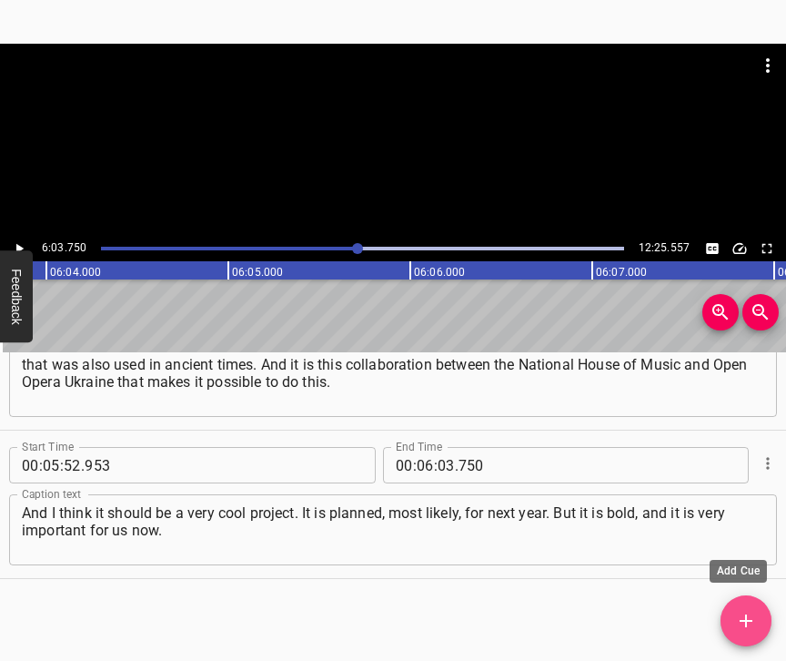
click at [746, 610] on icon "Add Cue" at bounding box center [746, 621] width 22 height 22
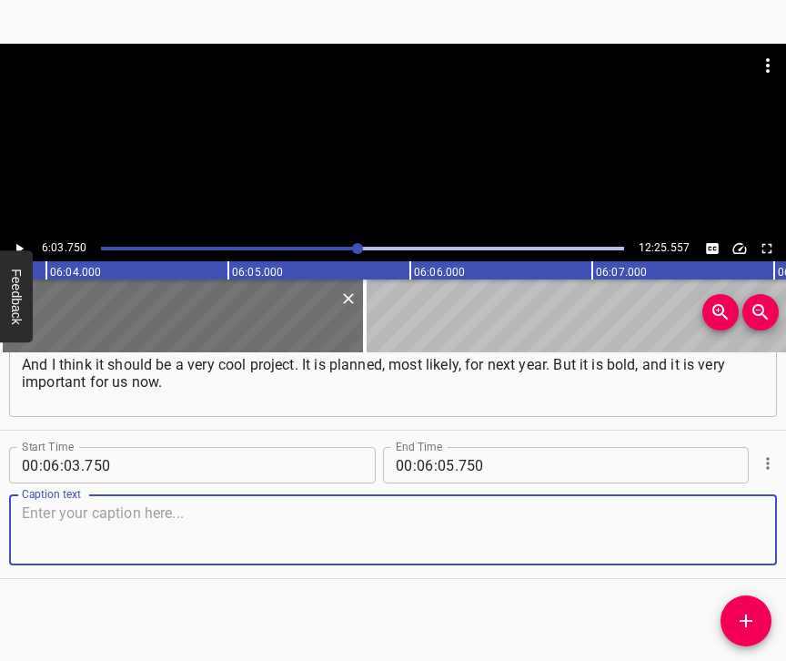
scroll to position [4854, 0]
drag, startPoint x: 736, startPoint y: 530, endPoint x: 751, endPoint y: 522, distance: 17.5
click at [736, 530] on textarea at bounding box center [393, 530] width 742 height 52
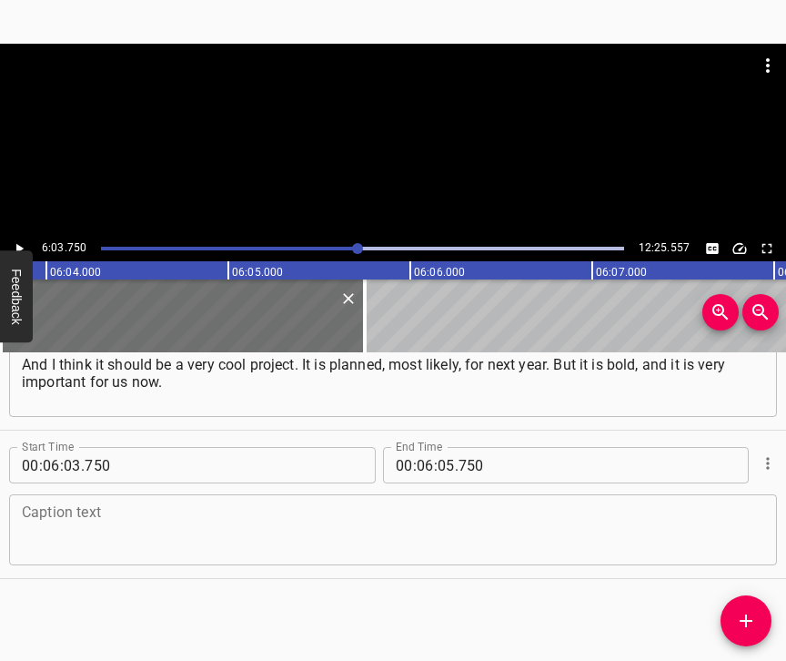
click at [188, 504] on textarea at bounding box center [393, 530] width 742 height 52
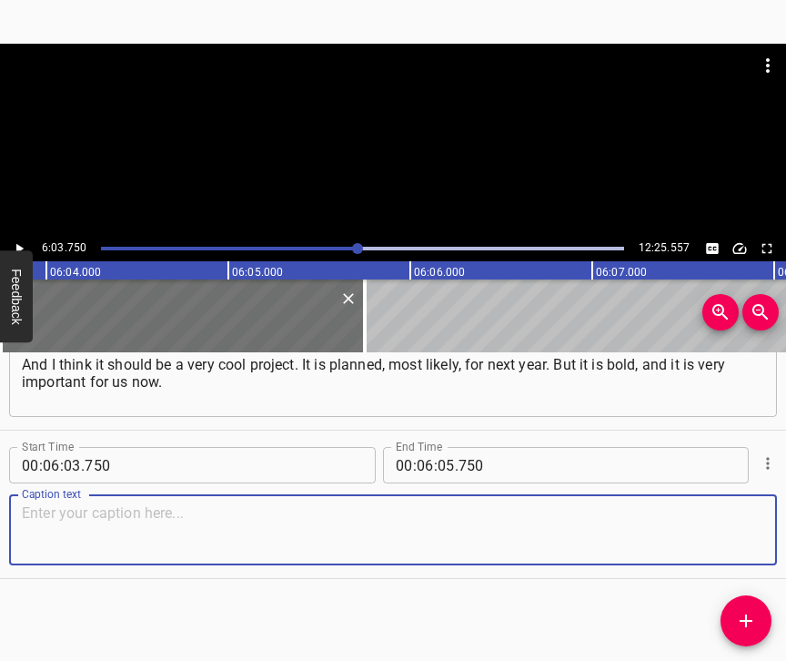
paste textarea "We’ve got Ukrainian ethno-songs in a new arrangement, with modern singers. They…"
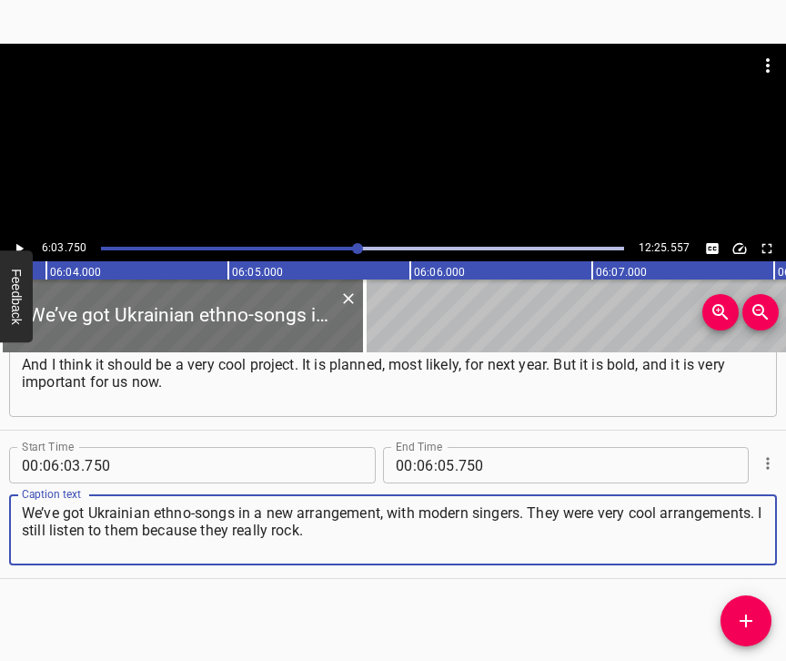
type textarea "We’ve got Ukrainian ethno-songs in a new arrangement, with modern singers. They…"
click at [27, 243] on button "Play/Pause" at bounding box center [19, 249] width 24 height 24
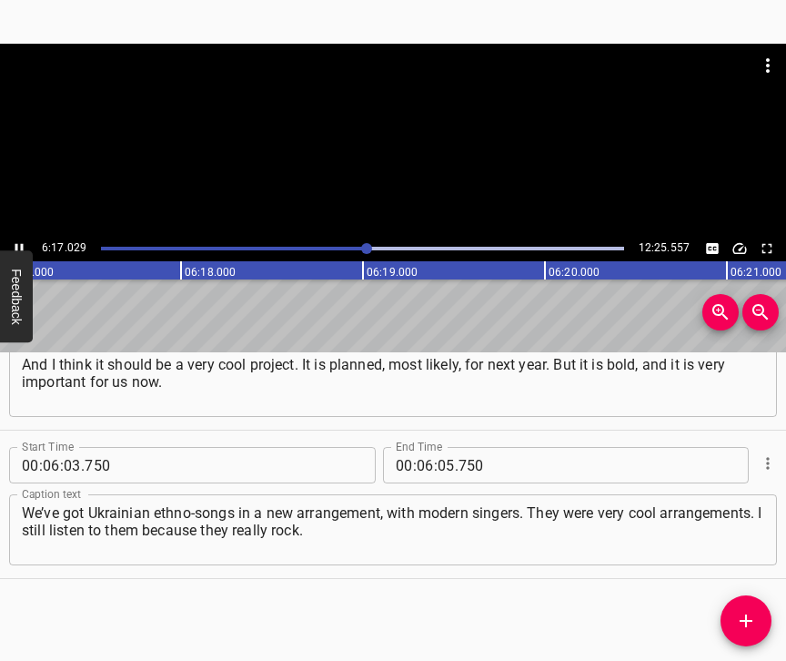
click at [18, 240] on icon "Play/Pause" at bounding box center [19, 248] width 16 height 16
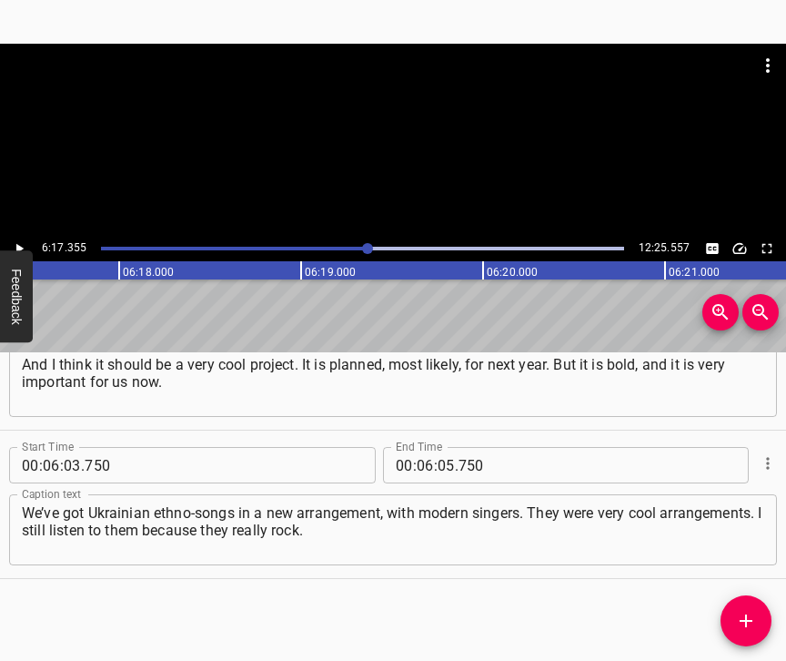
scroll to position [0, 68664]
click at [438, 457] on input "number" at bounding box center [446, 465] width 17 height 36
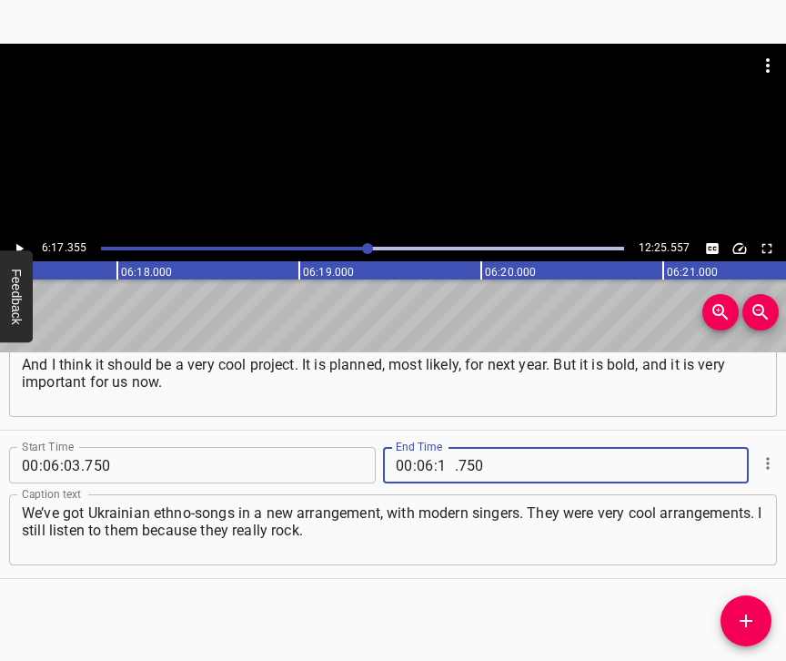
type input "17"
type input "355"
click at [749, 620] on icon "Add Cue" at bounding box center [746, 620] width 13 height 13
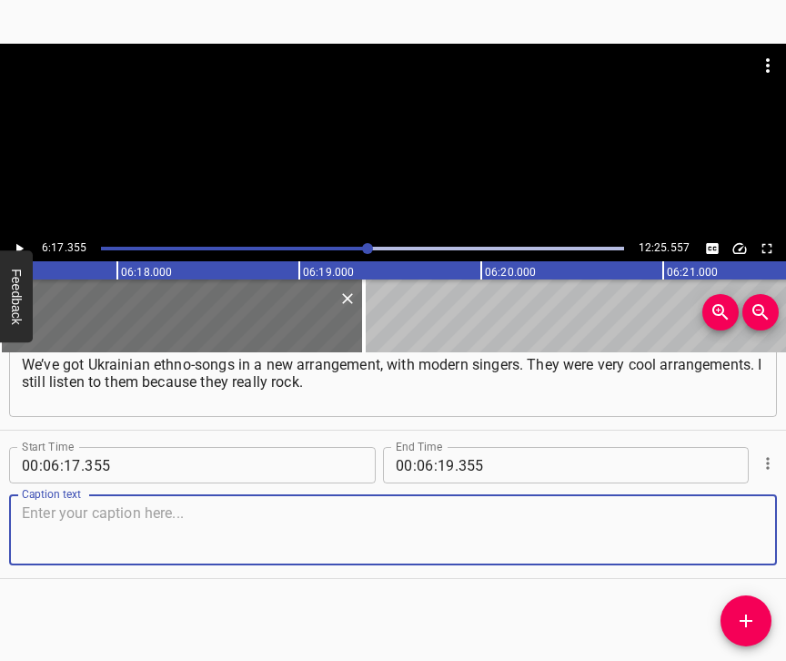
scroll to position [5018, 0]
drag, startPoint x: 735, startPoint y: 530, endPoint x: 781, endPoint y: 513, distance: 48.7
click at [735, 529] on textarea at bounding box center [393, 530] width 742 height 52
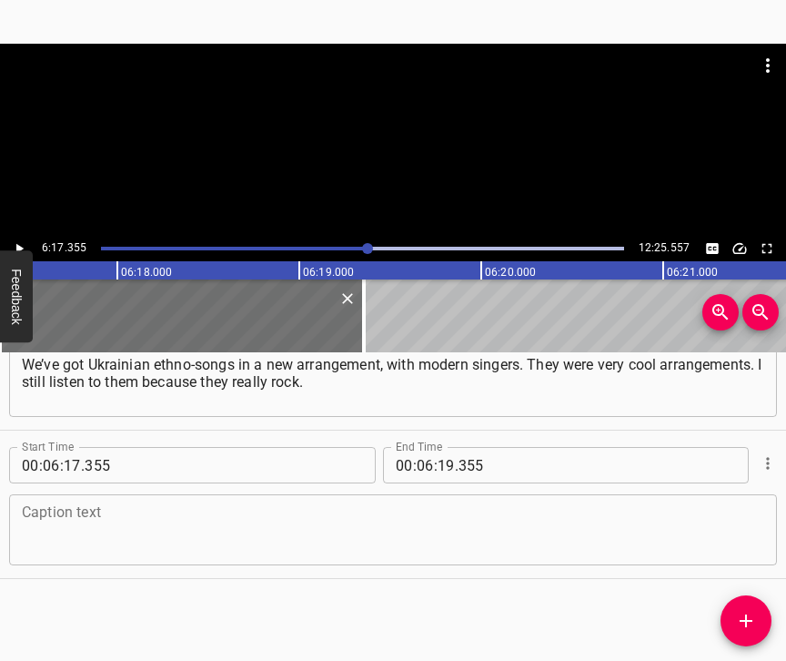
click at [105, 511] on textarea at bounding box center [393, 530] width 742 height 52
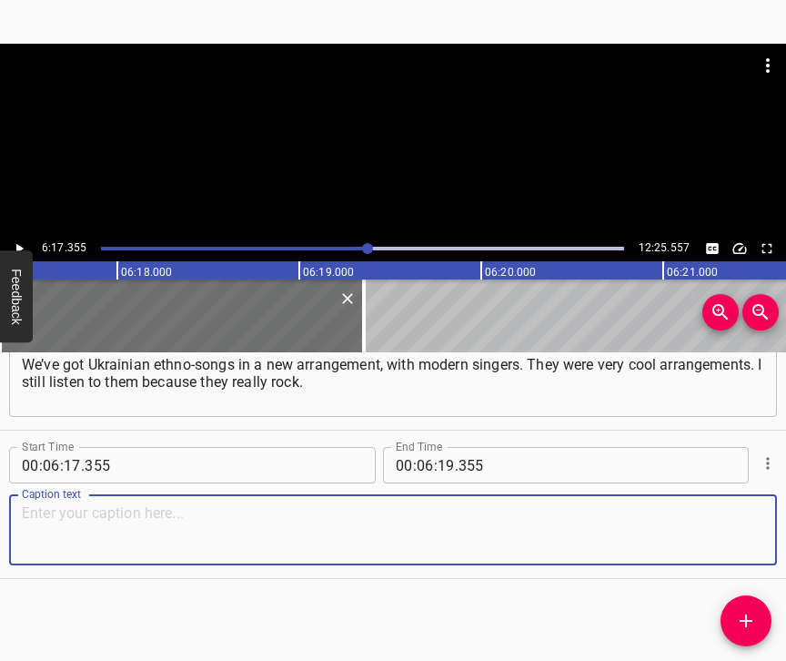
paste textarea "It’s something peculiar, and it’s not cheesy, it’s in a cool vibe. This is the …"
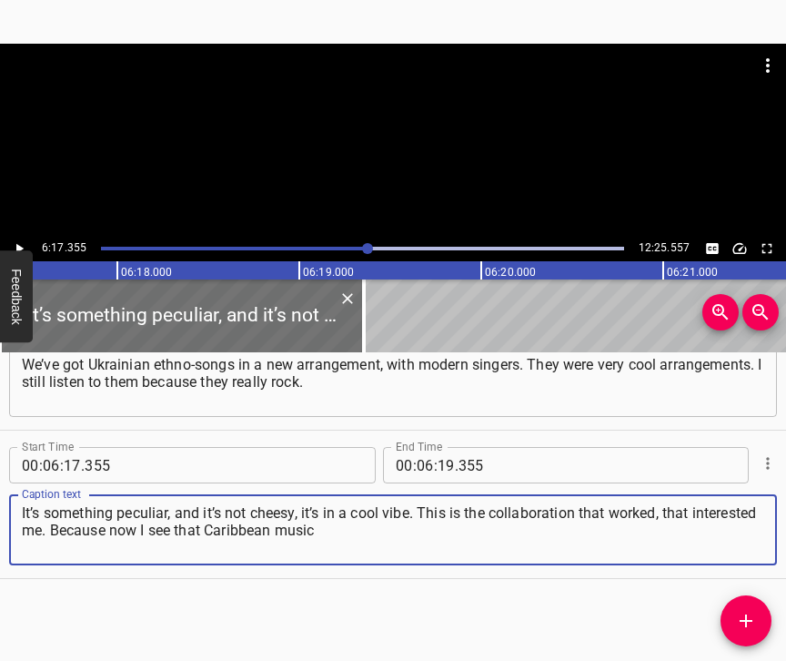
type textarea "It’s something peculiar, and it’s not cheesy, it’s in a cool vibe. This is the …"
click at [25, 244] on icon "Play/Pause" at bounding box center [19, 248] width 16 height 16
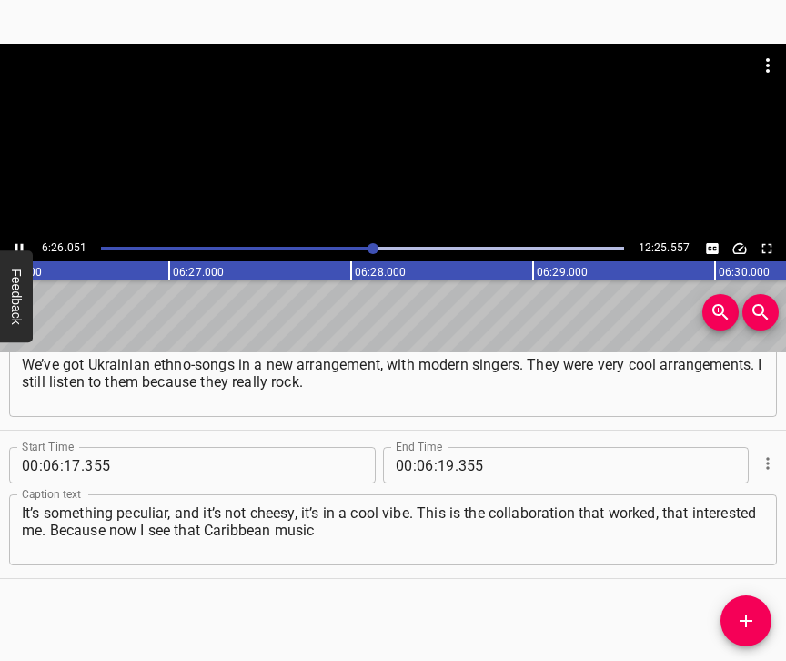
click at [14, 240] on button "Play/Pause" at bounding box center [19, 249] width 24 height 24
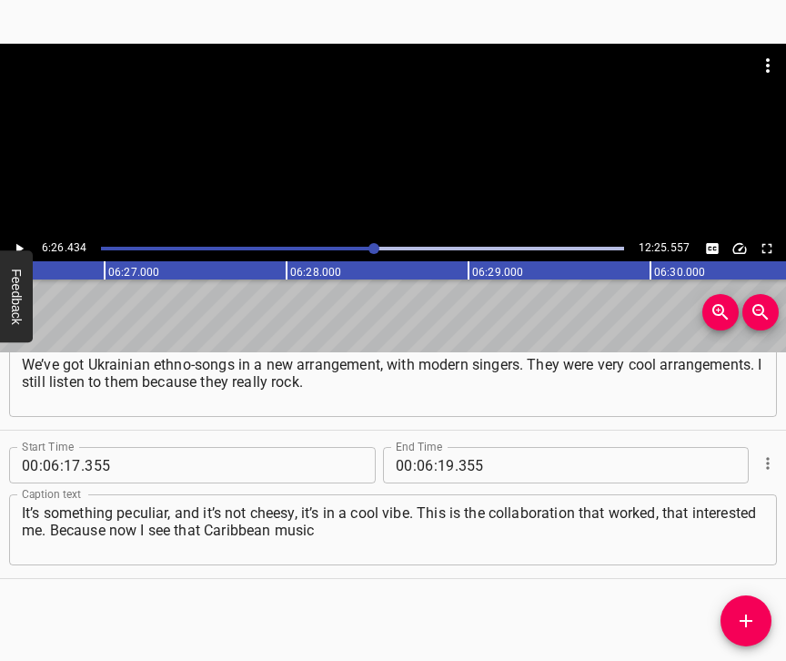
scroll to position [0, 70315]
click at [434, 451] on span ":" at bounding box center [436, 465] width 4 height 36
click at [440, 450] on input "number" at bounding box center [446, 465] width 17 height 36
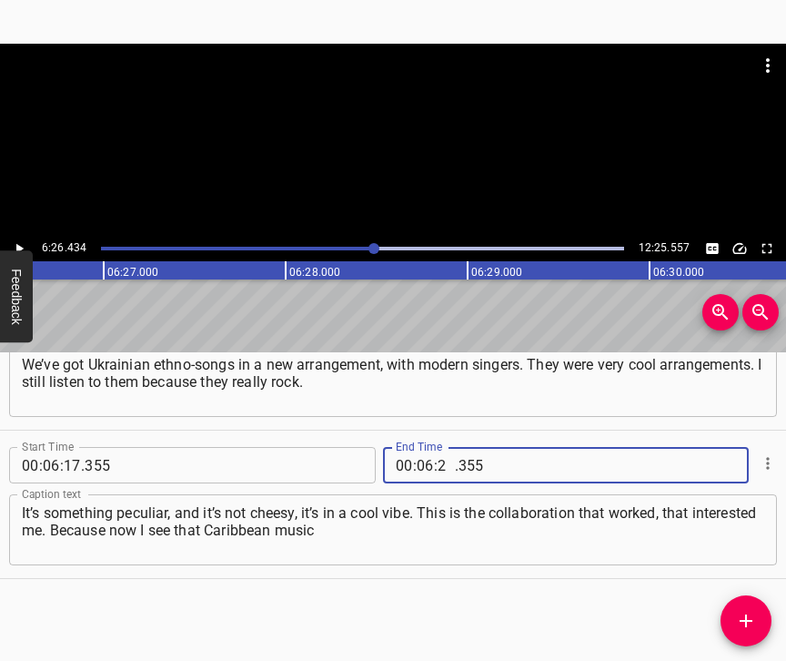
type input "26"
type input "434"
click at [748, 618] on icon "Add Cue" at bounding box center [746, 621] width 22 height 22
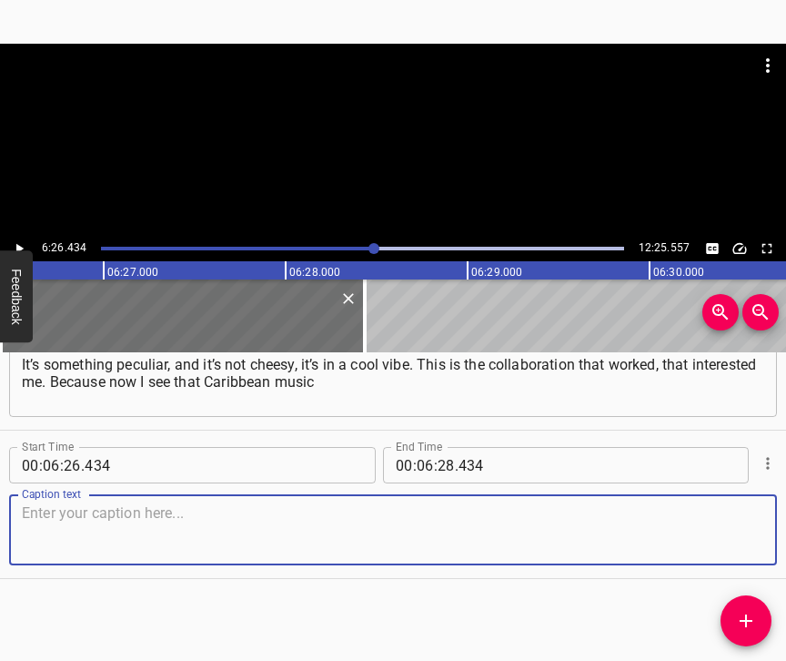
scroll to position [5181, 0]
drag, startPoint x: 732, startPoint y: 530, endPoint x: 761, endPoint y: 521, distance: 29.6
click at [741, 526] on textarea at bounding box center [393, 530] width 742 height 52
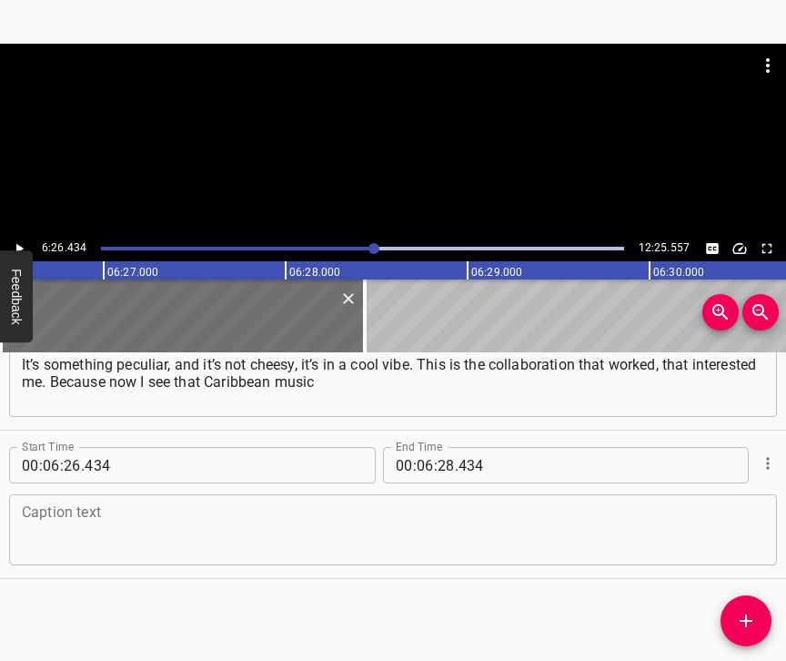
click at [132, 529] on textarea at bounding box center [393, 530] width 742 height 52
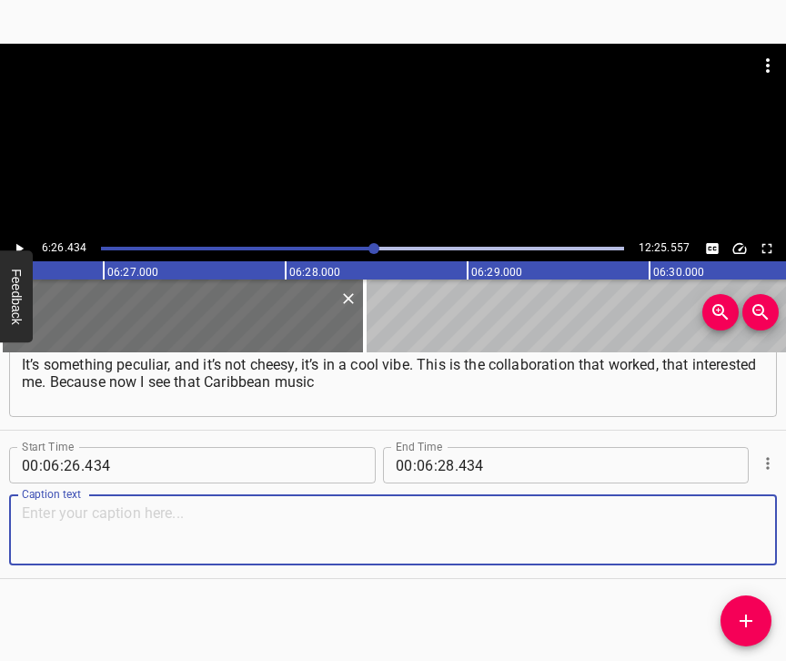
paste textarea "is very popular and in demand. And to a certain extent, the [PERSON_NAME] can e…"
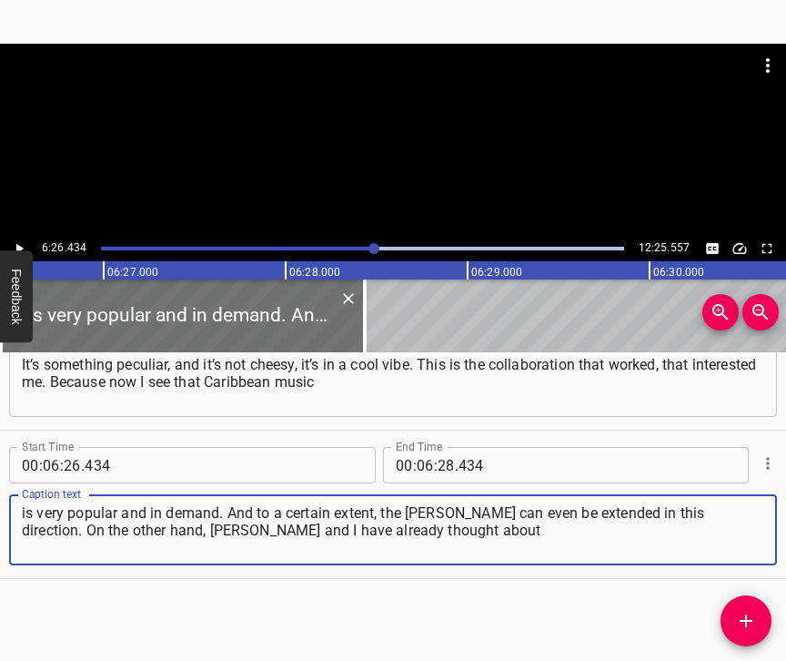
type textarea "is very popular and in demand. And to a certain extent, the [PERSON_NAME] can e…"
click at [24, 241] on icon "Play/Pause" at bounding box center [19, 248] width 16 height 16
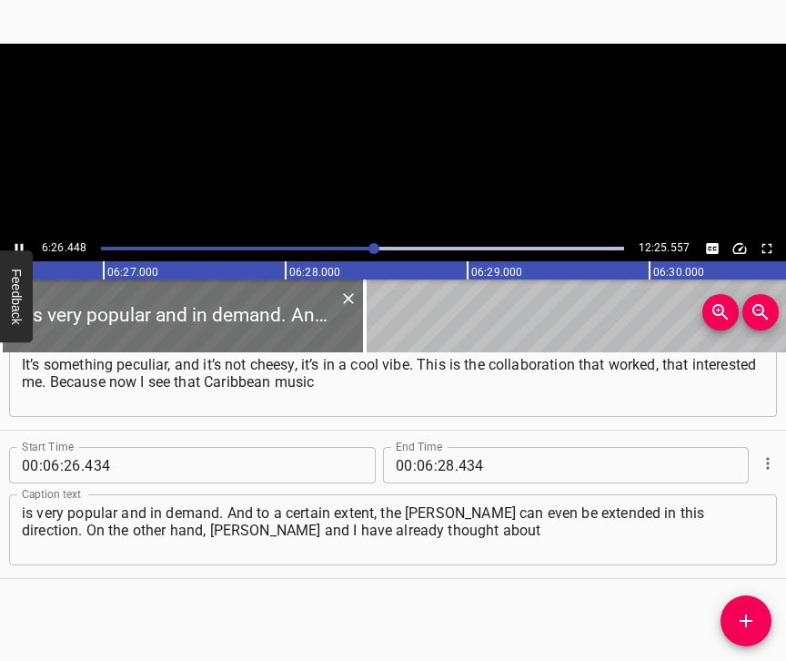
scroll to position [0, 70317]
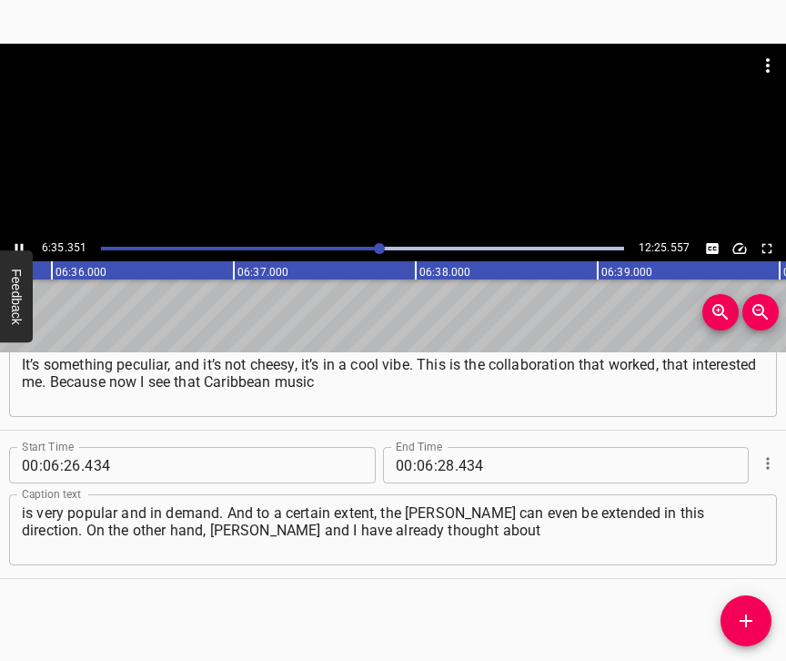
click at [16, 243] on icon "Play/Pause" at bounding box center [19, 248] width 16 height 16
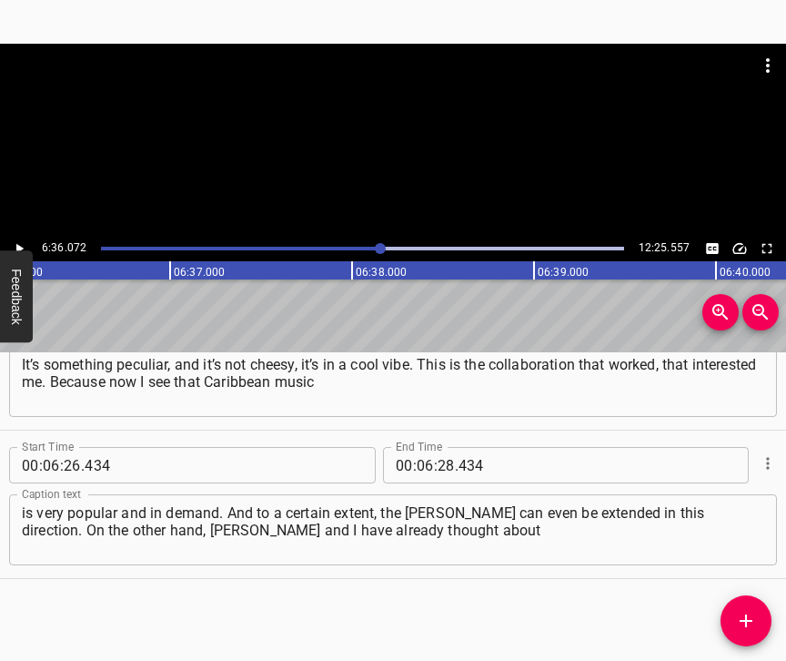
scroll to position [0, 72069]
click at [441, 451] on input "number" at bounding box center [446, 465] width 17 height 36
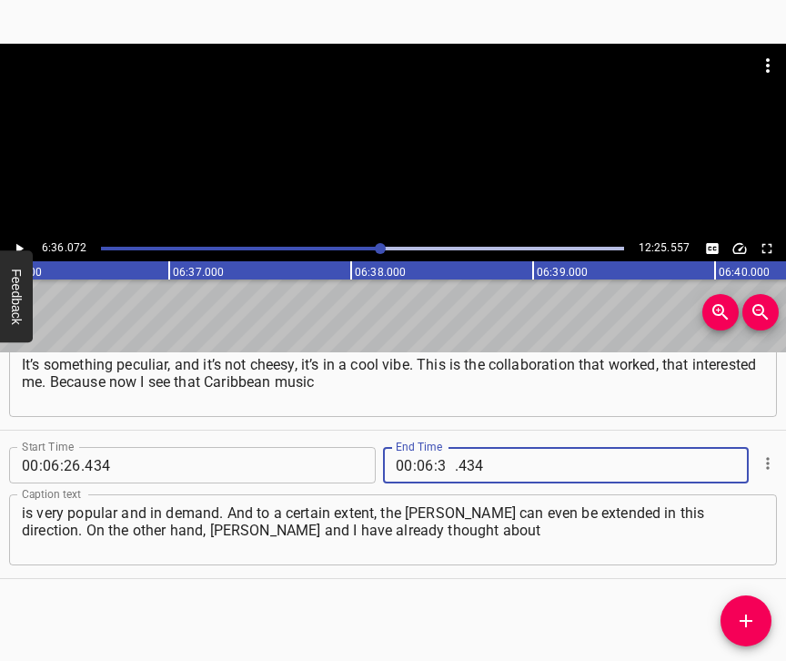
type input "36"
type input "072"
click at [751, 614] on icon "Add Cue" at bounding box center [746, 621] width 22 height 22
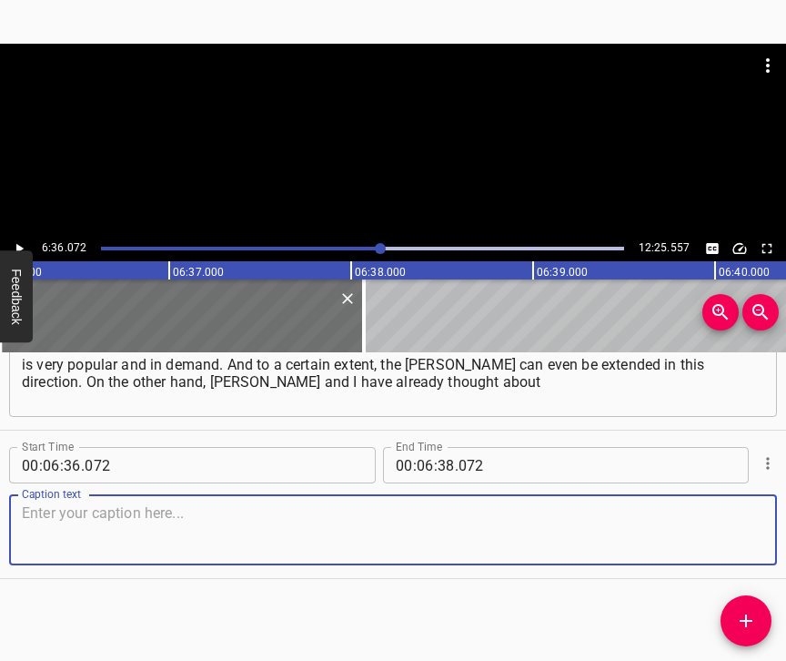
scroll to position [5345, 0]
drag, startPoint x: 746, startPoint y: 542, endPoint x: 781, endPoint y: 524, distance: 39.1
click at [746, 540] on textarea at bounding box center [393, 530] width 742 height 52
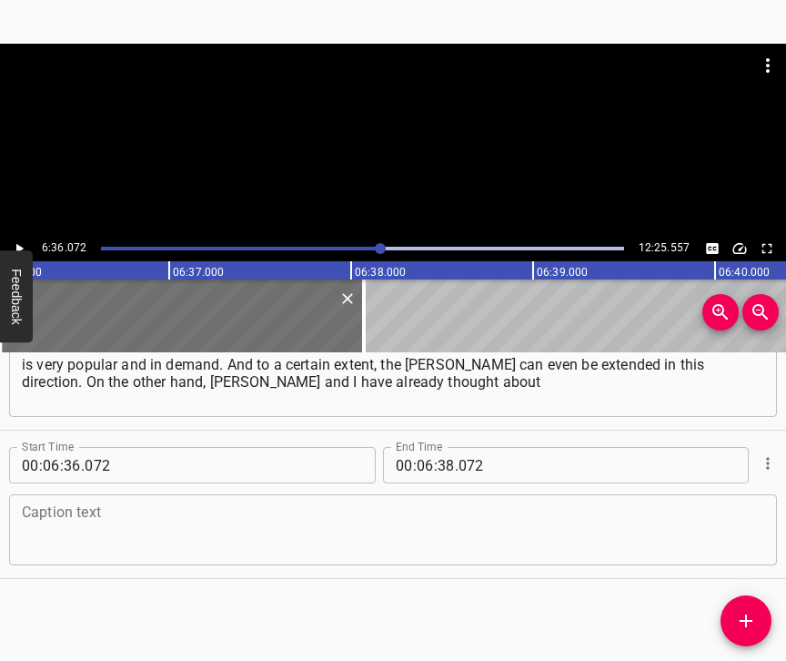
click at [67, 529] on textarea at bounding box center [393, 530] width 742 height 52
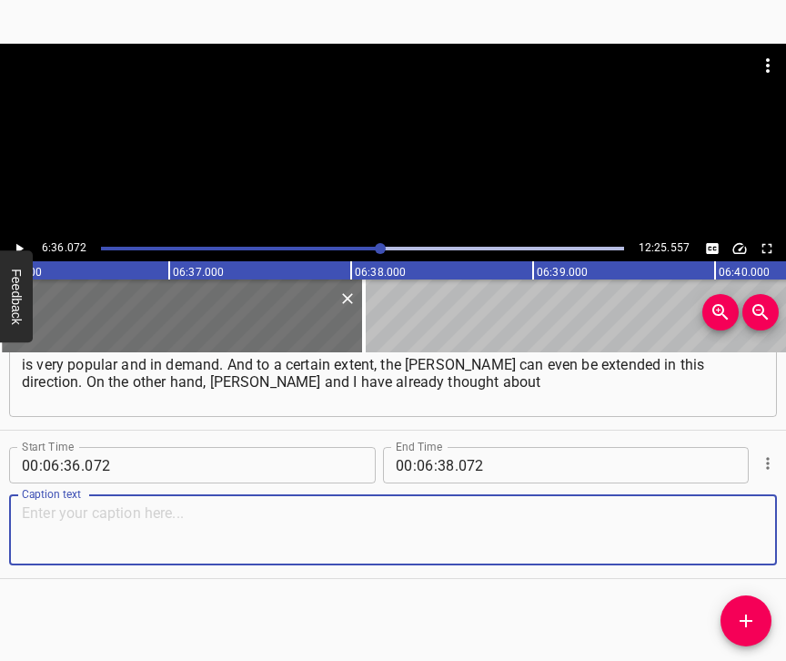
paste textarea "the possibility of using [PERSON_NAME] for a veterans’ theatre or a veterans’ h…"
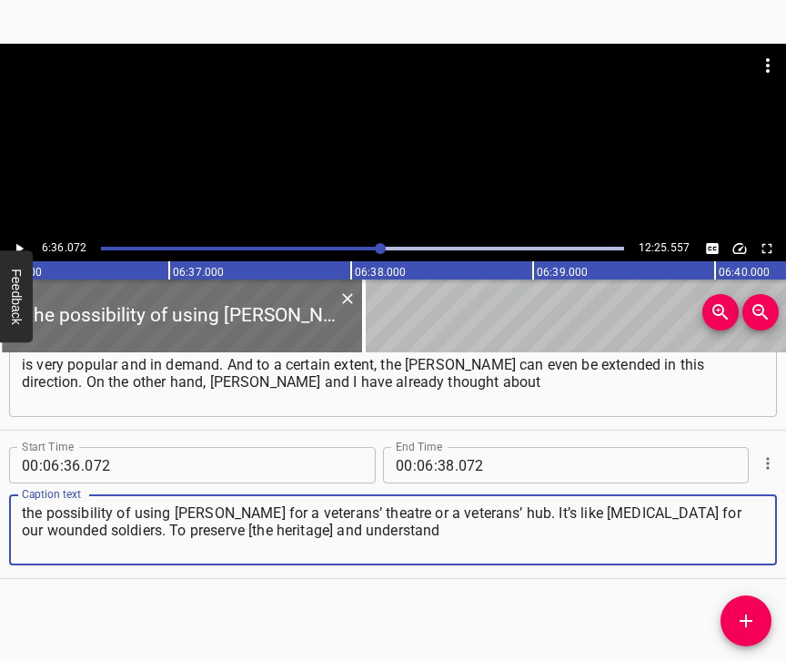
type textarea "the possibility of using [PERSON_NAME] for a veterans’ theatre or a veterans’ h…"
click at [19, 240] on icon "Play/Pause" at bounding box center [19, 248] width 16 height 16
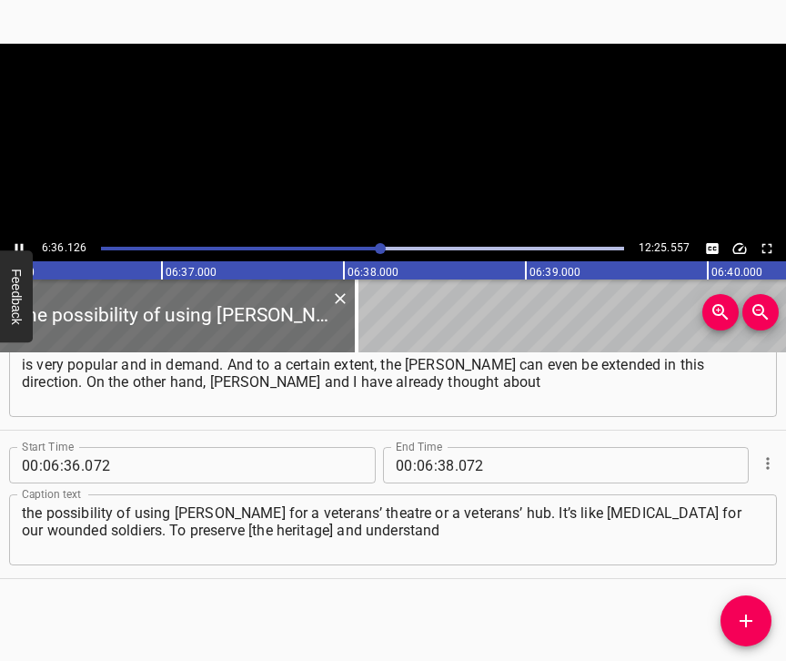
scroll to position [0, 72078]
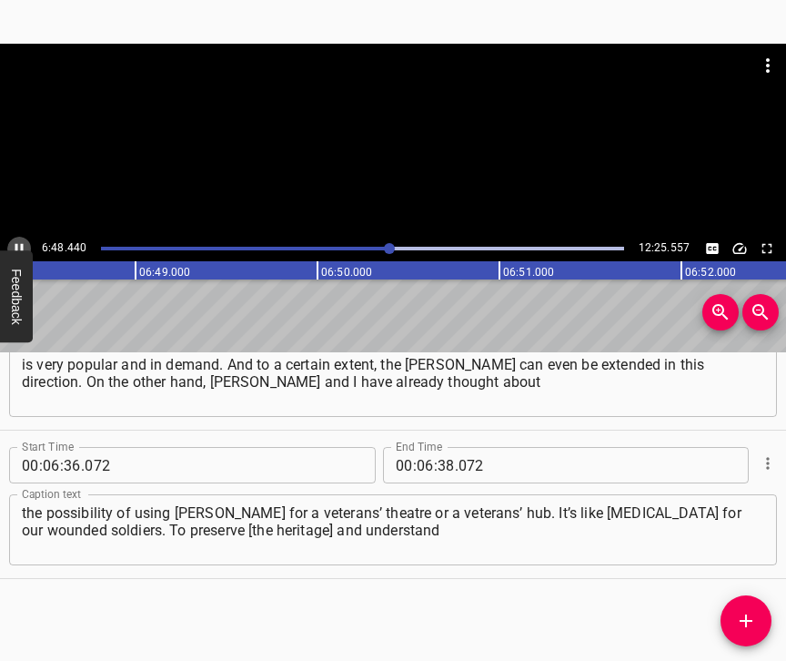
click at [22, 245] on icon "Play/Pause" at bounding box center [19, 249] width 8 height 10
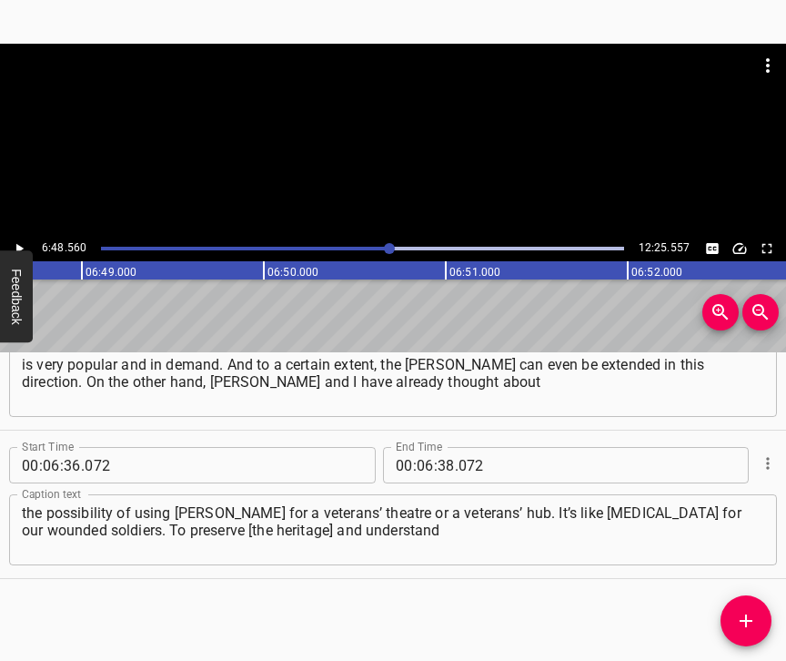
scroll to position [0, 74341]
click at [439, 451] on input "number" at bounding box center [446, 465] width 17 height 36
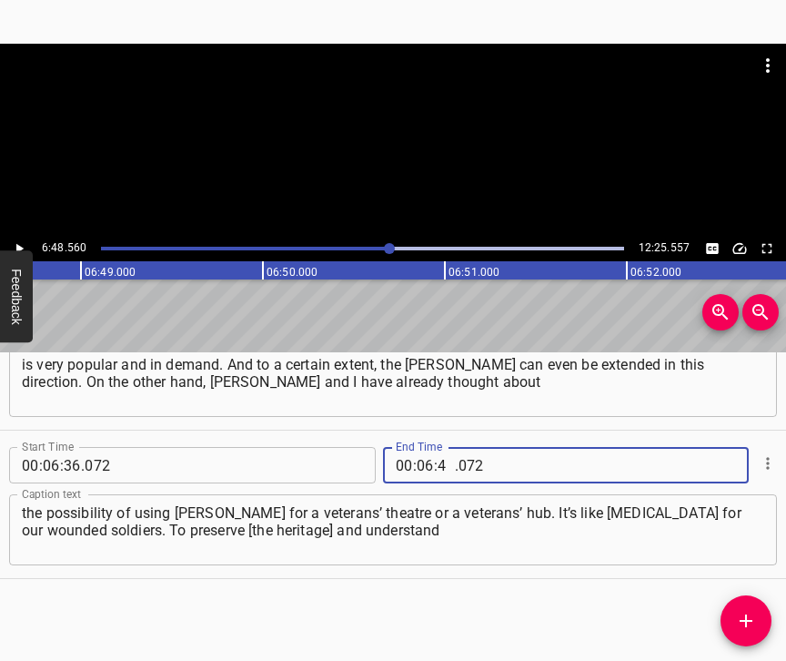
type input "48"
type input "560"
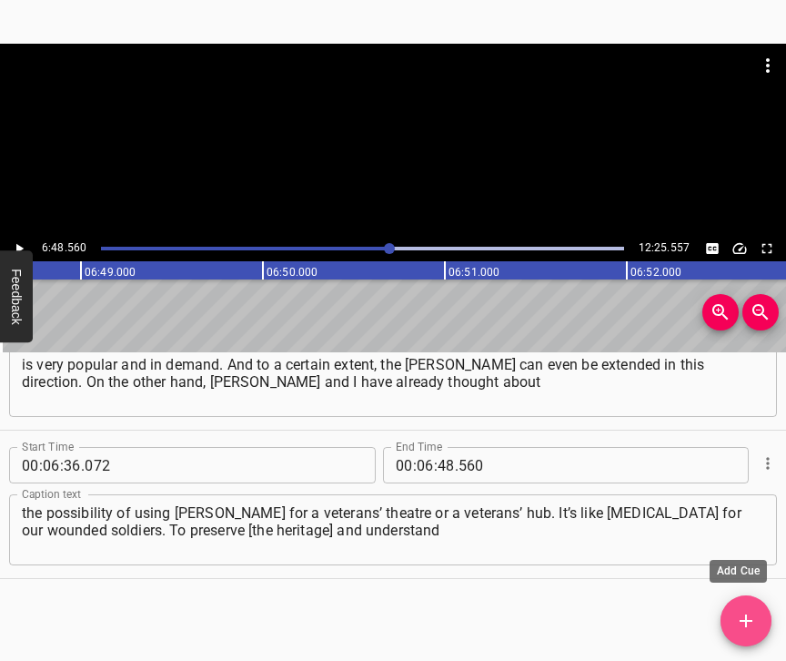
click at [758, 610] on span "Add Cue" at bounding box center [746, 621] width 51 height 22
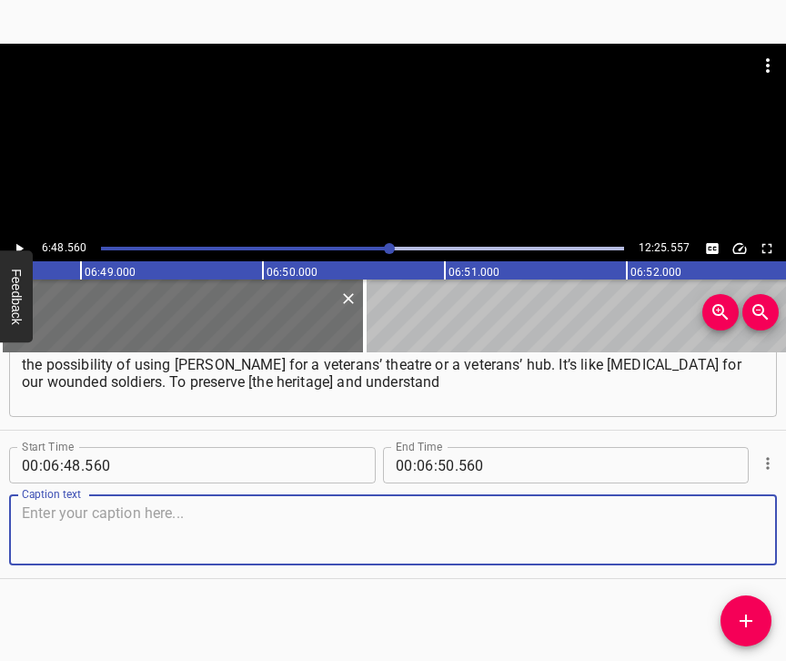
scroll to position [5509, 0]
click at [746, 540] on textarea at bounding box center [393, 530] width 742 height 52
click at [85, 541] on textarea at bounding box center [393, 530] width 742 height 52
paste textarea "where our songs come from. In fact, this is actually one of the primary sources…"
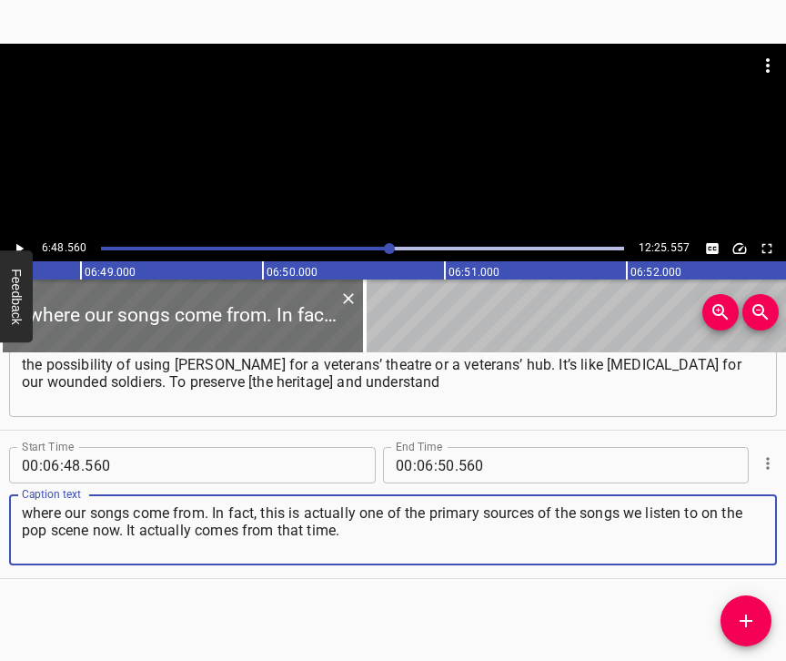
type textarea "where our songs come from. In fact, this is actually one of the primary sources…"
click at [19, 242] on icon "Play/Pause" at bounding box center [19, 248] width 16 height 16
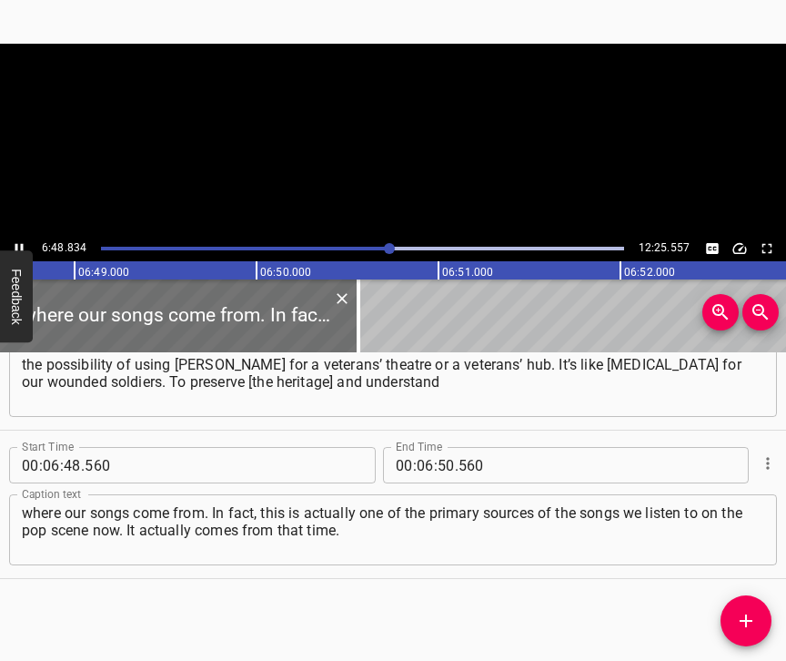
scroll to position [0, 74369]
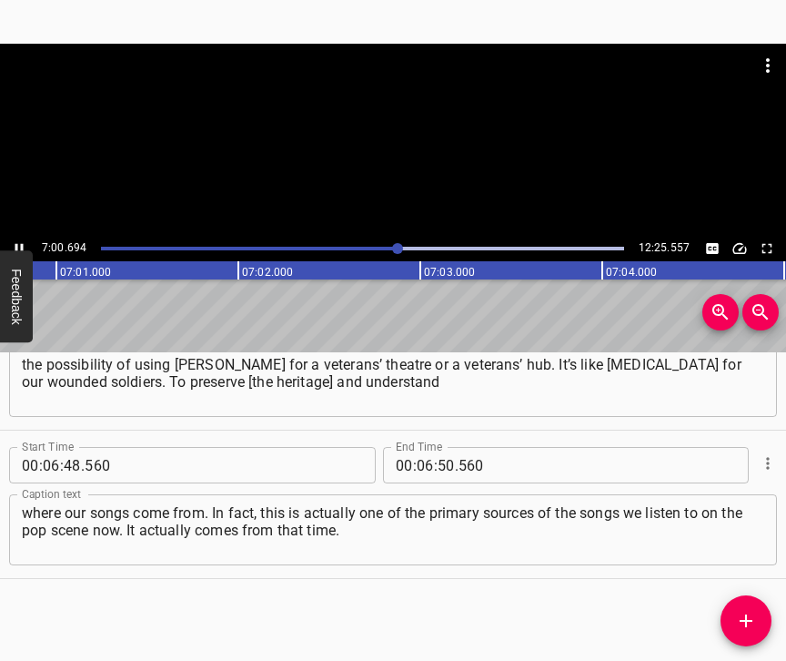
click at [15, 244] on icon "Play/Pause" at bounding box center [19, 249] width 8 height 10
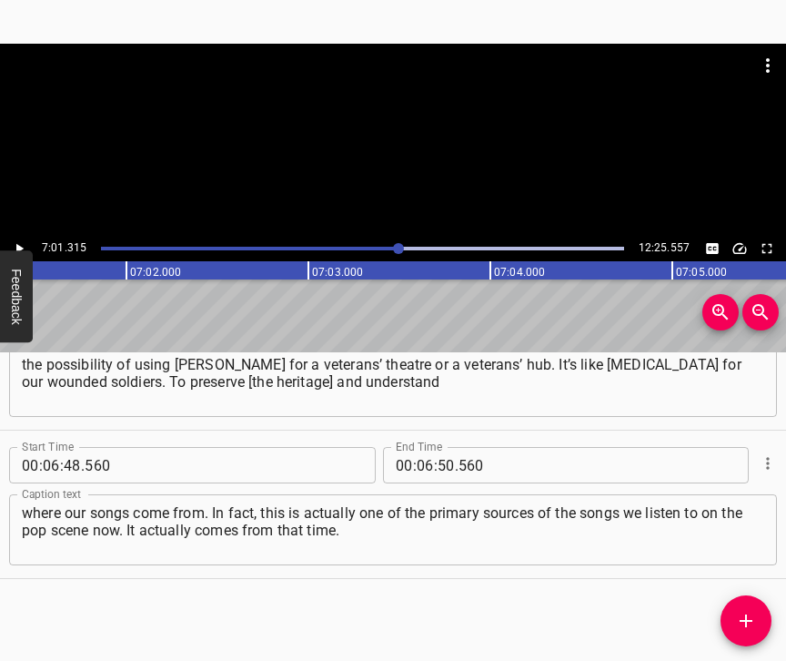
scroll to position [0, 76662]
click at [418, 455] on input "number" at bounding box center [425, 465] width 17 height 36
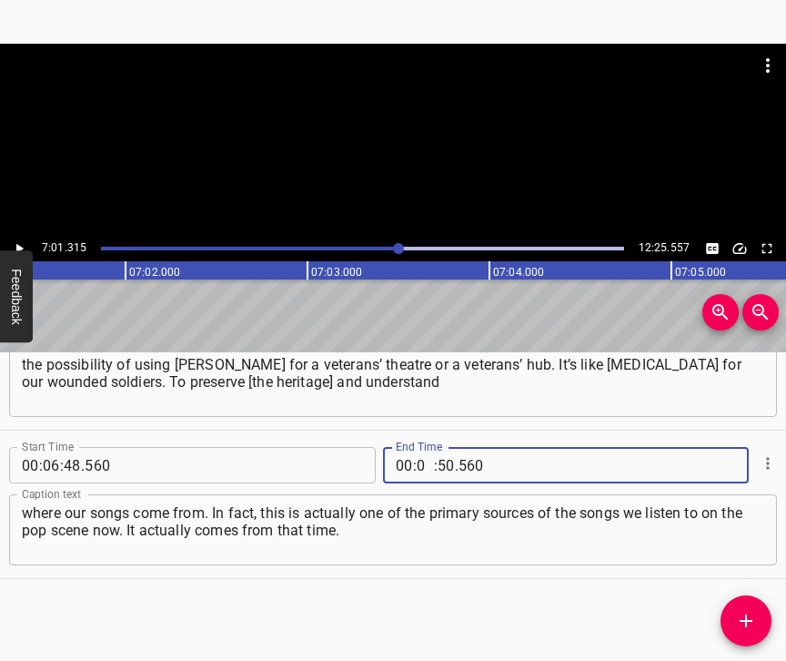
type input "07"
type input "01"
type input "315"
click at [752, 613] on icon "Add Cue" at bounding box center [746, 621] width 22 height 22
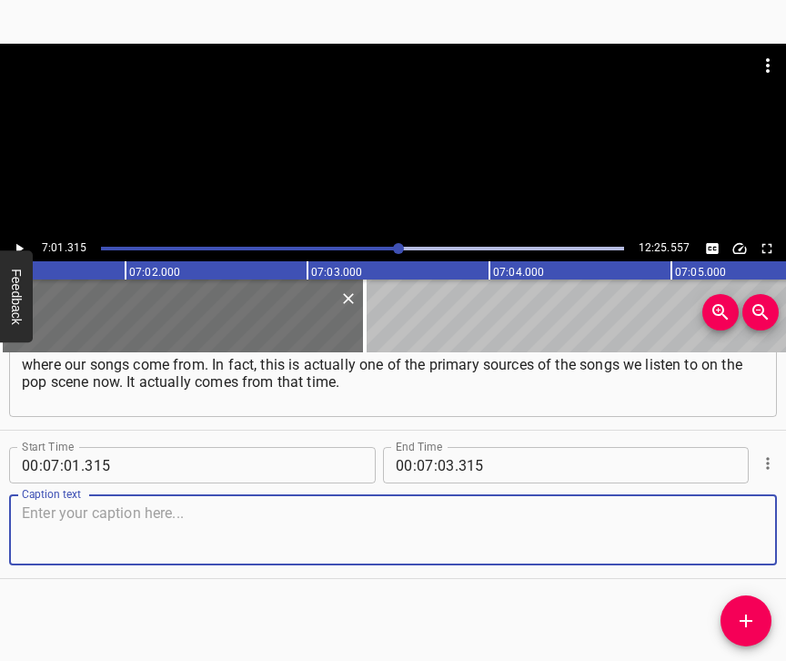
scroll to position [5673, 0]
drag, startPoint x: 729, startPoint y: 531, endPoint x: 777, endPoint y: 500, distance: 57.3
click at [730, 525] on textarea at bounding box center [393, 530] width 742 height 52
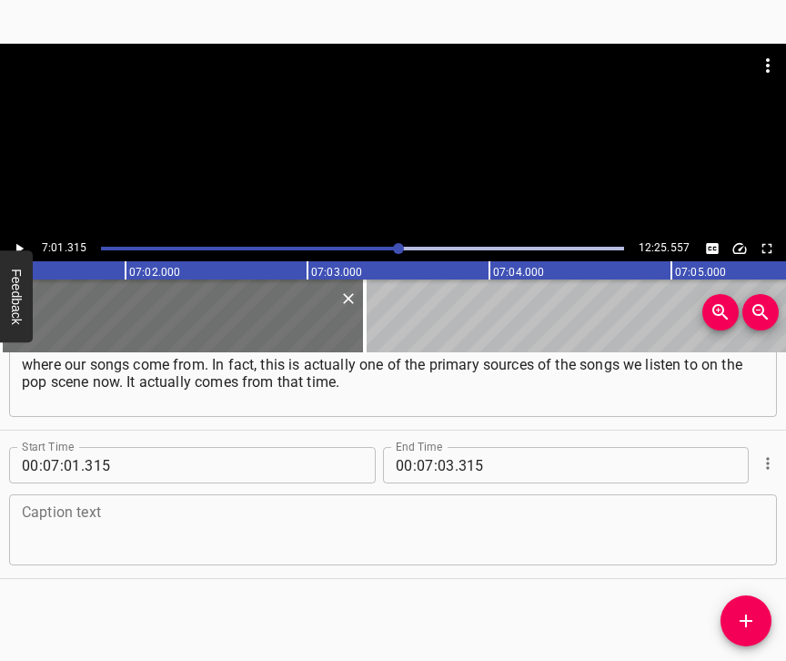
click at [90, 531] on textarea at bounding box center [393, 530] width 742 height 52
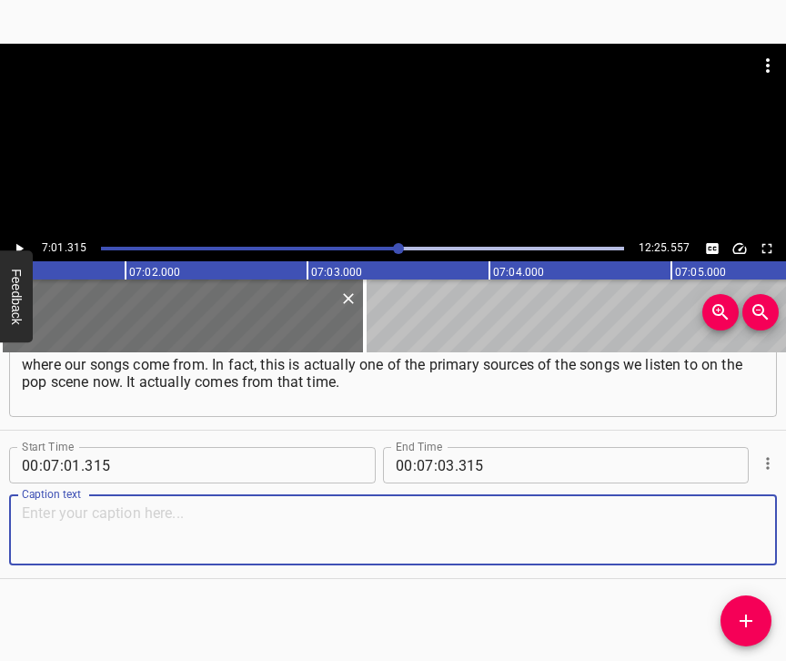
paste textarea "And if it had passed on, if pop singers had taken the [PERSON_NAME] and reworke…"
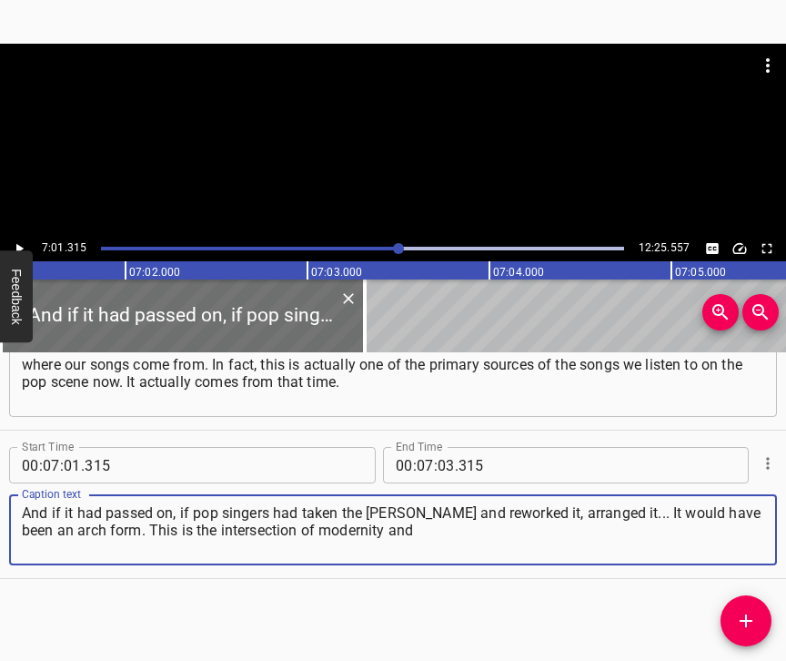
type textarea "And if it had passed on, if pop singers had taken the [PERSON_NAME] and reworke…"
click at [24, 241] on icon "Play/Pause" at bounding box center [19, 248] width 16 height 16
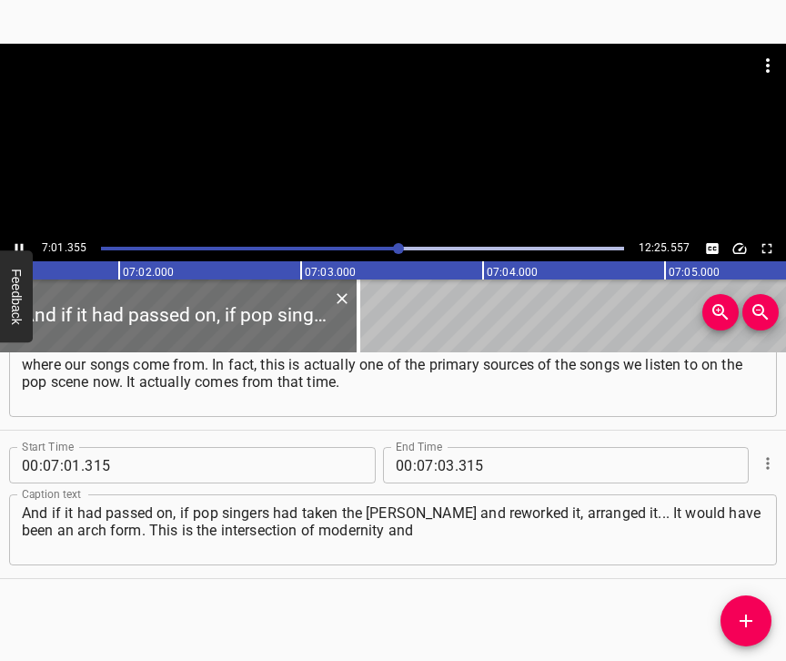
scroll to position [0, 76670]
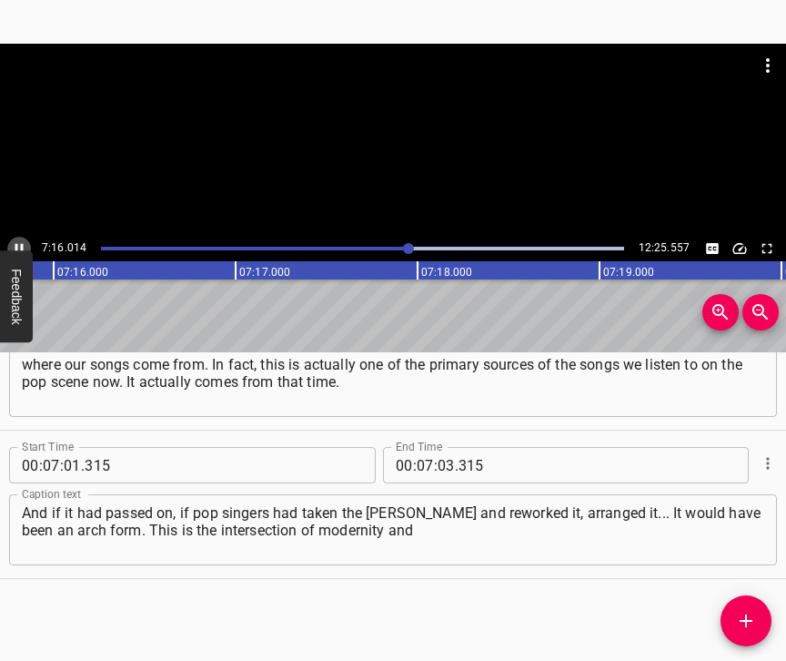
click at [19, 243] on icon "Play/Pause" at bounding box center [19, 248] width 16 height 16
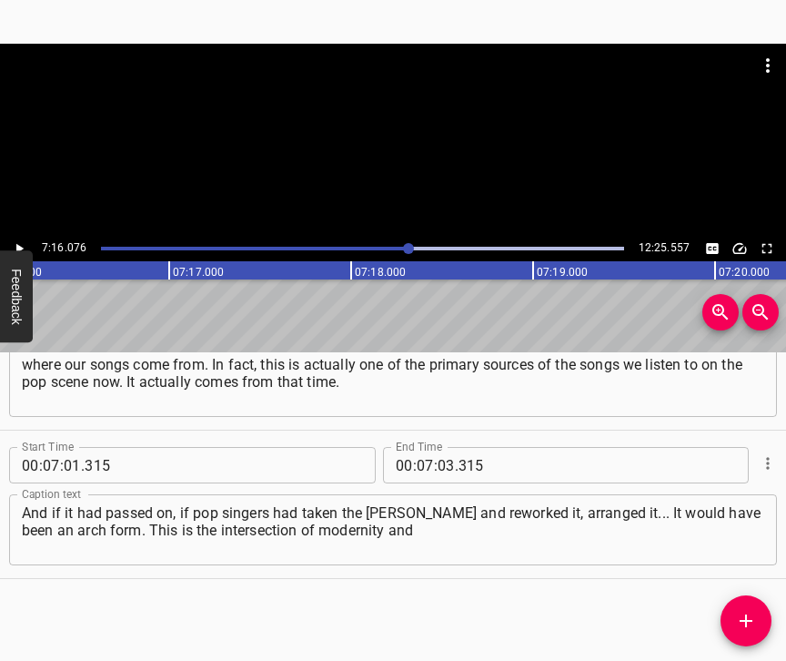
scroll to position [0, 79348]
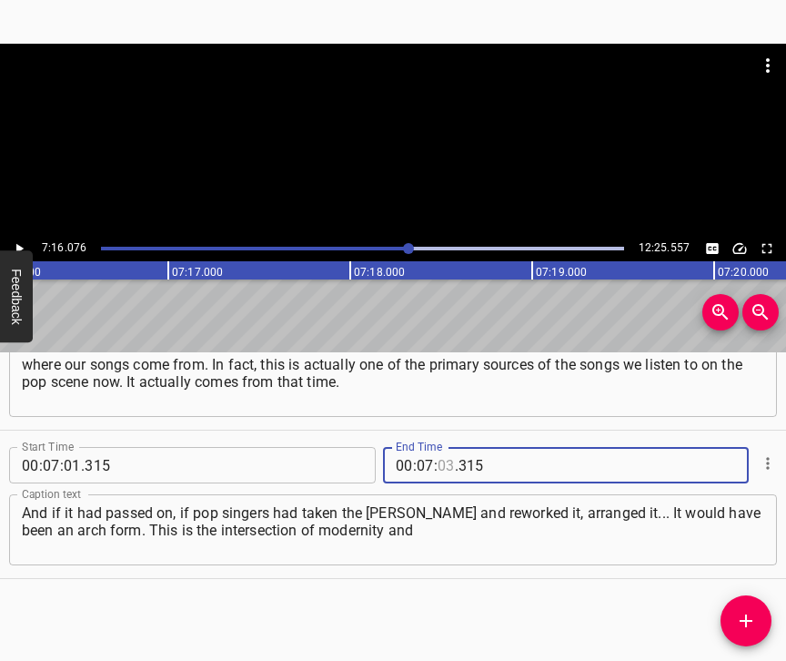
click at [440, 447] on input "number" at bounding box center [446, 465] width 17 height 36
type input "16"
type input "076"
click at [751, 608] on button "Add Cue" at bounding box center [746, 620] width 51 height 51
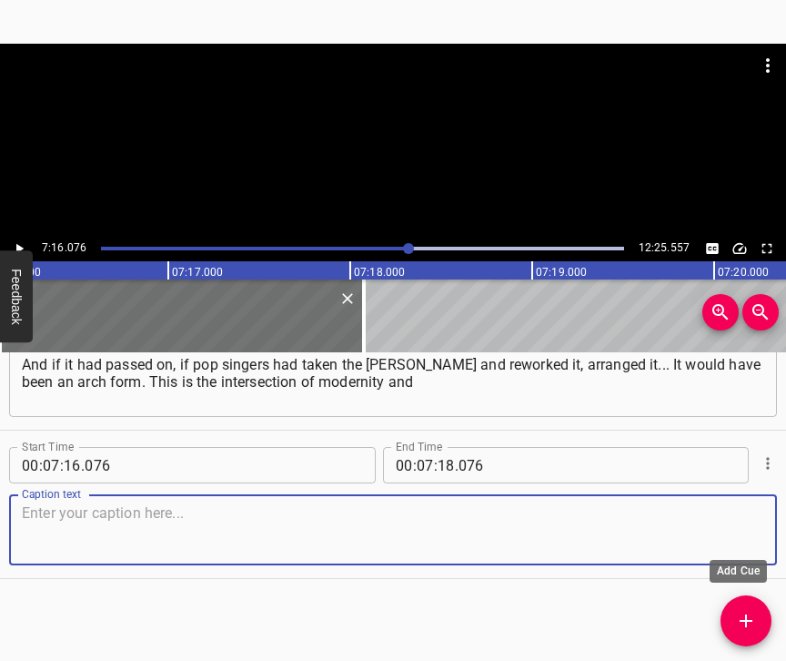
scroll to position [5732, 0]
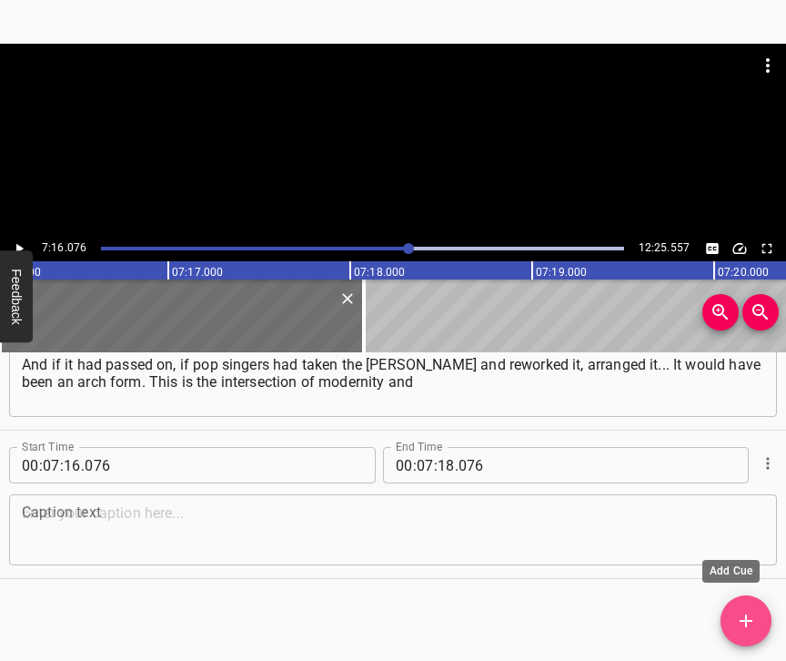
drag, startPoint x: 771, startPoint y: 636, endPoint x: 743, endPoint y: 582, distance: 60.2
drag, startPoint x: 738, startPoint y: 526, endPoint x: 782, endPoint y: 509, distance: 46.6
click at [746, 522] on textarea at bounding box center [393, 530] width 742 height 52
click at [69, 527] on textarea at bounding box center [393, 530] width 742 height 52
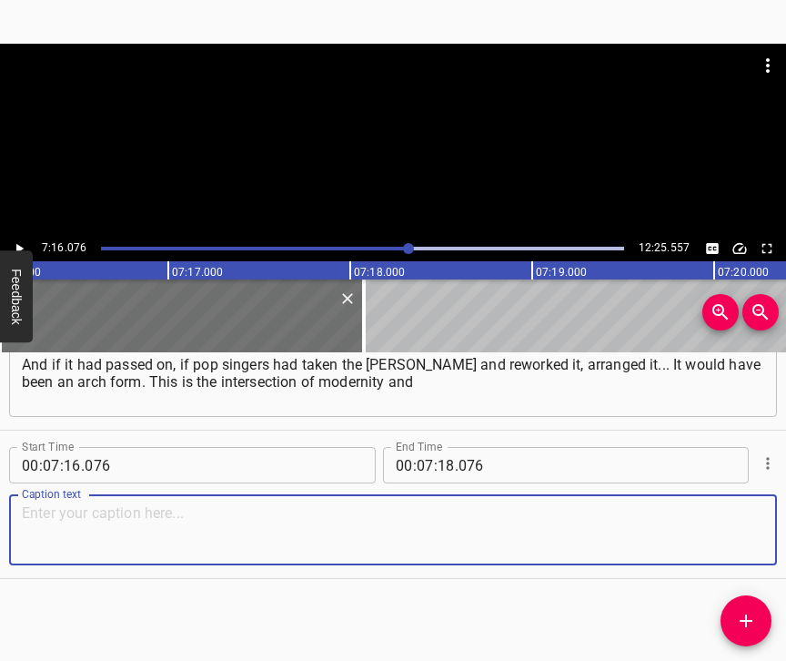
paste textarea "what we are fighting for. But it still goes through the prism of our cultural..…"
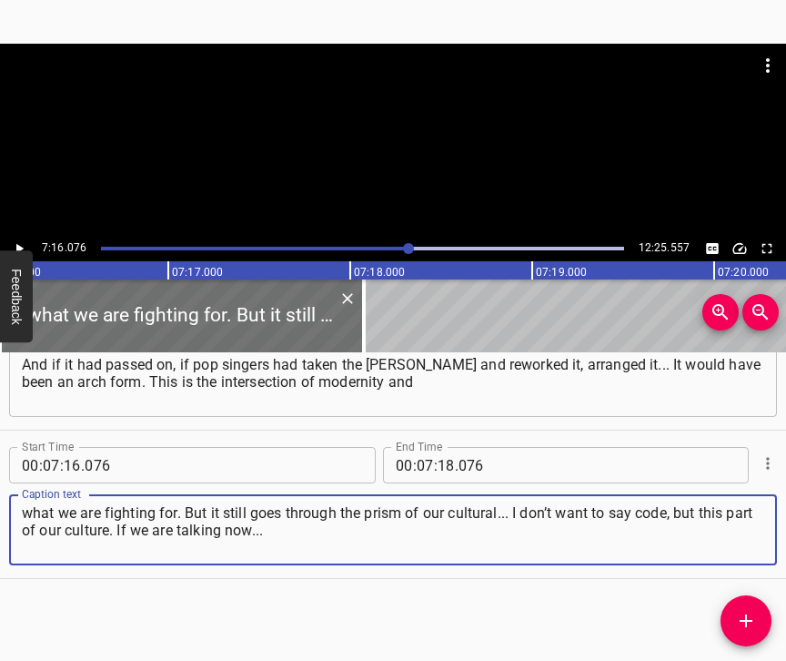
type textarea "what we are fighting for. But it still goes through the prism of our cultural..…"
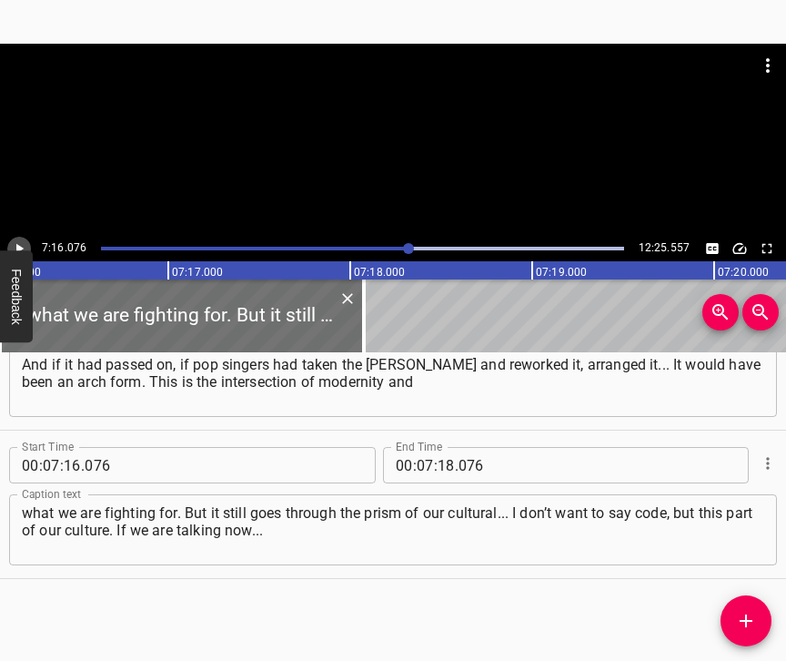
click at [12, 243] on icon "Play/Pause" at bounding box center [19, 248] width 16 height 16
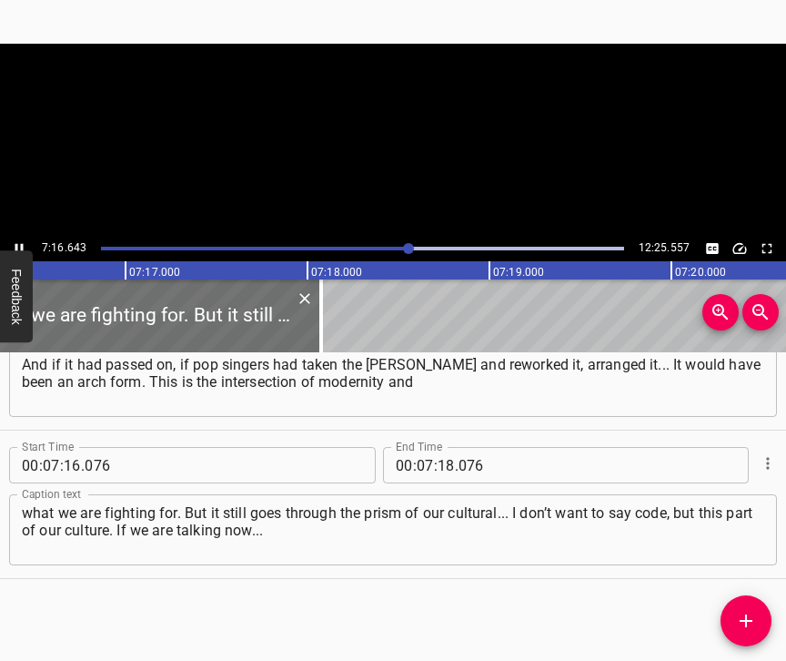
scroll to position [0, 79396]
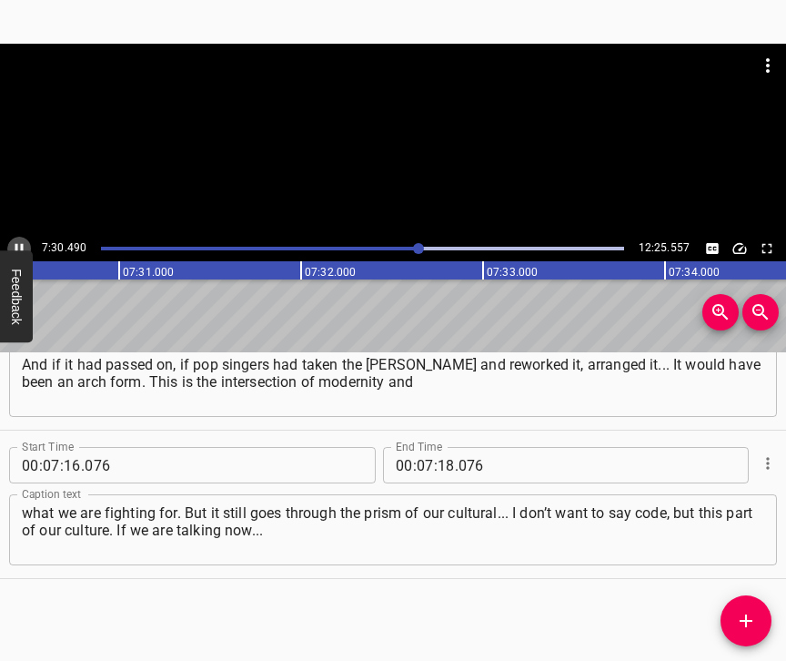
click at [19, 240] on icon "Play/Pause" at bounding box center [19, 248] width 16 height 16
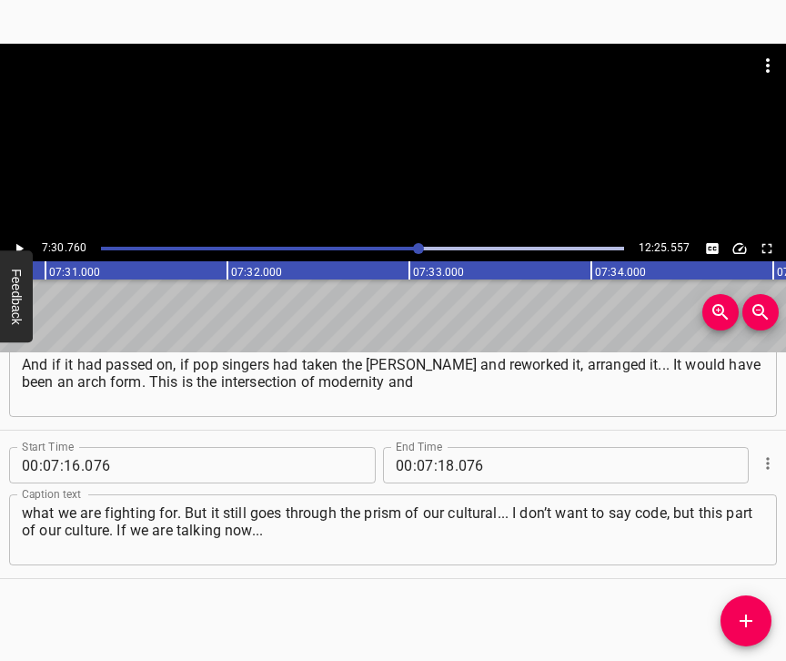
scroll to position [0, 82020]
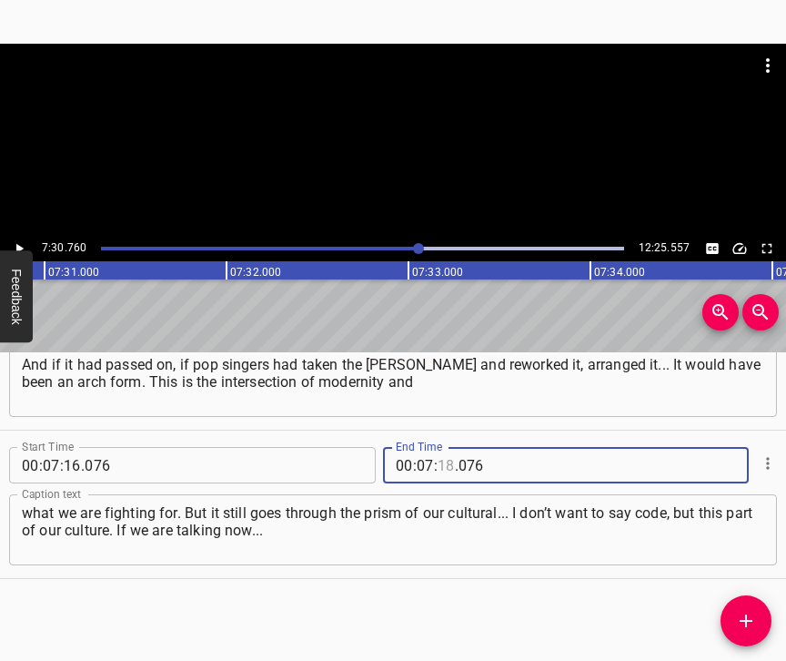
click at [442, 452] on input "number" at bounding box center [446, 465] width 17 height 36
type input "30"
type input "760"
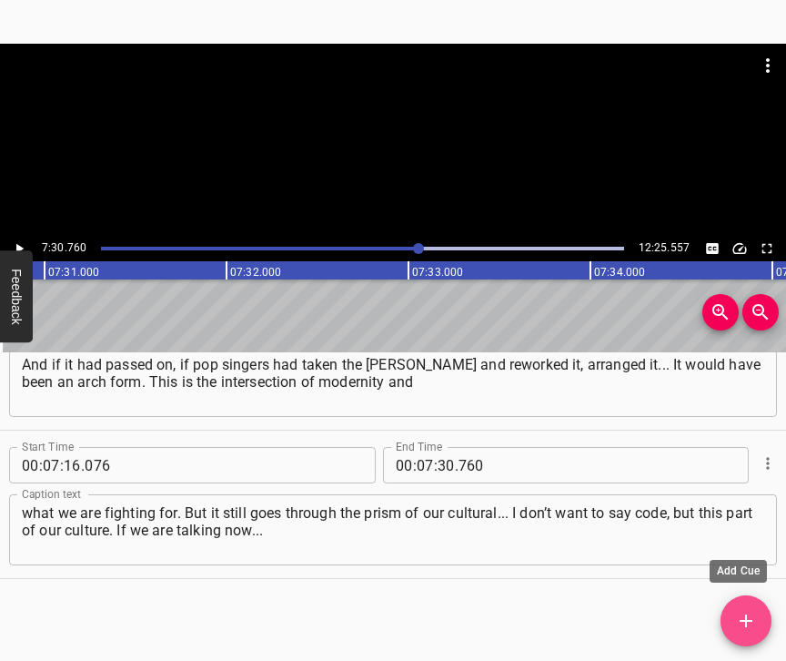
drag, startPoint x: 730, startPoint y: 616, endPoint x: 768, endPoint y: 628, distance: 40.0
click at [729, 616] on span "Add Cue" at bounding box center [746, 621] width 51 height 22
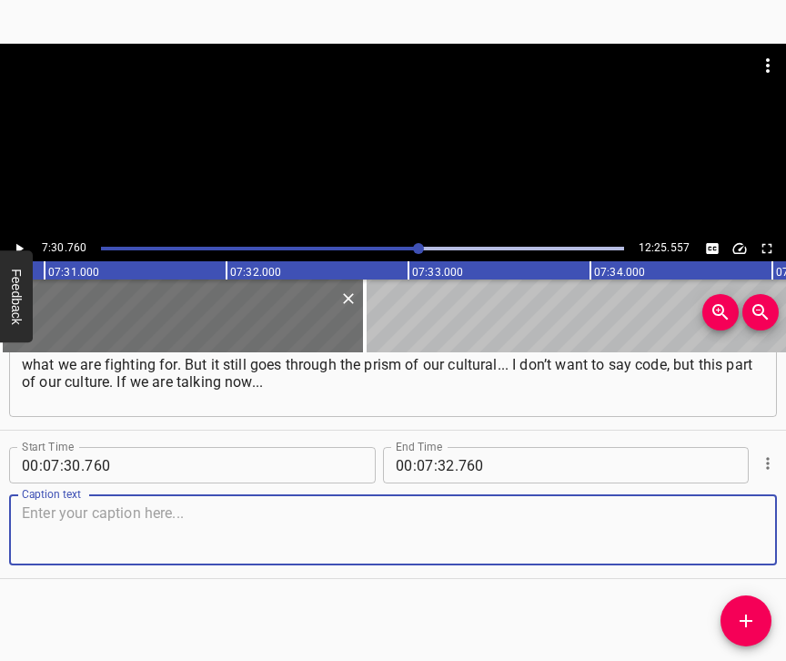
scroll to position [6000, 0]
click at [711, 517] on textarea at bounding box center [393, 530] width 742 height 52
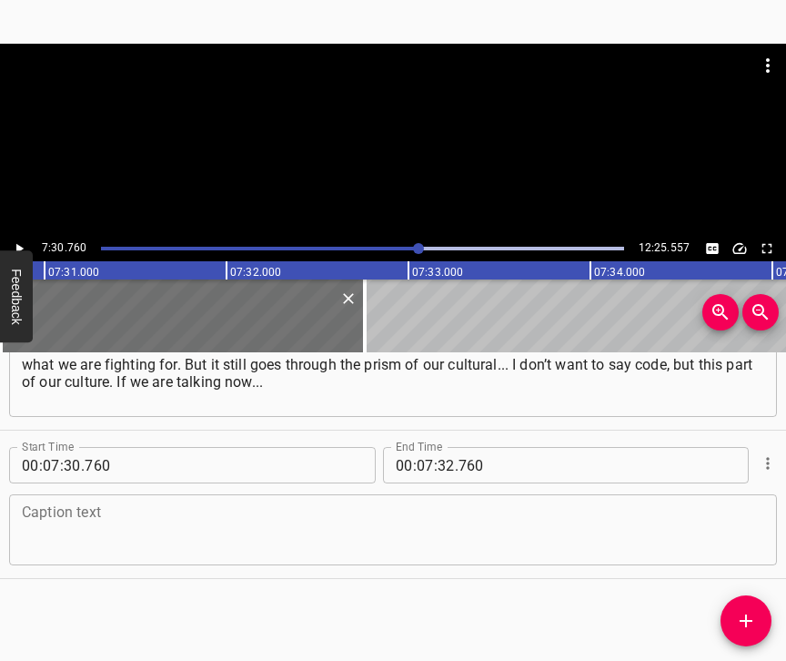
click at [77, 510] on textarea at bounding box center [393, 530] width 742 height 52
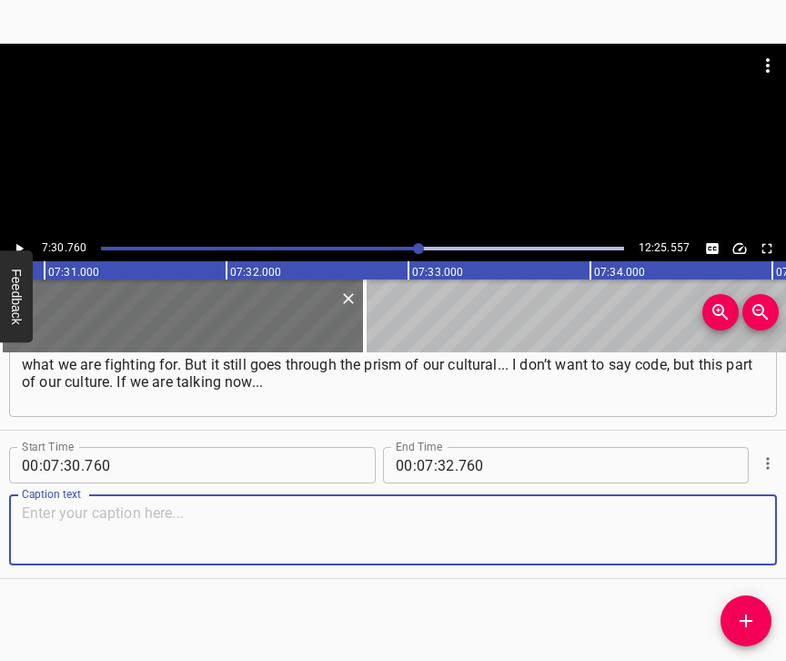
paste textarea "I will speak as a manager, a manager from the National House of Music. In gener…"
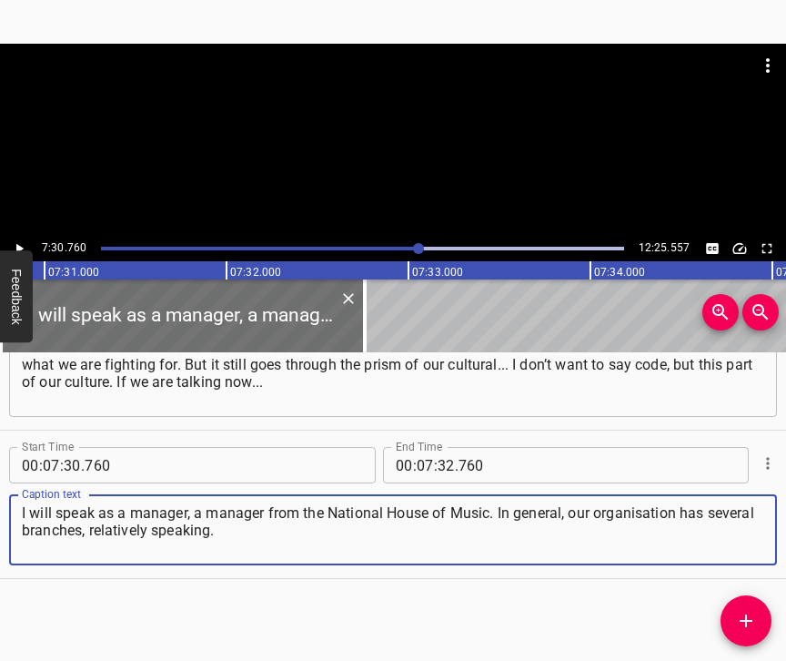
type textarea "I will speak as a manager, a manager from the National House of Music. In gener…"
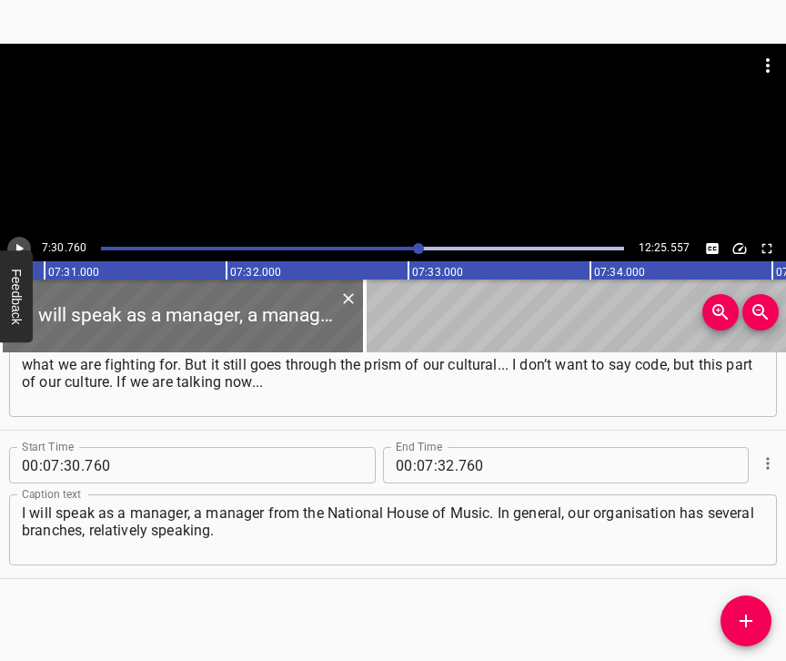
click at [17, 242] on icon "Play/Pause" at bounding box center [19, 248] width 16 height 16
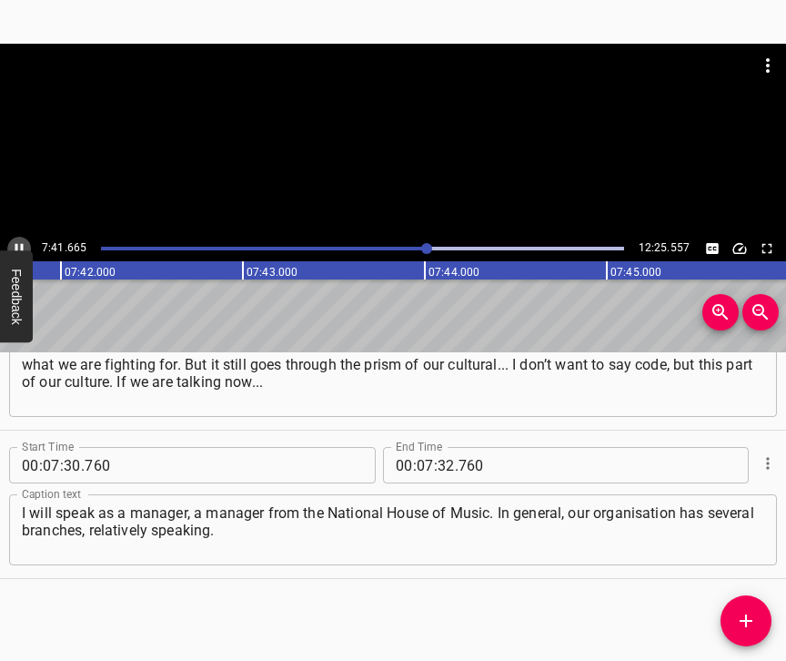
click at [17, 243] on icon "Play/Pause" at bounding box center [19, 248] width 16 height 16
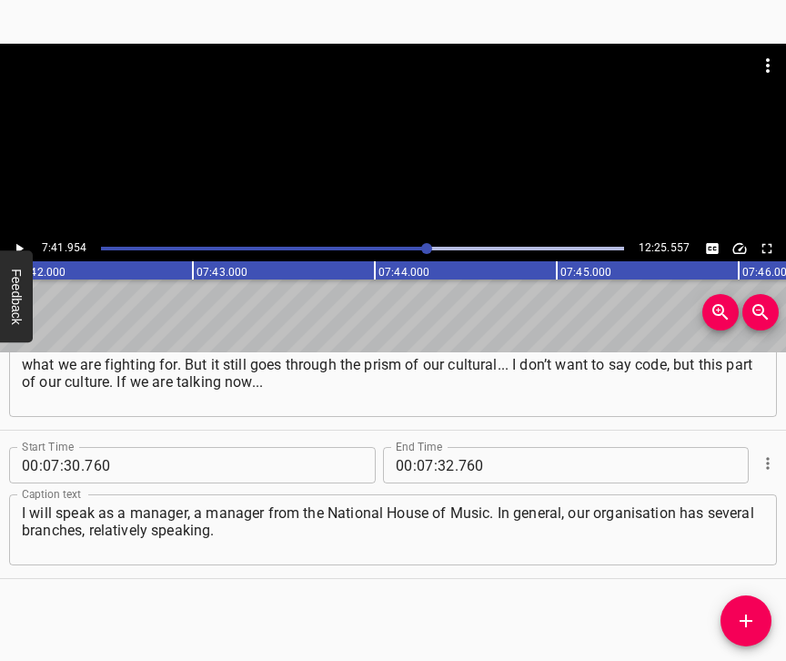
scroll to position [0, 84057]
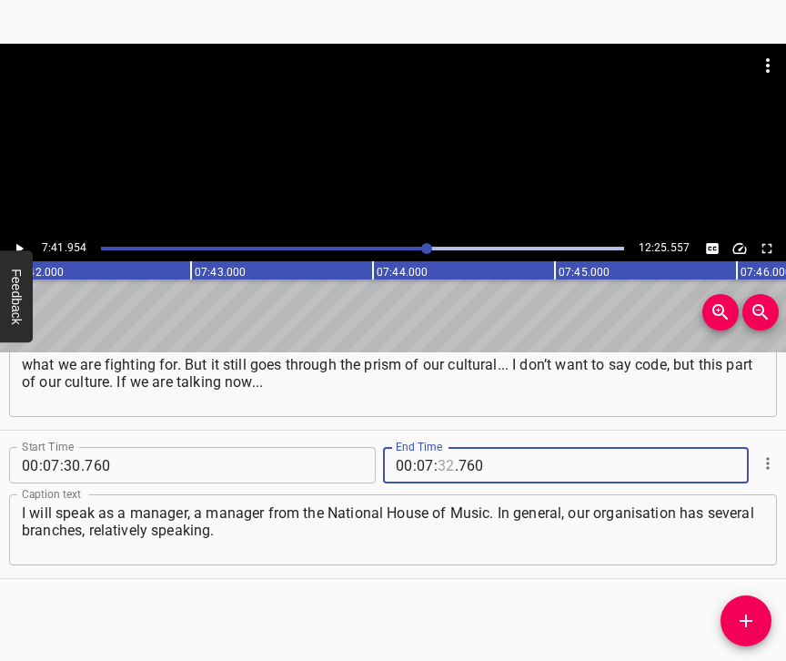
click at [438, 448] on input "number" at bounding box center [446, 465] width 17 height 36
type input "41"
type input "954"
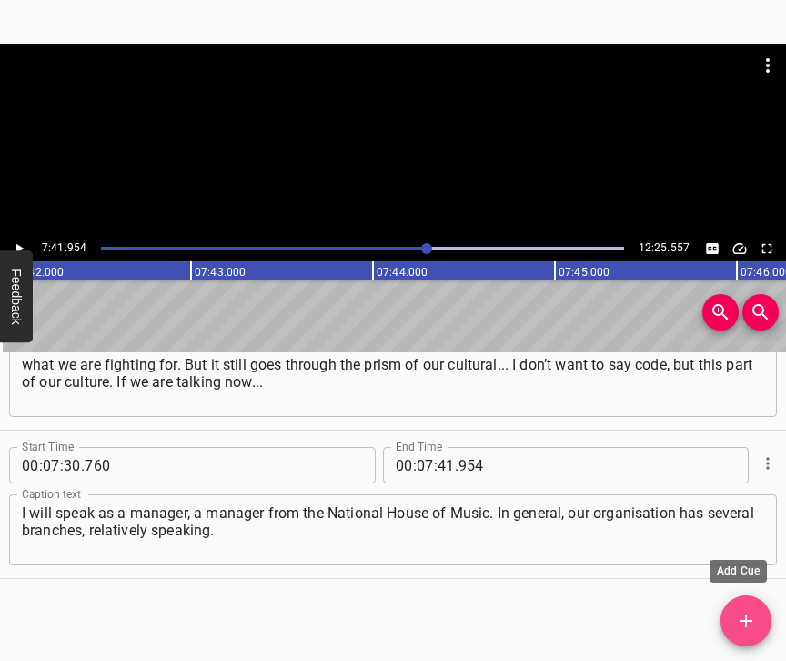
drag, startPoint x: 751, startPoint y: 622, endPoint x: 779, endPoint y: 633, distance: 30.2
click at [751, 622] on icon "Add Cue" at bounding box center [746, 621] width 22 height 22
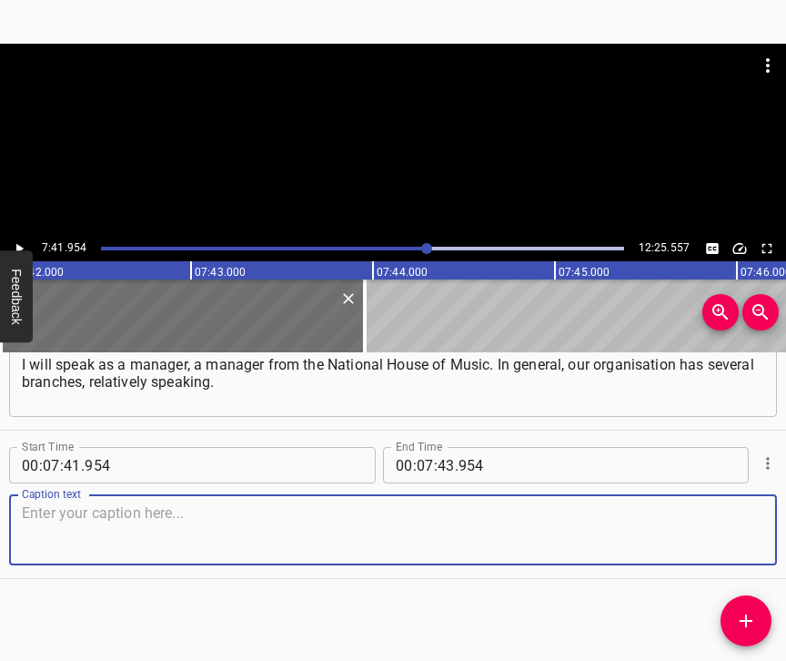
scroll to position [6164, 0]
click at [741, 541] on textarea at bounding box center [393, 530] width 742 height 52
click at [86, 509] on textarea at bounding box center [393, 530] width 742 height 52
paste textarea "This is our Liatoshynskyi Capella, which consists of an orchestra, a choir, and…"
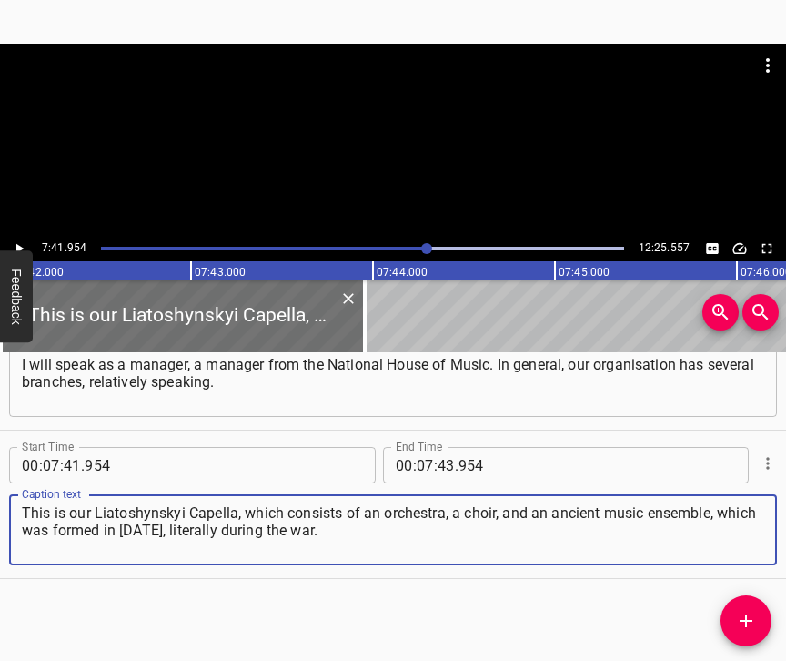
type textarea "This is our Liatoshynskyi Capella, which consists of an orchestra, a choir, and…"
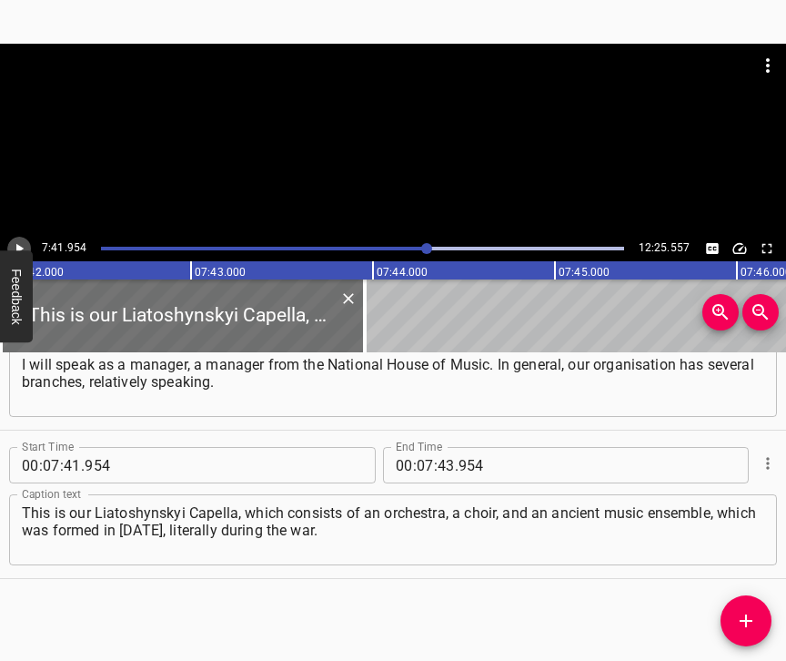
click at [28, 242] on button "Play/Pause" at bounding box center [19, 249] width 24 height 24
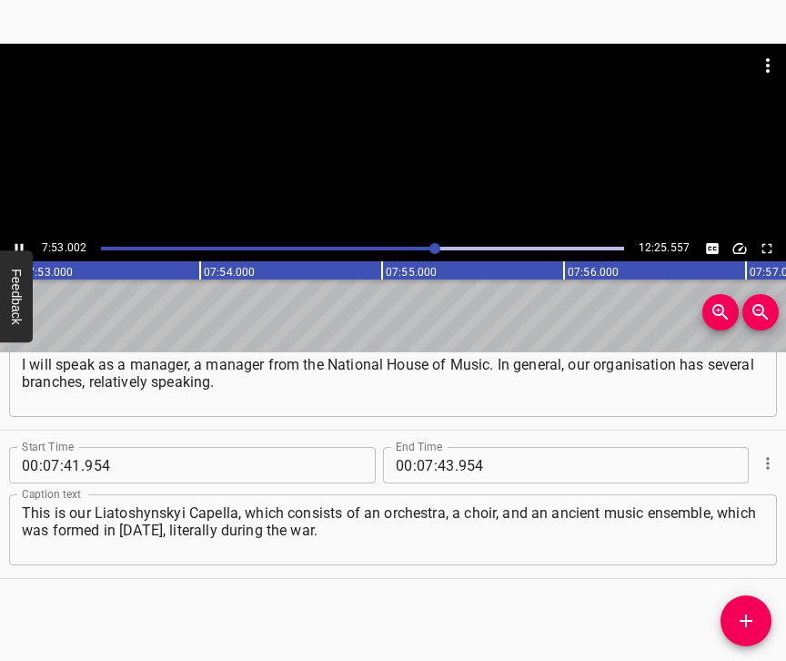
click at [22, 247] on icon "Play/Pause" at bounding box center [19, 249] width 8 height 10
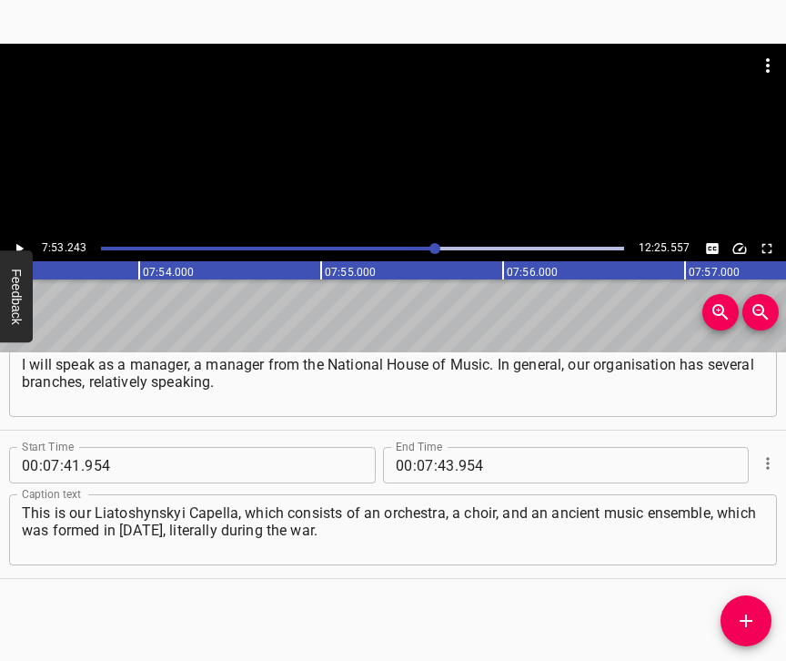
scroll to position [0, 86111]
click at [438, 447] on input "number" at bounding box center [446, 465] width 17 height 36
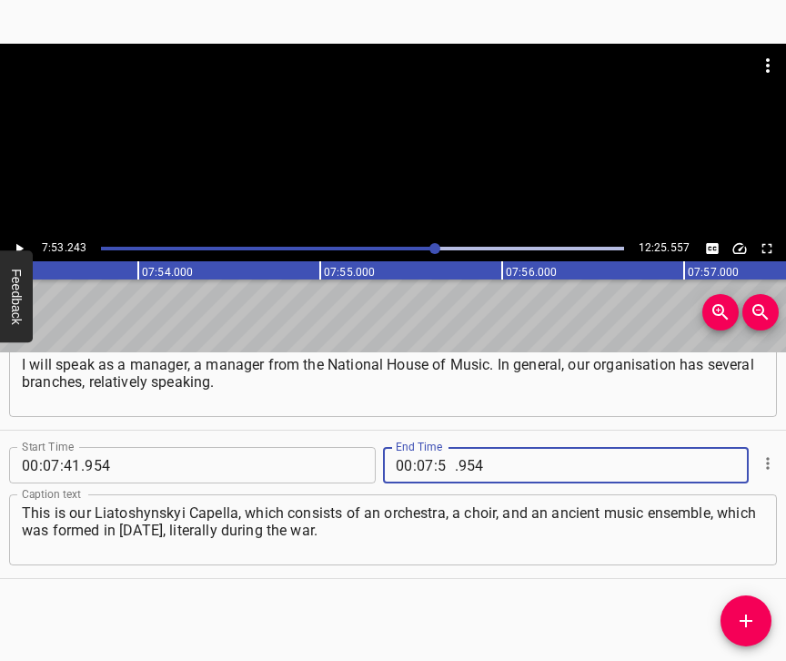
type input "53"
type input "243"
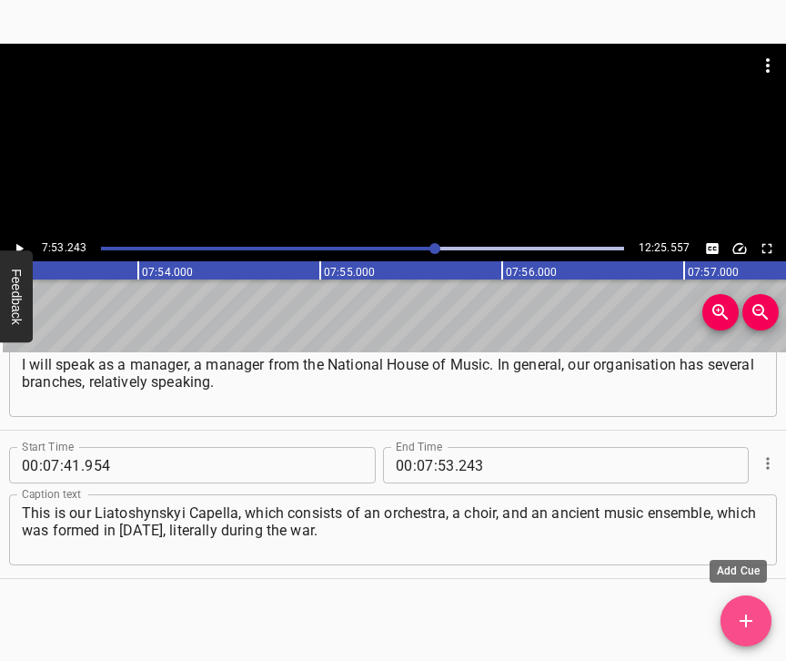
click at [741, 619] on icon "Add Cue" at bounding box center [746, 621] width 22 height 22
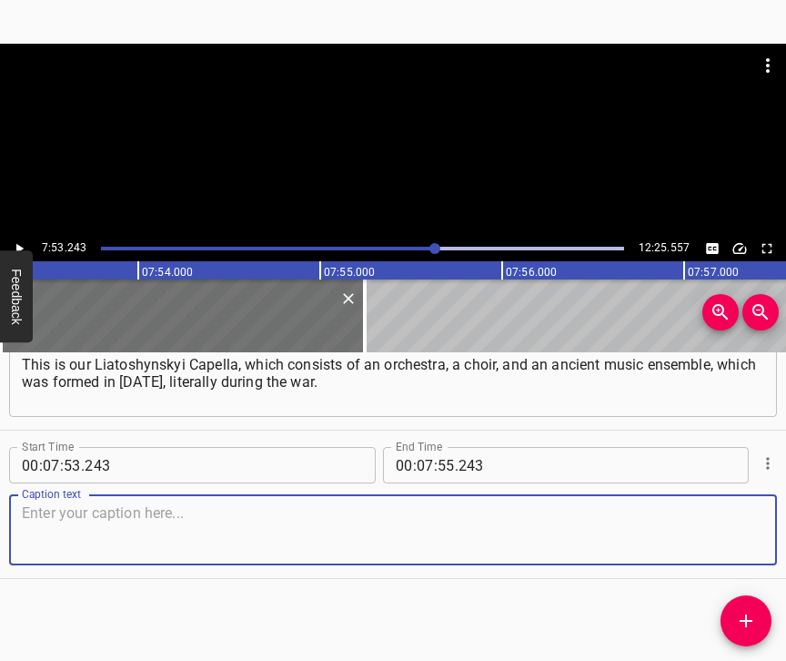
scroll to position [6328, 0]
click at [742, 530] on textarea at bounding box center [393, 530] width 742 height 52
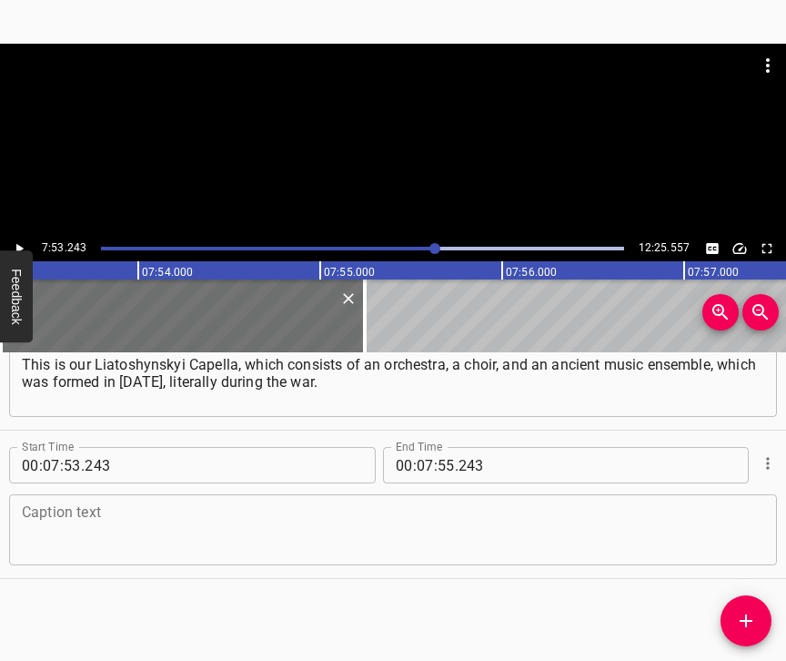
click at [68, 543] on textarea at bounding box center [393, 530] width 742 height 52
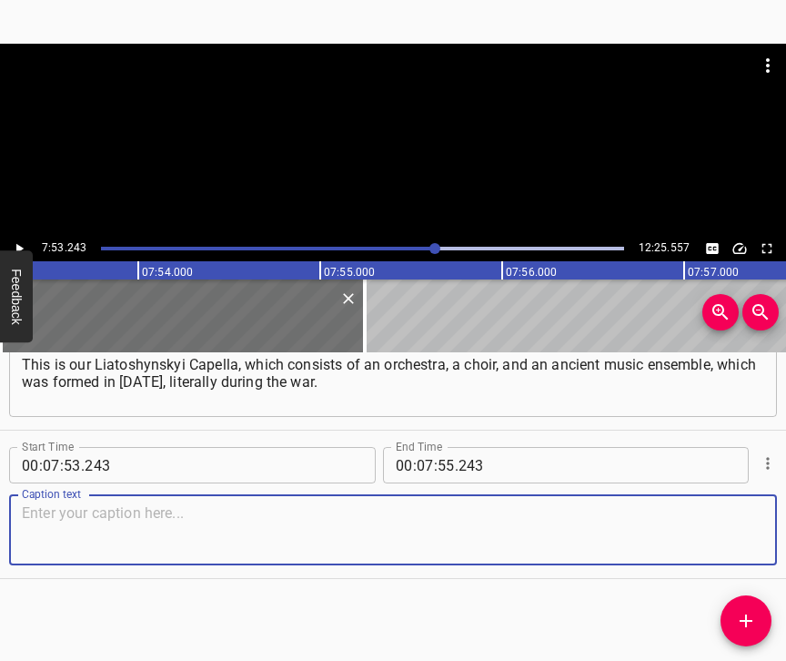
paste textarea "It seems to me that, in addition to rethinking, it is also about catching up wi…"
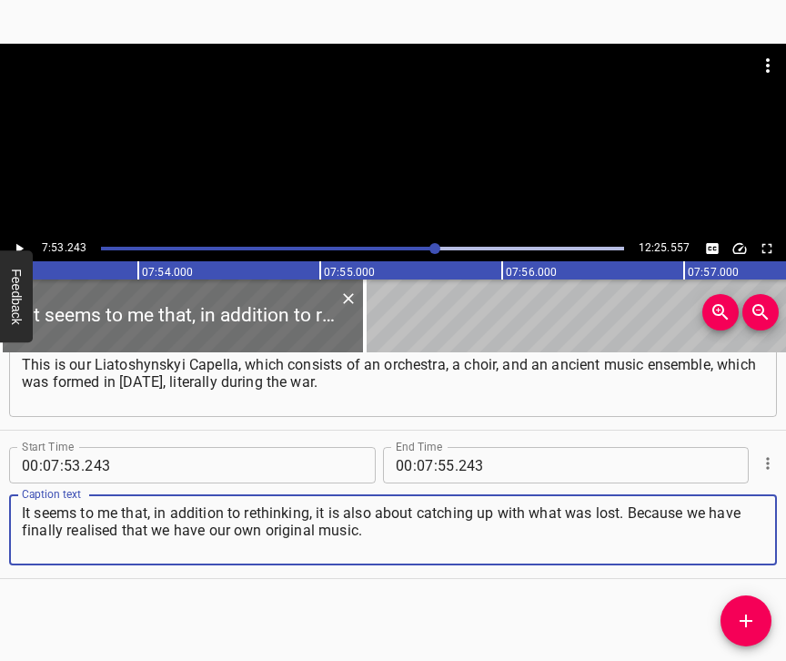
type textarea "It seems to me that, in addition to rethinking, it is also about catching up wi…"
click at [16, 245] on icon "Play/Pause" at bounding box center [19, 249] width 7 height 10
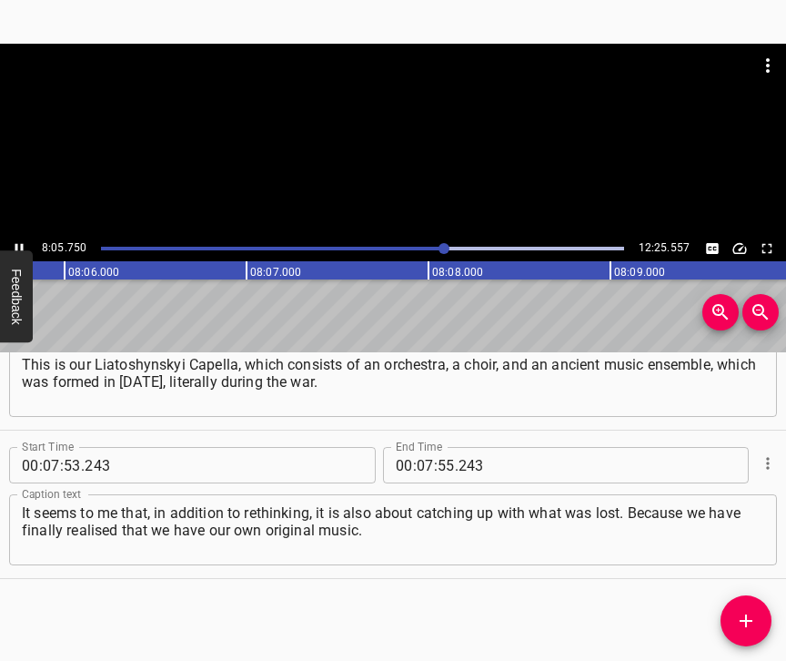
click at [17, 244] on icon "Play/Pause" at bounding box center [19, 249] width 8 height 10
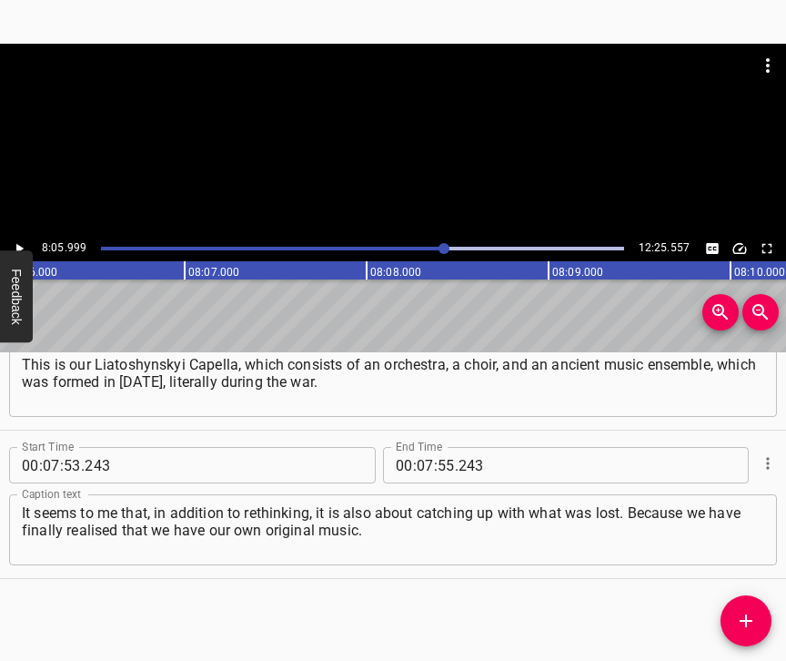
scroll to position [0, 88432]
click at [418, 447] on input "number" at bounding box center [425, 465] width 17 height 36
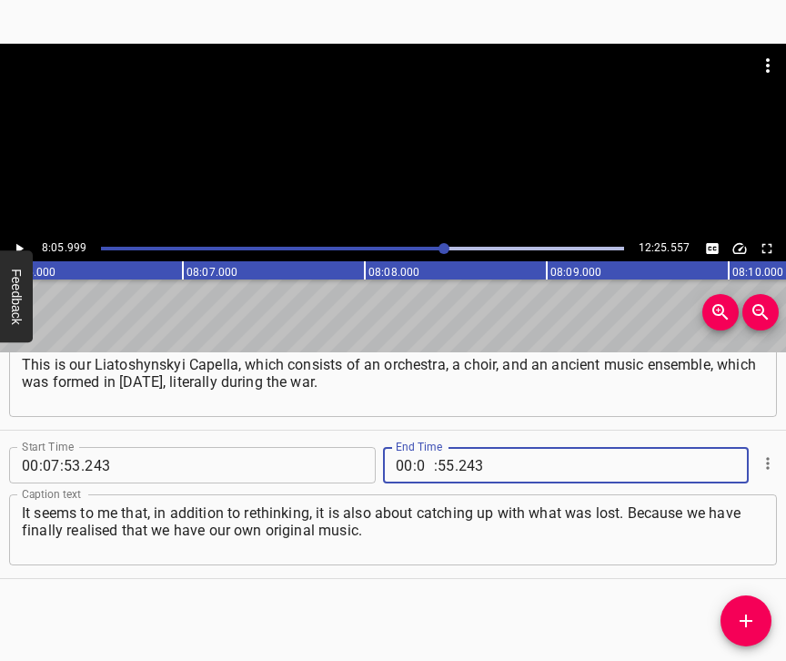
type input "08"
type input "05"
type input "999"
drag, startPoint x: 758, startPoint y: 613, endPoint x: 770, endPoint y: 629, distance: 19.5
click at [756, 613] on span "Add Cue" at bounding box center [746, 621] width 51 height 22
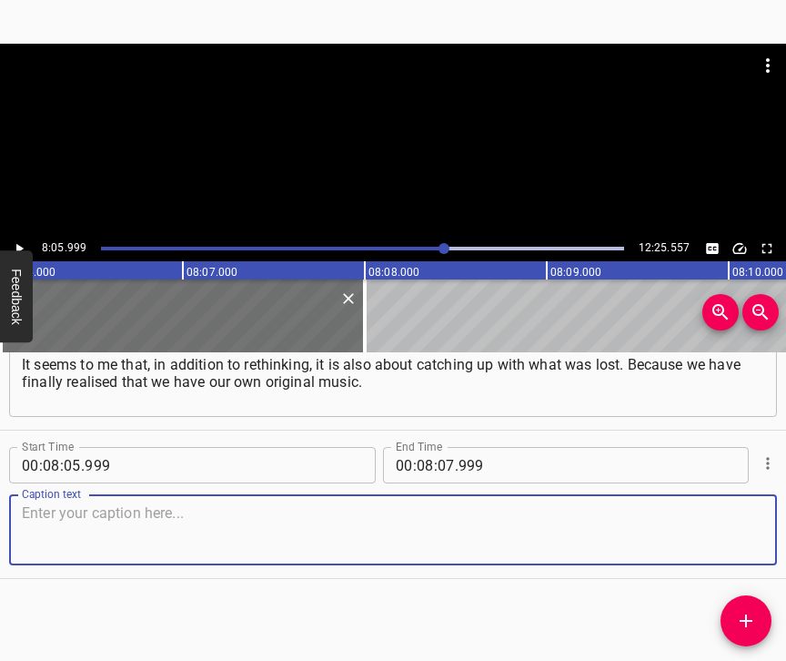
scroll to position [6491, 0]
drag, startPoint x: 731, startPoint y: 532, endPoint x: 776, endPoint y: 501, distance: 54.3
click at [732, 529] on textarea at bounding box center [393, 530] width 742 height 52
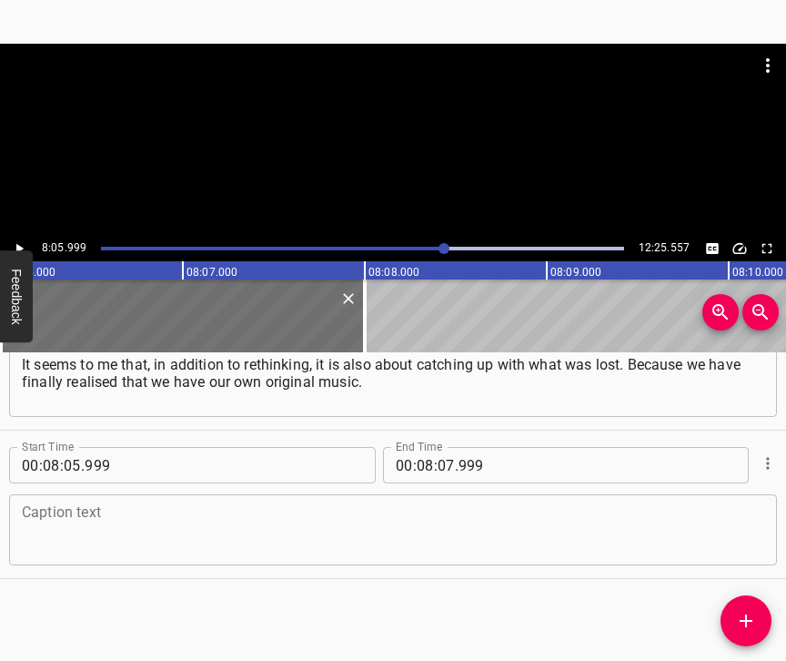
click at [382, 532] on textarea at bounding box center [393, 530] width 742 height 52
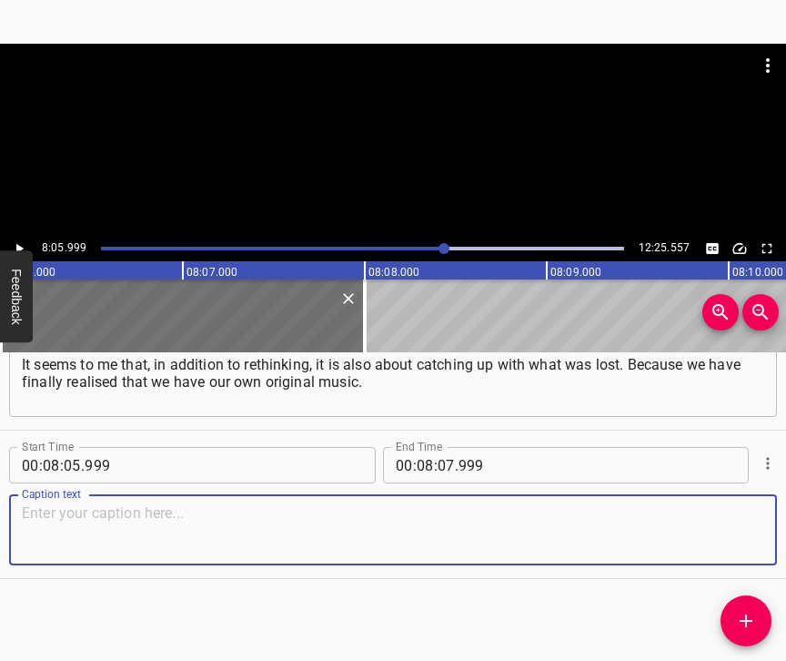
paste textarea "I’m actually very sorry, and I’m probably even angry, that before the full-scal…"
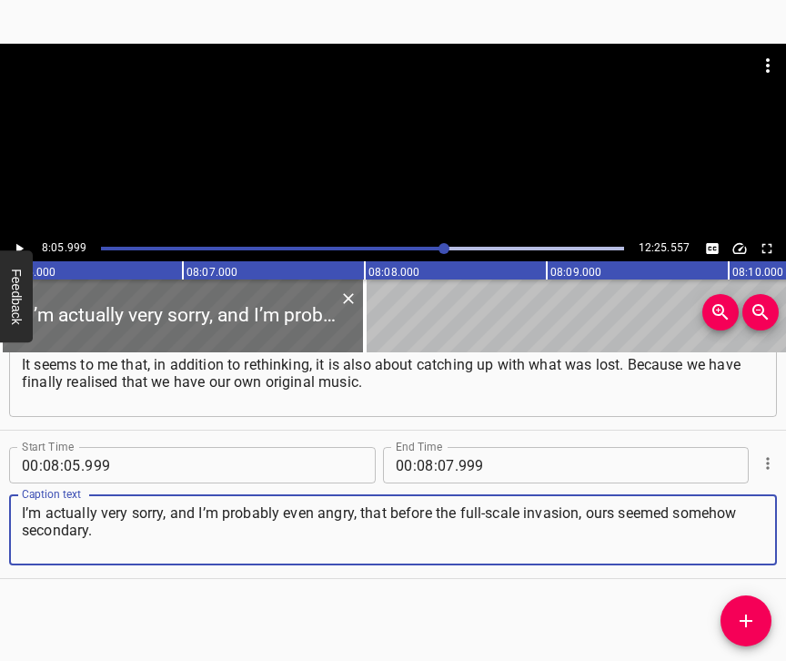
type textarea "I’m actually very sorry, and I’m probably even angry, that before the full-scal…"
click at [26, 247] on icon "Play/Pause" at bounding box center [19, 248] width 16 height 16
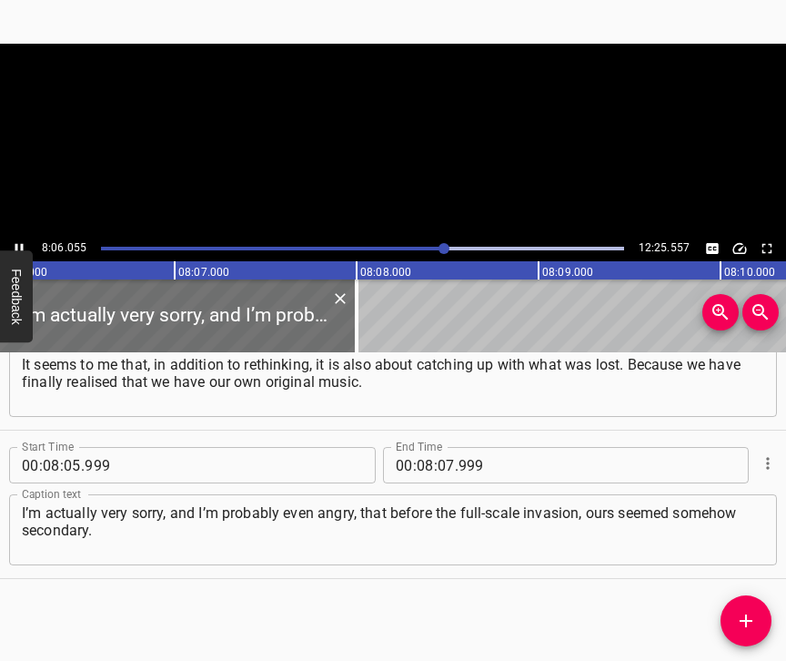
scroll to position [0, 88442]
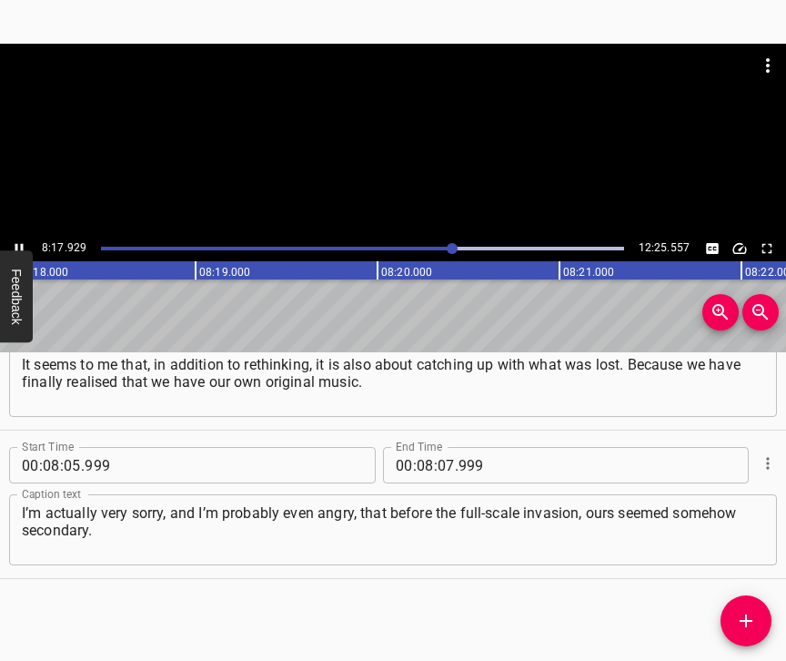
click at [21, 243] on icon "Play/Pause" at bounding box center [19, 248] width 16 height 16
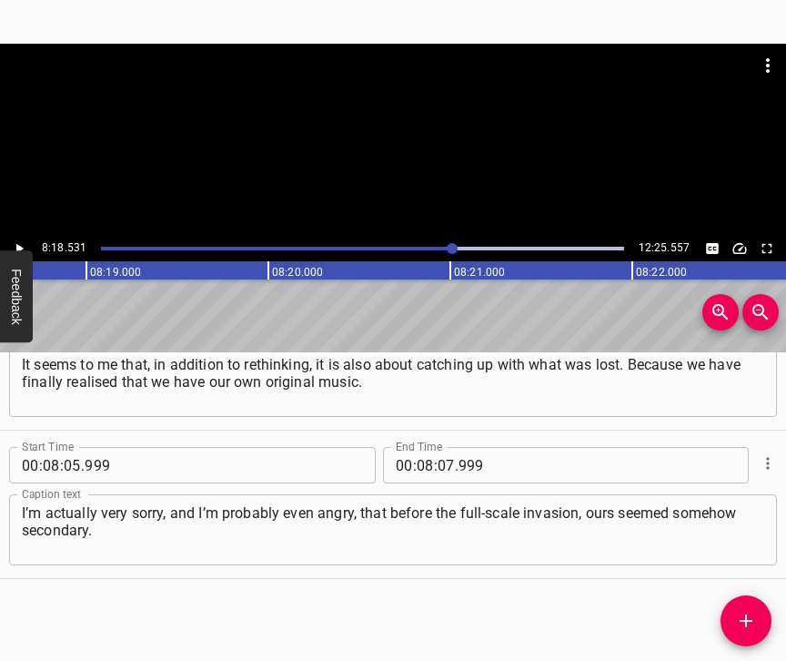
scroll to position [0, 90713]
click at [441, 448] on input "number" at bounding box center [446, 465] width 17 height 36
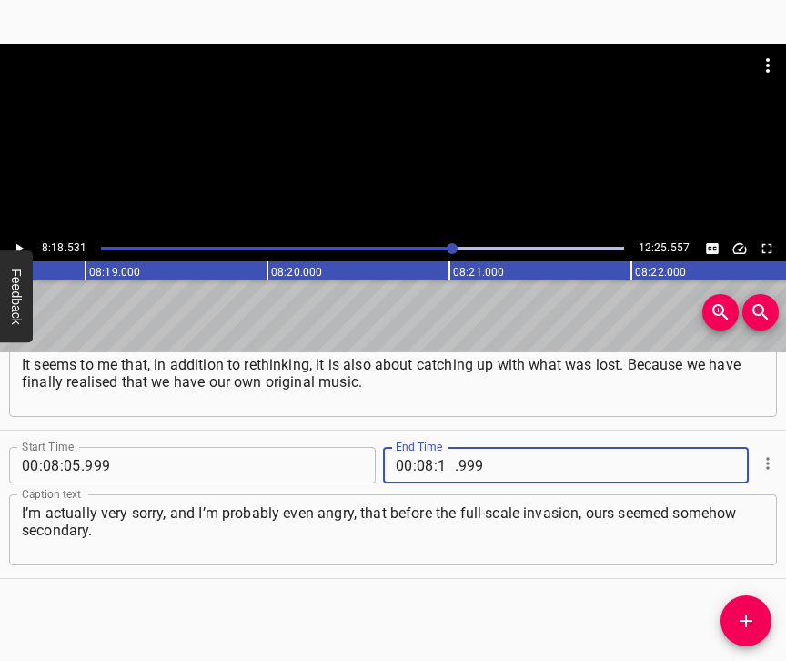
type input "18"
type input "531"
click at [726, 619] on span "Add Cue" at bounding box center [746, 621] width 51 height 22
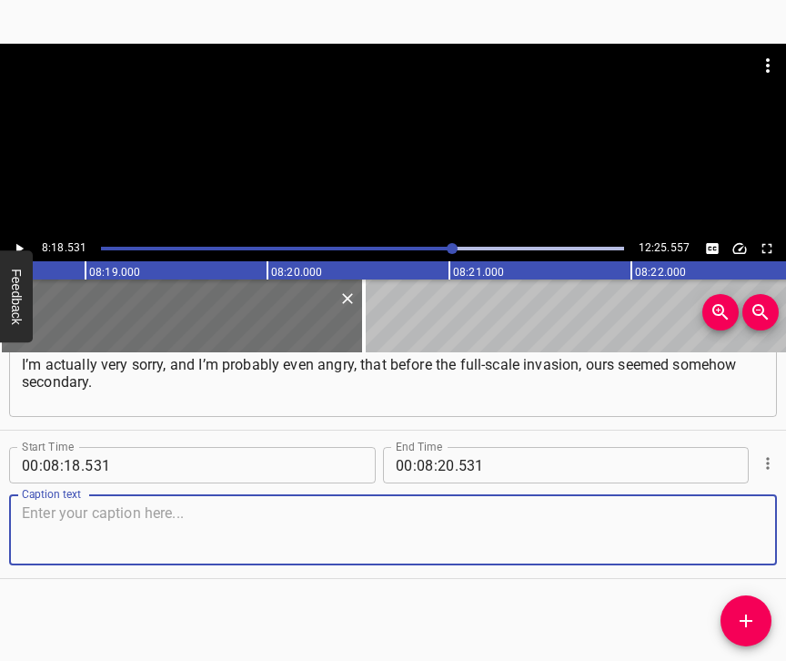
scroll to position [6655, 0]
drag, startPoint x: 735, startPoint y: 532, endPoint x: 751, endPoint y: 522, distance: 18.4
click at [735, 530] on textarea at bounding box center [393, 530] width 742 height 52
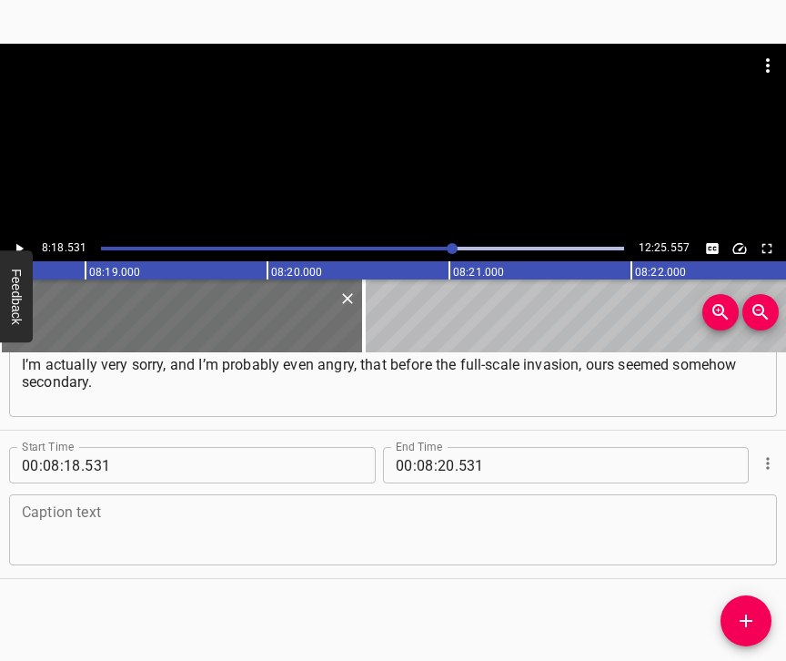
click at [318, 512] on textarea at bounding box center [393, 530] width 742 height 52
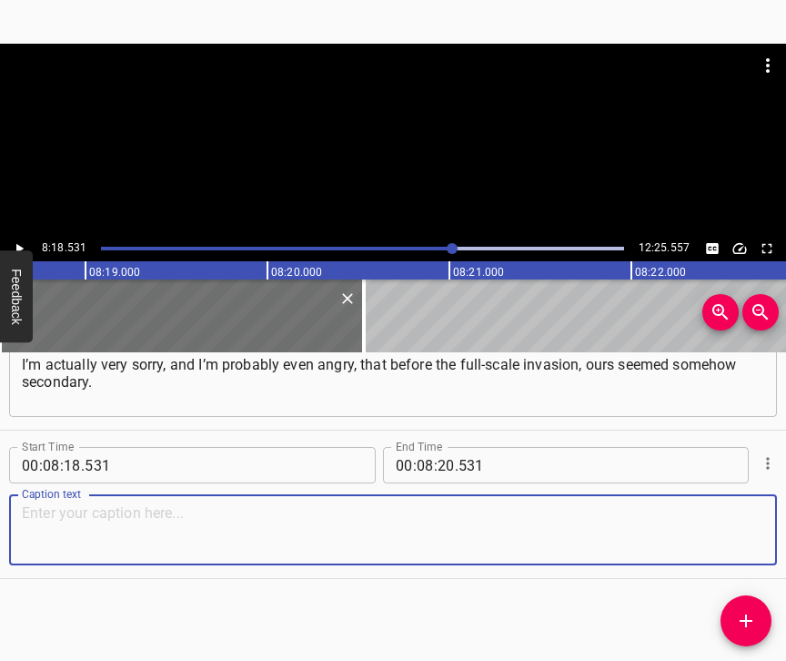
paste textarea "And many people had a view of [GEOGRAPHIC_DATA] as the centre. I can understand…"
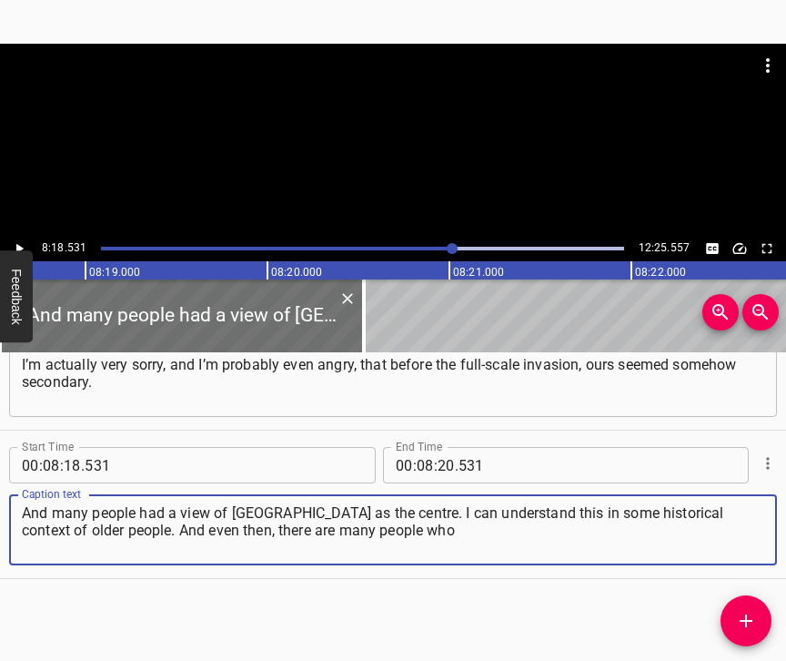
type textarea "And many people had a view of [GEOGRAPHIC_DATA] as the centre. I can understand…"
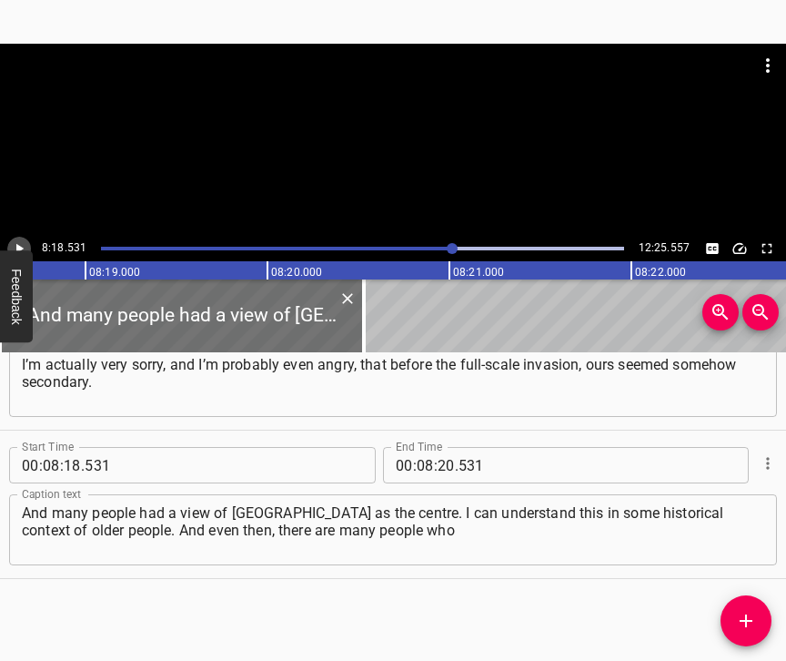
click at [18, 250] on icon "Play/Pause" at bounding box center [19, 249] width 7 height 10
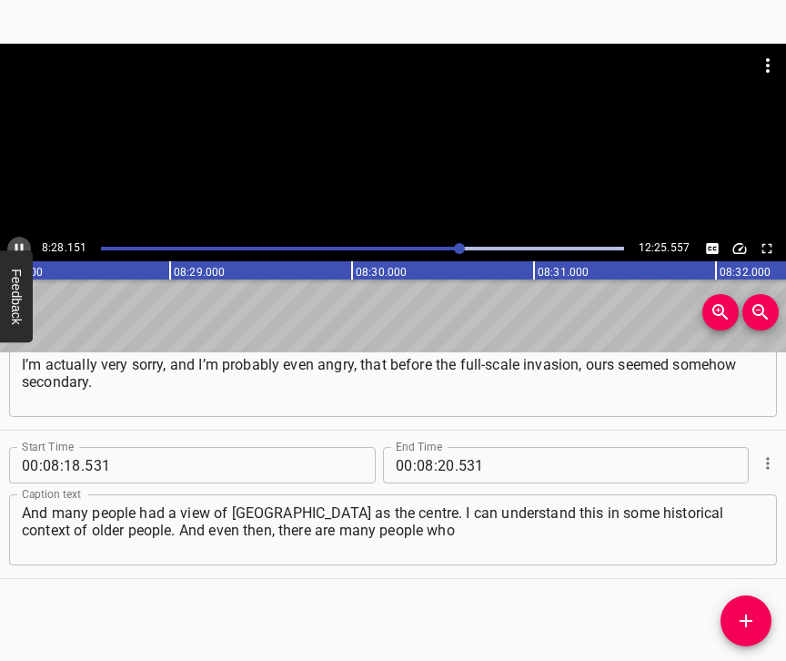
click at [17, 245] on icon "Play/Pause" at bounding box center [19, 249] width 8 height 10
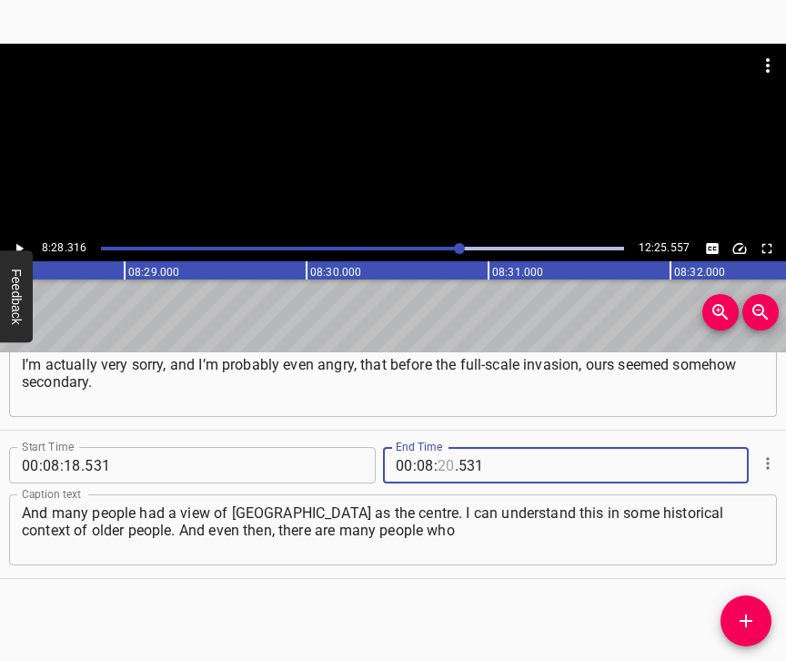
click at [446, 453] on input "number" at bounding box center [446, 465] width 17 height 36
type input "28"
type input "316"
click at [730, 611] on span "Add Cue" at bounding box center [746, 621] width 51 height 22
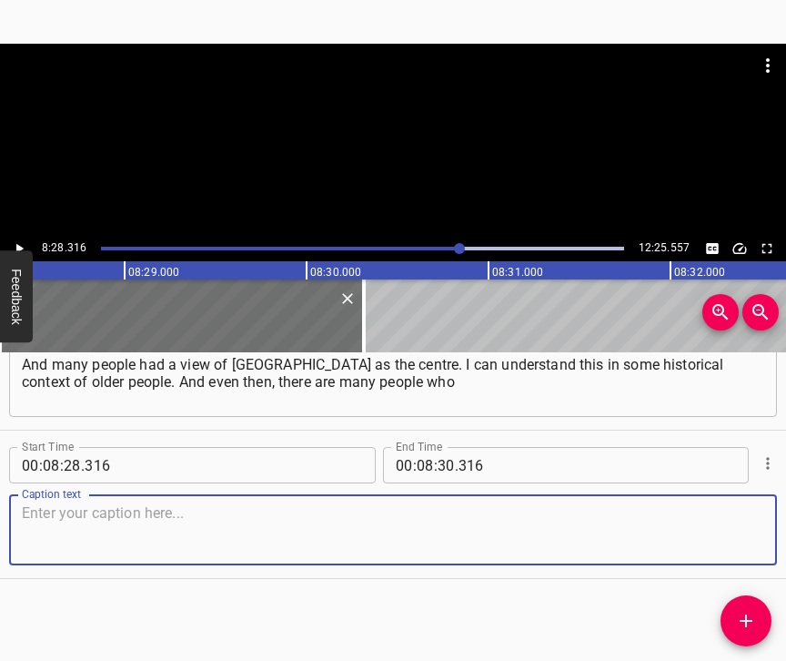
scroll to position [6819, 0]
drag, startPoint x: 738, startPoint y: 530, endPoint x: 779, endPoint y: 513, distance: 44.1
click at [739, 528] on textarea at bounding box center [393, 530] width 742 height 52
click at [293, 509] on textarea at bounding box center [393, 530] width 742 height 52
paste textarea "are working on themselves now. Although I understand how difficult it is for th…"
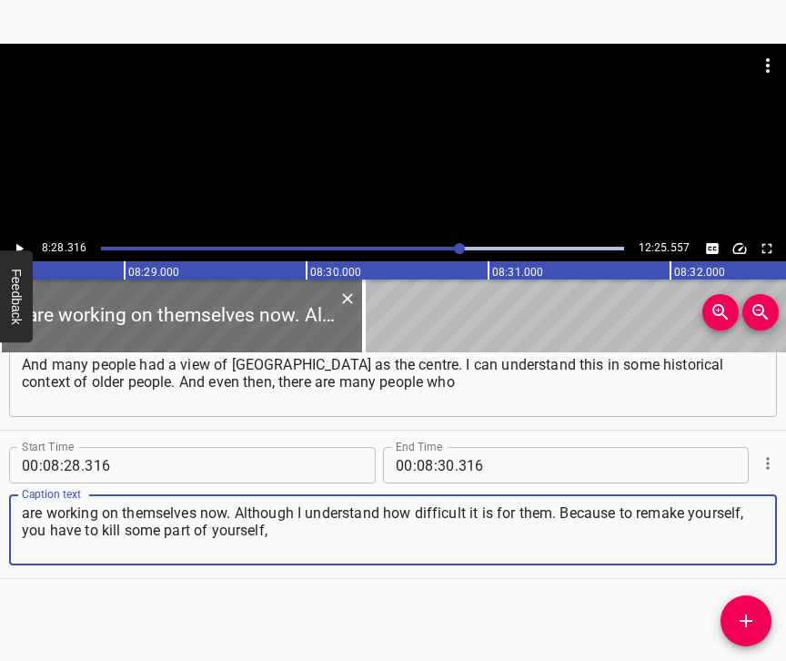
type textarea "are working on themselves now. Although I understand how difficult it is for th…"
click at [25, 247] on icon "Play/Pause" at bounding box center [19, 248] width 16 height 16
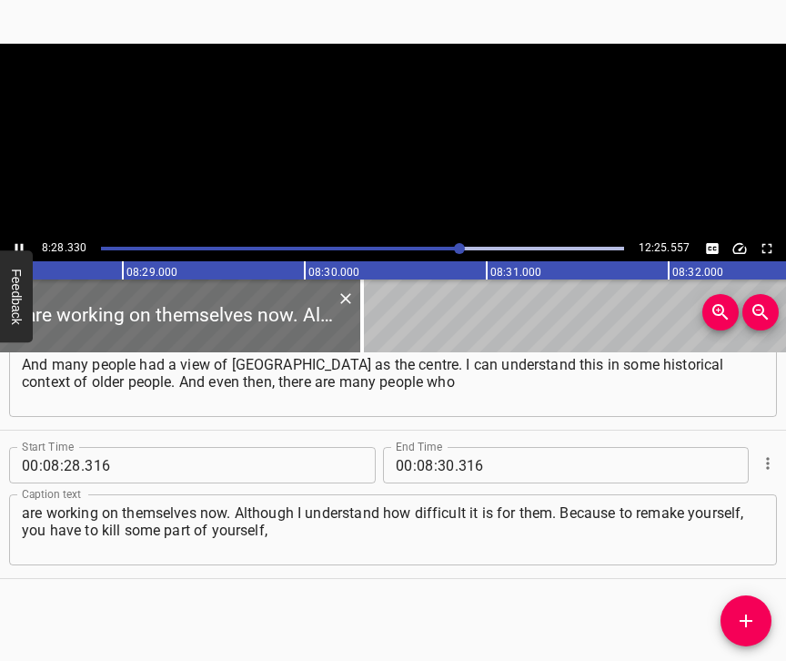
scroll to position [0, 92496]
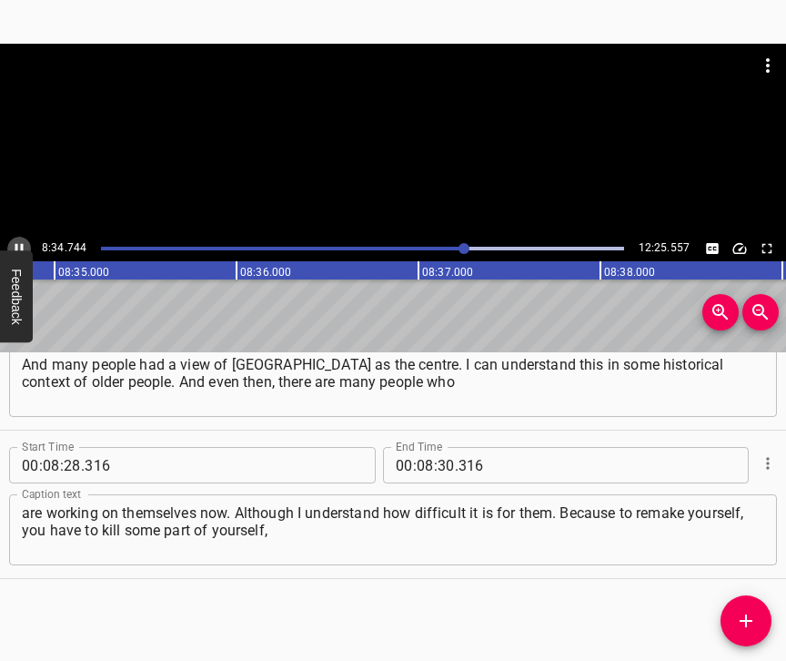
click at [18, 246] on icon "Play/Pause" at bounding box center [19, 248] width 16 height 16
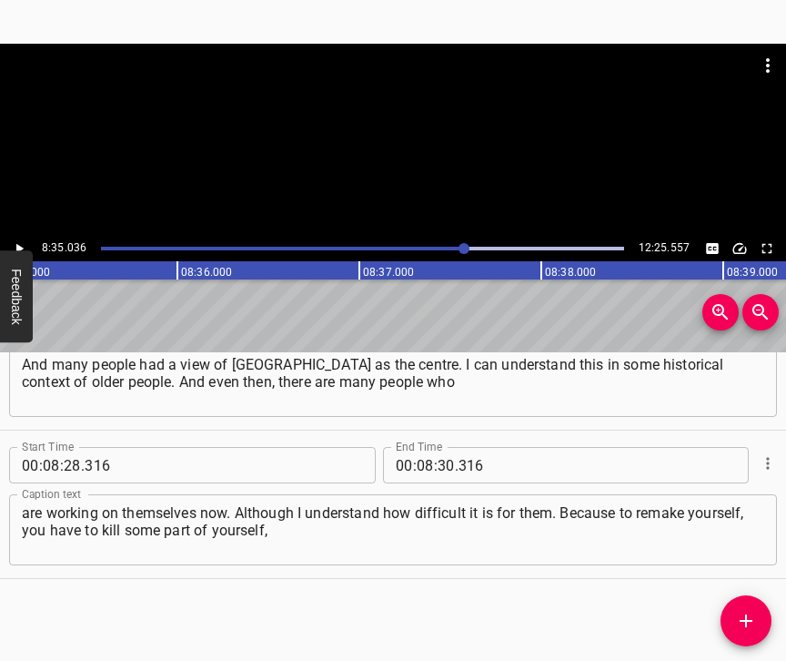
scroll to position [0, 93716]
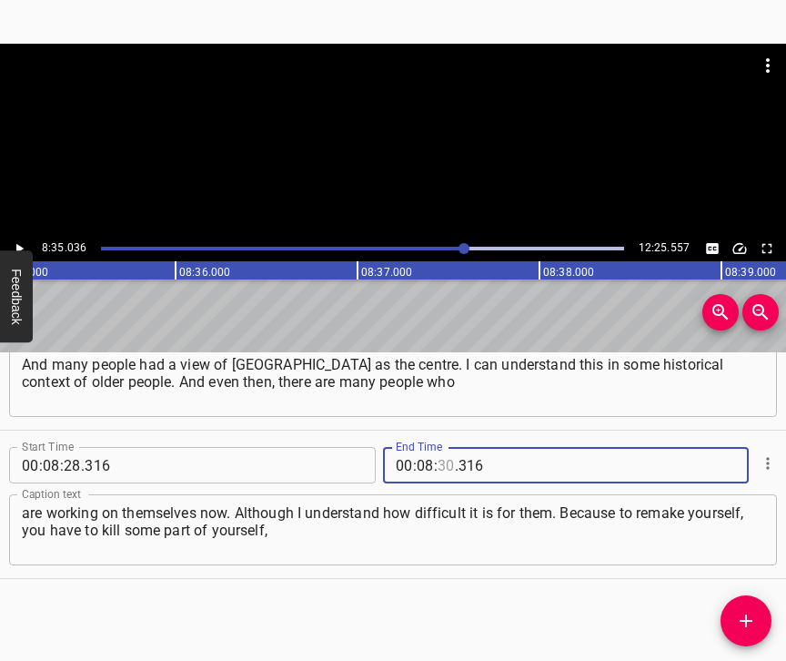
click at [443, 447] on input "number" at bounding box center [446, 465] width 17 height 36
type input "35"
type input "036"
click at [746, 610] on icon "Add Cue" at bounding box center [746, 621] width 22 height 22
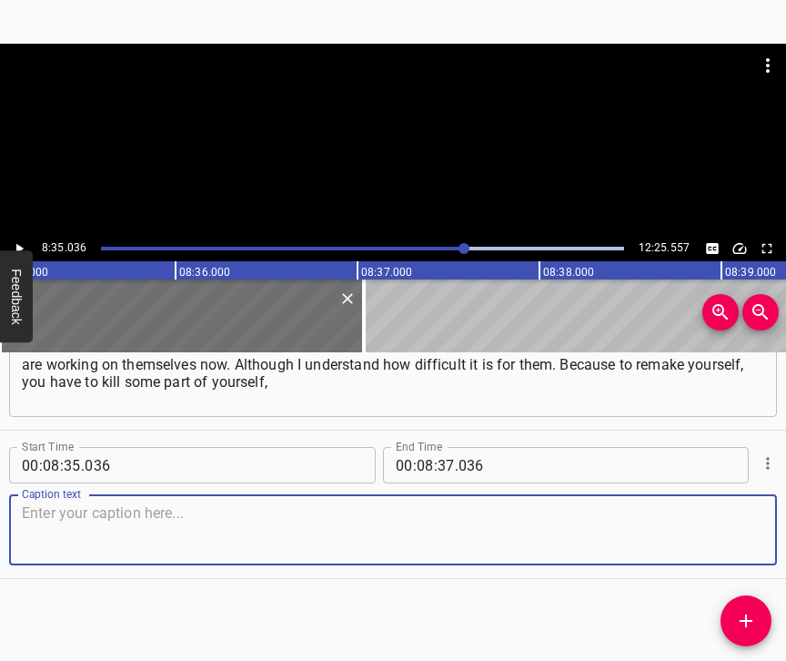
scroll to position [6983, 0]
click at [734, 540] on textarea at bounding box center [393, 530] width 742 height 52
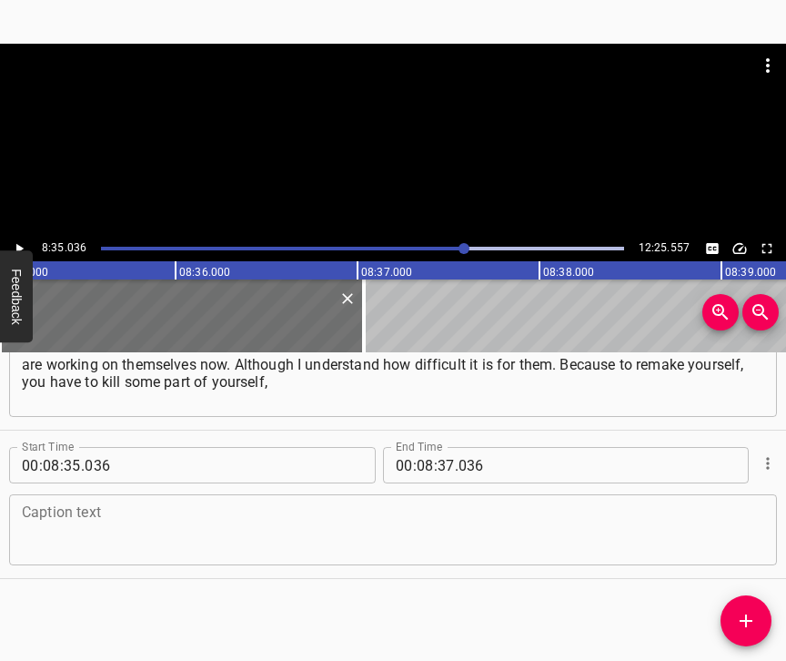
click at [441, 544] on textarea at bounding box center [393, 530] width 742 height 52
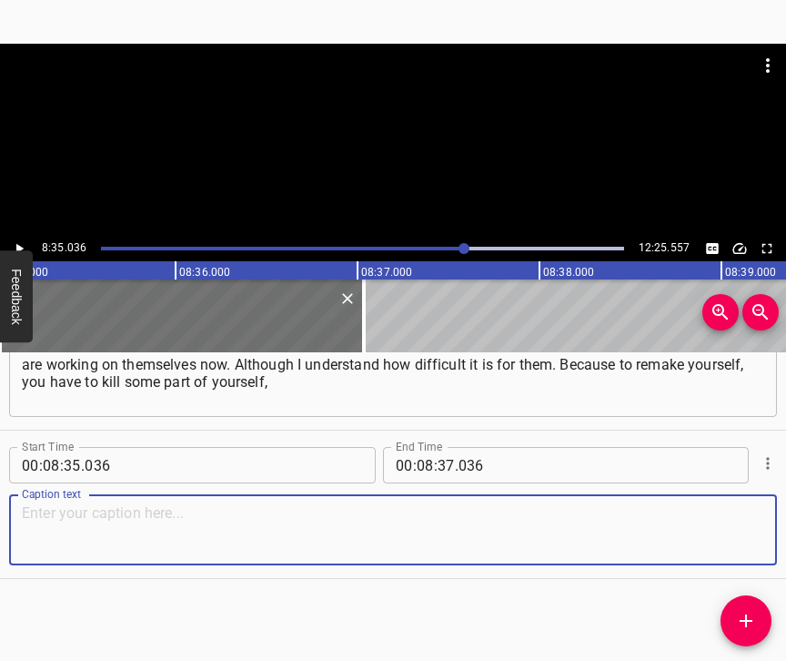
paste textarea "one way or another. In order for [DEMOGRAPHIC_DATA] speakers to get rid of the …"
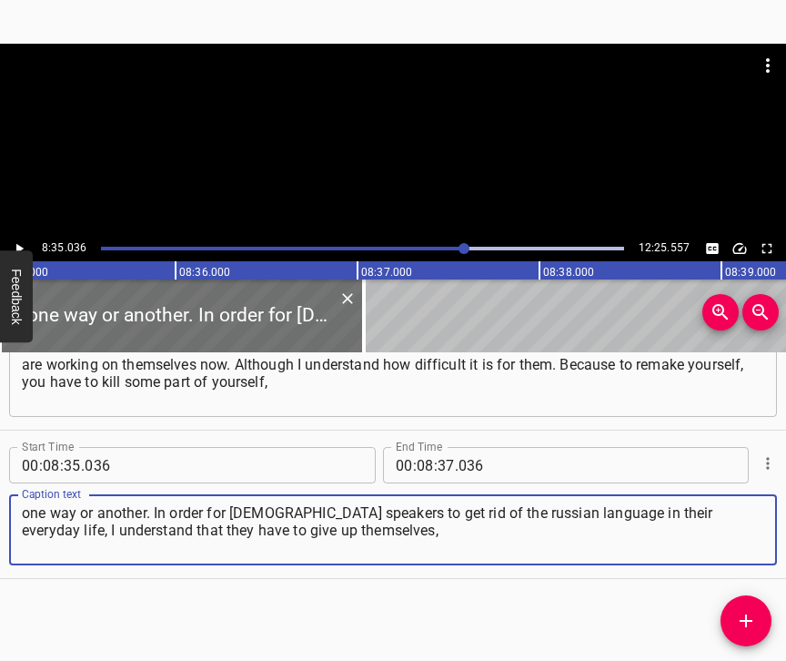
type textarea "one way or another. In order for [DEMOGRAPHIC_DATA] speakers to get rid of the …"
click at [20, 247] on icon "Play/Pause" at bounding box center [19, 249] width 7 height 10
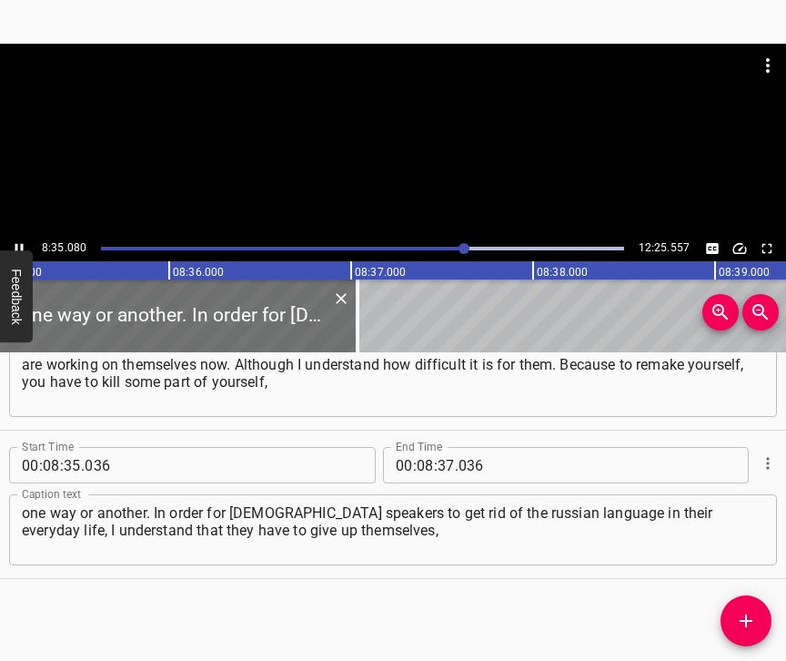
scroll to position [0, 93723]
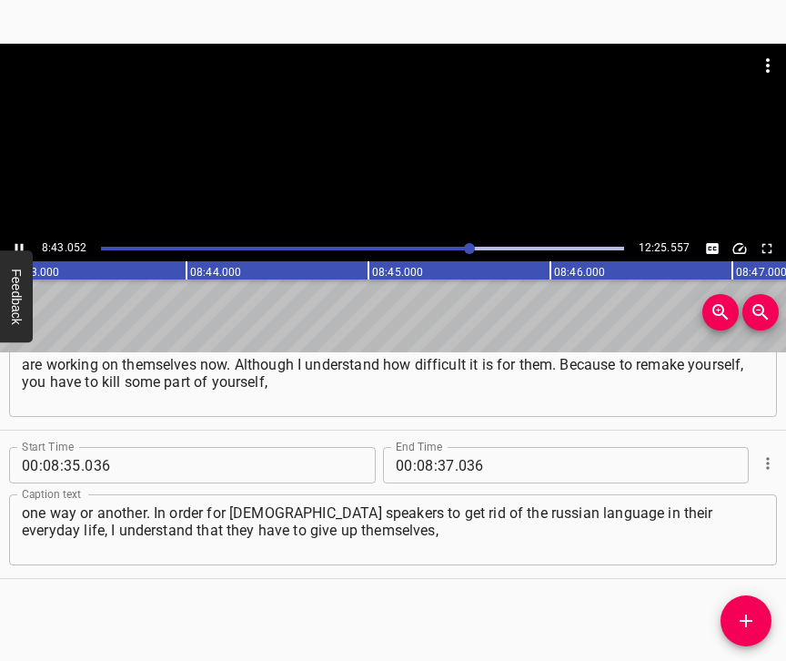
click at [15, 245] on icon "Play/Pause" at bounding box center [19, 248] width 16 height 16
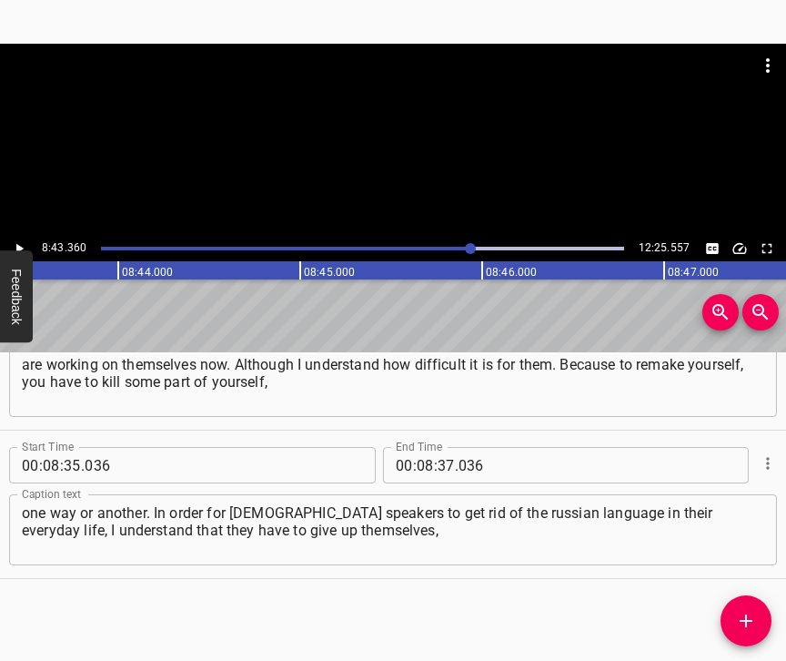
scroll to position [0, 95230]
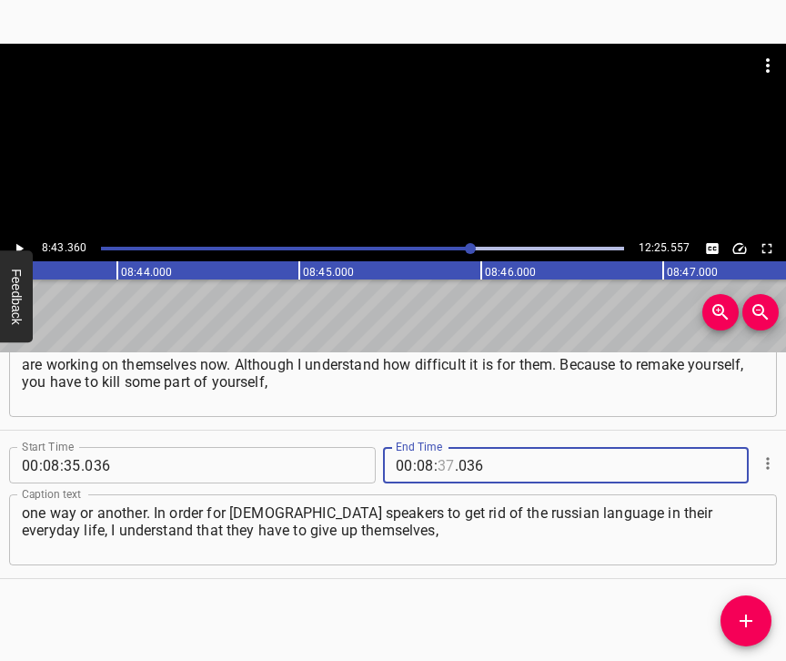
click at [440, 450] on input "number" at bounding box center [446, 465] width 17 height 36
type input "43"
type input "360"
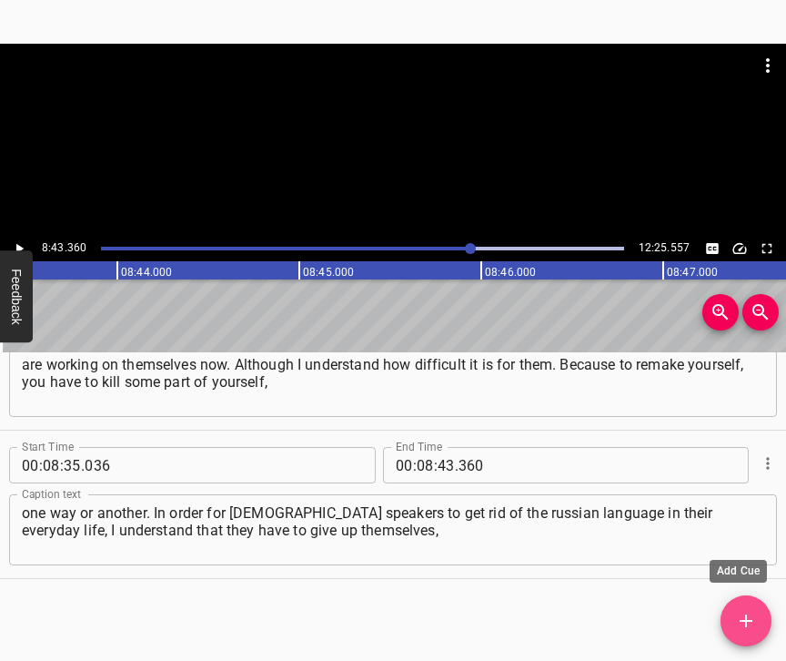
click at [741, 624] on icon "Add Cue" at bounding box center [746, 621] width 22 height 22
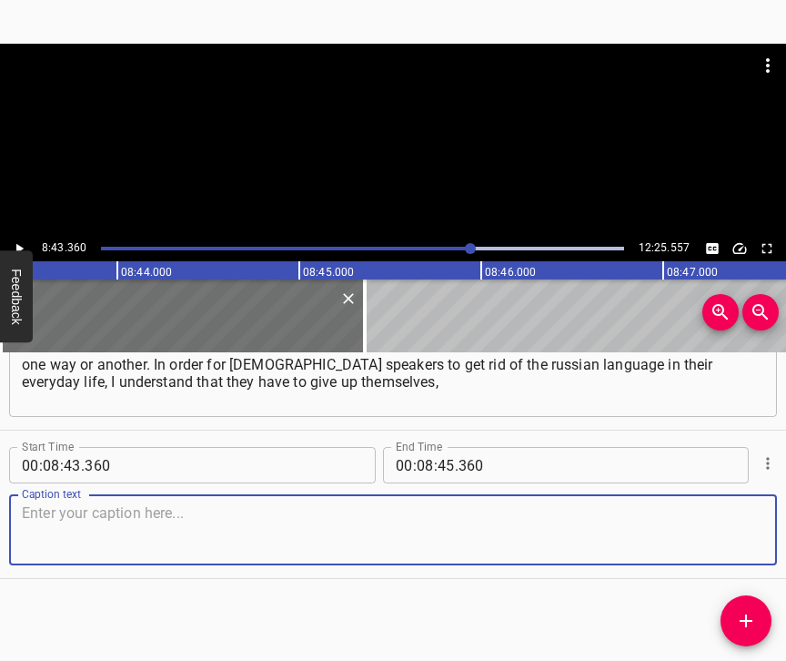
scroll to position [7147, 0]
drag, startPoint x: 721, startPoint y: 530, endPoint x: 783, endPoint y: 515, distance: 63.6
click at [722, 529] on textarea at bounding box center [393, 530] width 742 height 52
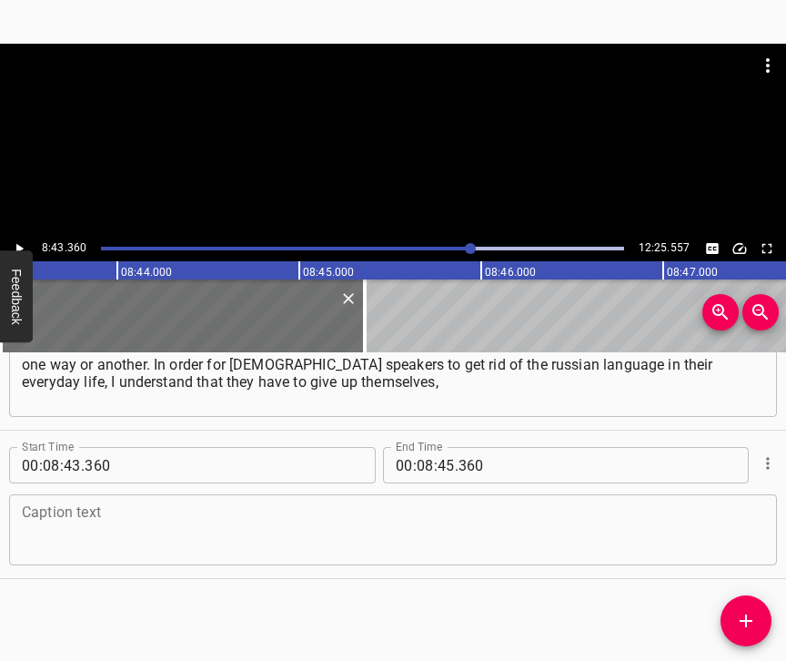
click at [391, 518] on textarea at bounding box center [393, 530] width 742 height 52
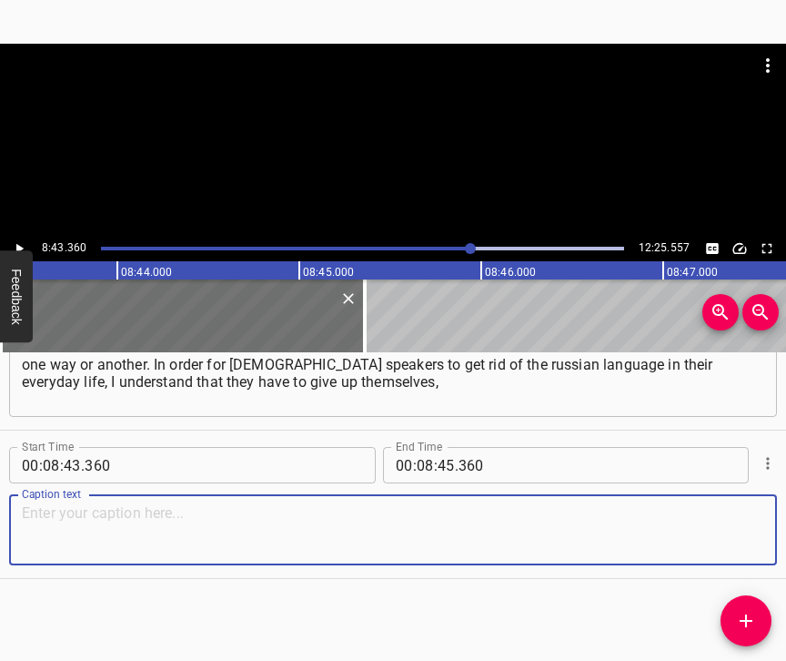
paste textarea "what they grew up with. And this is very difficult. I understand that they may …"
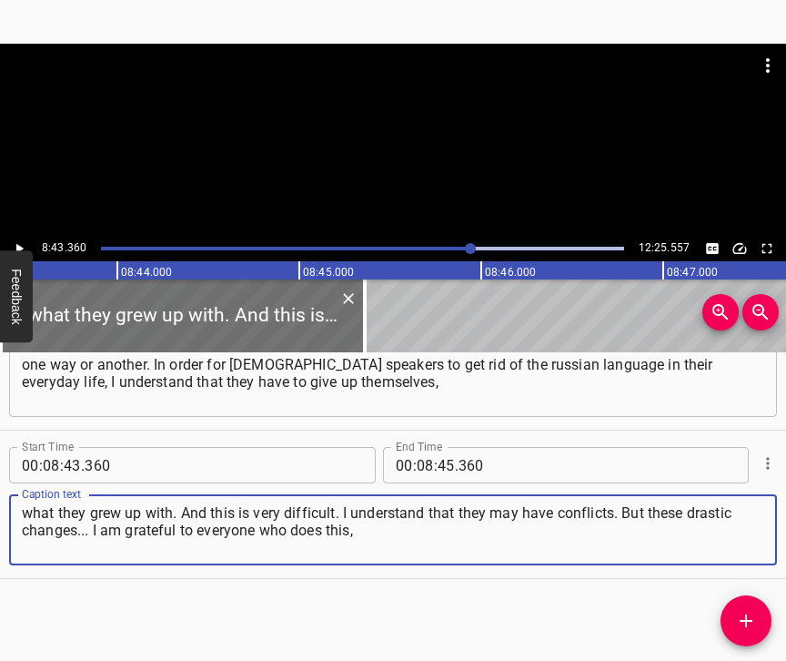
type textarea "what they grew up with. And this is very difficult. I understand that they may …"
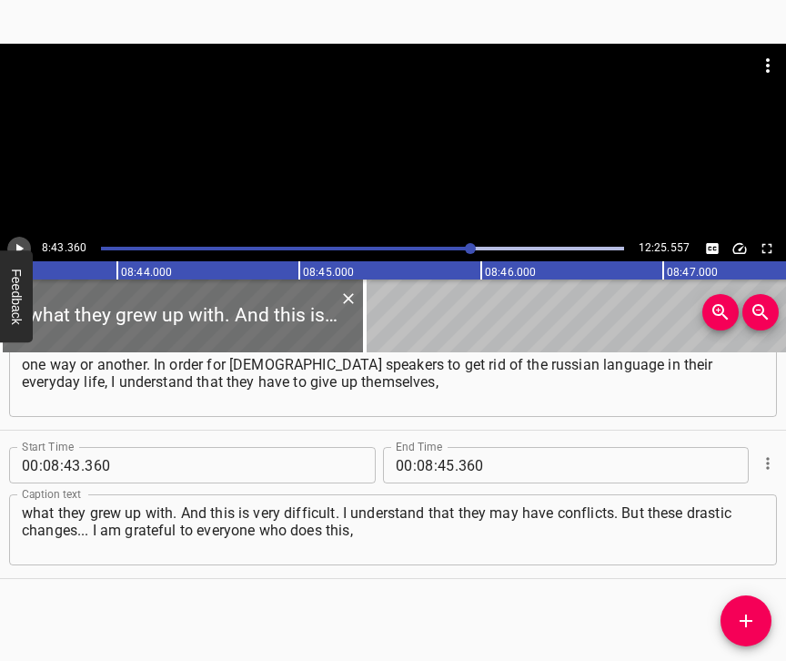
click at [25, 248] on icon "Play/Pause" at bounding box center [19, 248] width 16 height 16
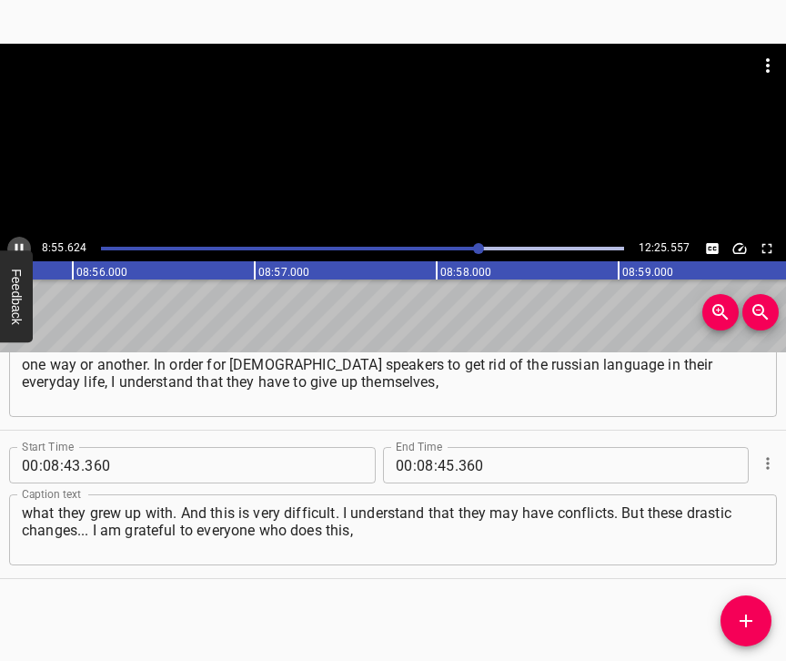
click at [18, 247] on icon "Play/Pause" at bounding box center [19, 248] width 16 height 16
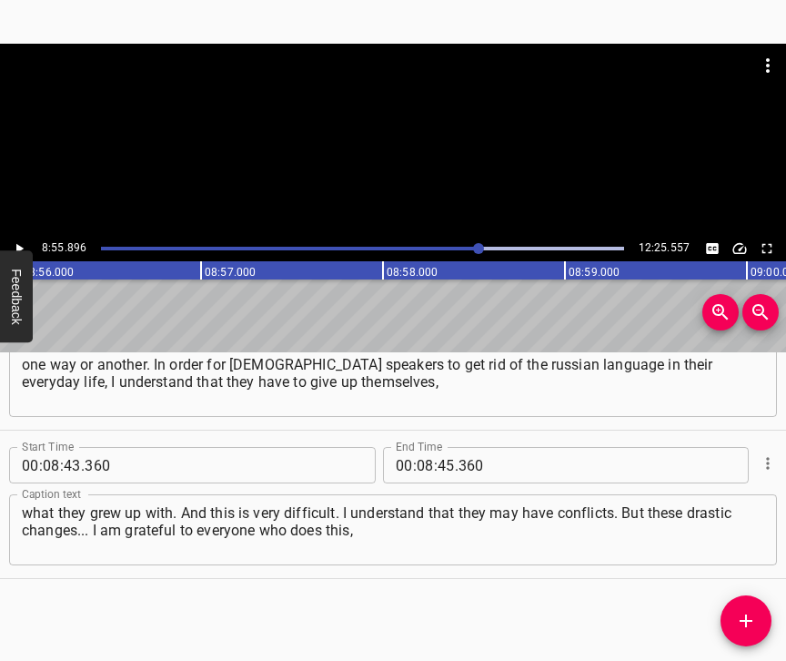
click at [16, 246] on icon "Play/Pause" at bounding box center [19, 249] width 7 height 10
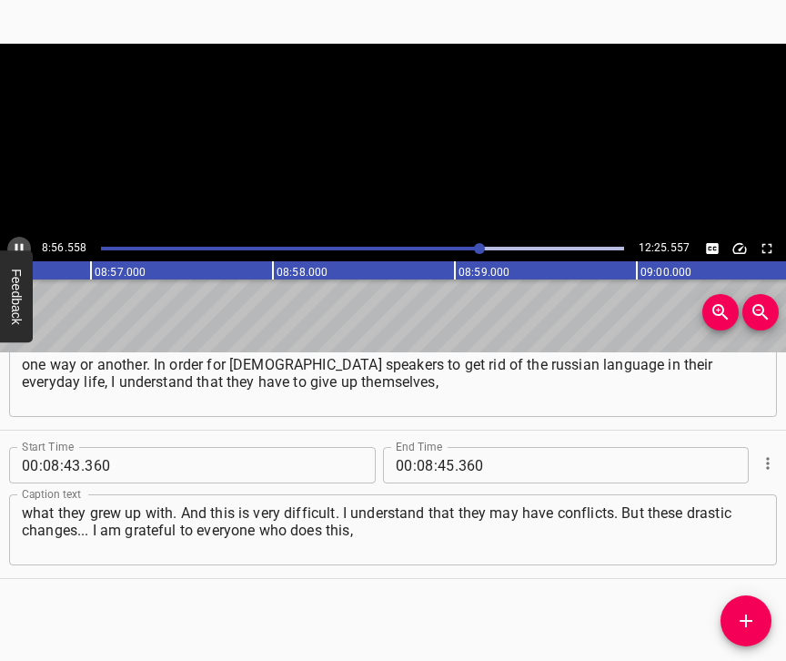
click at [16, 246] on icon "Play/Pause" at bounding box center [19, 249] width 8 height 10
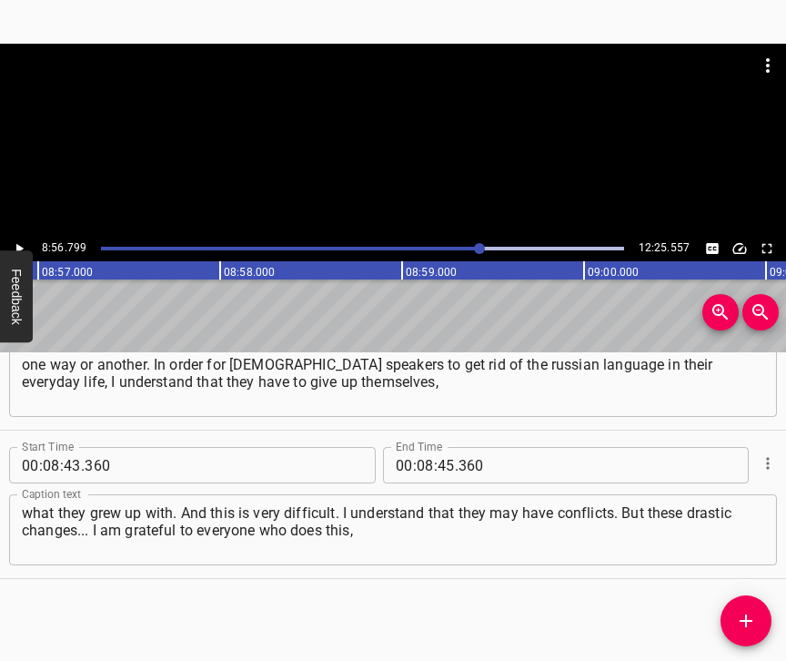
scroll to position [0, 97676]
click at [438, 447] on input "number" at bounding box center [446, 465] width 17 height 36
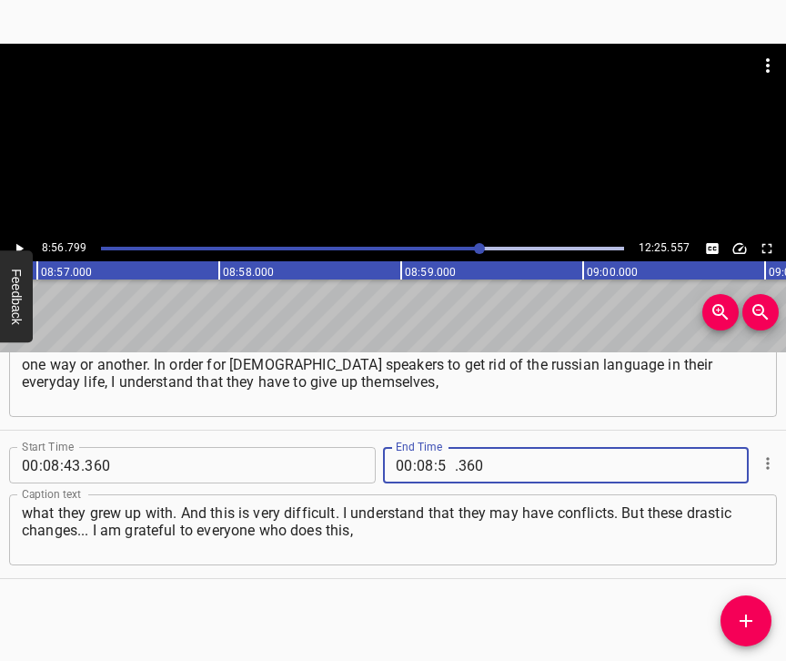
type input "56"
type input "799"
click at [738, 617] on icon "Add Cue" at bounding box center [746, 621] width 22 height 22
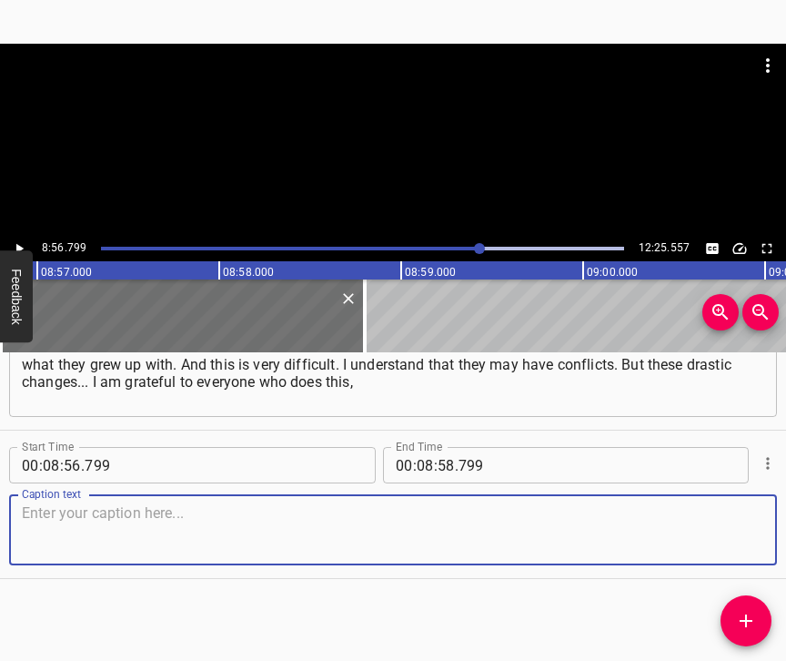
scroll to position [7310, 0]
click at [724, 524] on textarea at bounding box center [393, 530] width 742 height 52
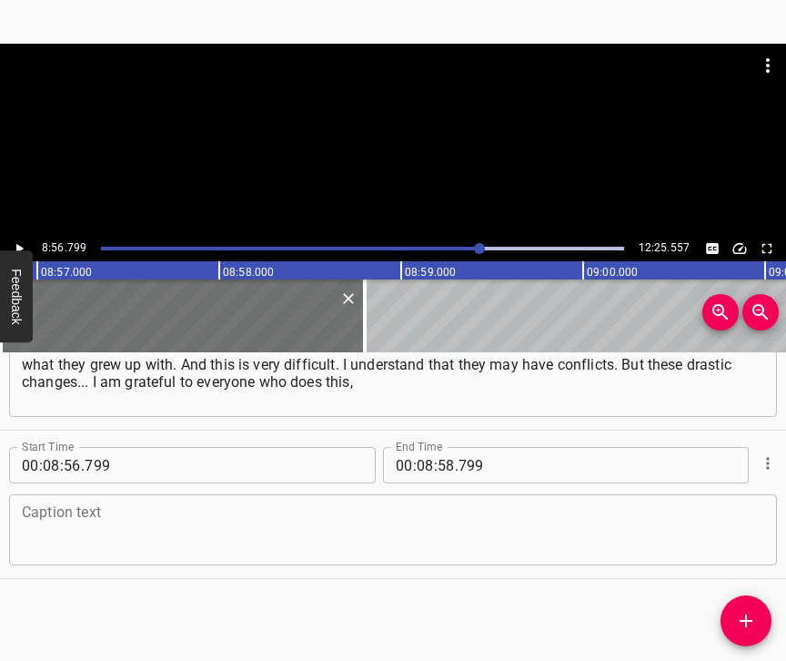
click at [93, 525] on textarea at bounding box center [393, 530] width 742 height 52
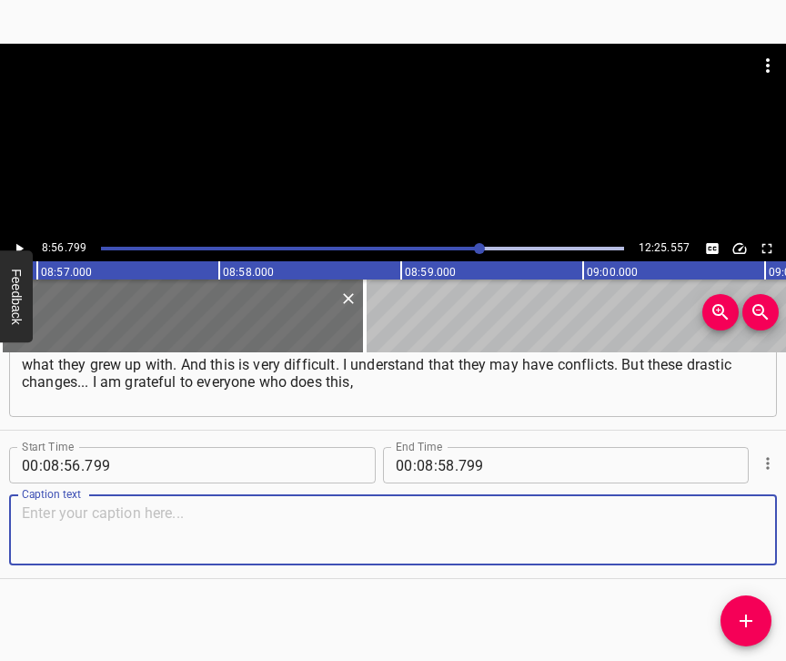
paste textarea "but I still feel a bit bitter because I had no interest in it before. We also h…"
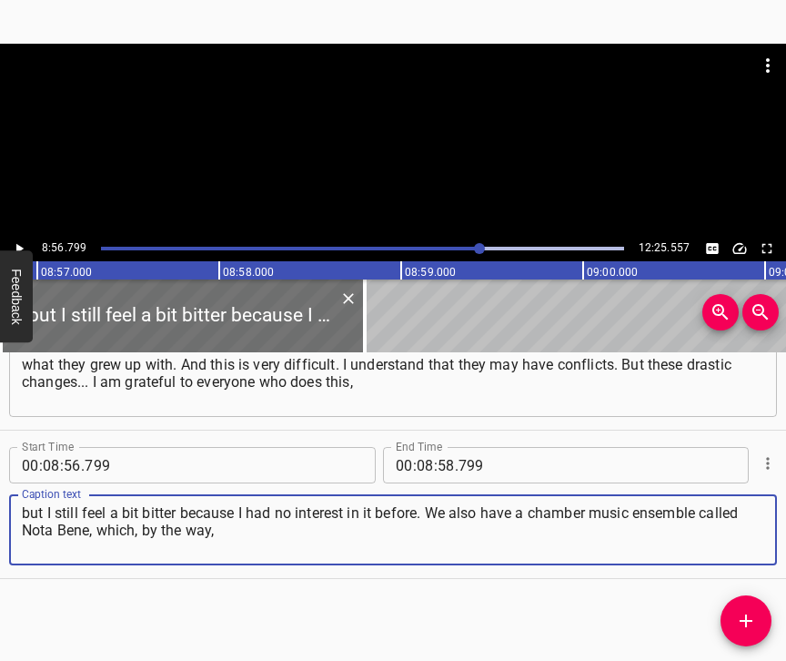
type textarea "but I still feel a bit bitter because I had no interest in it before. We also h…"
click at [25, 241] on icon "Play/Pause" at bounding box center [19, 248] width 16 height 16
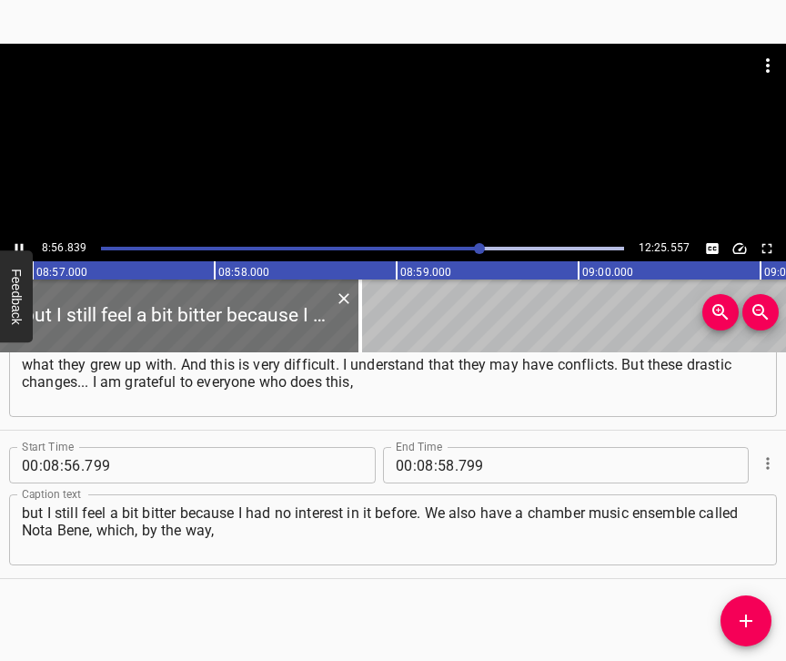
scroll to position [0, 97683]
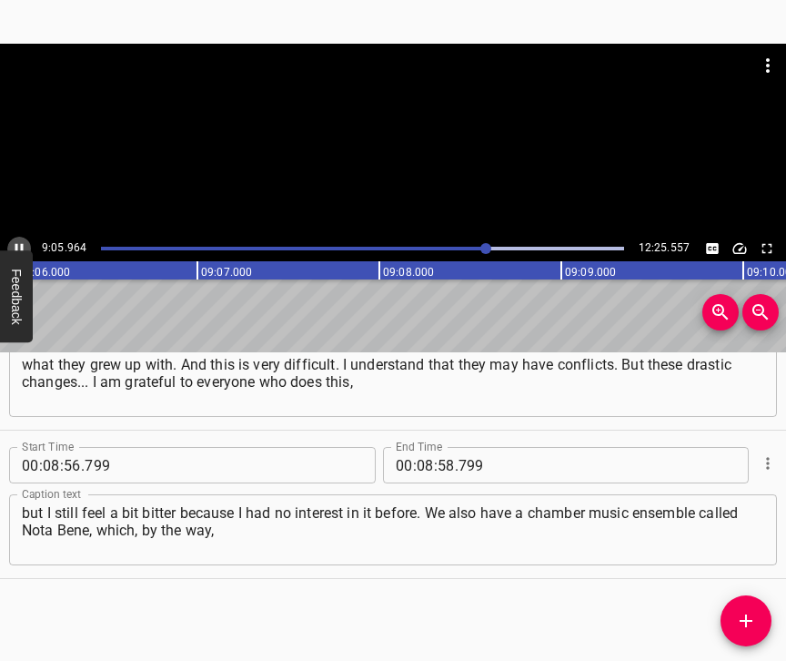
click at [22, 242] on icon "Play/Pause" at bounding box center [19, 248] width 16 height 16
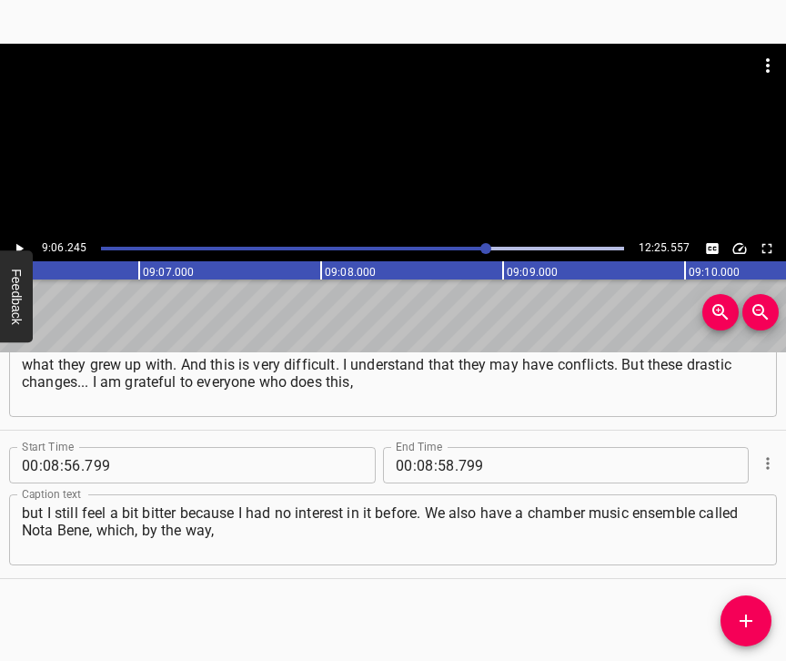
scroll to position [0, 99394]
click at [419, 447] on input "number" at bounding box center [425, 465] width 17 height 36
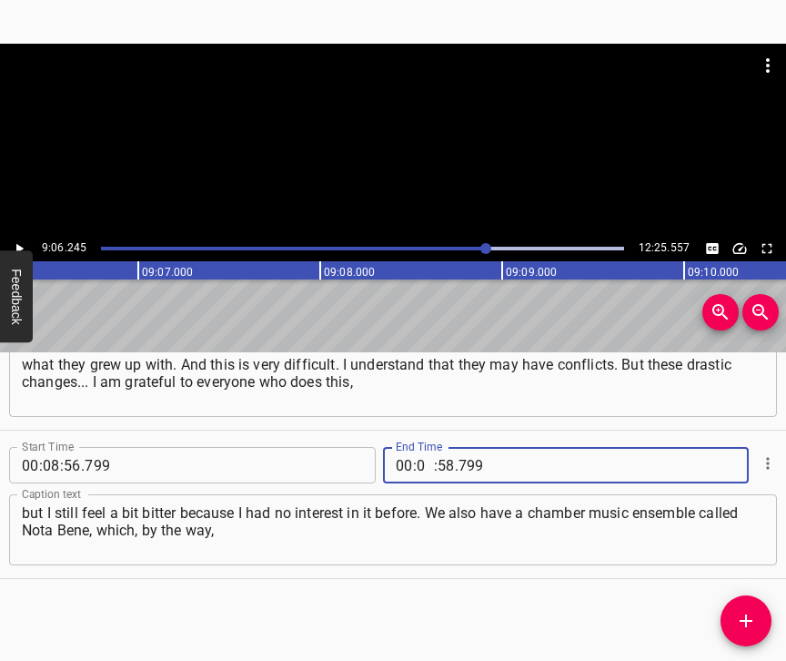
type input "09"
type input "06"
type input "245"
click at [742, 610] on icon "Add Cue" at bounding box center [746, 621] width 22 height 22
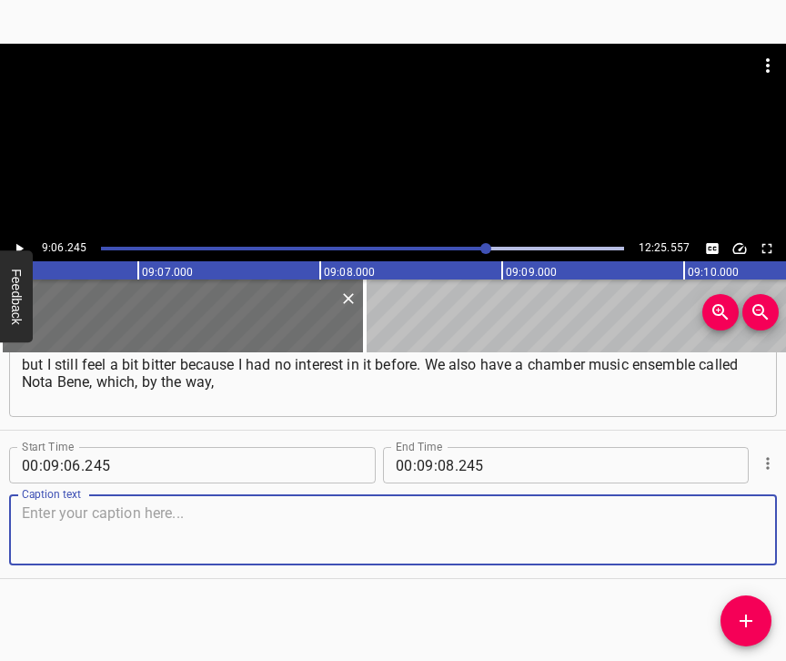
scroll to position [7474, 0]
click at [731, 530] on textarea at bounding box center [393, 530] width 742 height 52
click at [402, 539] on textarea at bounding box center [393, 530] width 742 height 52
paste textarea "is also in the process of recording a release by [PERSON_NAME]. We have vocalis…"
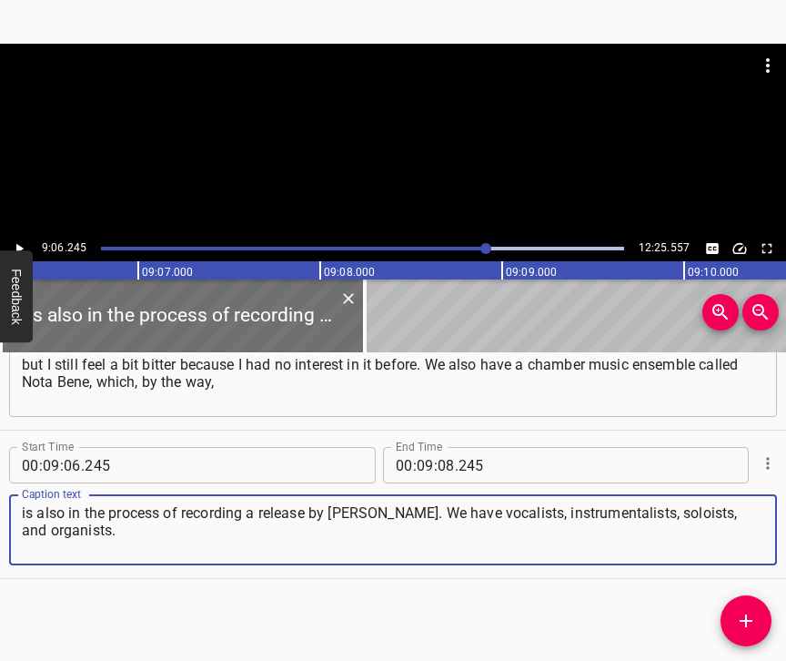
type textarea "is also in the process of recording a release by [PERSON_NAME]. We have vocalis…"
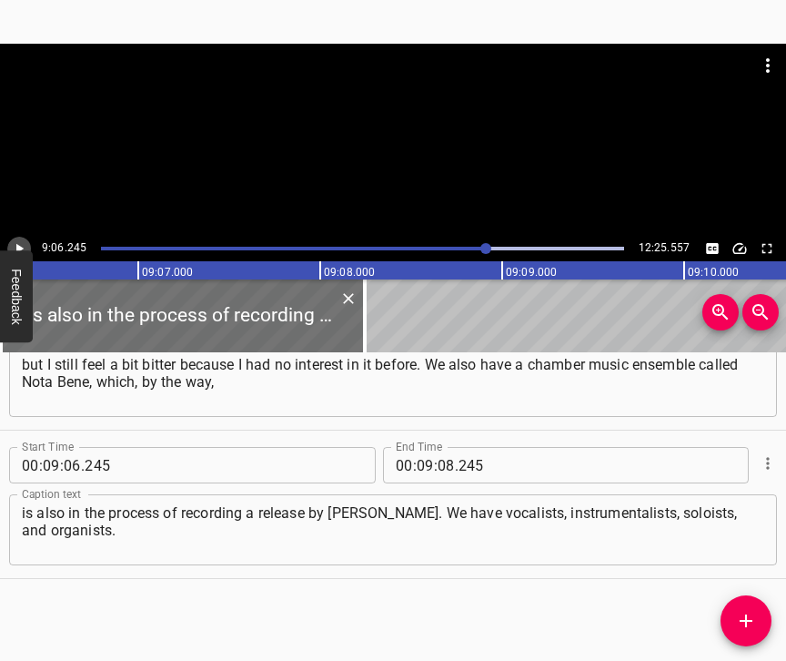
click at [22, 244] on icon "Play/Pause" at bounding box center [19, 248] width 16 height 16
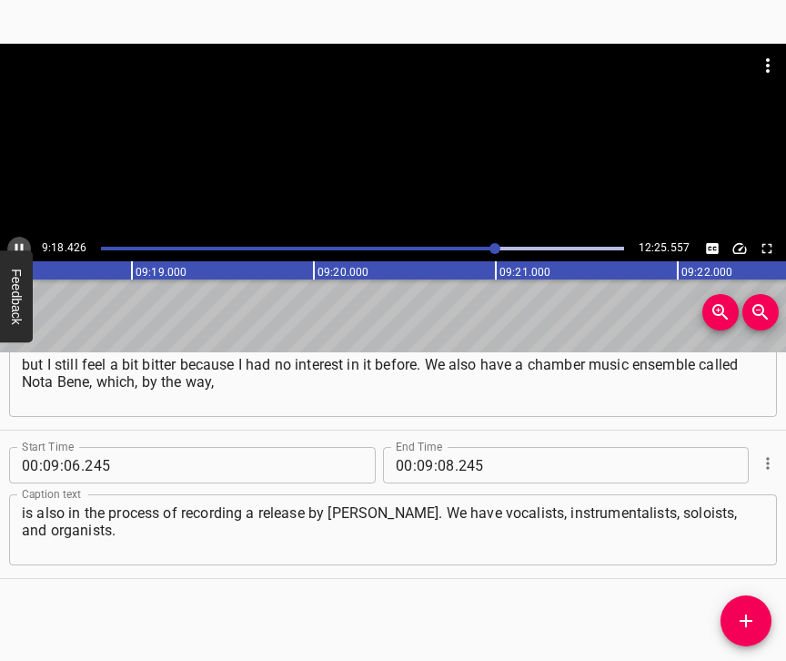
click at [15, 244] on icon "Play/Pause" at bounding box center [19, 248] width 16 height 16
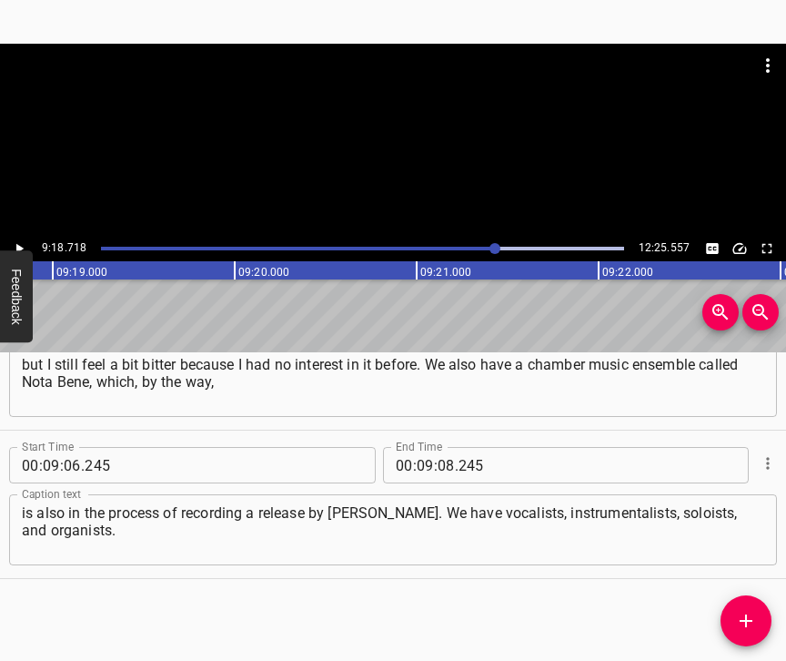
scroll to position [0, 101664]
click at [438, 447] on input "number" at bounding box center [446, 465] width 17 height 36
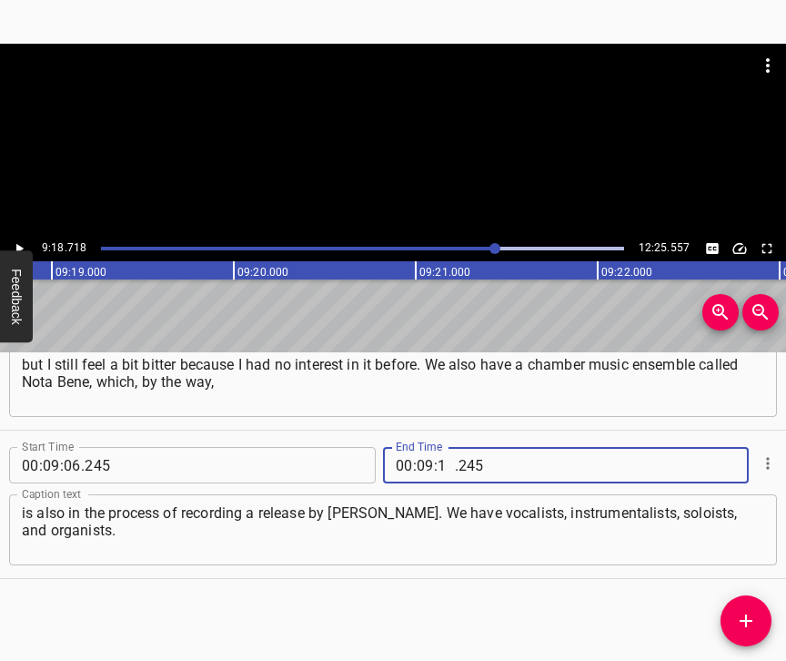
type input "18"
type input "718"
click at [748, 616] on icon "Add Cue" at bounding box center [746, 621] width 22 height 22
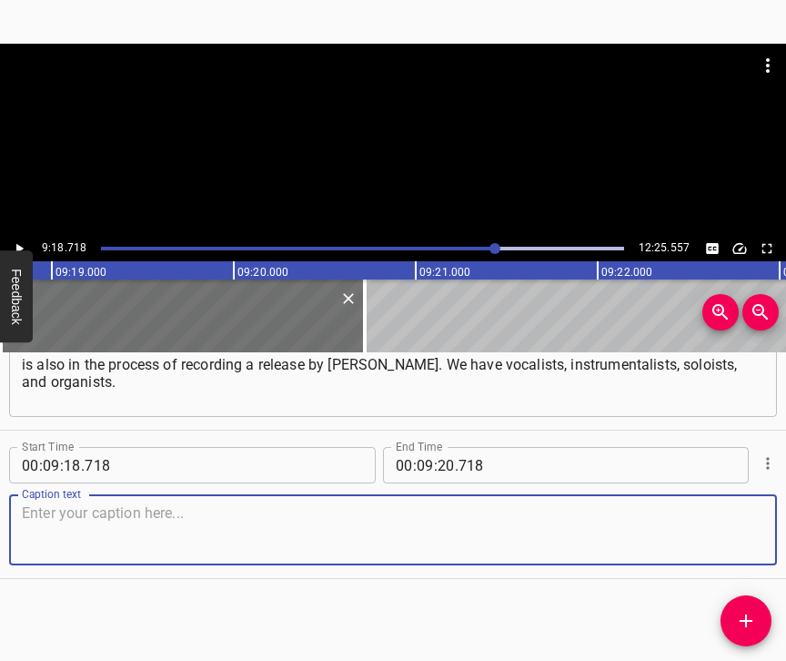
scroll to position [7638, 0]
drag, startPoint x: 731, startPoint y: 518, endPoint x: 782, endPoint y: 508, distance: 52.8
click at [731, 517] on textarea at bounding box center [393, 530] width 742 height 52
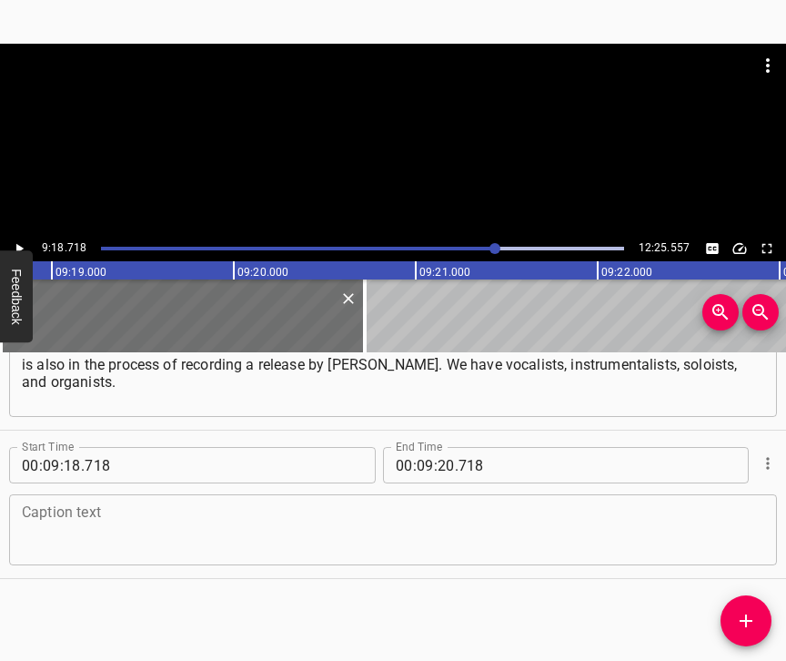
click at [170, 537] on textarea at bounding box center [393, 530] width 742 height 52
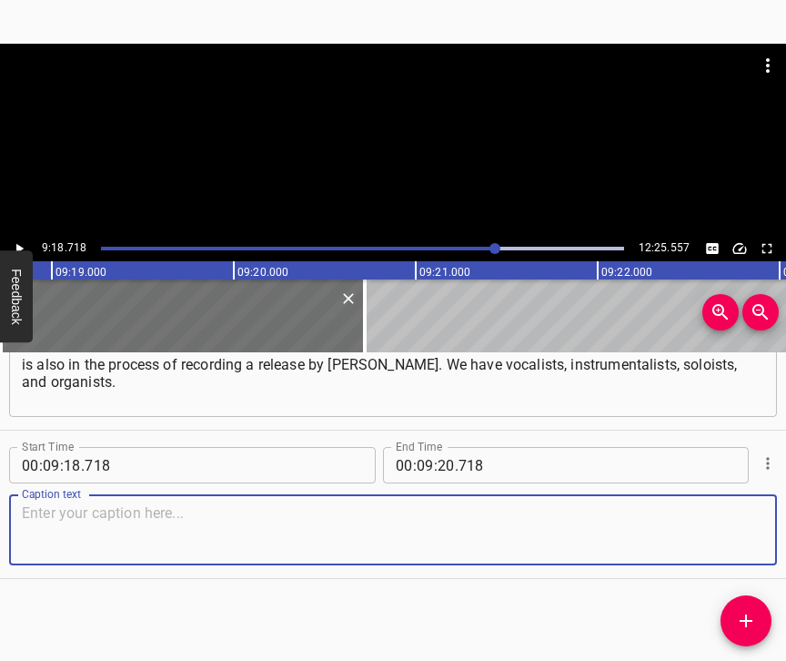
paste textarea "And one of the coolest events is the collaboration between the National House o…"
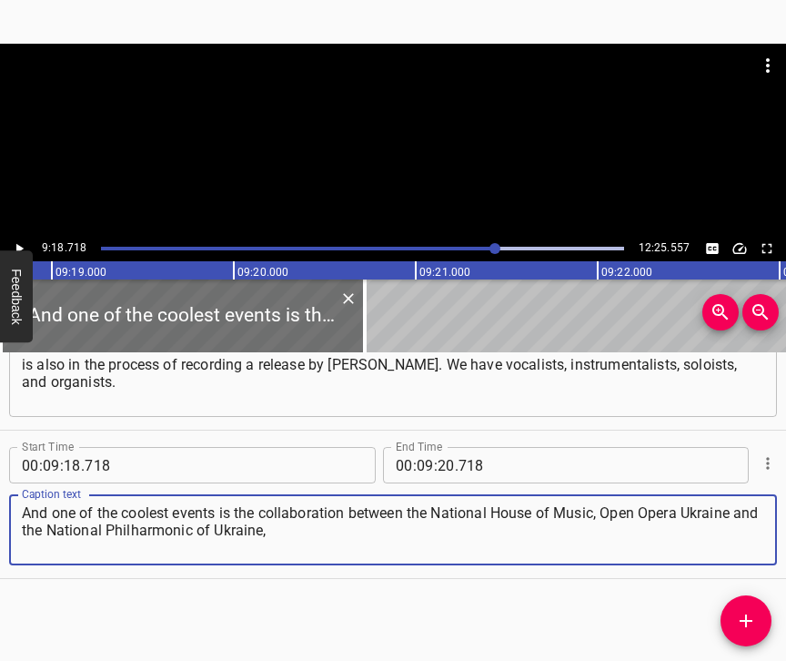
type textarea "And one of the coolest events is the collaboration between the National House o…"
click at [23, 237] on button "Play/Pause" at bounding box center [19, 249] width 24 height 24
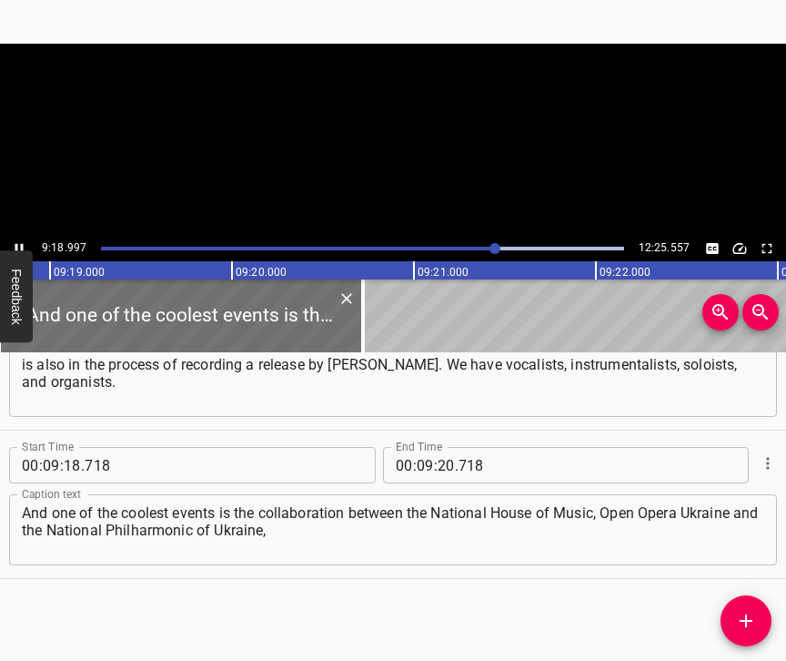
scroll to position [0, 101667]
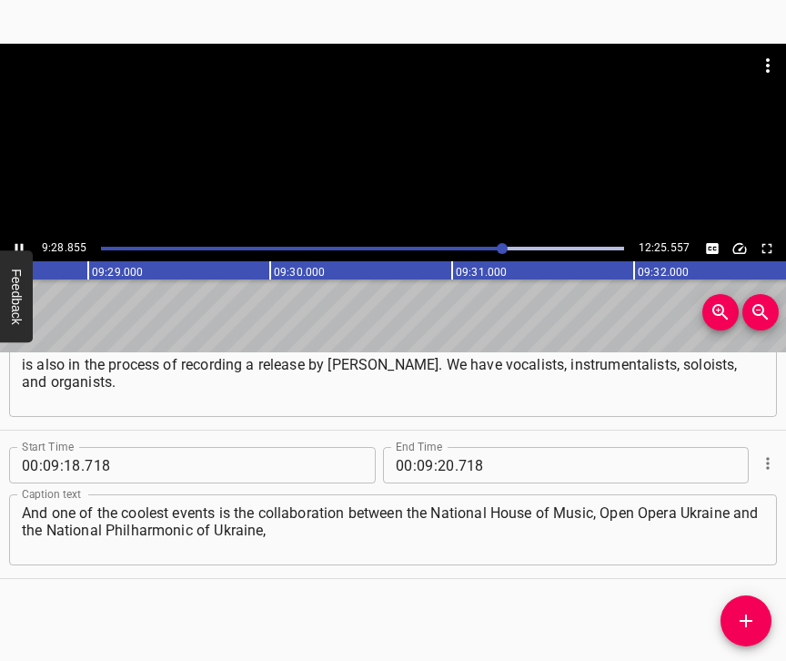
click at [15, 237] on div "9:28.855 12:25.557" at bounding box center [393, 248] width 786 height 25
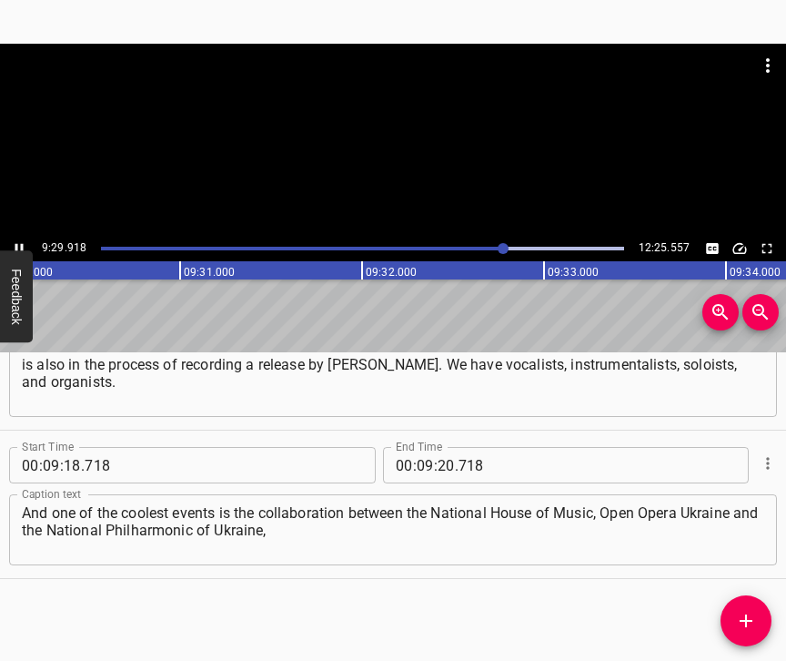
click at [21, 247] on icon "Play/Pause" at bounding box center [19, 249] width 8 height 10
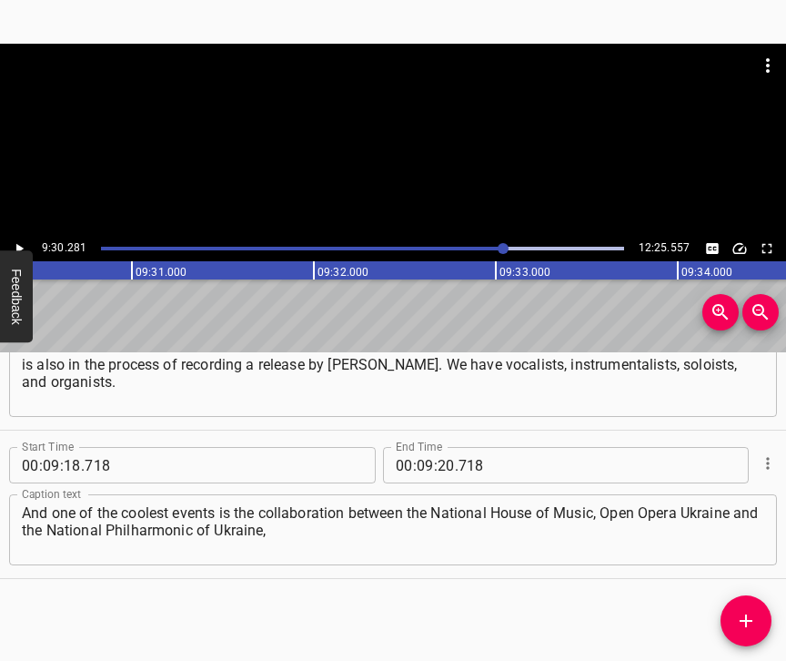
scroll to position [0, 103768]
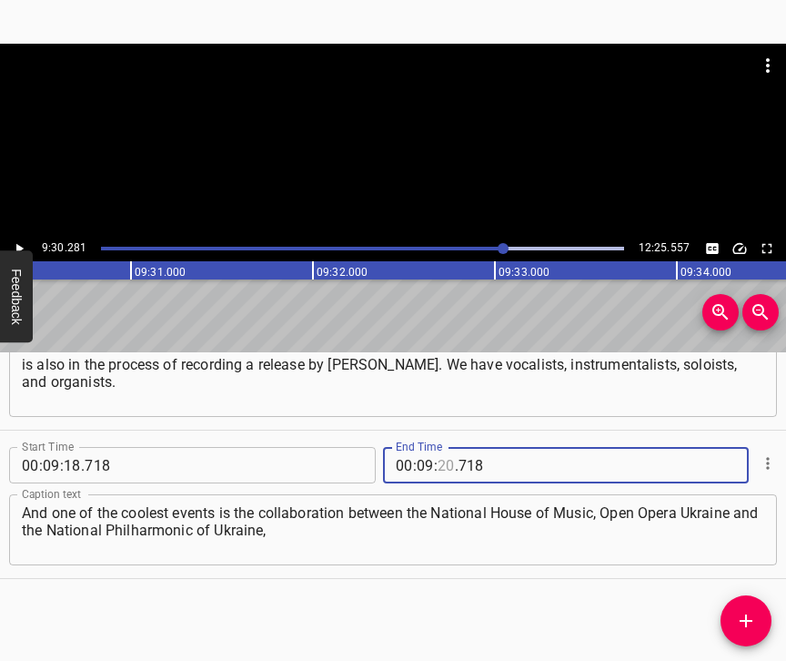
click at [441, 449] on input "number" at bounding box center [446, 465] width 17 height 36
type input "30"
type input "281"
click at [747, 610] on icon "Add Cue" at bounding box center [746, 621] width 22 height 22
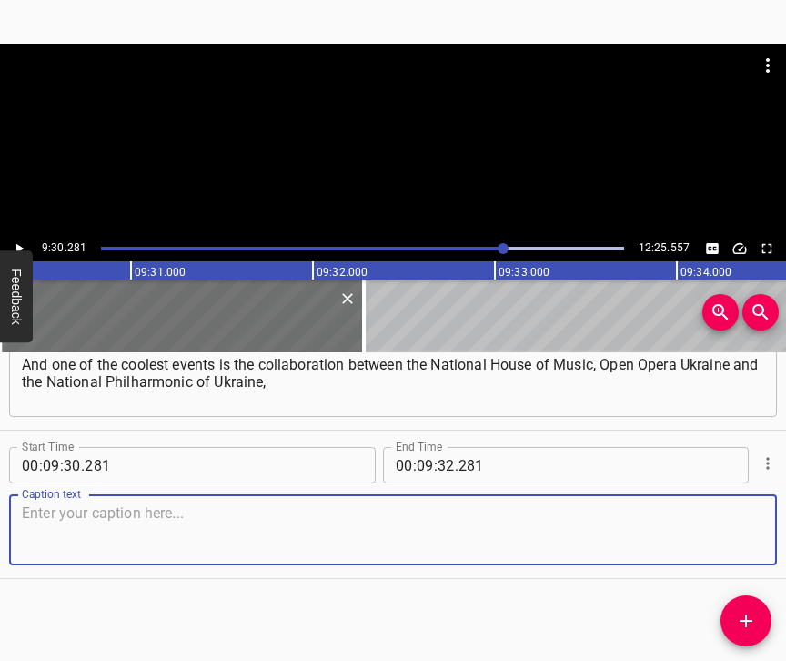
scroll to position [7802, 0]
drag, startPoint x: 736, startPoint y: 549, endPoint x: 750, endPoint y: 542, distance: 15.1
click at [737, 546] on textarea at bounding box center [393, 530] width 742 height 52
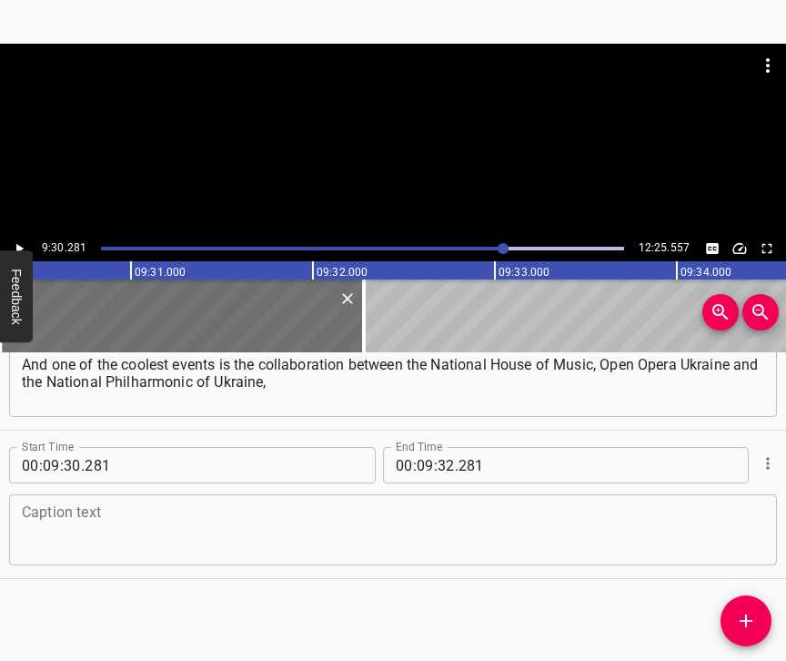
click at [528, 526] on textarea at bounding box center [393, 530] width 742 height 52
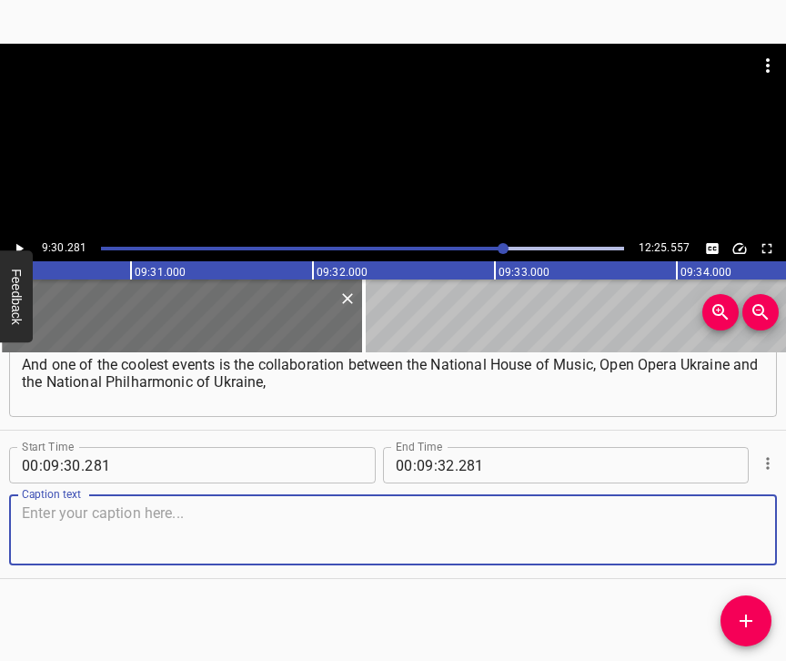
paste textarea "which is the creation of the Kyiv Baroque Fest, which takes place in November. …"
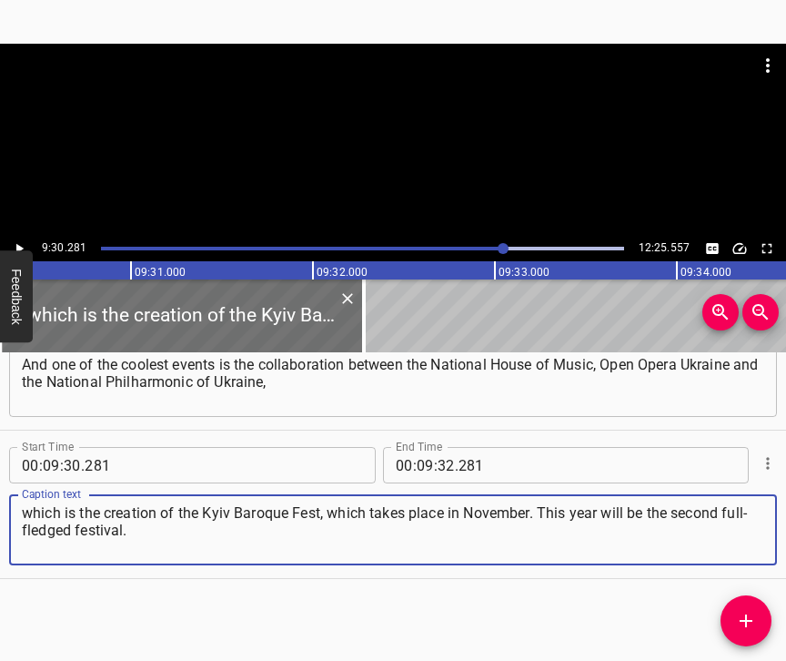
type textarea "which is the creation of the Kyiv Baroque Fest, which takes place in November. …"
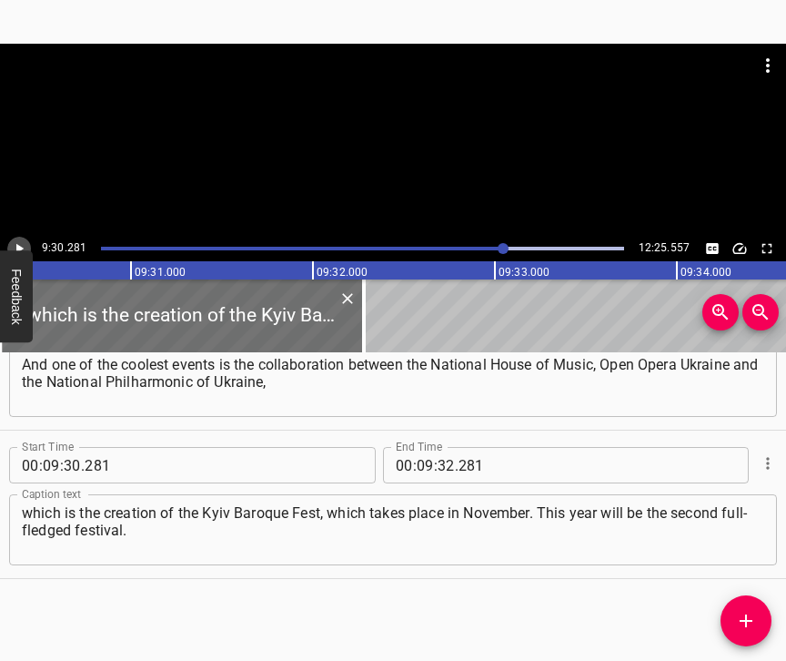
click at [14, 247] on icon "Play/Pause" at bounding box center [19, 248] width 16 height 16
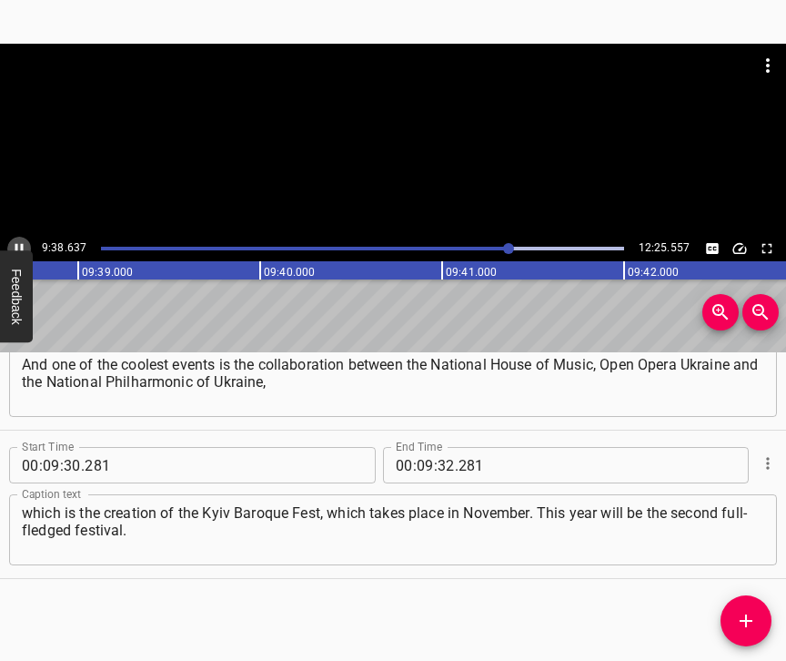
click at [15, 241] on icon "Play/Pause" at bounding box center [19, 248] width 16 height 16
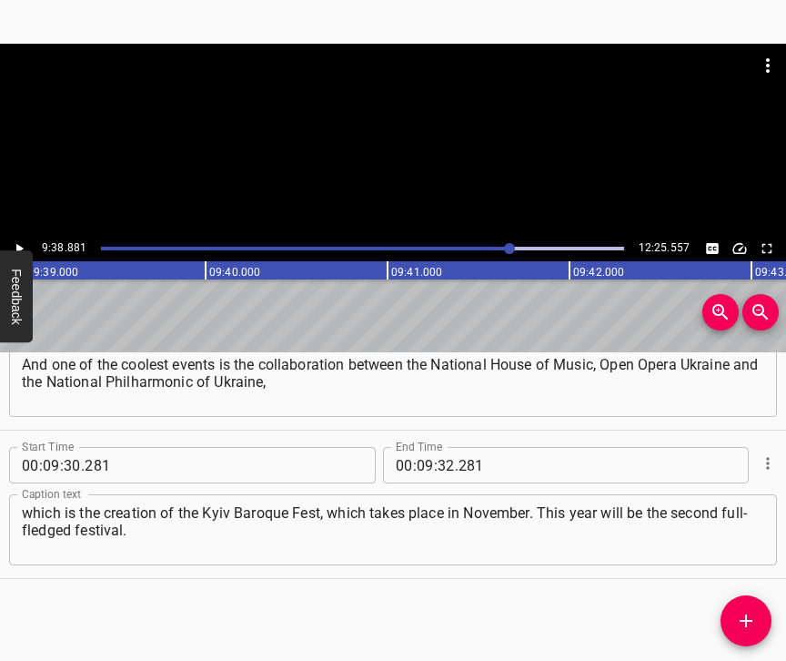
scroll to position [0, 105333]
click at [438, 454] on input "number" at bounding box center [446, 465] width 17 height 36
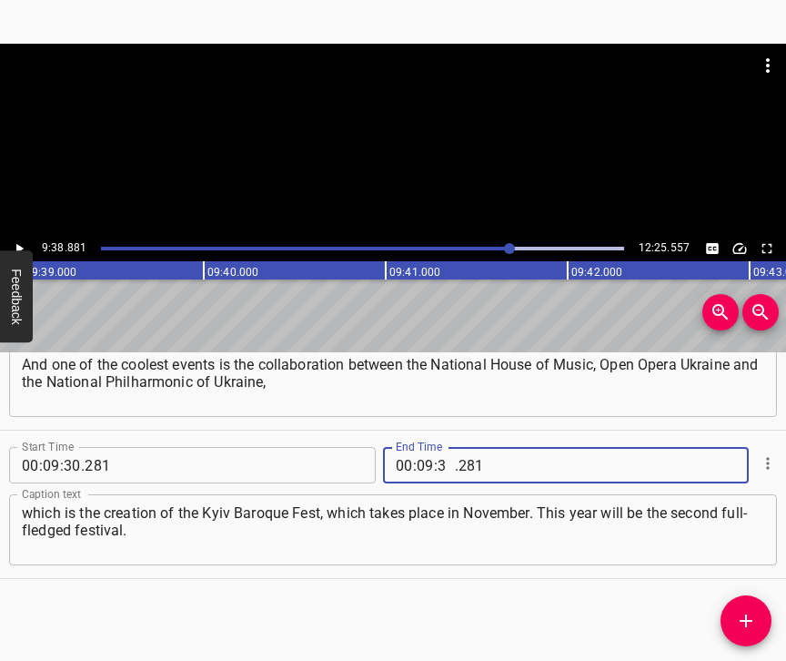
type input "38"
type input "881"
click at [752, 625] on icon "Add Cue" at bounding box center [746, 621] width 22 height 22
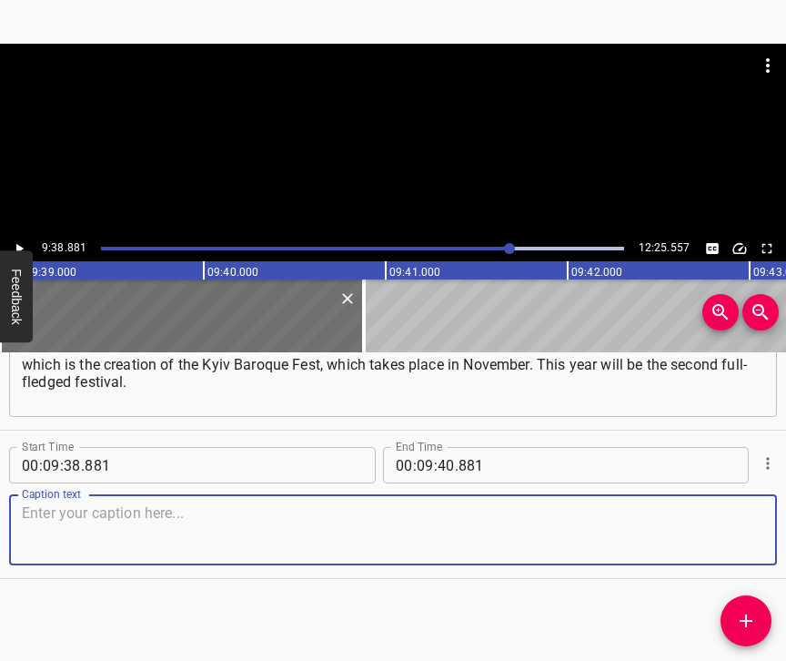
scroll to position [7965, 0]
drag, startPoint x: 731, startPoint y: 522, endPoint x: 780, endPoint y: 508, distance: 51.2
click at [738, 519] on textarea at bounding box center [393, 530] width 742 height 52
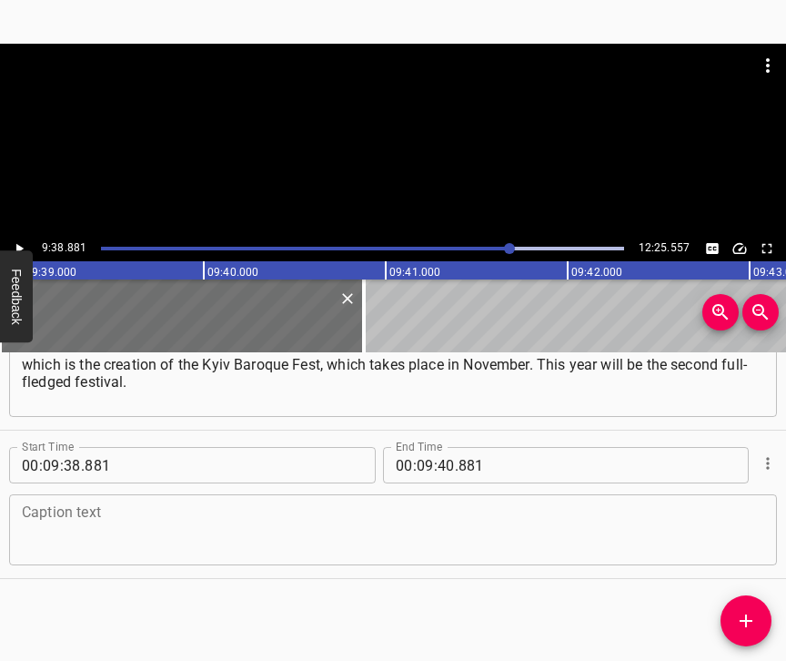
click at [217, 511] on textarea at bounding box center [393, 530] width 742 height 52
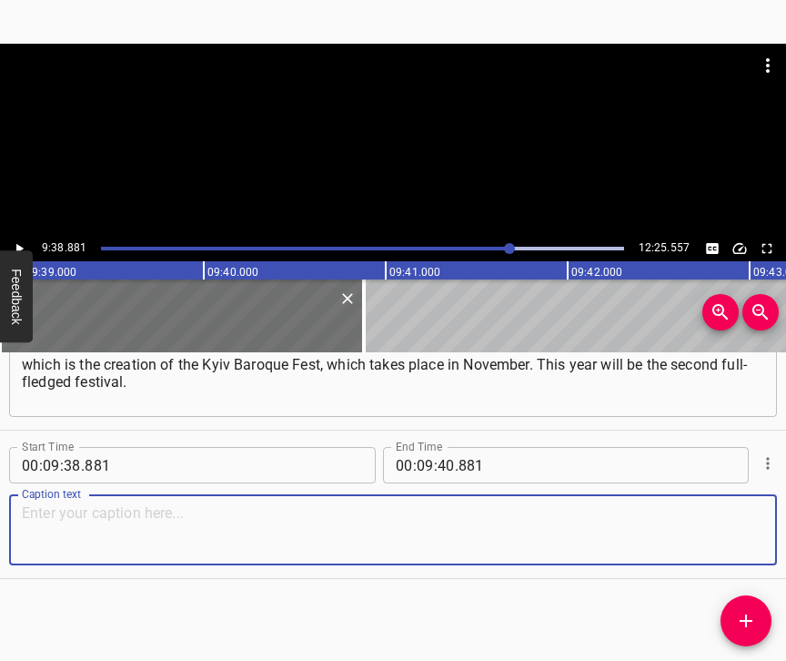
paste textarea "And it is the union of such powerful organisations that makes it possible to in…"
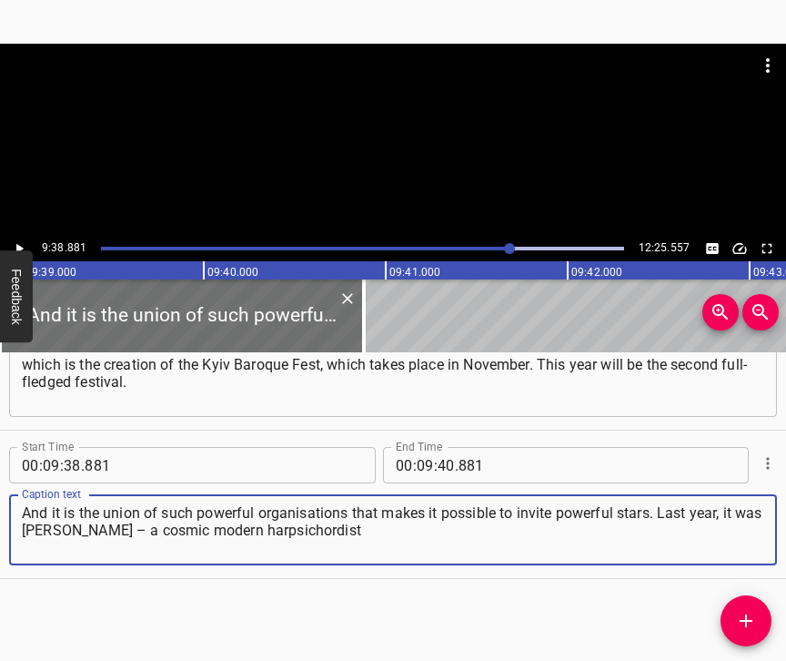
type textarea "And it is the union of such powerful organisations that makes it possible to in…"
click at [14, 246] on icon "Play/Pause" at bounding box center [19, 248] width 16 height 16
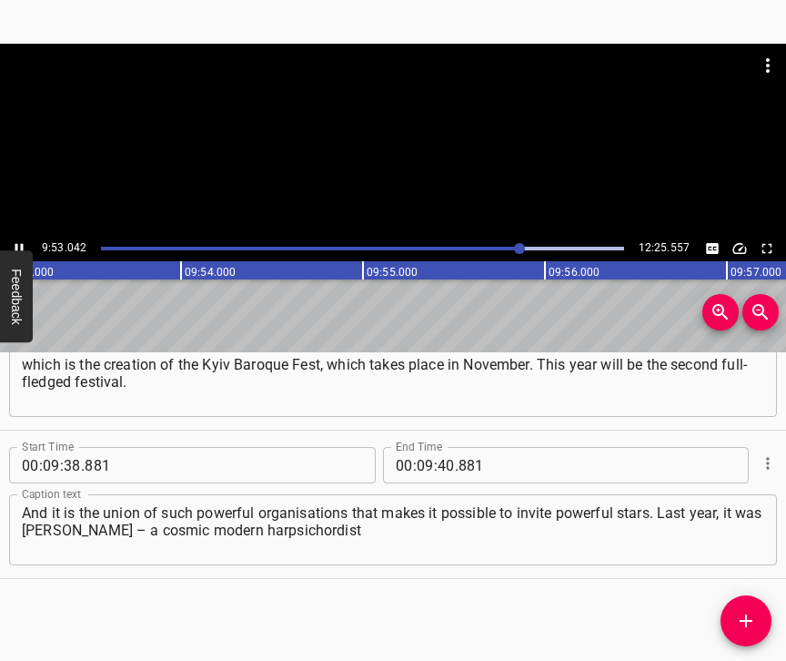
click at [17, 243] on icon "Play/Pause" at bounding box center [19, 248] width 16 height 16
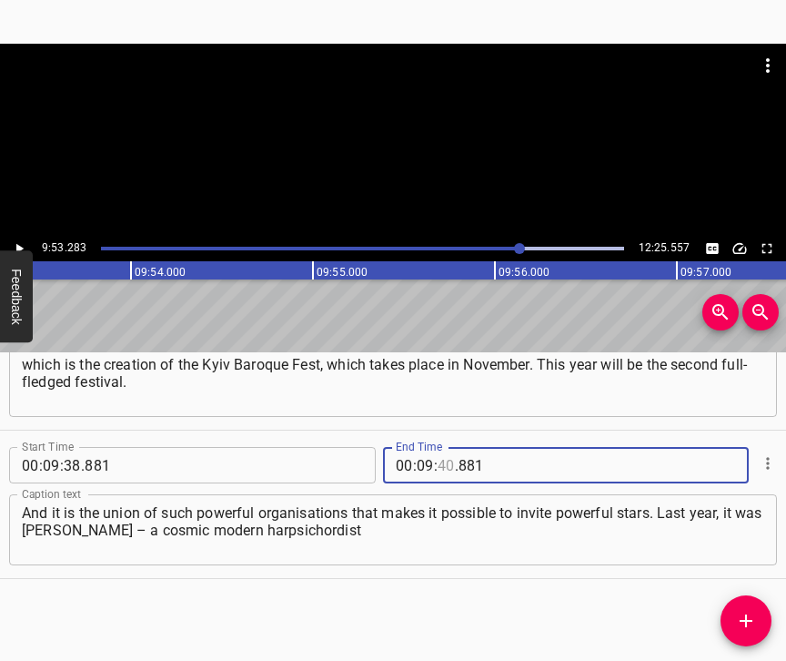
click at [438, 447] on input "number" at bounding box center [446, 465] width 17 height 36
type input "53"
type input "283"
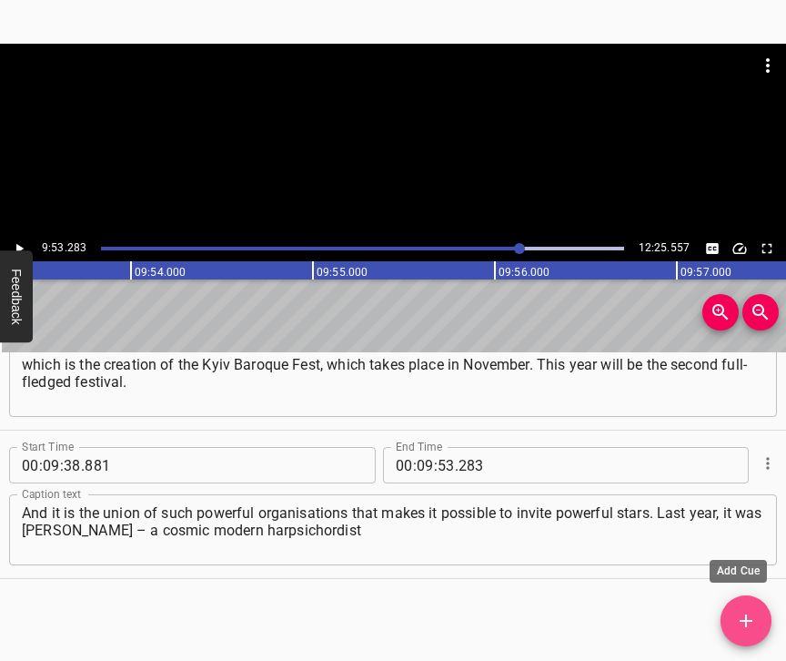
drag, startPoint x: 752, startPoint y: 613, endPoint x: 765, endPoint y: 625, distance: 17.4
click at [751, 613] on icon "Add Cue" at bounding box center [746, 621] width 22 height 22
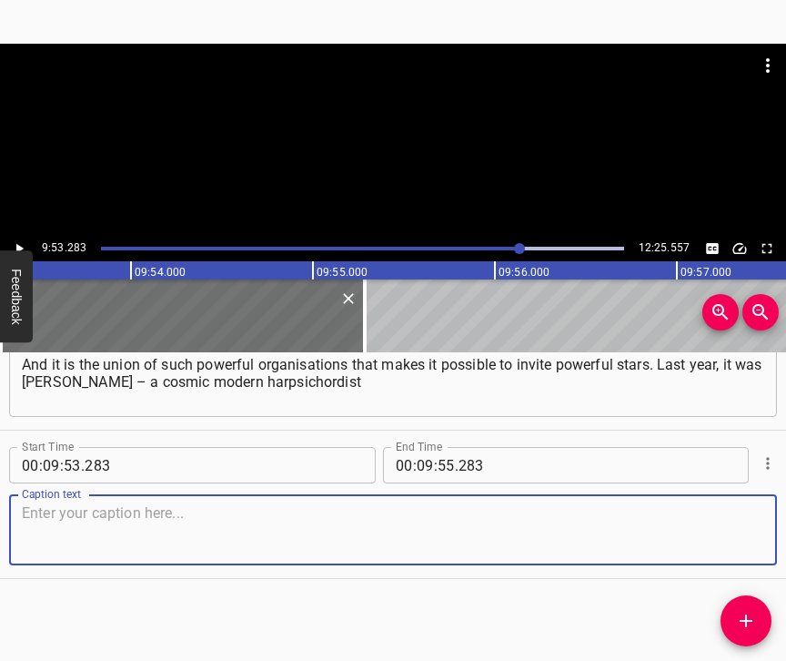
scroll to position [8129, 0]
drag, startPoint x: 739, startPoint y: 530, endPoint x: 779, endPoint y: 517, distance: 42.3
click at [762, 520] on textarea at bounding box center [393, 530] width 742 height 52
click at [73, 504] on textarea at bounding box center [393, 530] width 742 height 52
paste textarea "and a superstar of baroque music in general. [PERSON_NAME] came, a world-class …"
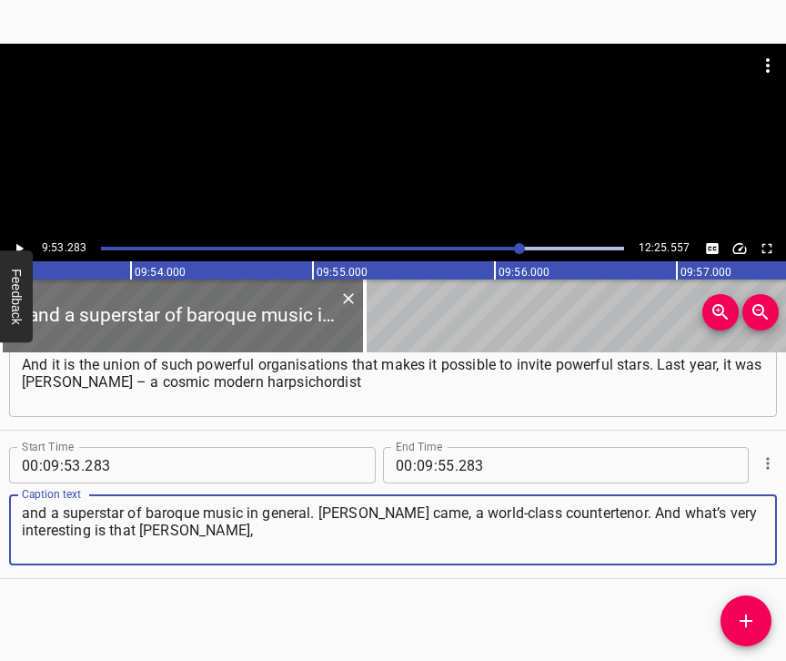
type textarea "and a superstar of baroque music in general. [PERSON_NAME] came, a world-class …"
click at [25, 246] on icon "Play/Pause" at bounding box center [19, 248] width 16 height 16
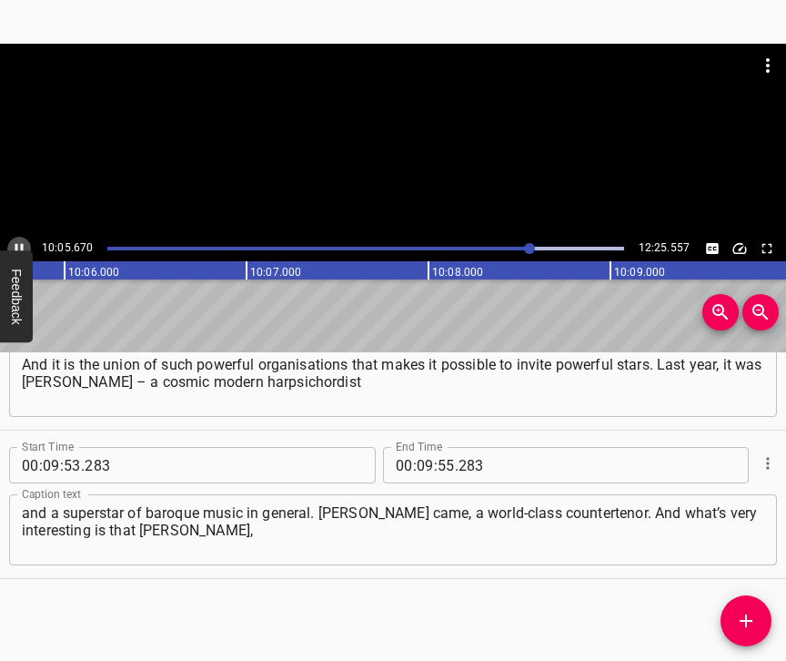
click at [22, 244] on icon "Play/Pause" at bounding box center [19, 249] width 8 height 10
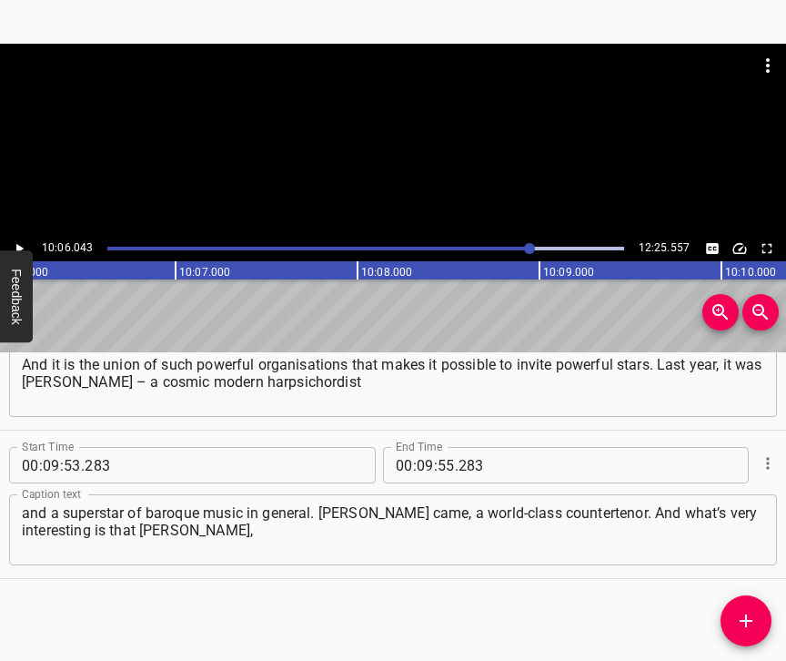
scroll to position [0, 110275]
click at [418, 449] on input "number" at bounding box center [425, 465] width 17 height 36
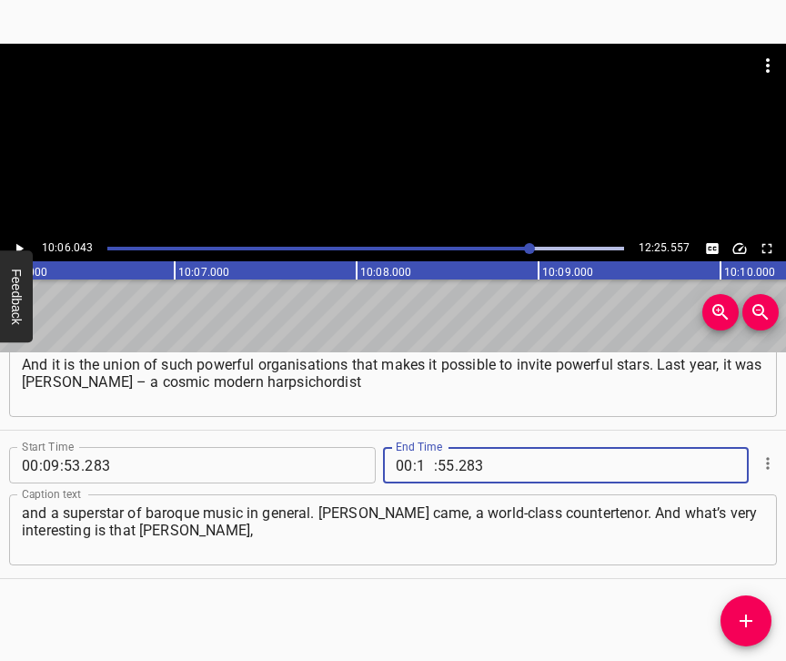
type input "10"
type input "06"
type input "043"
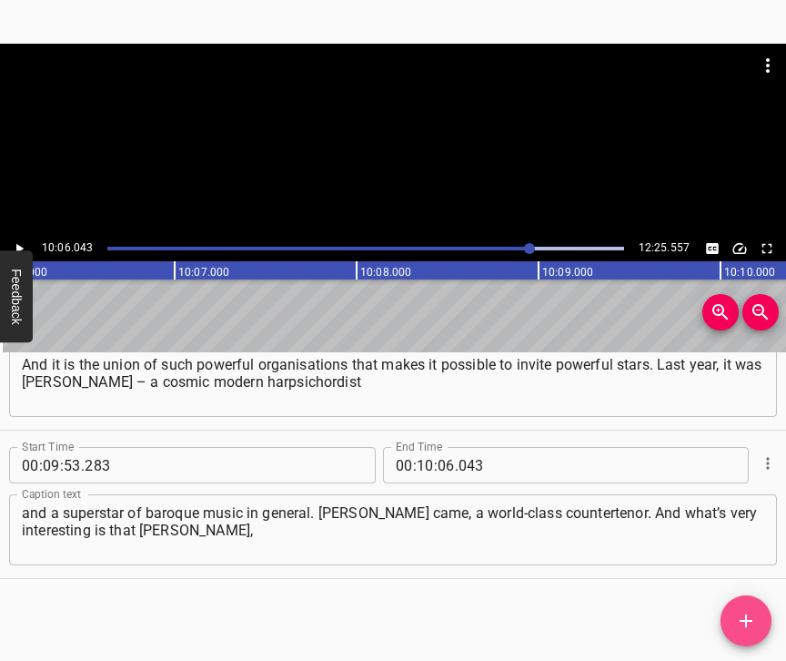
drag, startPoint x: 748, startPoint y: 622, endPoint x: 762, endPoint y: 633, distance: 18.2
click at [748, 621] on icon "Add Cue" at bounding box center [746, 621] width 22 height 22
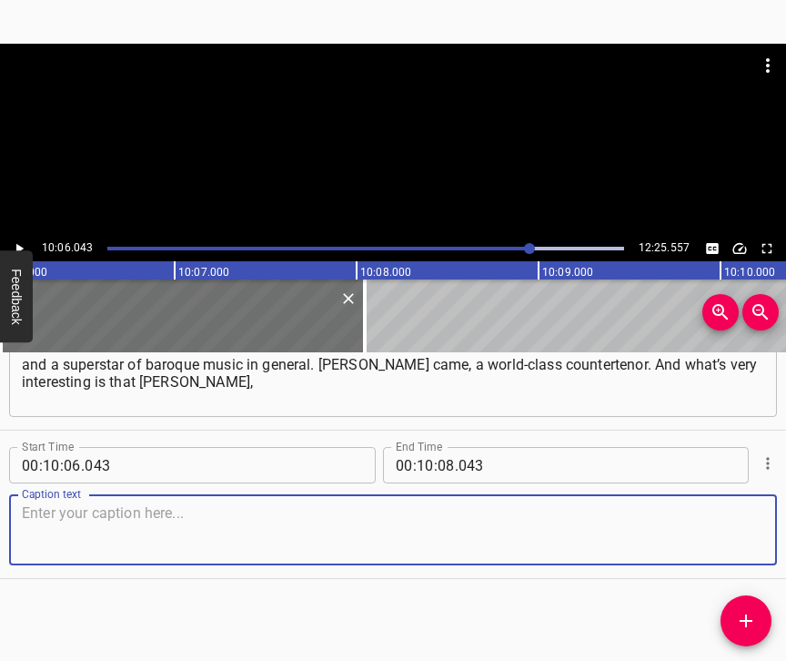
scroll to position [8293, 0]
click at [726, 516] on textarea at bounding box center [393, 530] width 742 height 52
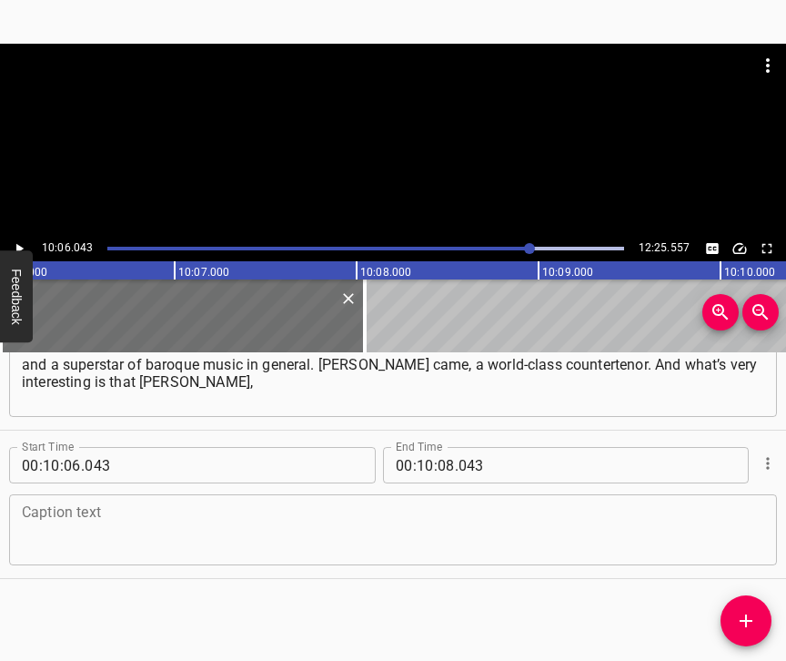
click at [96, 516] on textarea at bounding box center [393, 530] width 742 height 52
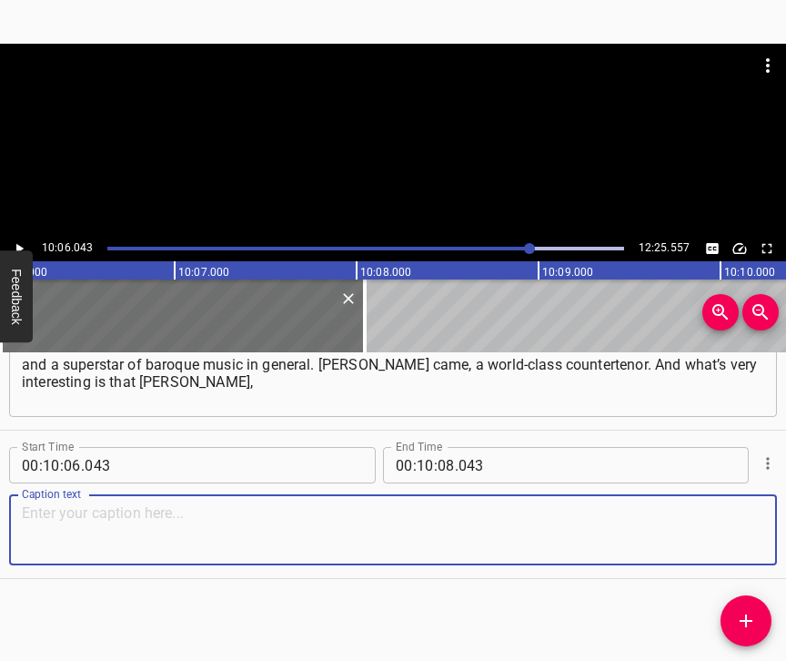
paste textarea "in addition to giving masterclasses, which is very important in terms of educat…"
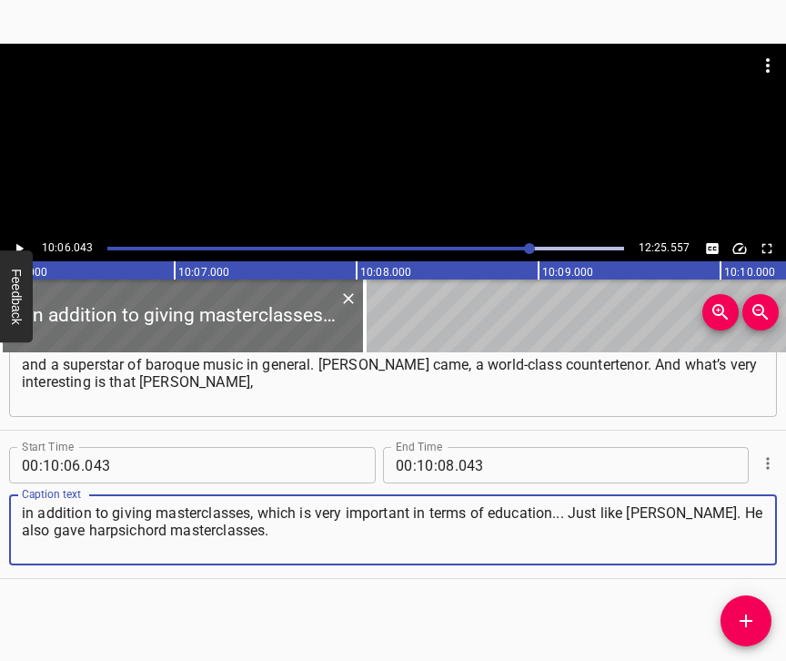
type textarea "in addition to giving masterclasses, which is very important in terms of educat…"
click at [20, 240] on icon "Play/Pause" at bounding box center [19, 248] width 16 height 16
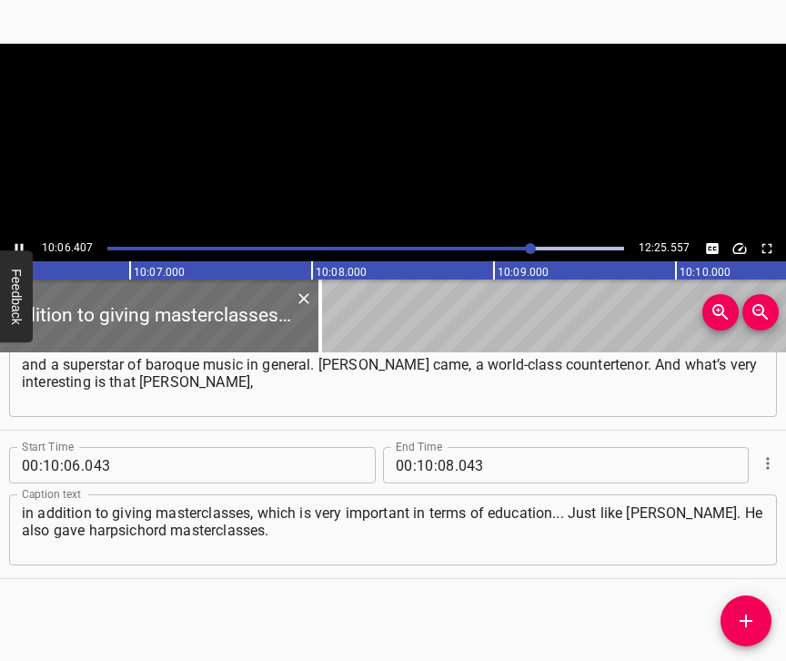
scroll to position [0, 110335]
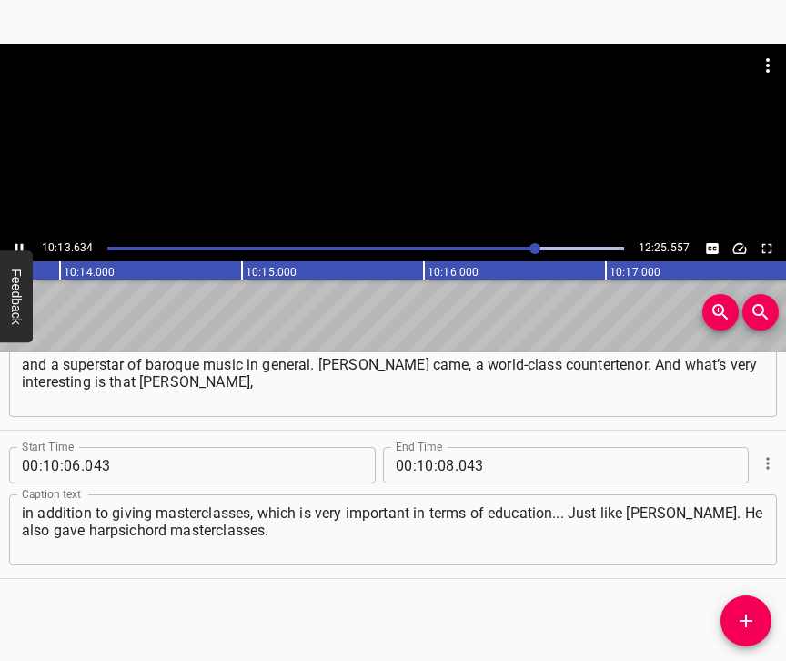
click at [18, 245] on icon "Play/Pause" at bounding box center [19, 248] width 16 height 16
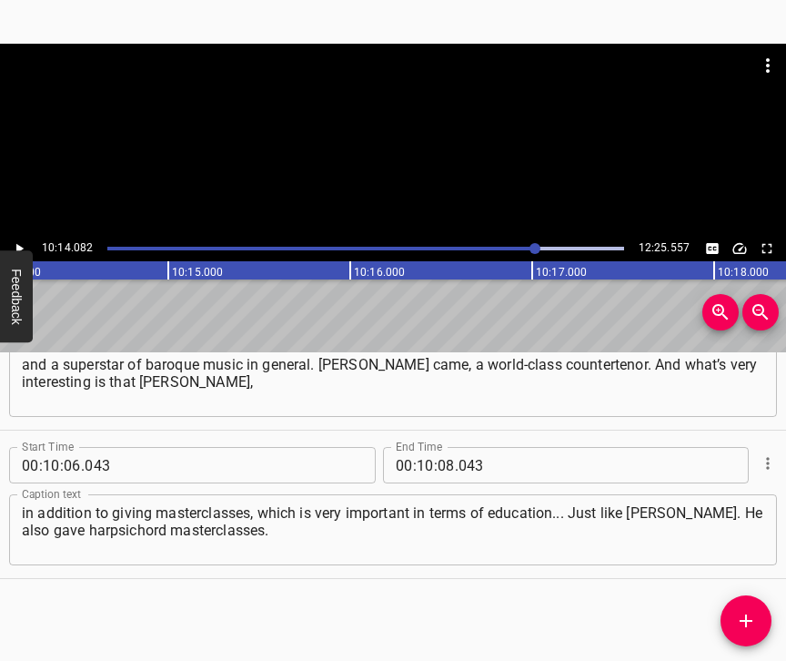
scroll to position [0, 111738]
click at [438, 448] on input "number" at bounding box center [446, 465] width 17 height 36
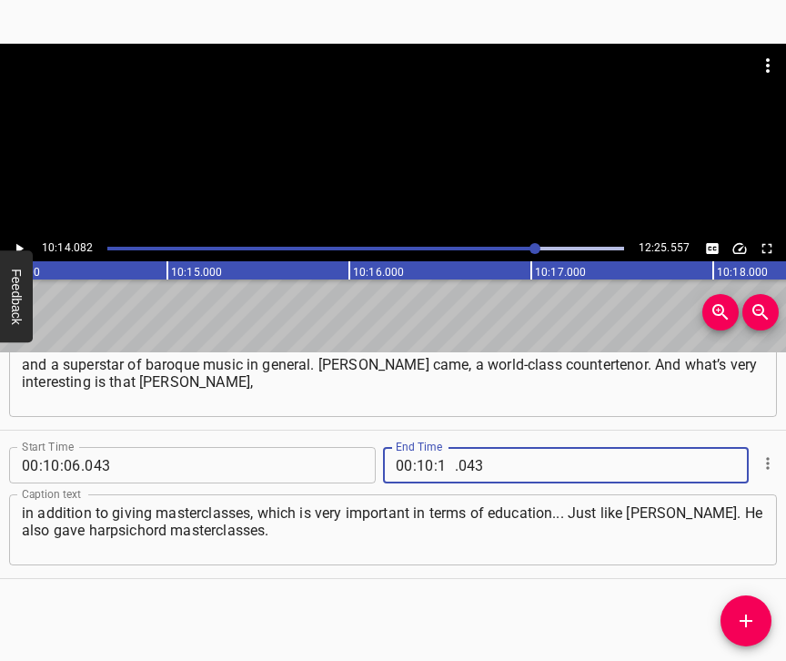
type input "14"
type input "082"
click at [747, 617] on icon "Add Cue" at bounding box center [746, 620] width 13 height 13
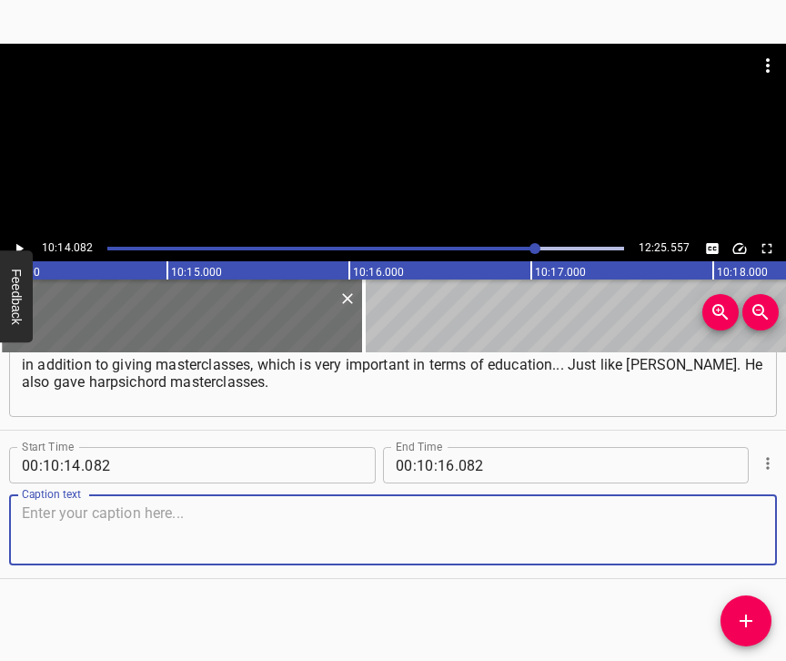
scroll to position [8457, 0]
drag, startPoint x: 719, startPoint y: 530, endPoint x: 775, endPoint y: 517, distance: 58.0
click at [728, 528] on textarea at bounding box center [393, 530] width 742 height 52
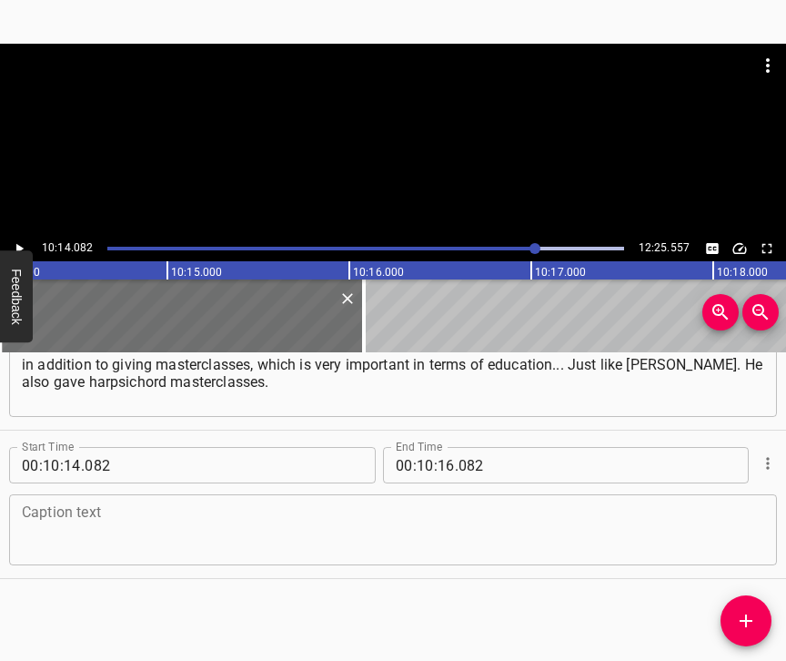
click at [114, 541] on textarea at bounding box center [393, 530] width 742 height 52
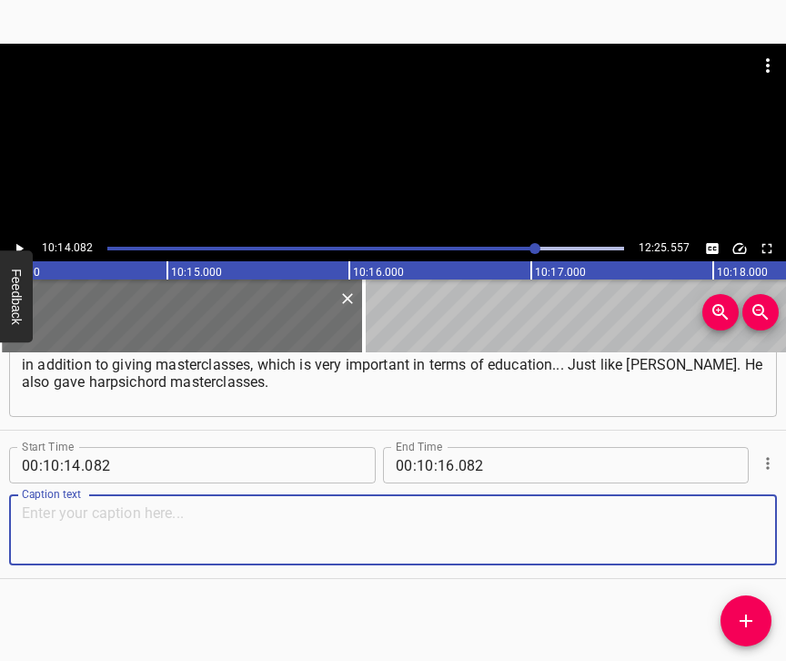
paste textarea "And [PERSON_NAME] also made small podcasts from [GEOGRAPHIC_DATA] every evening…"
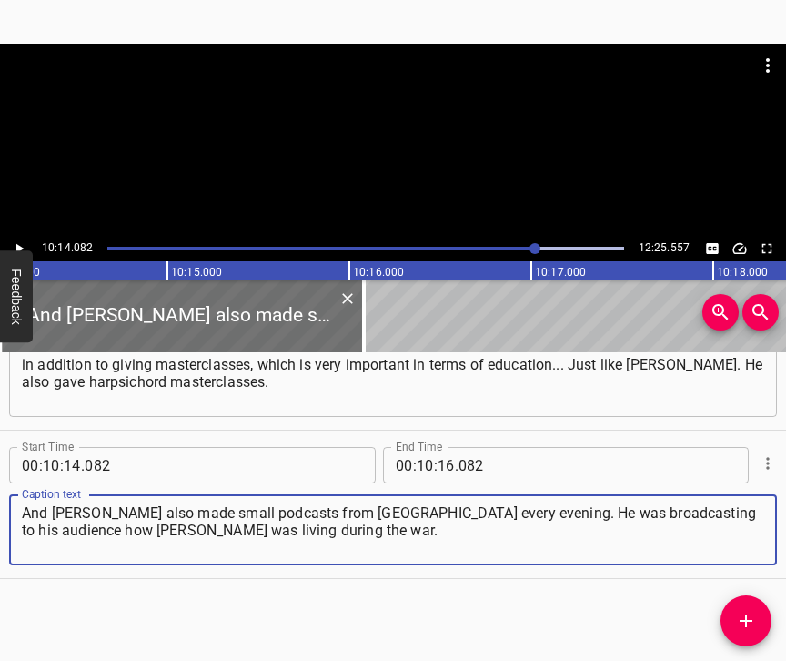
type textarea "And [PERSON_NAME] also made small podcasts from [GEOGRAPHIC_DATA] every evening…"
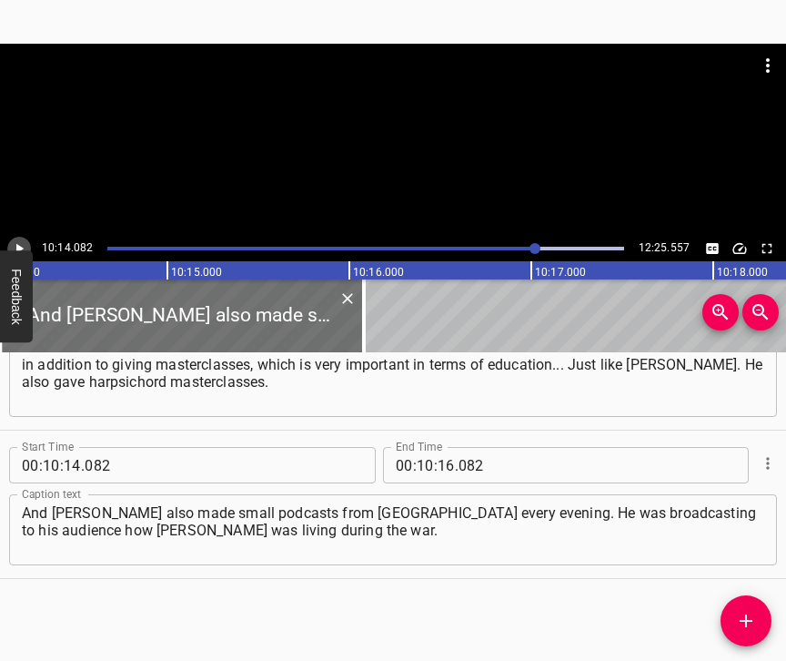
click at [25, 247] on icon "Play/Pause" at bounding box center [19, 248] width 16 height 16
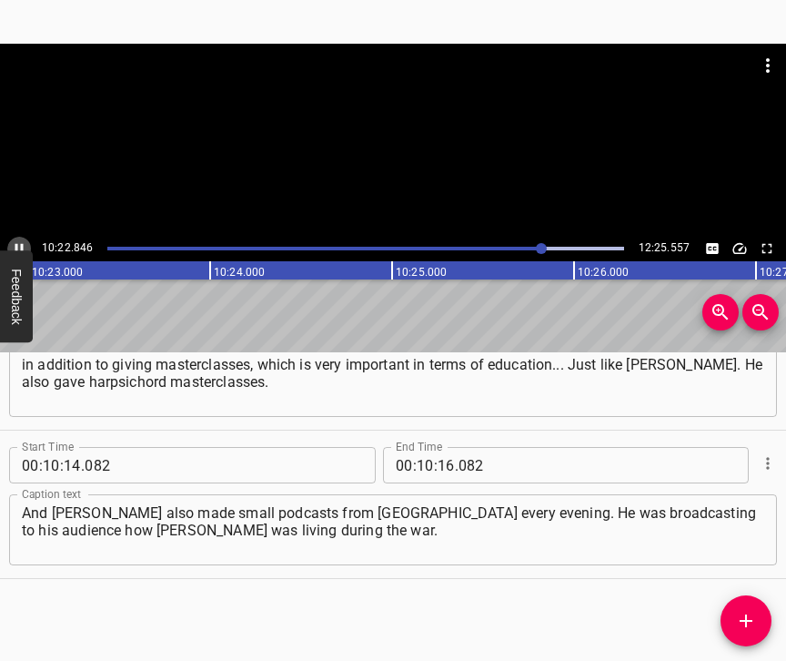
click at [15, 246] on icon "Play/Pause" at bounding box center [19, 248] width 16 height 16
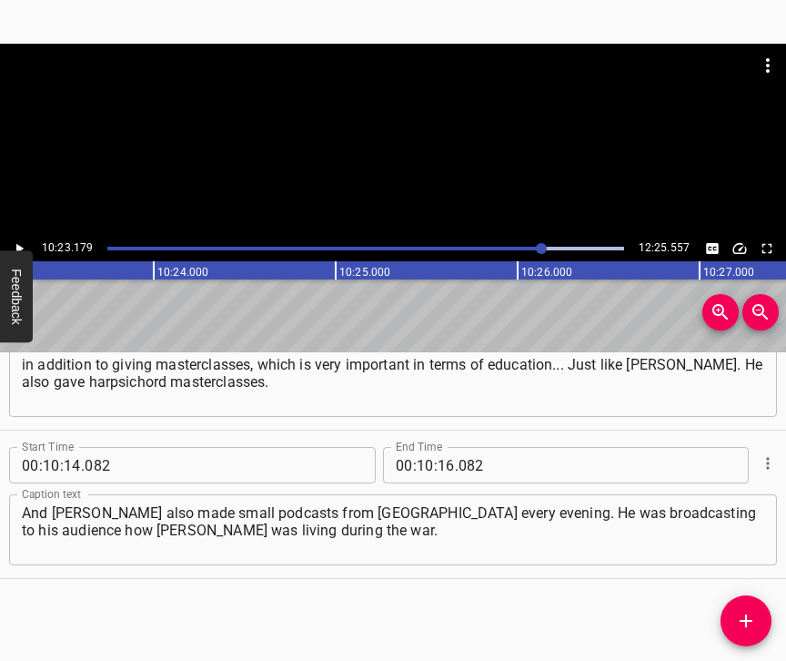
scroll to position [0, 113393]
click at [442, 447] on input "number" at bounding box center [446, 465] width 17 height 36
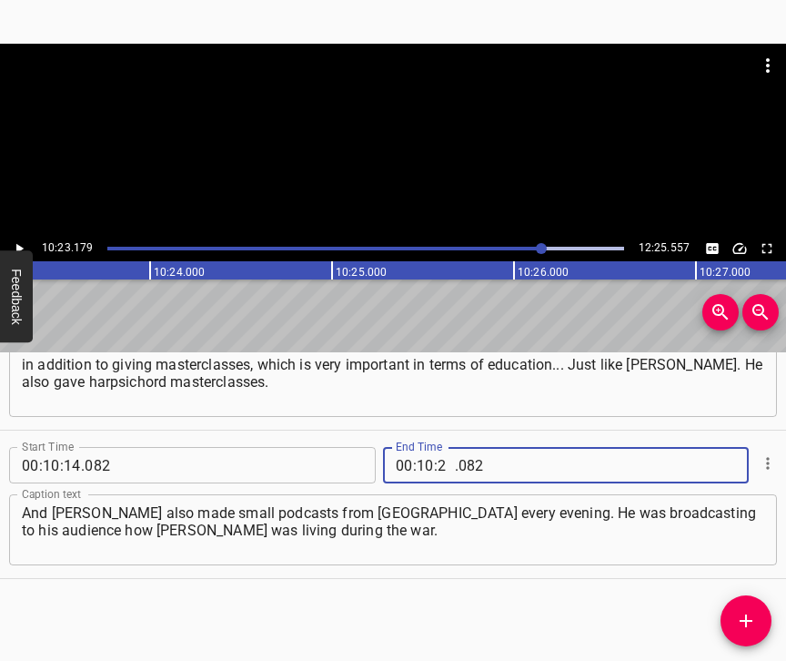
type input "23"
type input "179"
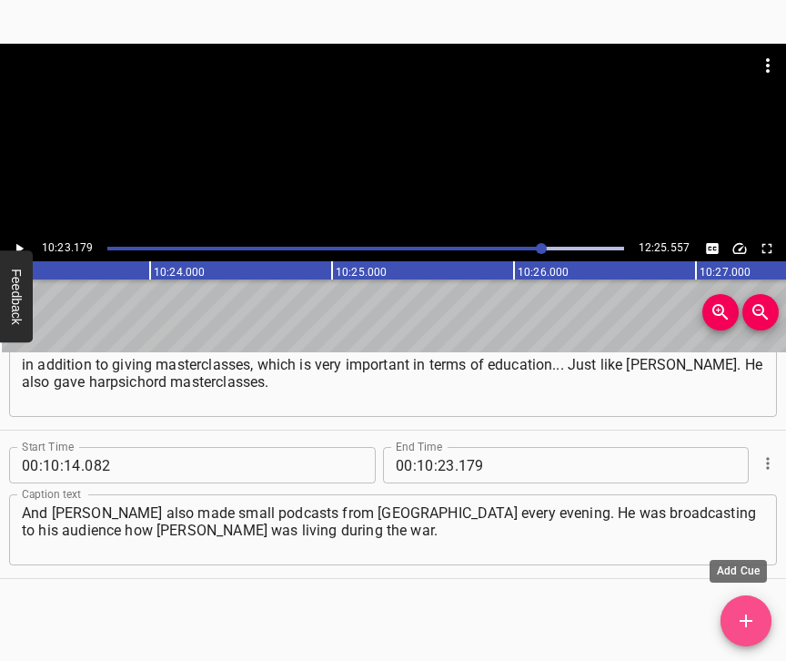
click at [739, 616] on icon "Add Cue" at bounding box center [746, 621] width 22 height 22
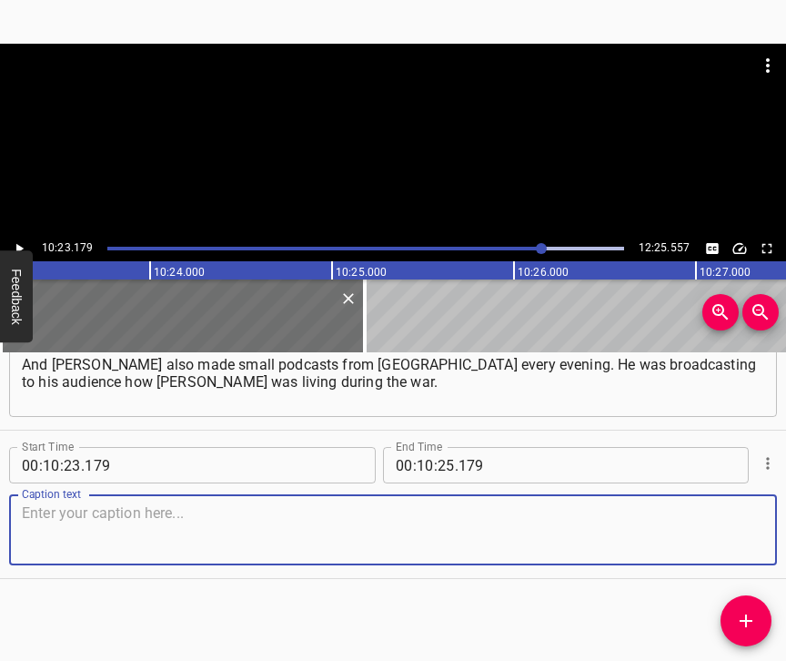
scroll to position [8620, 0]
click at [740, 548] on textarea at bounding box center [393, 530] width 742 height 52
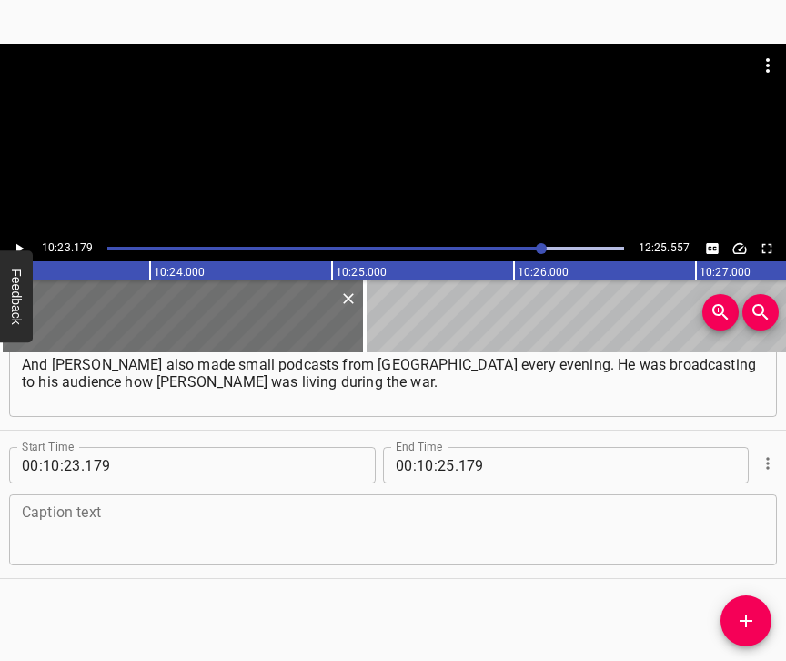
click at [273, 556] on div "Caption text" at bounding box center [393, 529] width 768 height 71
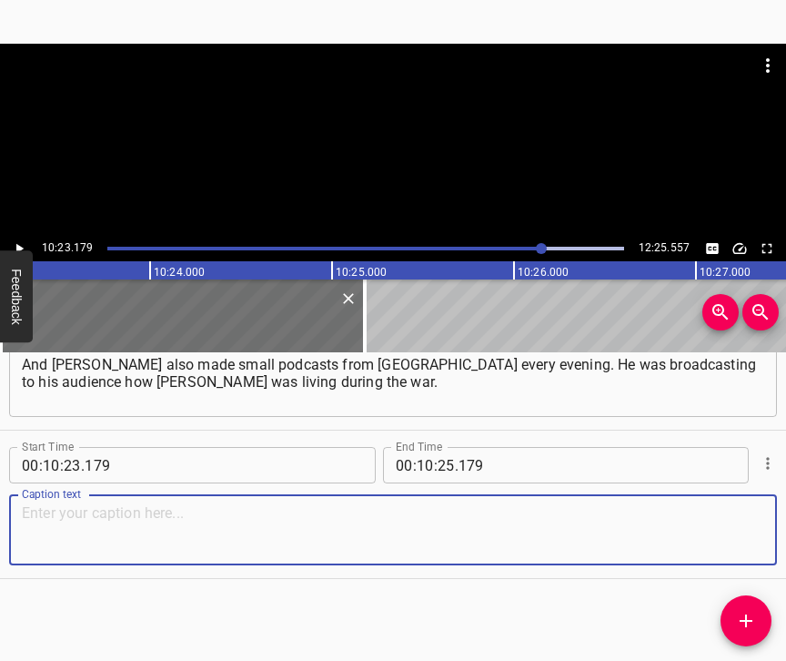
paste textarea "And for me, it is very important that these artists do not wait for the war to …"
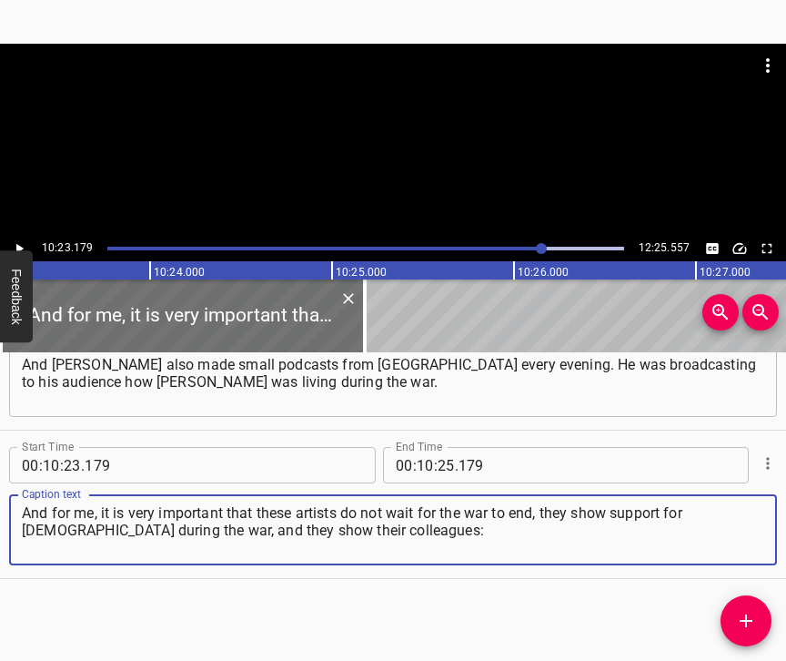
type textarea "And for me, it is very important that these artists do not wait for the war to …"
click at [16, 245] on icon "Play/Pause" at bounding box center [19, 249] width 7 height 10
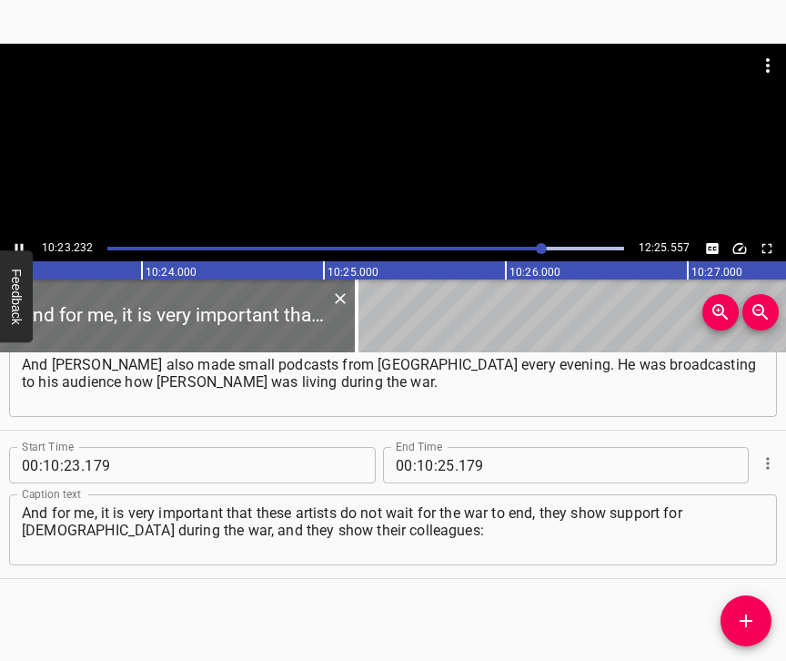
scroll to position [0, 113403]
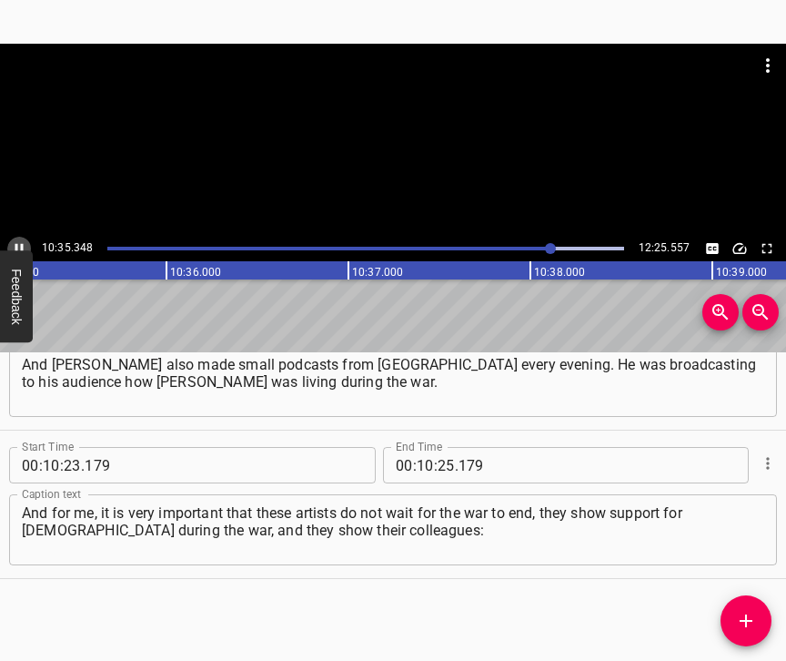
click at [15, 240] on icon "Play/Pause" at bounding box center [19, 248] width 16 height 16
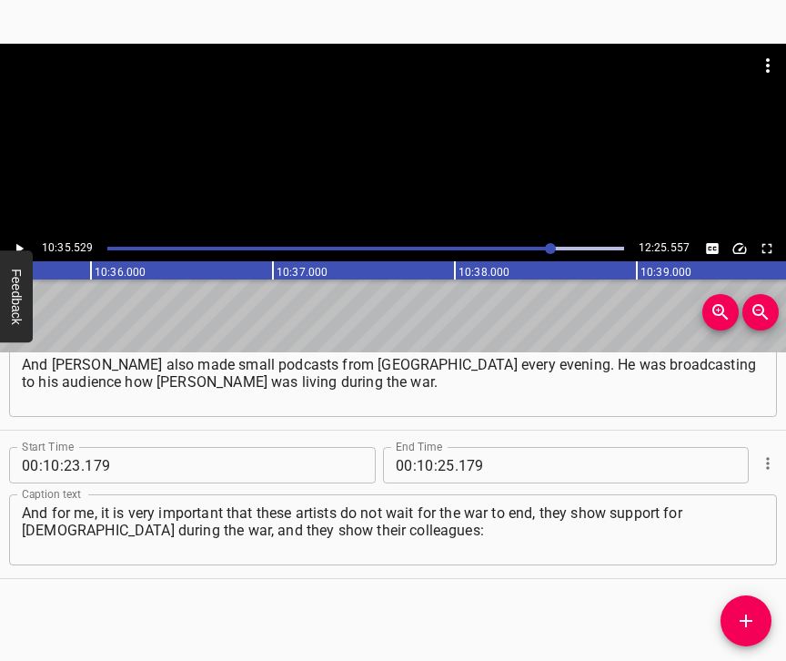
scroll to position [0, 115641]
click at [15, 245] on icon "Play/Pause" at bounding box center [19, 248] width 16 height 16
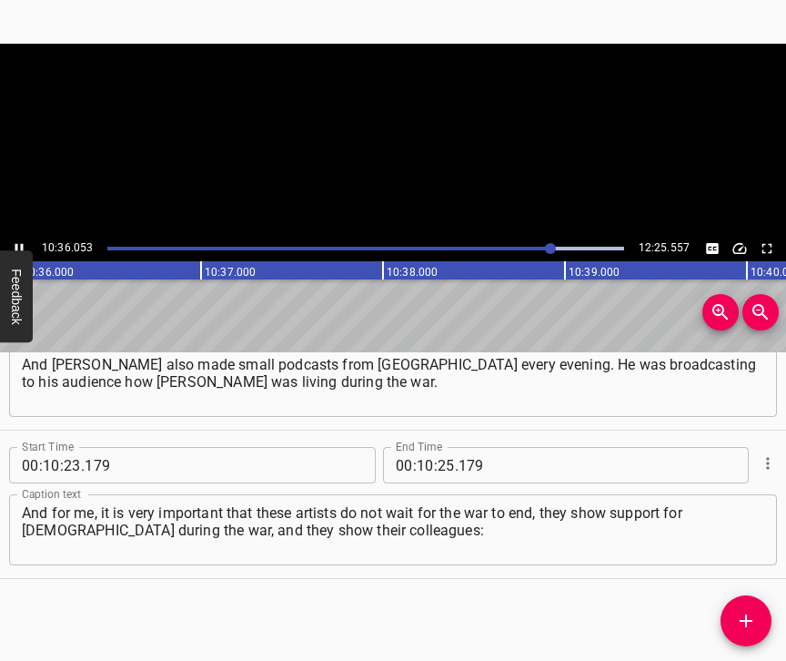
click at [15, 245] on icon "Play/Pause" at bounding box center [19, 249] width 8 height 10
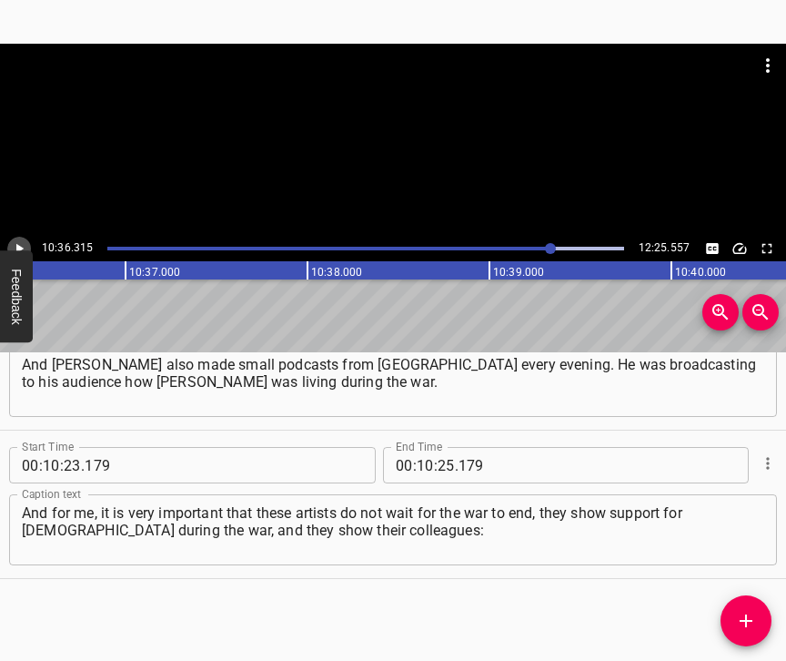
click at [15, 245] on icon "Play/Pause" at bounding box center [19, 248] width 16 height 16
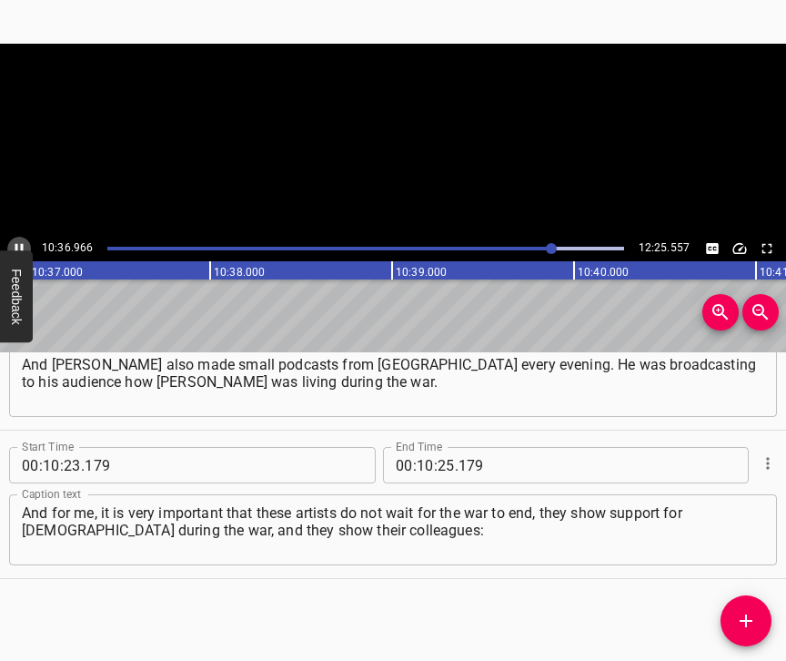
click at [15, 245] on icon "Play/Pause" at bounding box center [19, 249] width 8 height 10
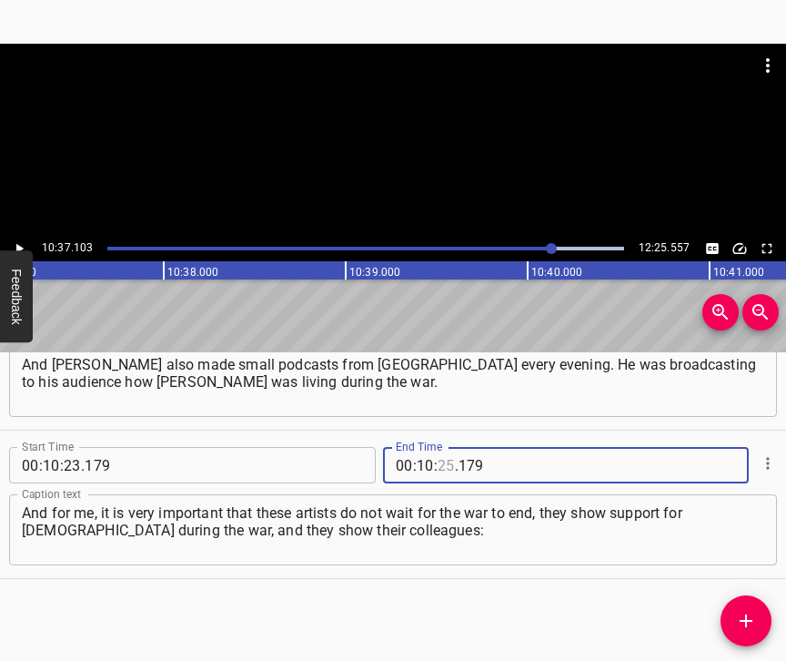
click at [438, 447] on input "number" at bounding box center [446, 465] width 17 height 36
type input "37"
type input "103"
click at [739, 615] on icon "Add Cue" at bounding box center [746, 621] width 22 height 22
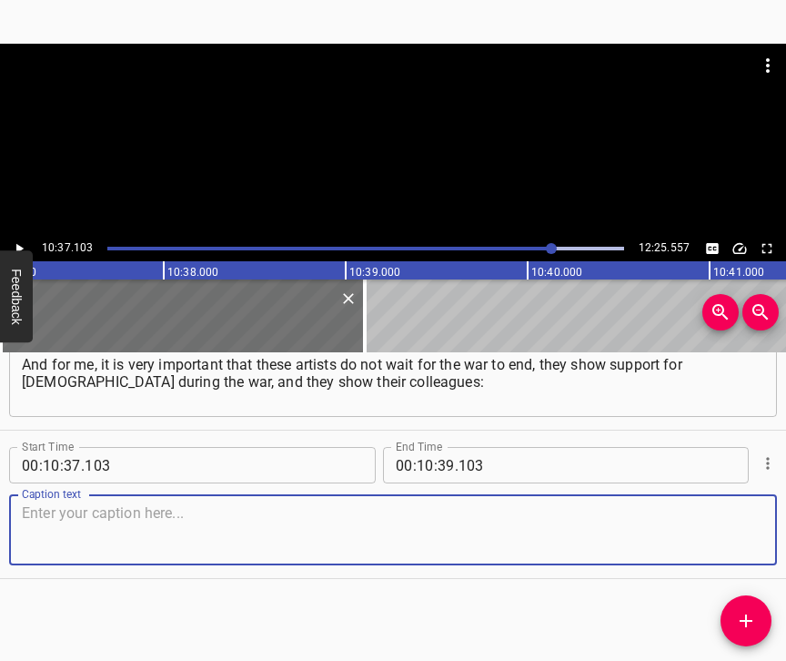
scroll to position [8740, 0]
click at [739, 556] on textarea at bounding box center [393, 530] width 742 height 52
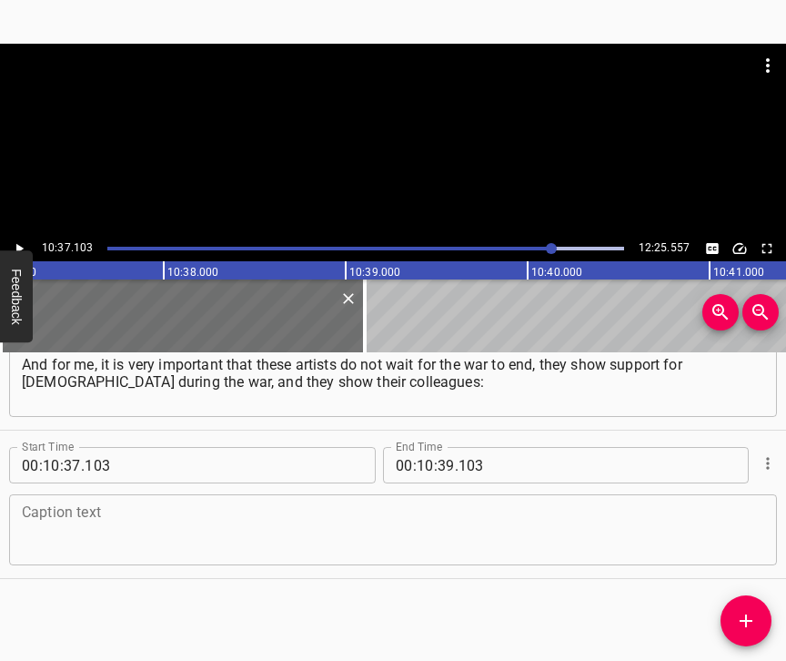
click at [216, 541] on textarea at bounding box center [393, 530] width 742 height 52
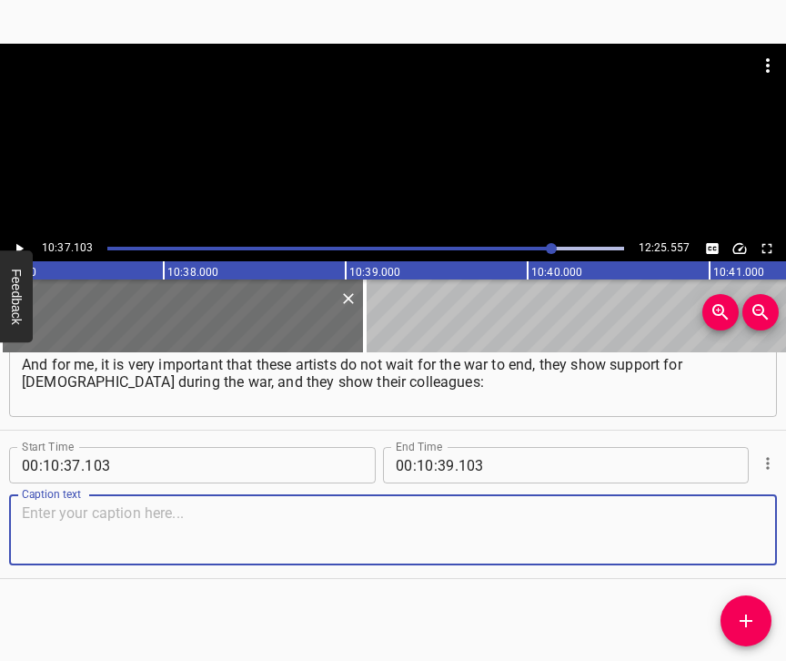
paste textarea "“Look, I’m here. I’m okay”. And when [PERSON_NAME] had just started filming blo…"
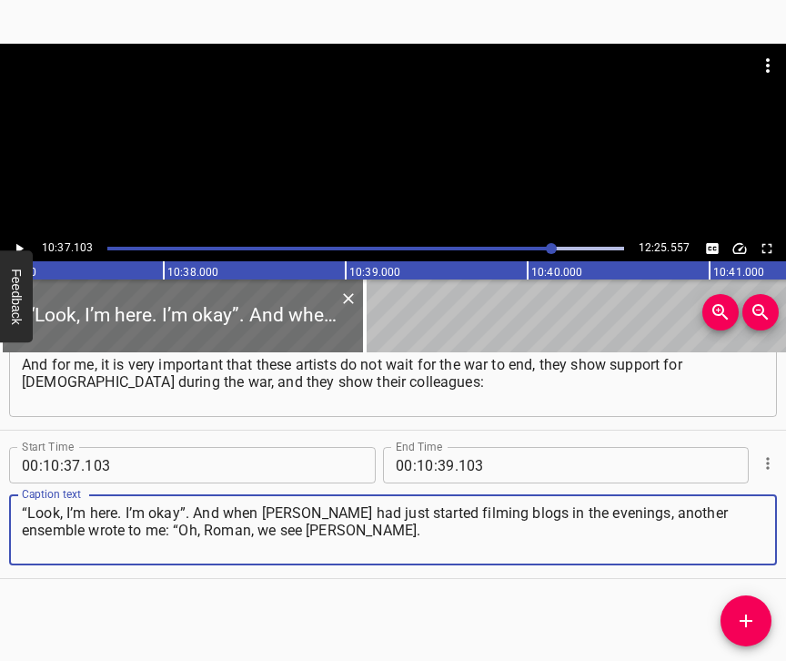
type textarea "“Look, I’m here. I’m okay”. And when [PERSON_NAME] had just started filming blo…"
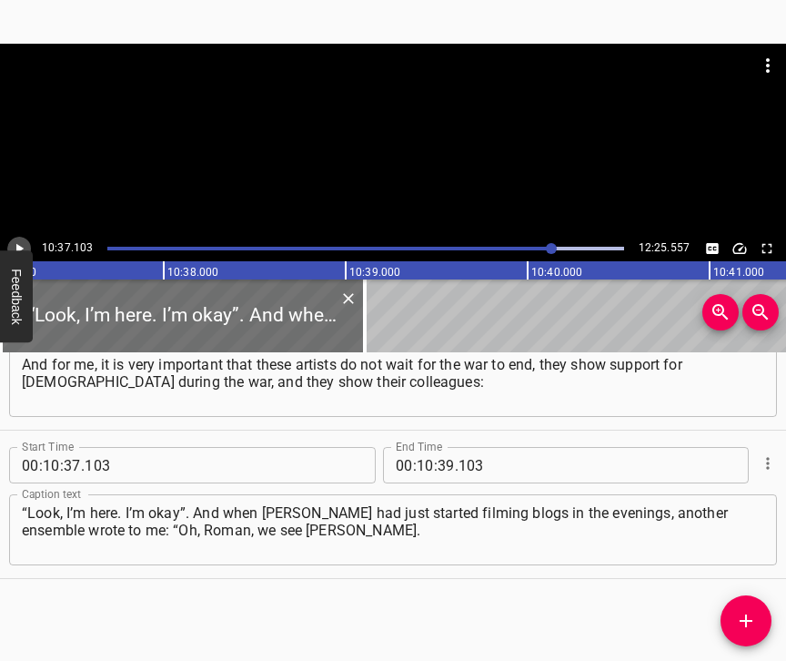
click at [23, 243] on icon "Play/Pause" at bounding box center [19, 248] width 16 height 16
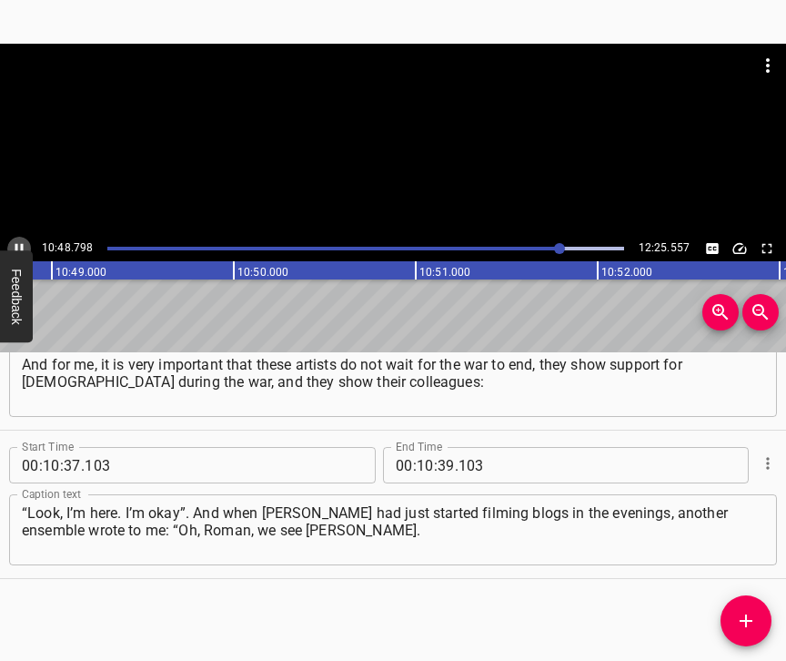
click at [15, 244] on icon "Play/Pause" at bounding box center [19, 248] width 16 height 16
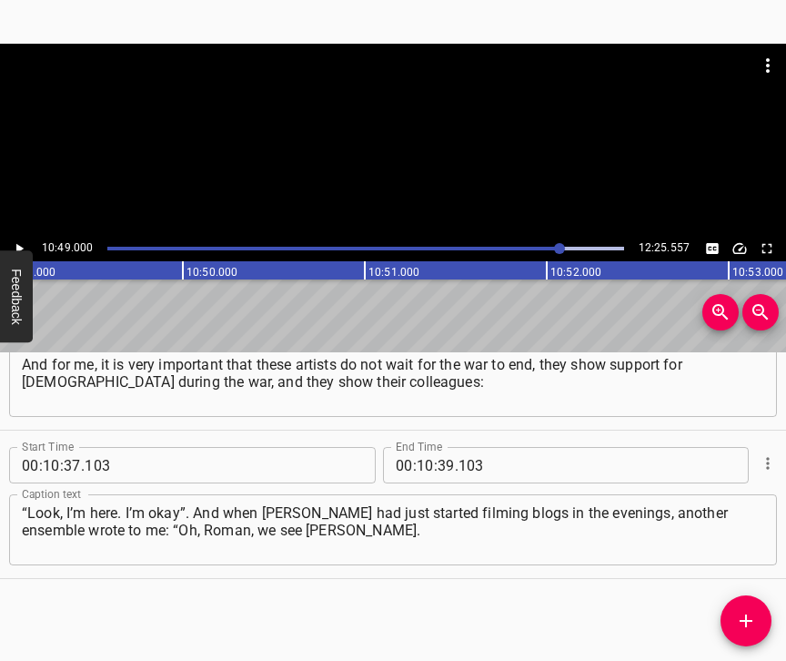
scroll to position [0, 118092]
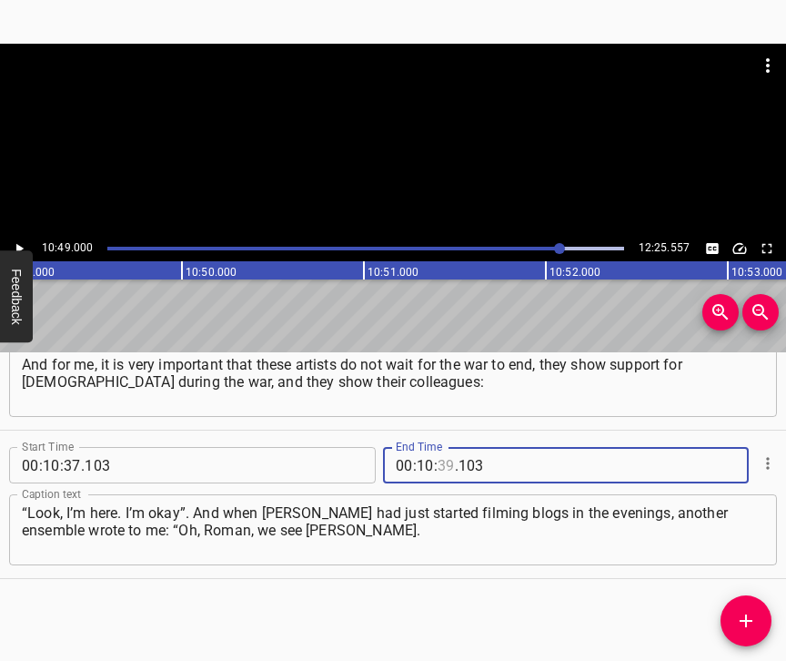
click at [440, 447] on input "number" at bounding box center [446, 465] width 17 height 36
type input "46"
type input "103"
click at [440, 447] on input "number" at bounding box center [446, 465] width 17 height 36
type input "49"
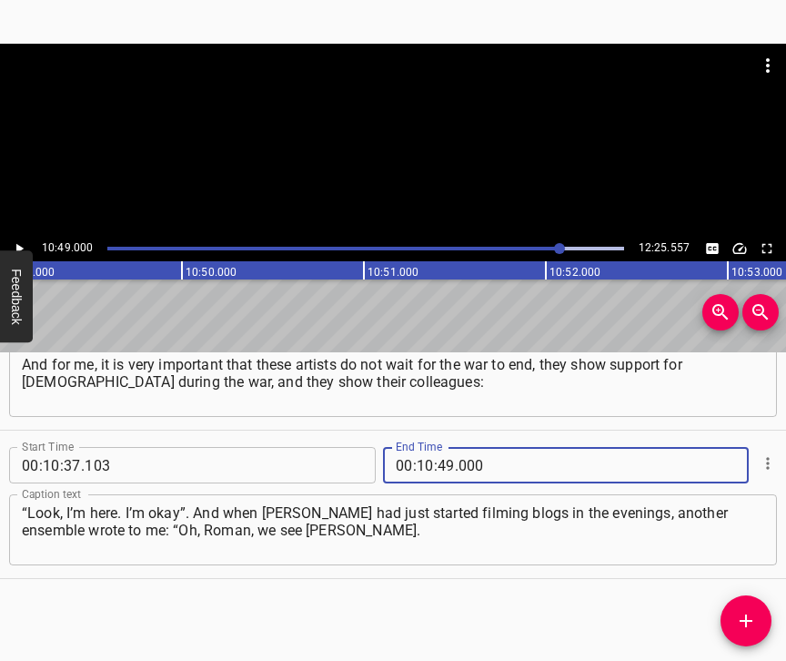
type input "000"
click at [745, 618] on icon "Add Cue" at bounding box center [746, 621] width 22 height 22
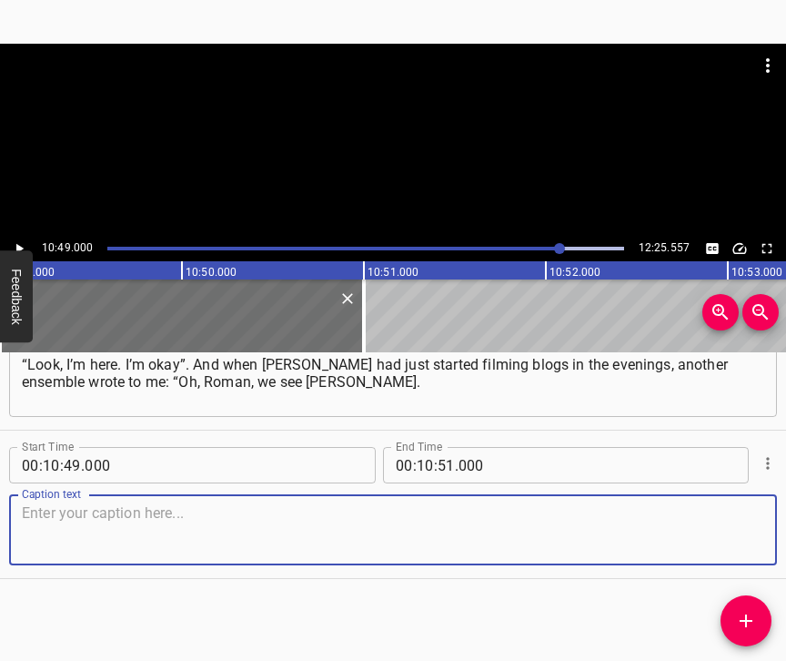
scroll to position [8948, 0]
drag, startPoint x: 729, startPoint y: 522, endPoint x: 782, endPoint y: 516, distance: 54.1
click at [729, 521] on textarea at bounding box center [393, 530] width 742 height 52
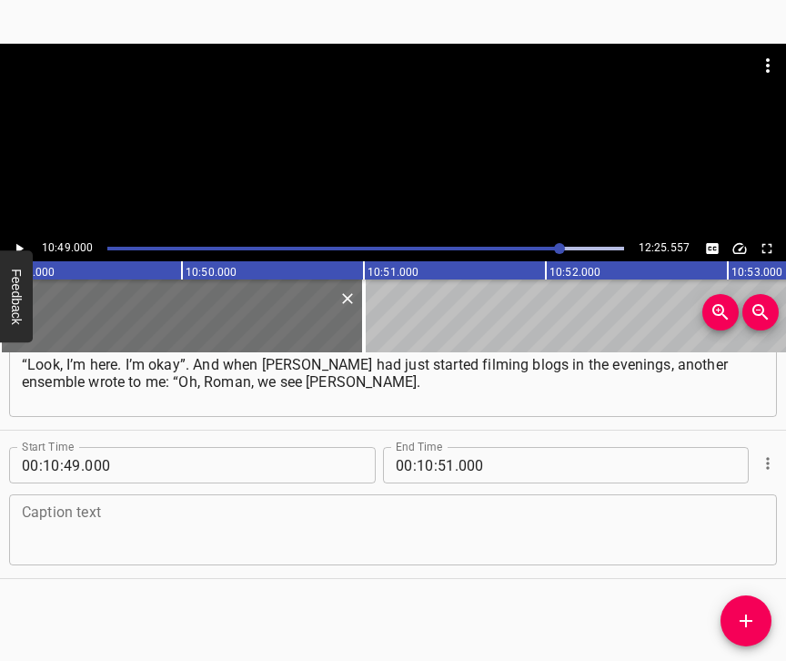
click at [164, 505] on textarea at bounding box center [393, 530] width 742 height 52
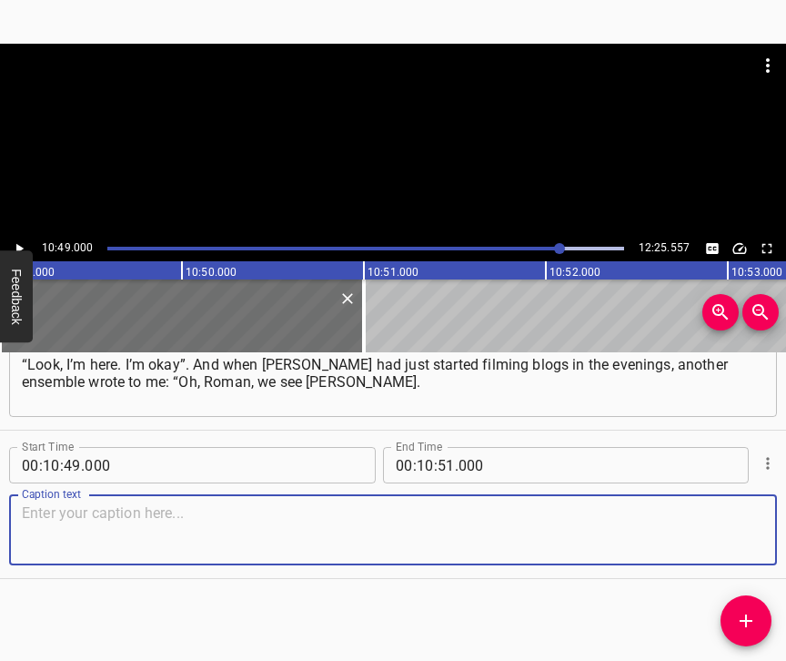
paste textarea "Maybe we’d like to come too”. And now I’m going to start negotiations with them…"
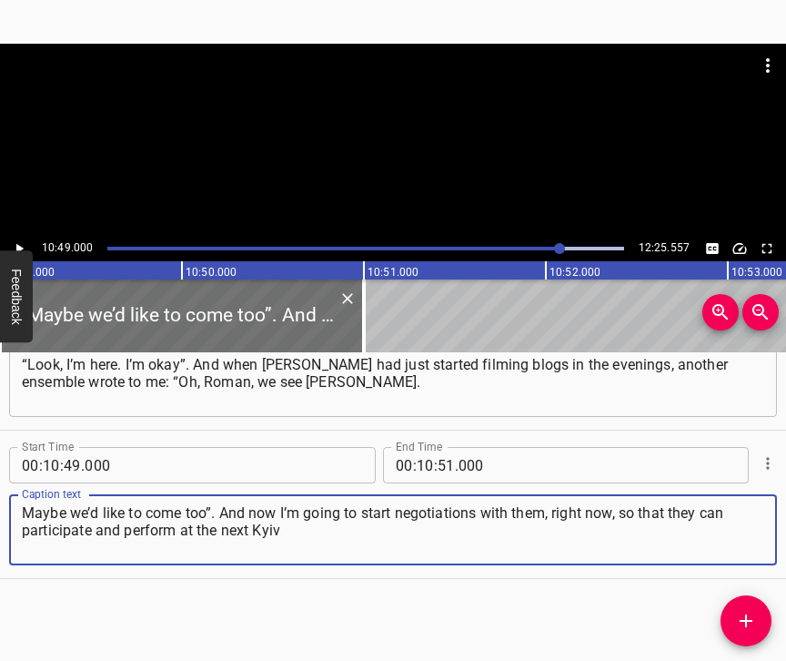
type textarea "Maybe we’d like to come too”. And now I’m going to start negotiations with them…"
click at [20, 245] on icon "Play/Pause" at bounding box center [19, 248] width 16 height 16
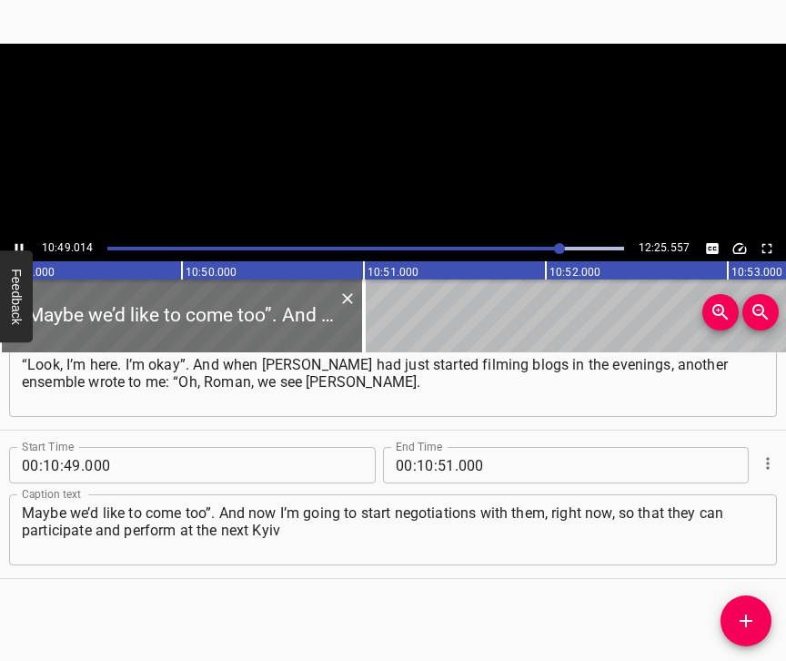
scroll to position [0, 118094]
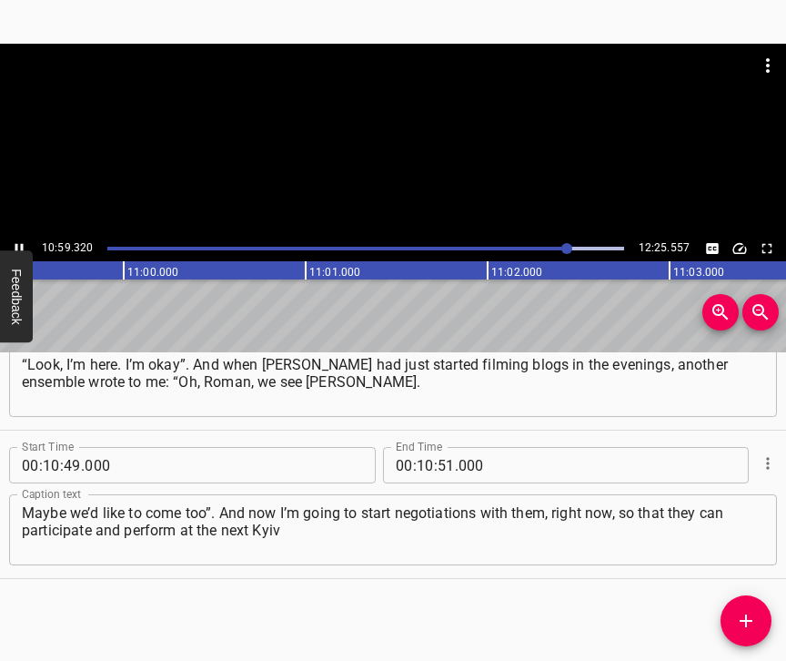
click at [18, 247] on icon "Play/Pause" at bounding box center [19, 248] width 16 height 16
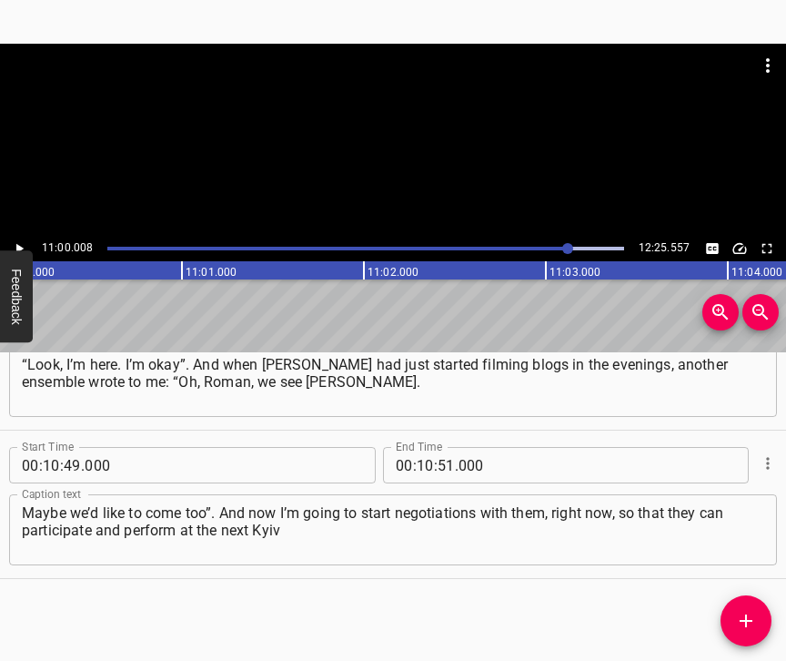
scroll to position [0, 120095]
click at [419, 447] on input "number" at bounding box center [425, 465] width 17 height 36
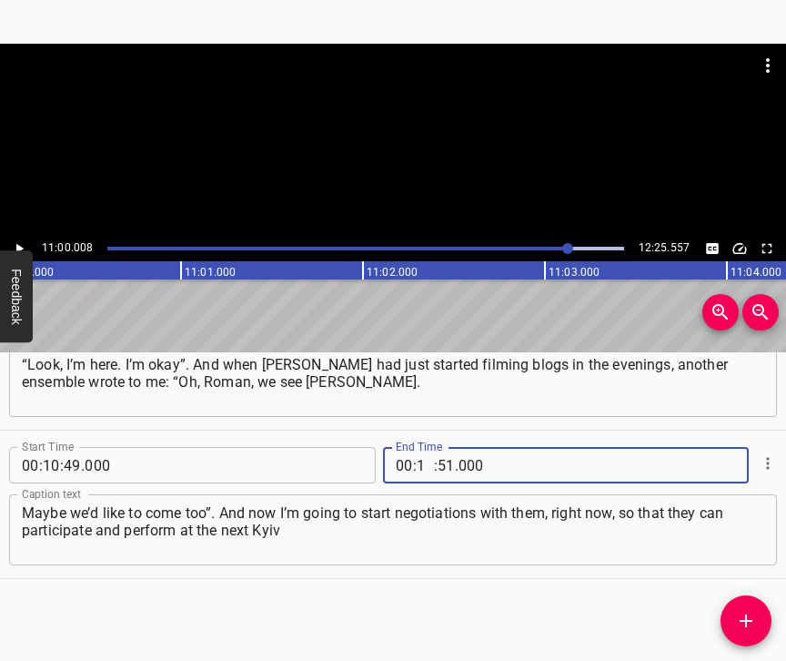
type input "11"
type input "00"
type input "008"
click at [734, 617] on span "Add Cue" at bounding box center [746, 621] width 51 height 22
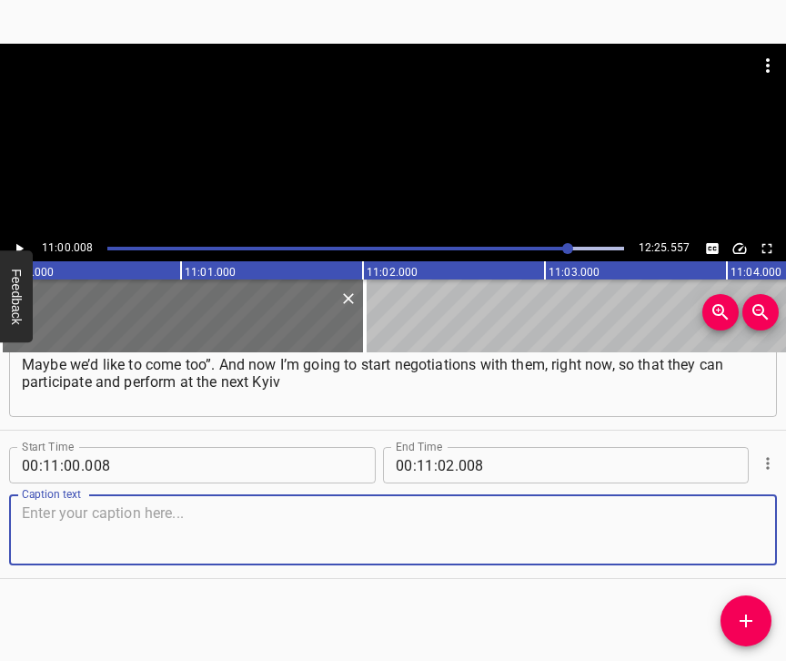
scroll to position [9112, 0]
drag, startPoint x: 739, startPoint y: 528, endPoint x: 780, endPoint y: 516, distance: 42.6
click at [739, 527] on textarea at bounding box center [393, 530] width 742 height 52
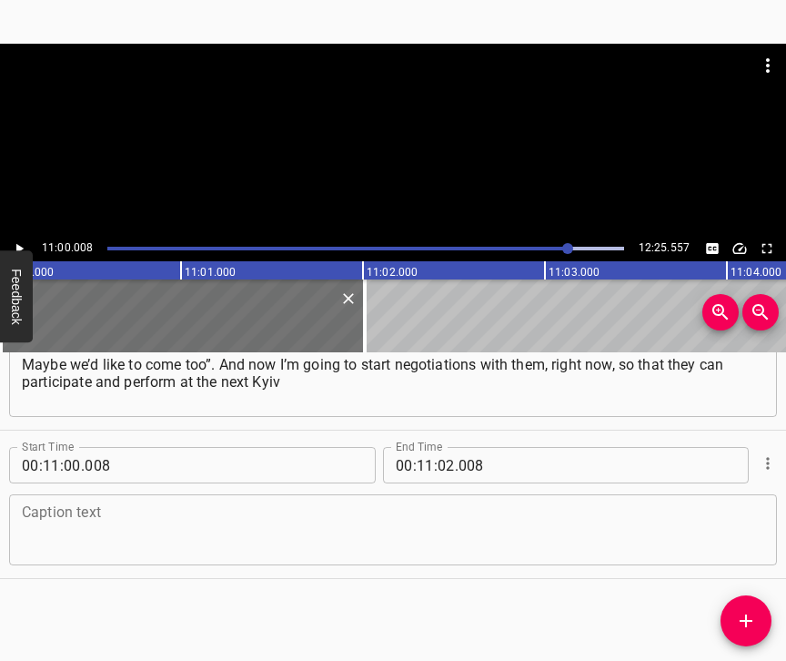
click at [187, 504] on textarea at bounding box center [393, 530] width 742 height 52
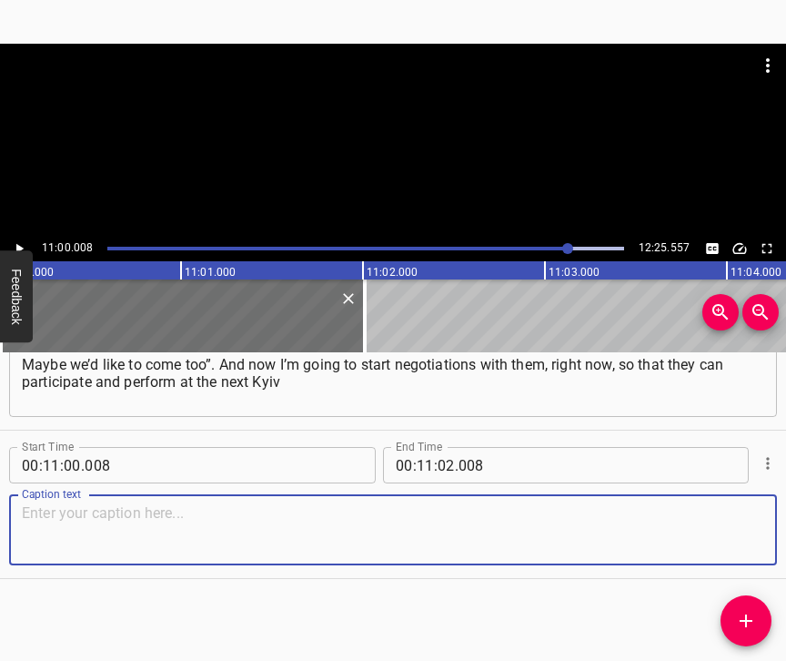
paste textarea "Baroque Fest-2025. Because they are also a very powerful ensemble. And [PERSON_…"
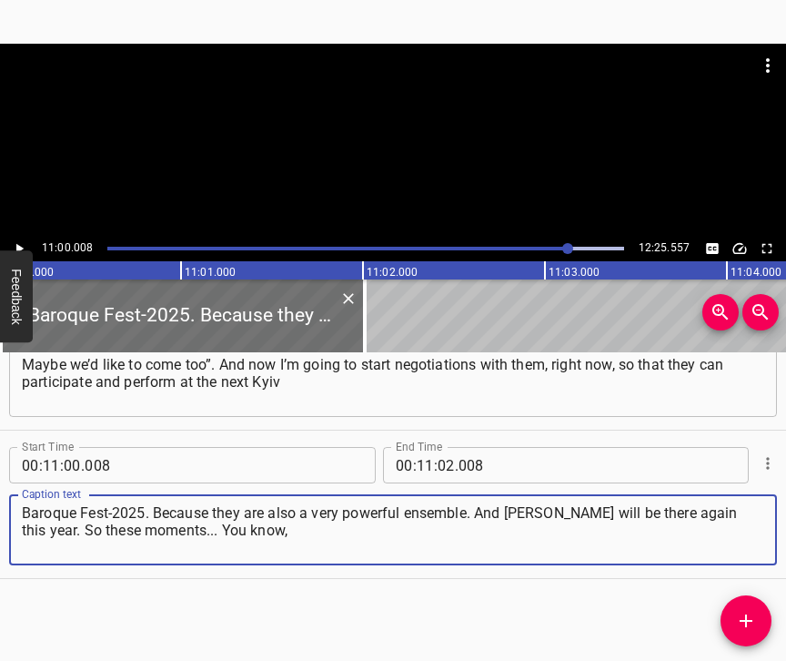
type textarea "Baroque Fest-2025. Because they are also a very powerful ensemble. And [PERSON_…"
click at [26, 240] on icon "Play/Pause" at bounding box center [19, 248] width 16 height 16
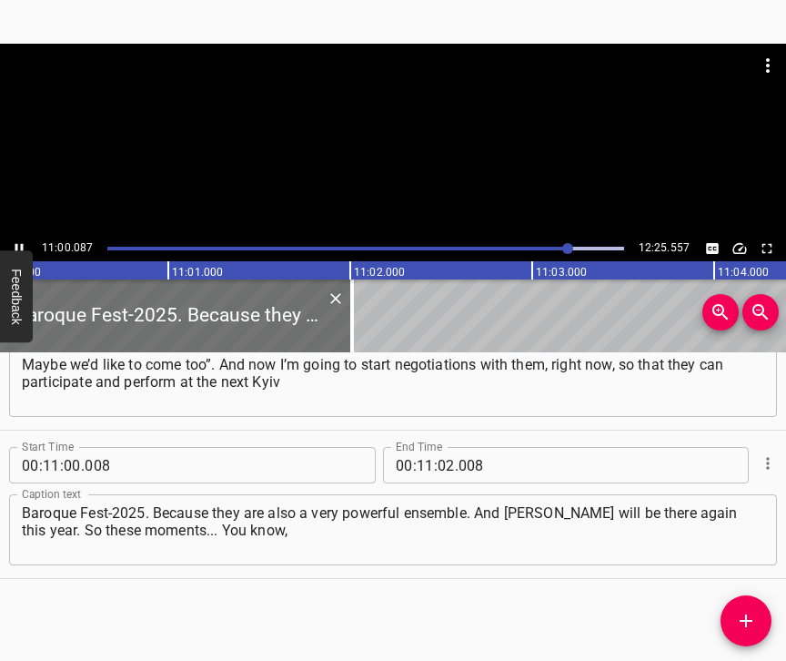
scroll to position [0, 120109]
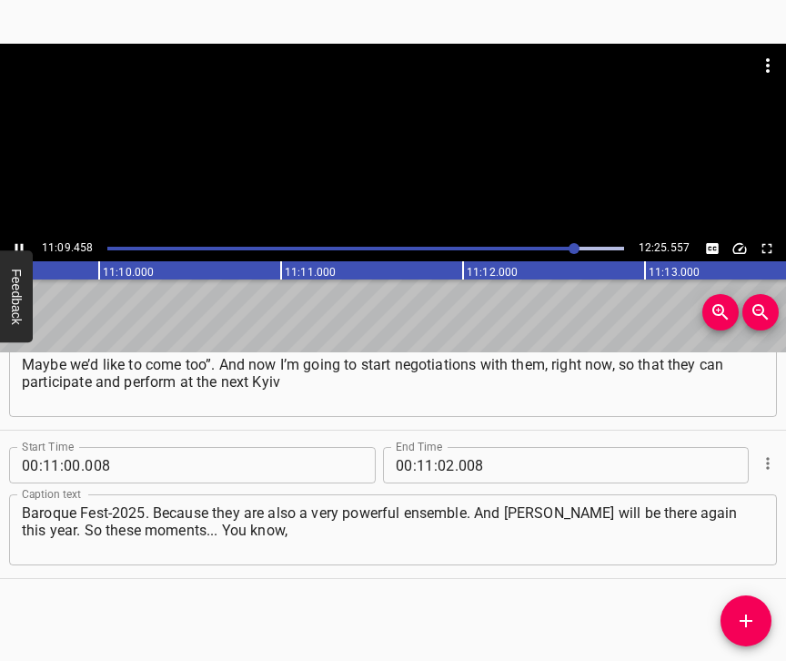
click at [19, 247] on icon "Play/Pause" at bounding box center [19, 248] width 16 height 16
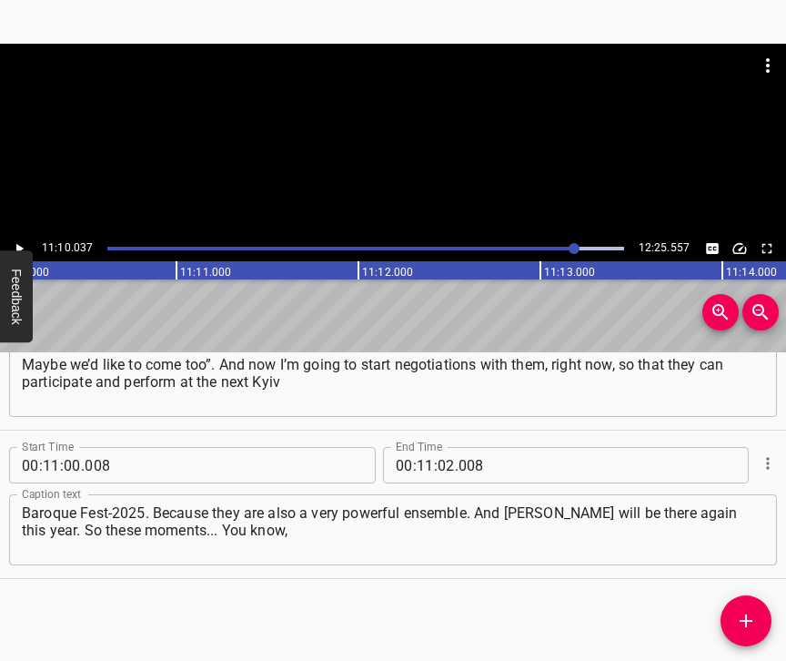
scroll to position [0, 121920]
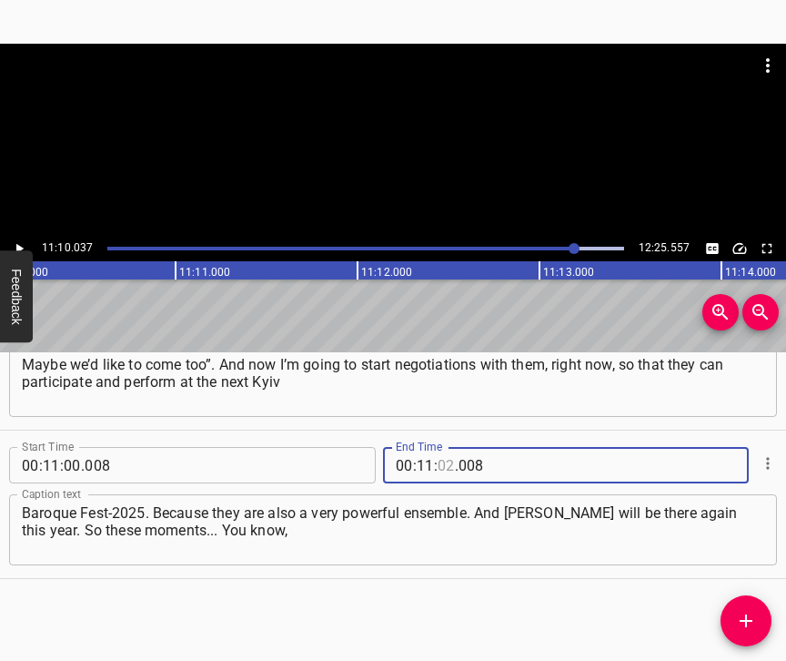
click at [439, 447] on input "number" at bounding box center [446, 465] width 17 height 36
type input "10"
type input "037"
click at [747, 621] on icon "Add Cue" at bounding box center [746, 620] width 13 height 13
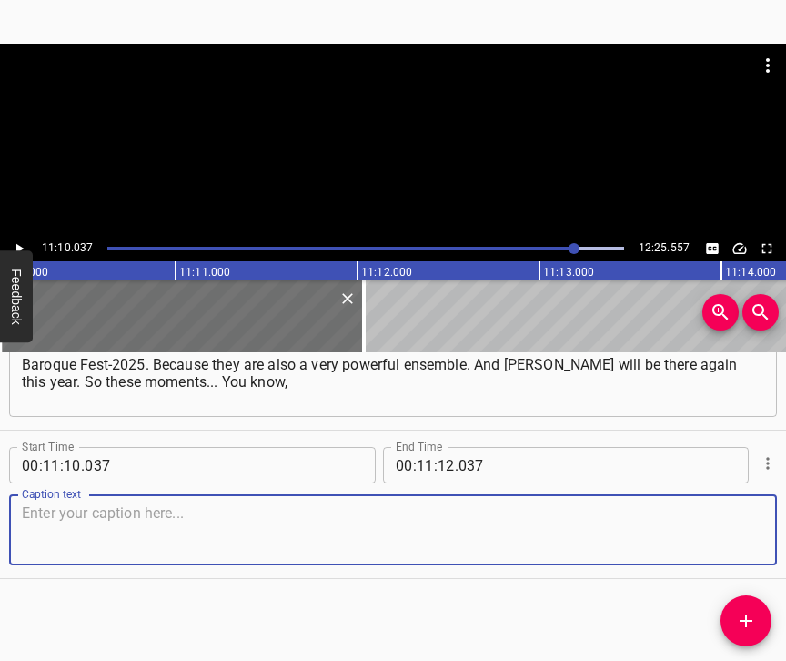
scroll to position [9275, 0]
drag, startPoint x: 736, startPoint y: 533, endPoint x: 779, endPoint y: 519, distance: 45.2
click at [761, 524] on textarea at bounding box center [393, 530] width 742 height 52
click at [32, 516] on textarea at bounding box center [393, 530] width 742 height 52
paste textarea "I think it’s not just a matter of transporting Ukrainian music abroad, so to sp…"
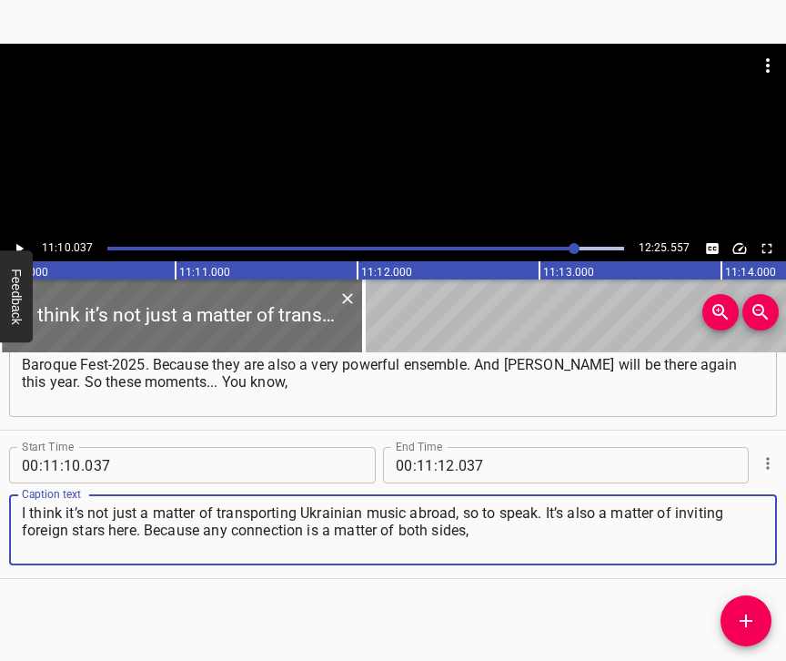
type textarea "I think it’s not just a matter of transporting Ukrainian music abroad, so to sp…"
click at [16, 247] on icon "Play/Pause" at bounding box center [19, 249] width 7 height 10
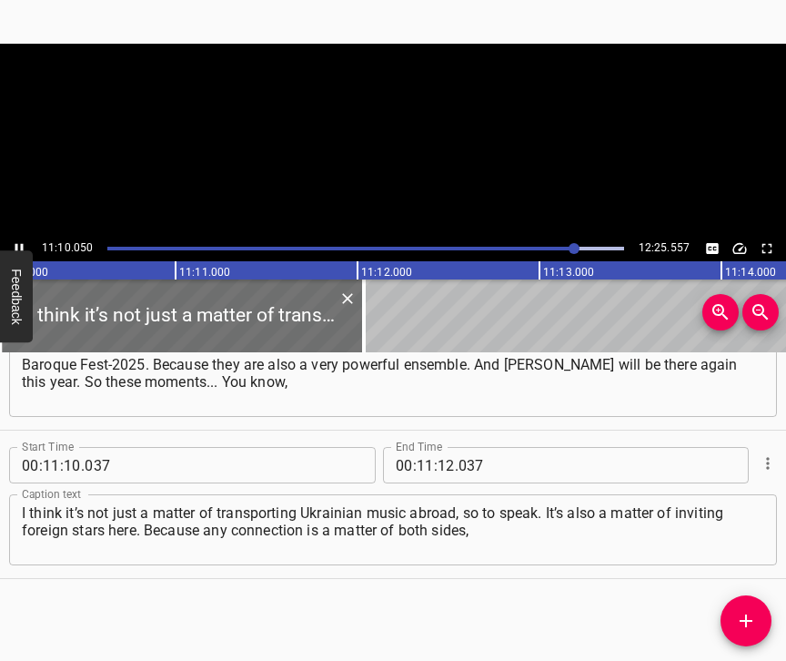
scroll to position [0, 121922]
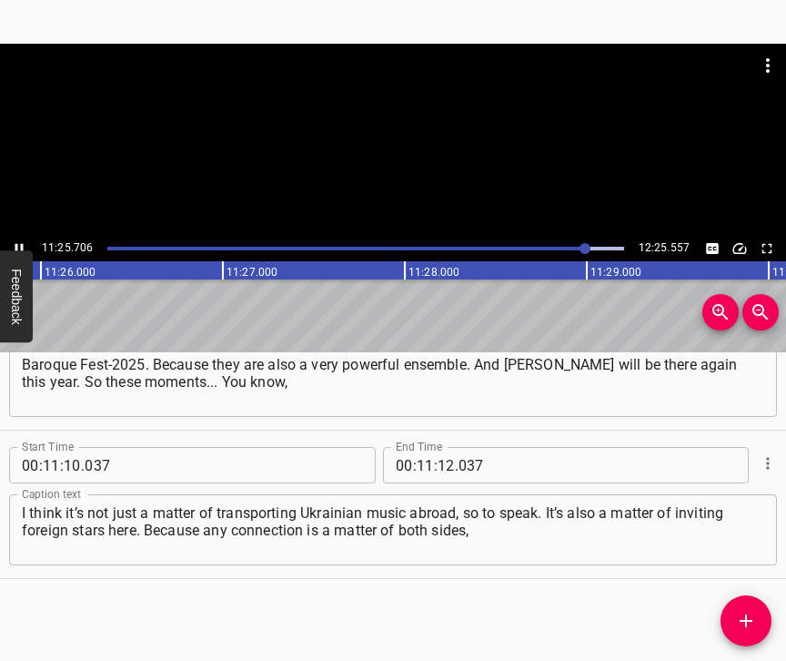
click at [19, 240] on icon "Play/Pause" at bounding box center [19, 248] width 16 height 16
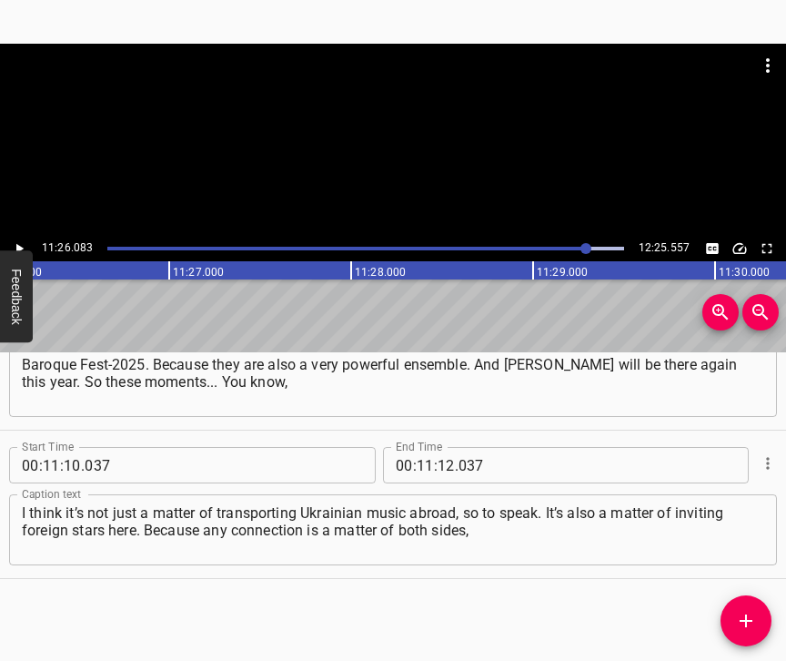
scroll to position [0, 124840]
click at [443, 449] on input "number" at bounding box center [446, 465] width 17 height 36
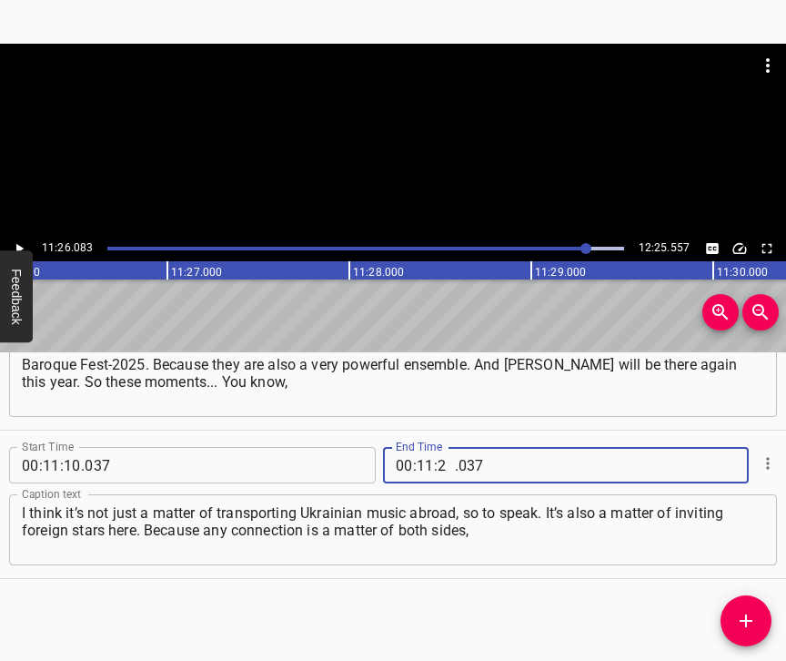
type input "26"
type input "083"
click at [734, 620] on span "Add Cue" at bounding box center [746, 621] width 51 height 22
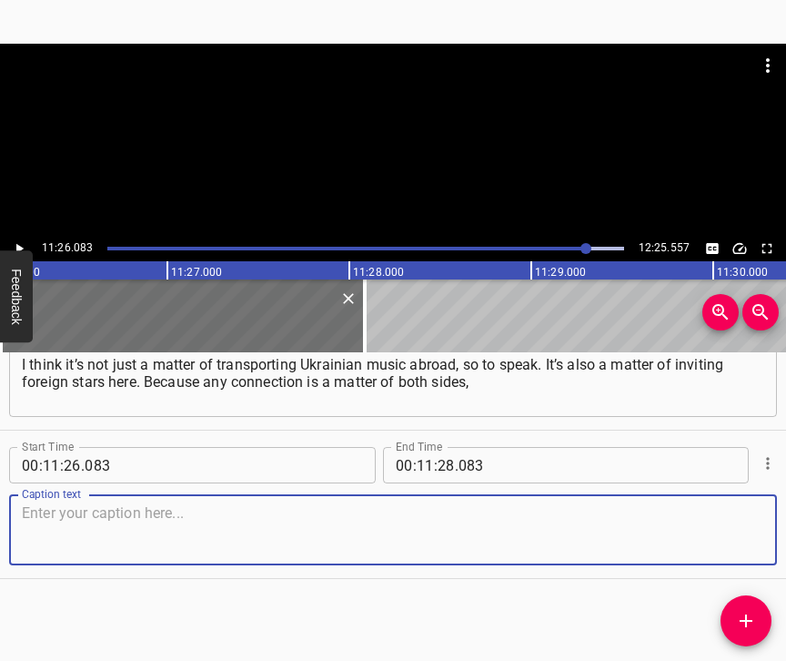
scroll to position [9439, 0]
click at [717, 547] on textarea at bounding box center [393, 530] width 742 height 52
click at [48, 517] on textarea at bounding box center [393, 530] width 742 height 52
paste textarea "one way or another. Not just somewhere else... And the important thing is that …"
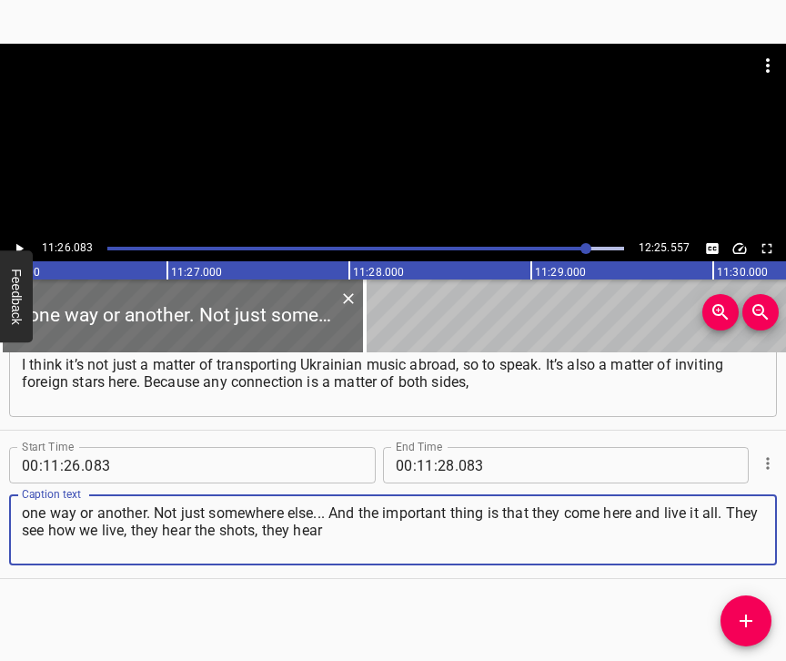
type textarea "one way or another. Not just somewhere else... And the important thing is that …"
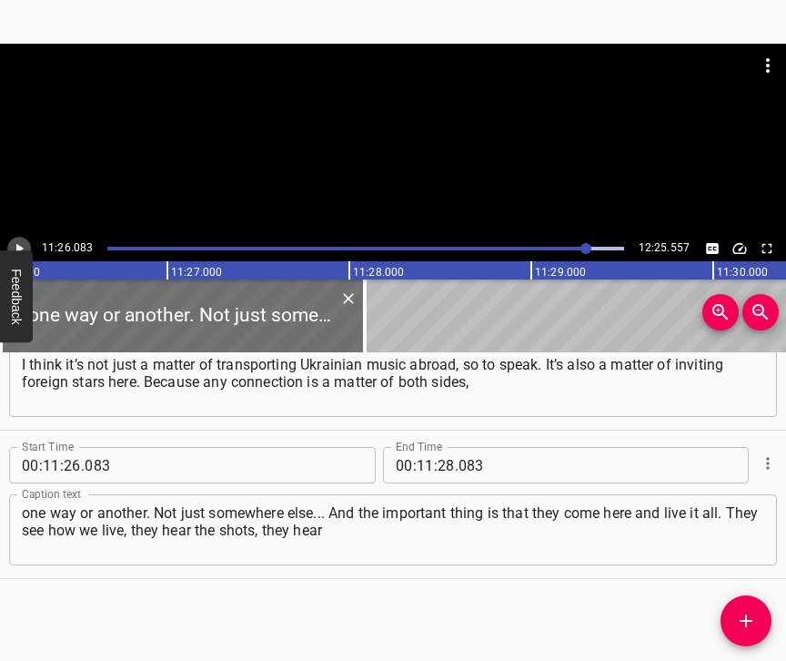
click at [15, 247] on icon "Play/Pause" at bounding box center [19, 248] width 16 height 16
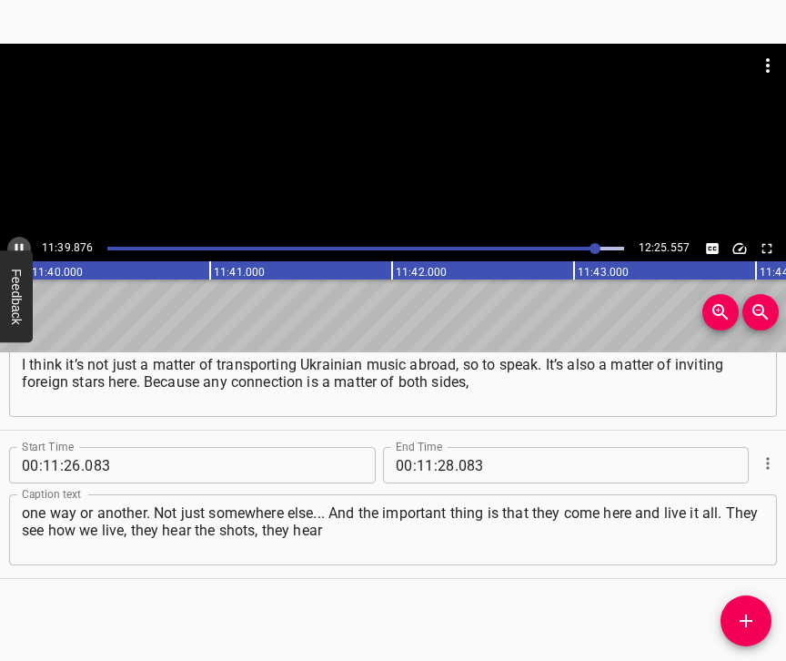
click at [15, 244] on icon "Play/Pause" at bounding box center [19, 249] width 8 height 10
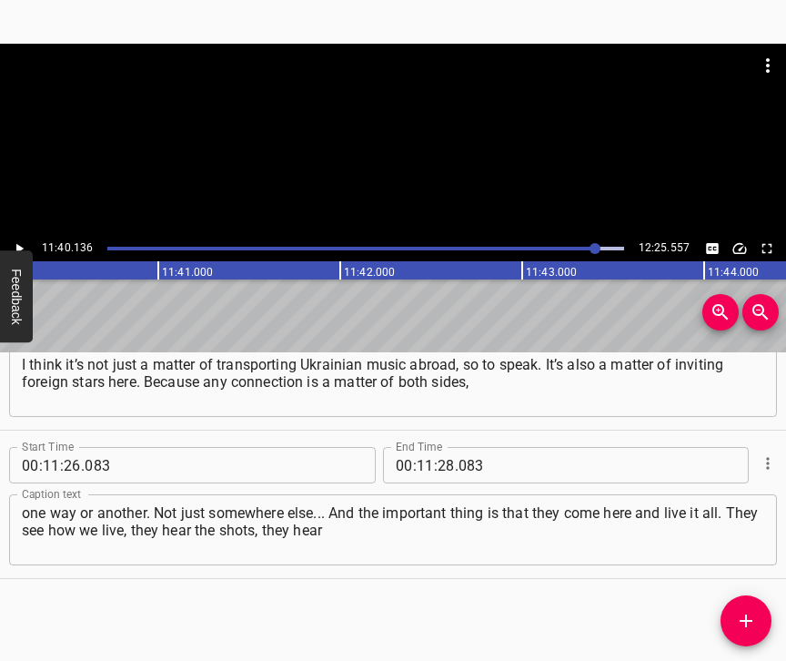
scroll to position [0, 127397]
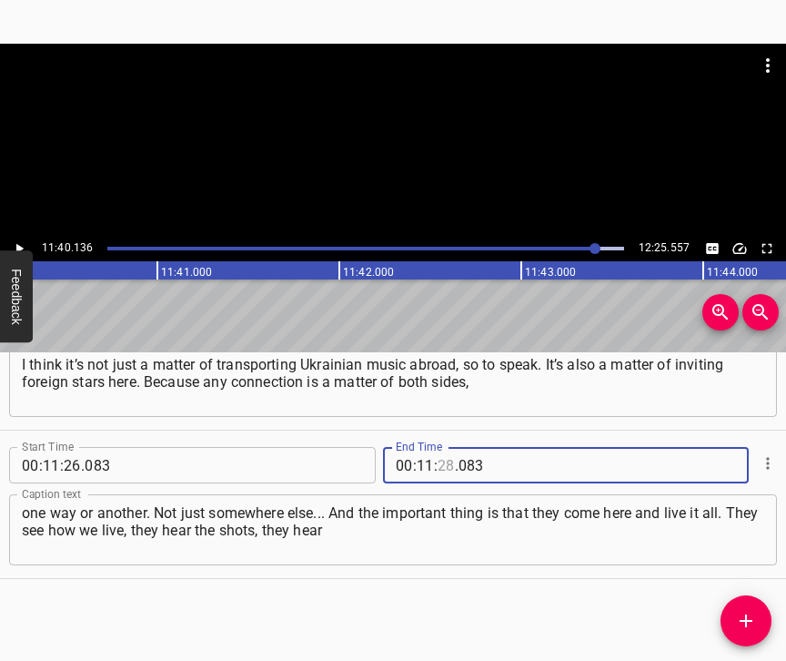
click at [439, 448] on input "number" at bounding box center [446, 465] width 17 height 36
type input "40"
type input "136"
click at [752, 618] on icon "Add Cue" at bounding box center [746, 621] width 22 height 22
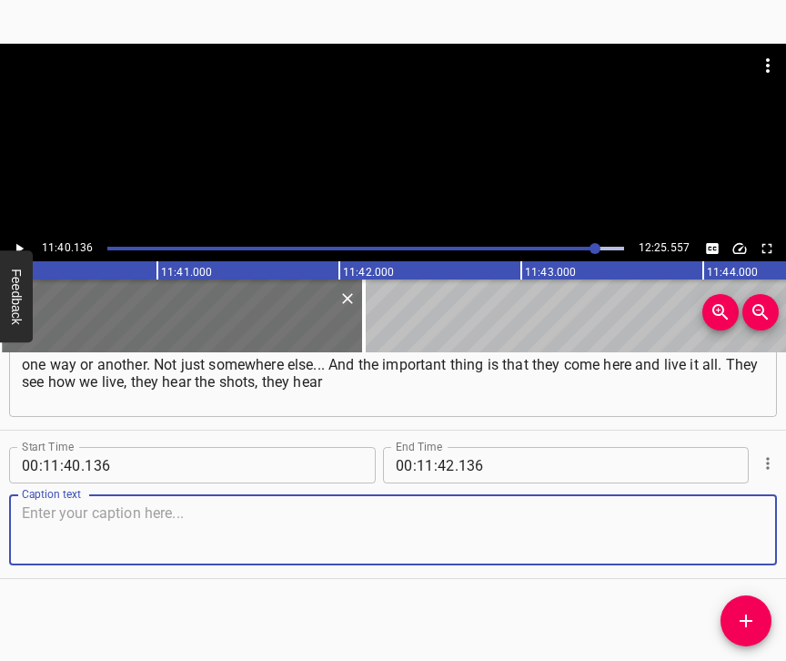
scroll to position [9603, 0]
drag, startPoint x: 720, startPoint y: 546, endPoint x: 756, endPoint y: 538, distance: 37.3
click at [723, 544] on textarea at bounding box center [393, 530] width 742 height 52
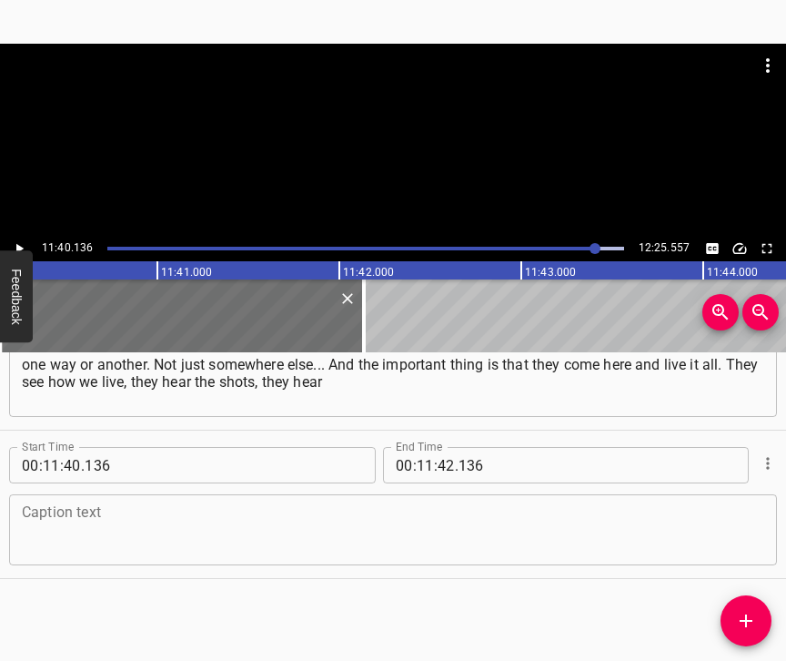
click at [615, 567] on div "Start Time 00 : 11 : 40 . 136 Start Time End Time 00 : 11 : 42 . 136 End Time C…" at bounding box center [393, 503] width 786 height 147
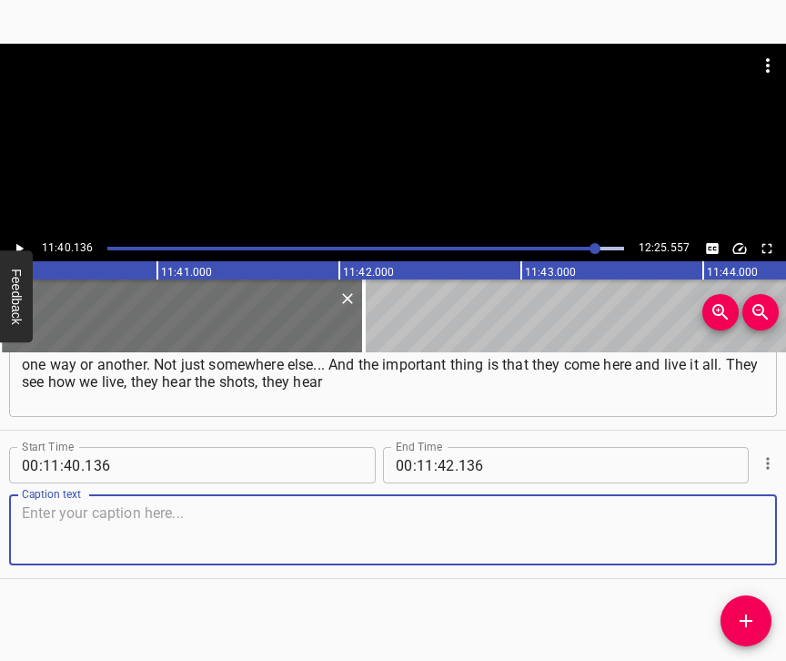
click at [617, 542] on textarea at bounding box center [393, 530] width 742 height 52
paste textarea "the drones buzzing, they go down to the shelters, they feel it all. For me pers…"
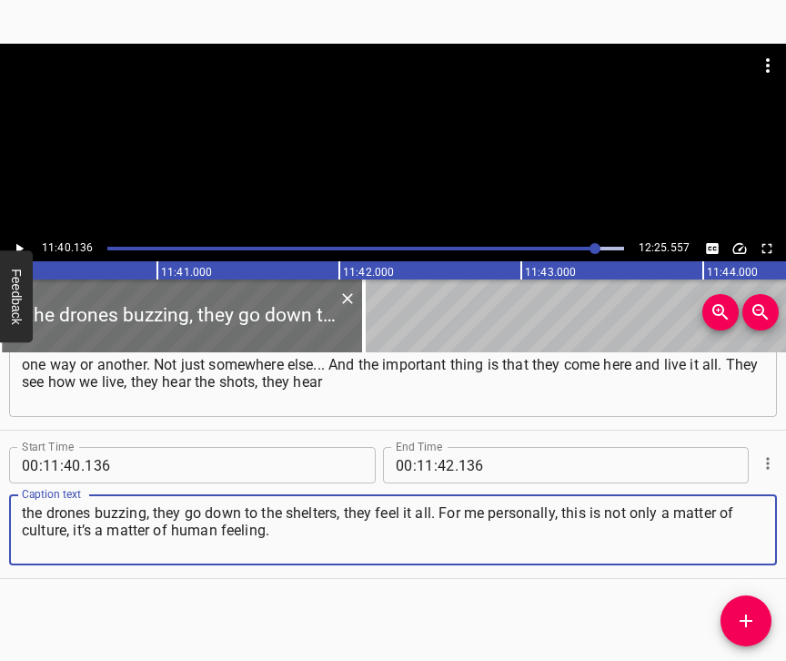
type textarea "the drones buzzing, they go down to the shelters, they feel it all. For me pers…"
click at [21, 243] on icon "Play/Pause" at bounding box center [19, 248] width 16 height 16
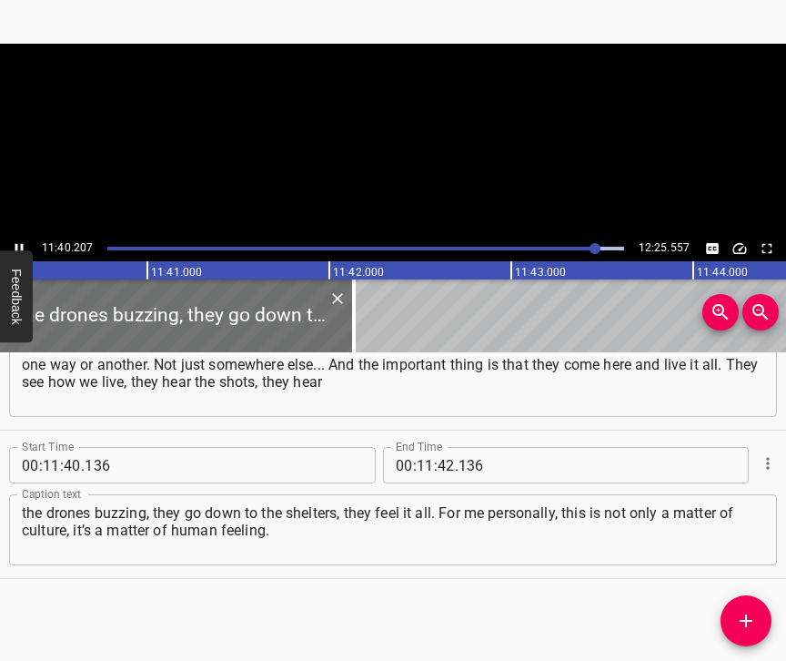
scroll to position [0, 127409]
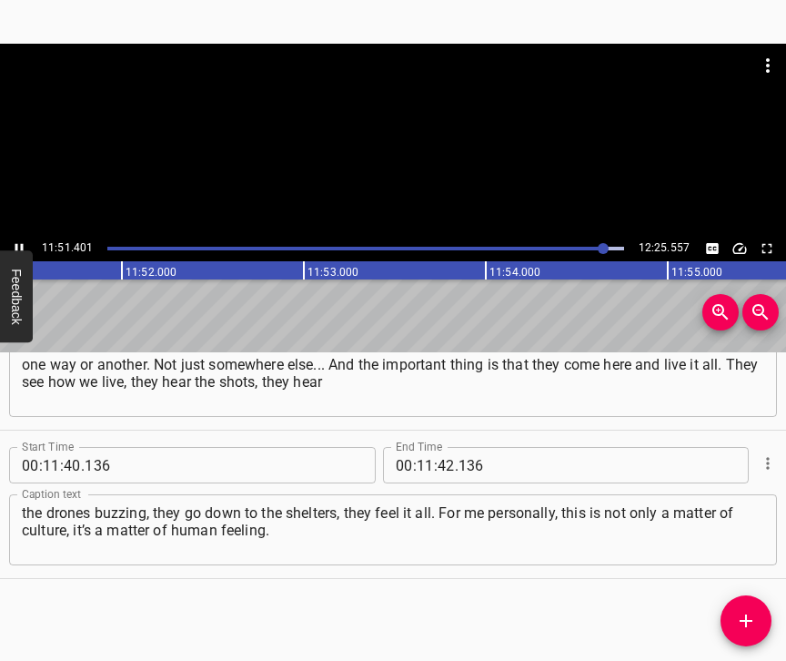
click at [19, 246] on icon "Play/Pause" at bounding box center [19, 248] width 16 height 16
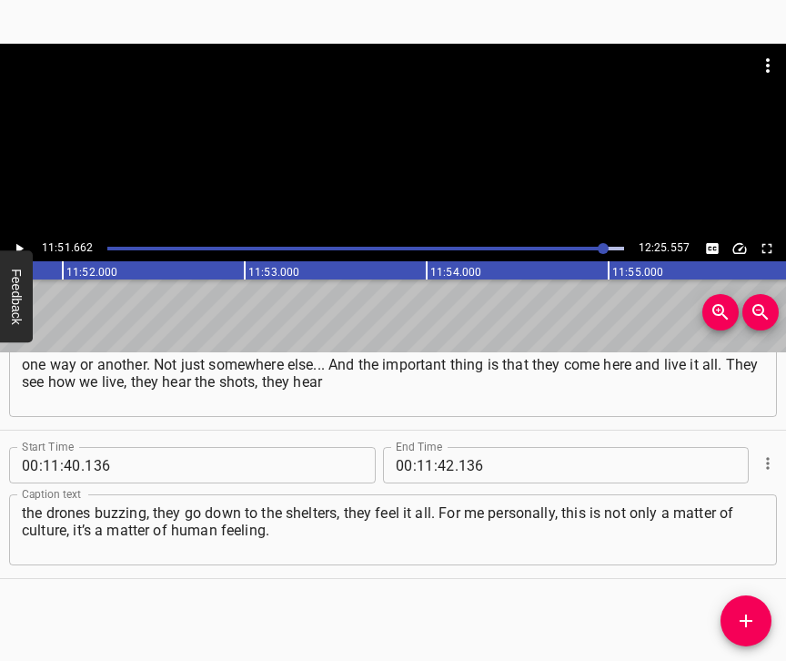
scroll to position [0, 129494]
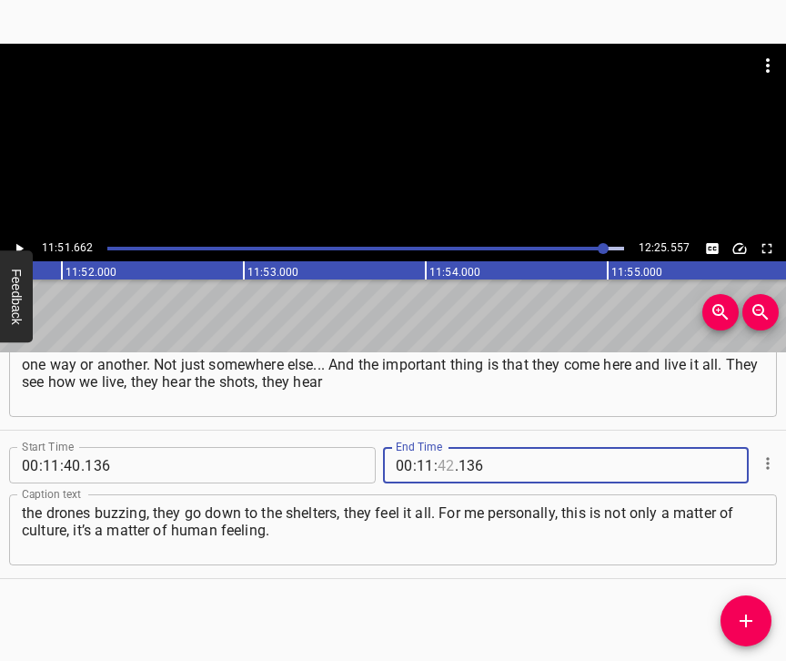
click at [438, 448] on input "number" at bounding box center [446, 465] width 17 height 36
type input "51"
type input "662"
click at [759, 615] on span "Add Cue" at bounding box center [746, 621] width 51 height 22
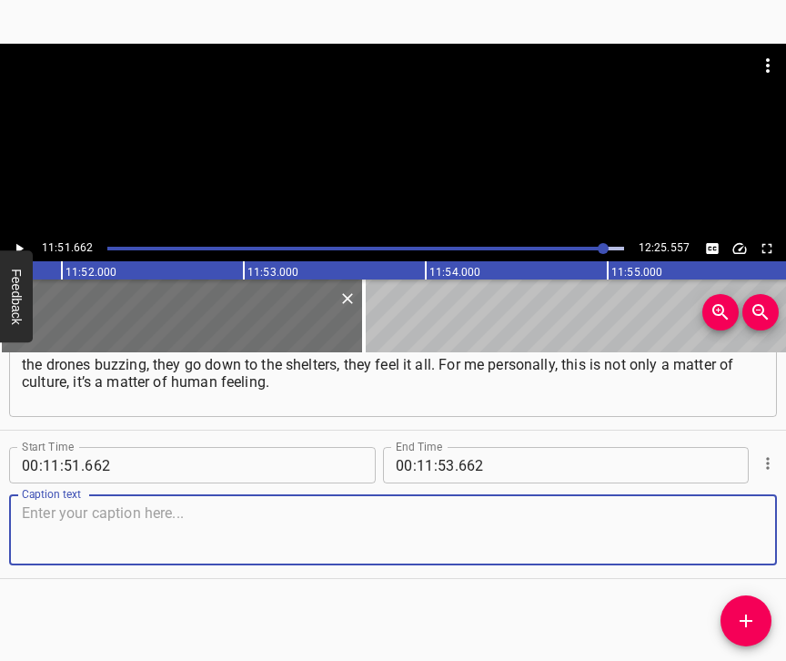
scroll to position [9767, 0]
click at [751, 541] on div "Caption text" at bounding box center [393, 529] width 768 height 71
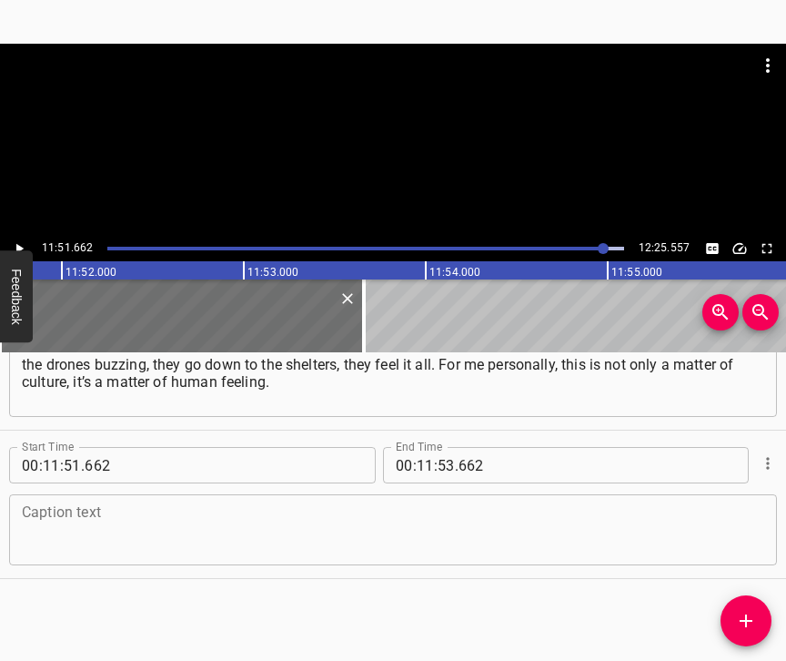
click at [479, 506] on textarea at bounding box center [393, 530] width 742 height 52
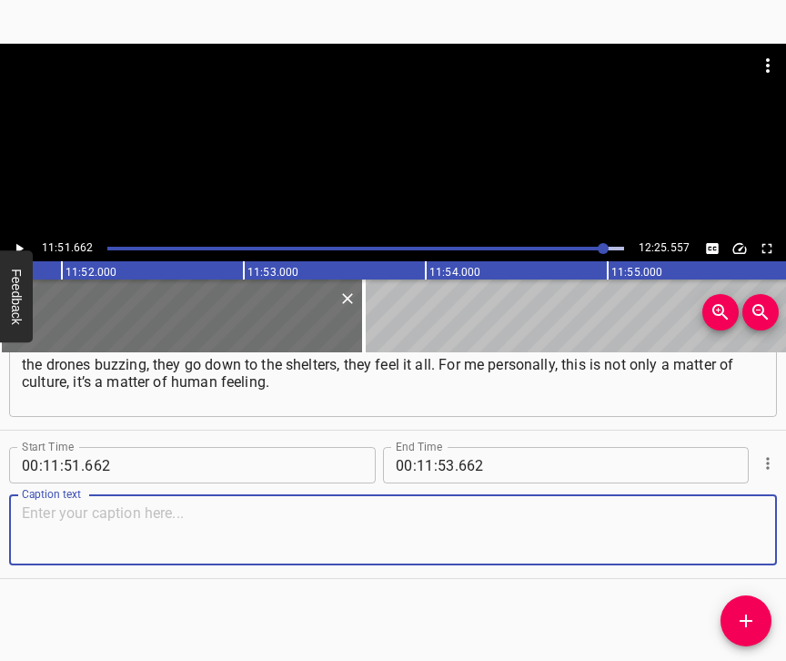
paste textarea "I want you to feel what it’s like personally. And how people continue to live d…"
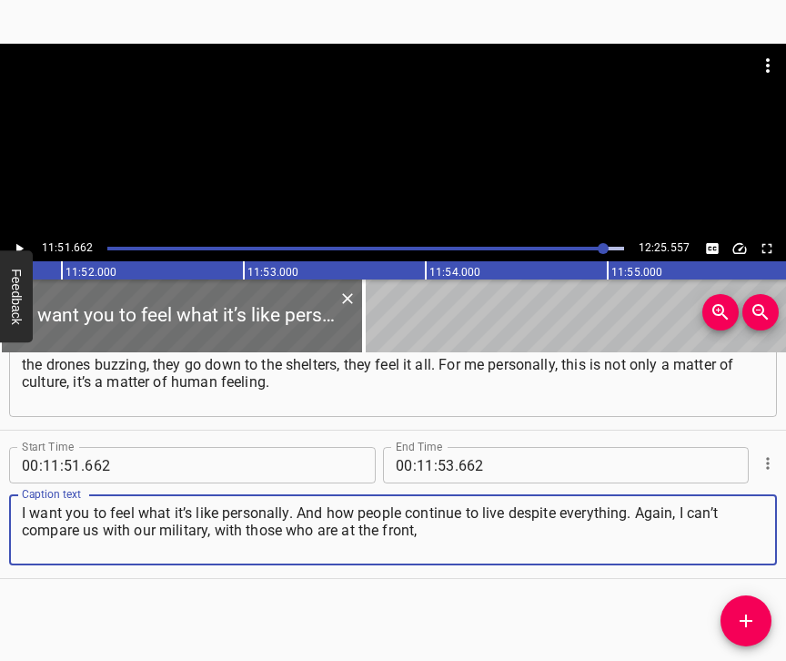
type textarea "I want you to feel what it’s like personally. And how people continue to live d…"
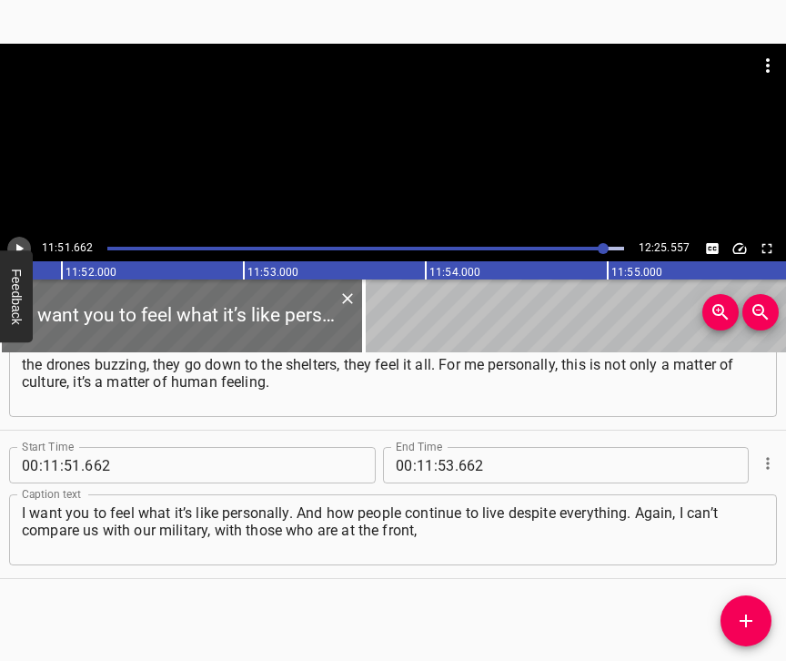
click at [15, 243] on icon "Play/Pause" at bounding box center [19, 248] width 16 height 16
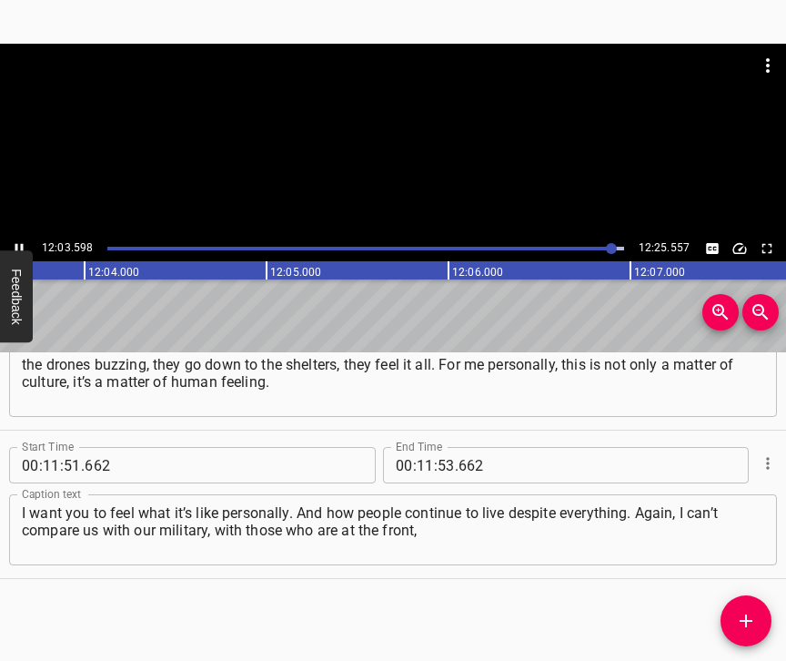
click at [16, 244] on icon "Play/Pause" at bounding box center [19, 249] width 8 height 10
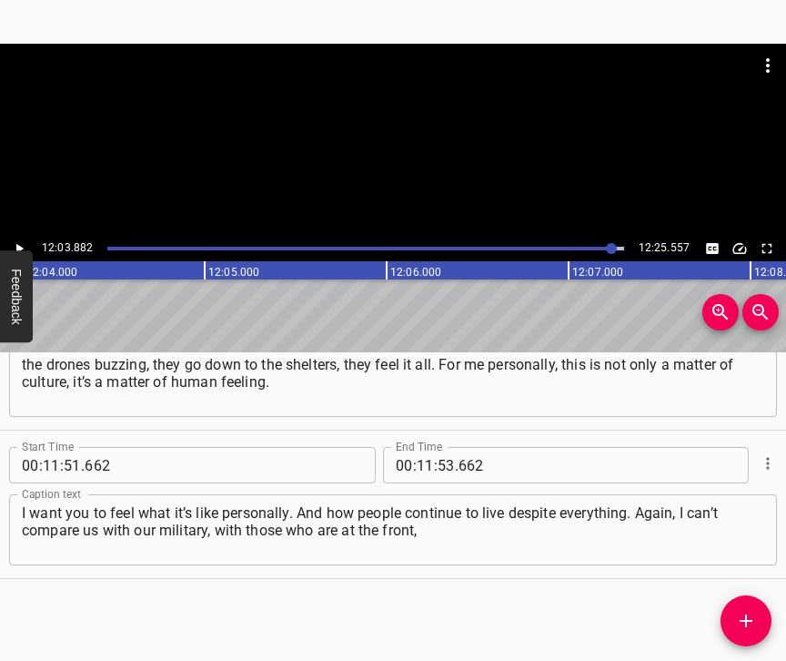
scroll to position [0, 131718]
click at [417, 448] on input "number" at bounding box center [425, 465] width 17 height 36
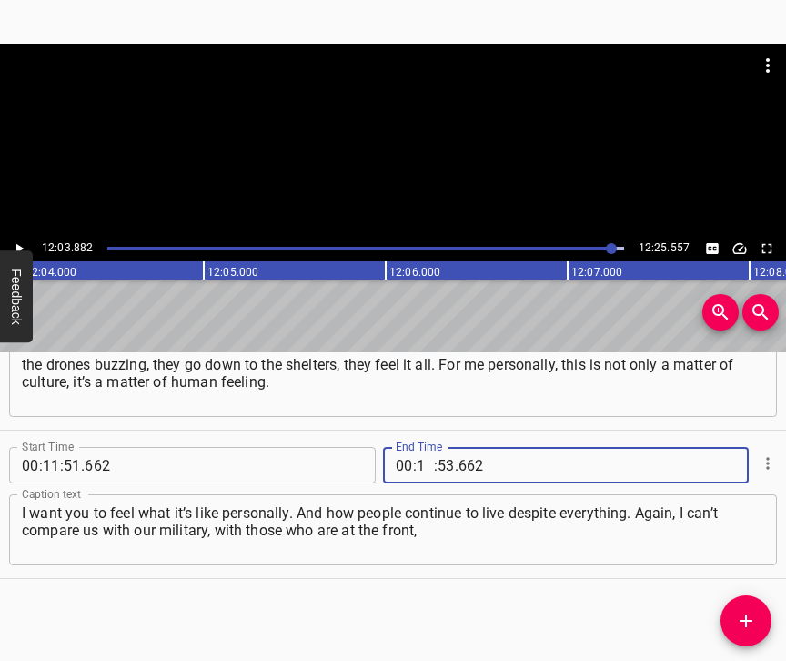
type input "10"
type input "38"
type input "8"
type input "662"
click at [422, 447] on input "number" at bounding box center [425, 465] width 17 height 36
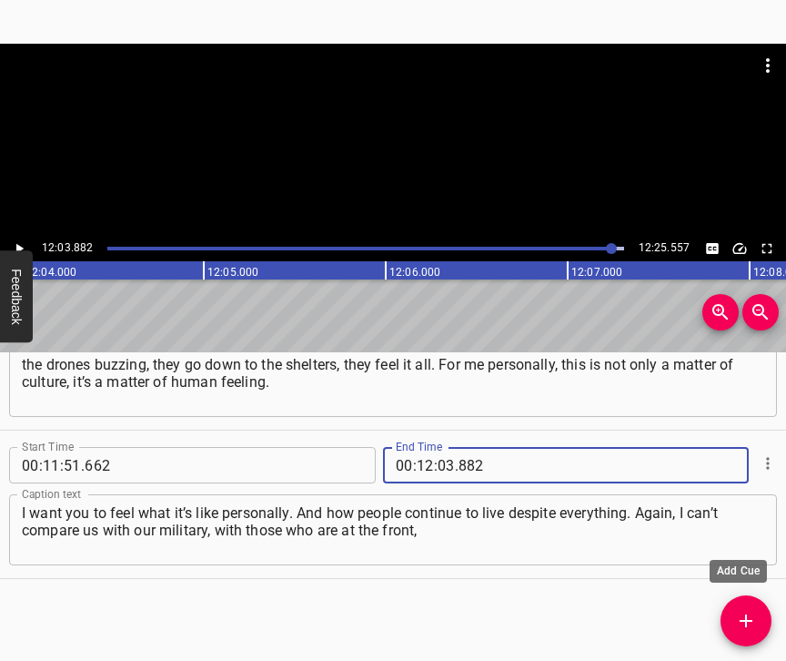
click at [742, 620] on icon "Add Cue" at bounding box center [746, 620] width 13 height 13
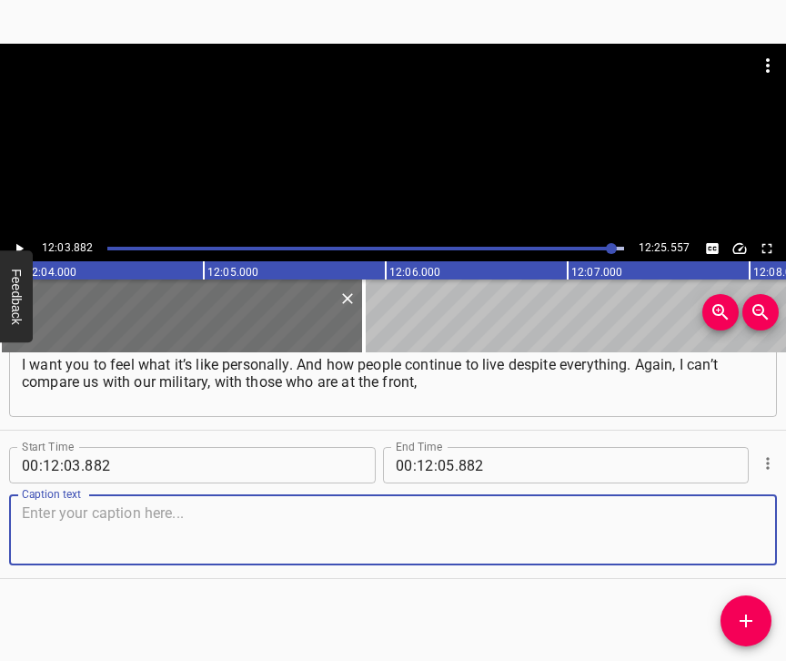
scroll to position [9931, 0]
drag, startPoint x: 705, startPoint y: 519, endPoint x: 780, endPoint y: 511, distance: 75.1
click at [711, 519] on textarea at bounding box center [393, 530] width 742 height 52
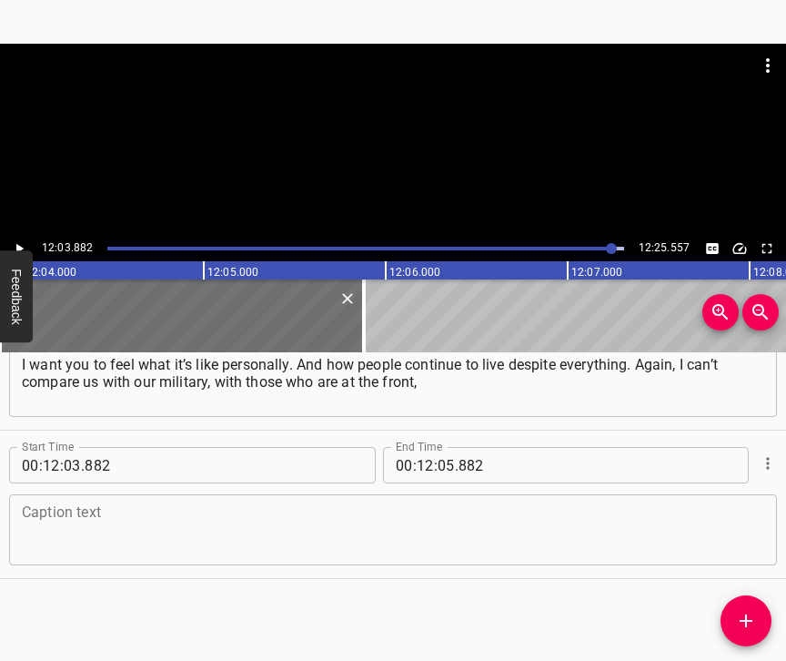
click at [564, 494] on div "Caption text" at bounding box center [393, 529] width 768 height 71
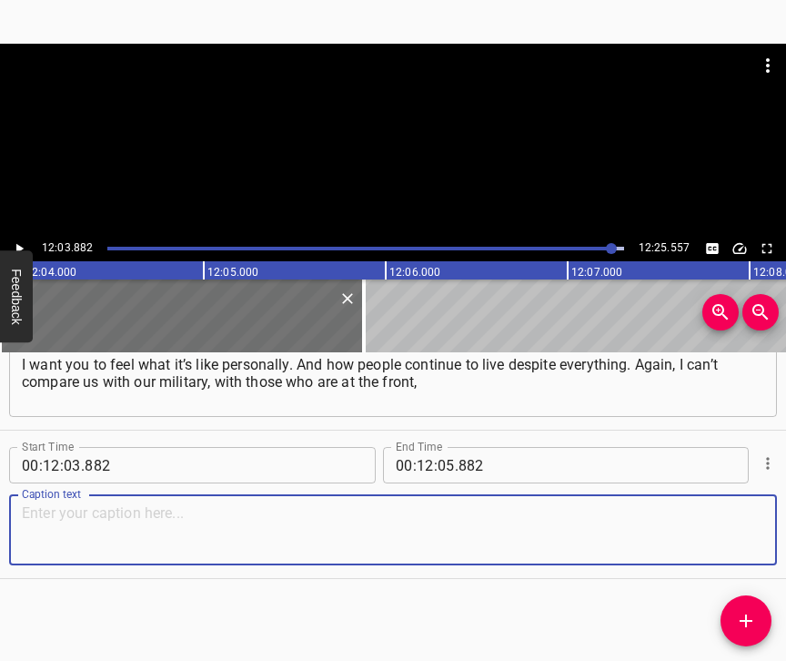
paste textarea "who are in completely different conditions. Just like they could not imagine ho…"
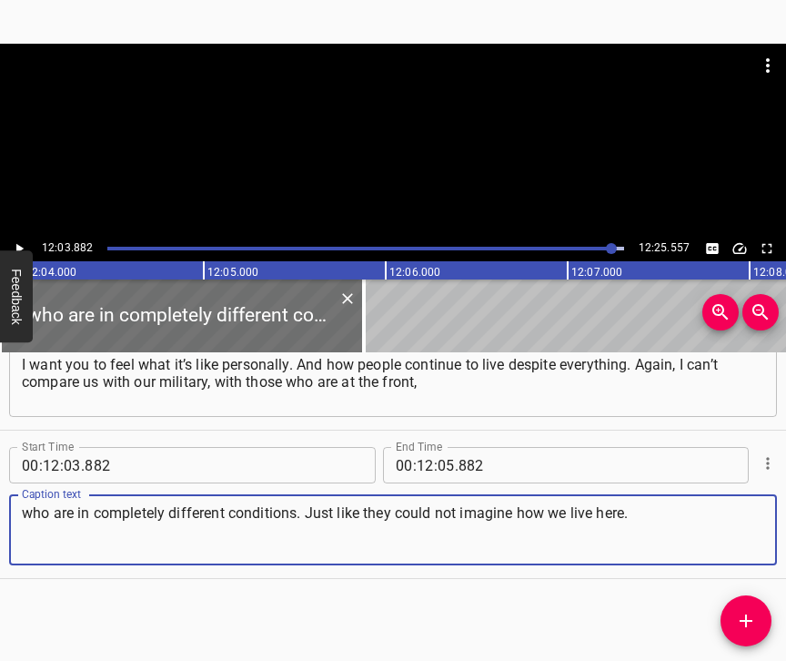
click at [22, 240] on icon "Play/Pause" at bounding box center [19, 248] width 16 height 16
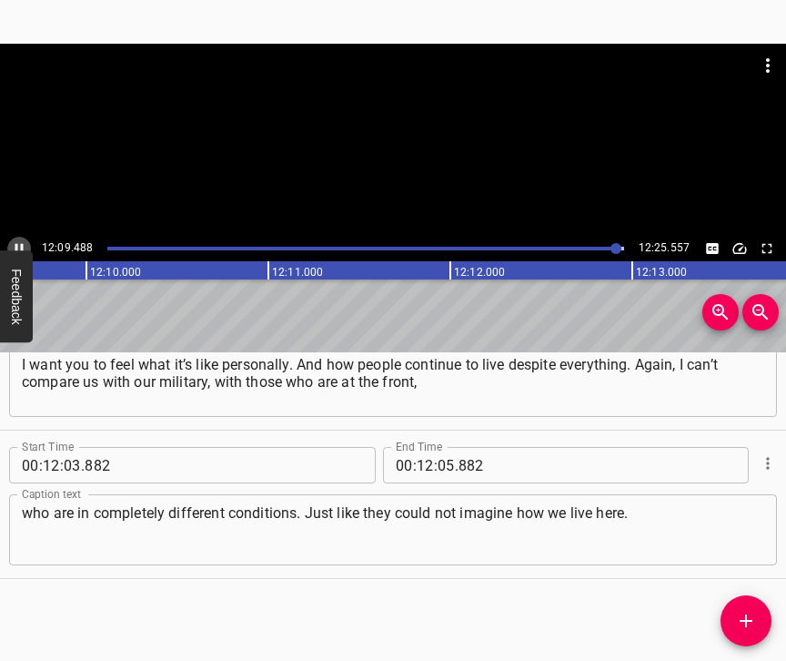
click at [15, 243] on icon "Play/Pause" at bounding box center [19, 248] width 16 height 16
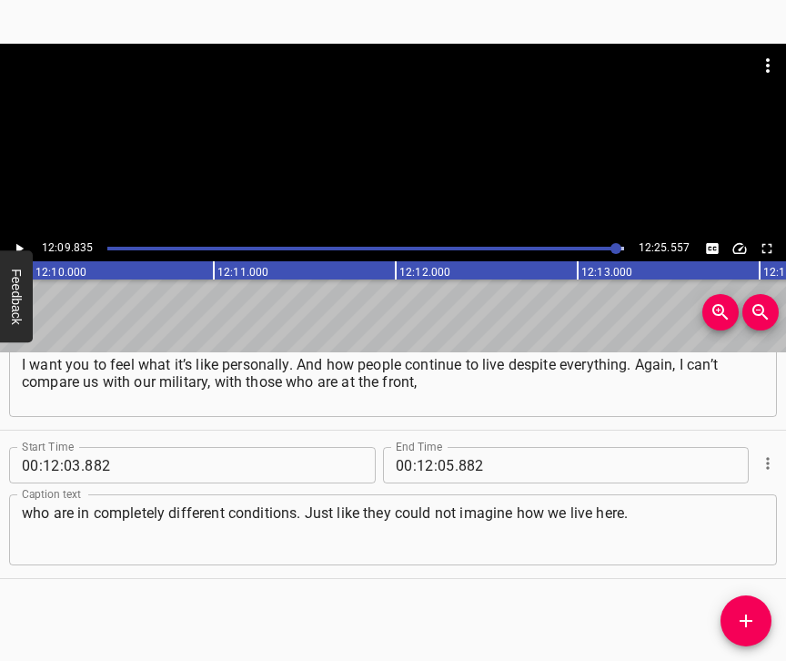
scroll to position [0, 132800]
click at [440, 457] on input "number" at bounding box center [446, 465] width 17 height 36
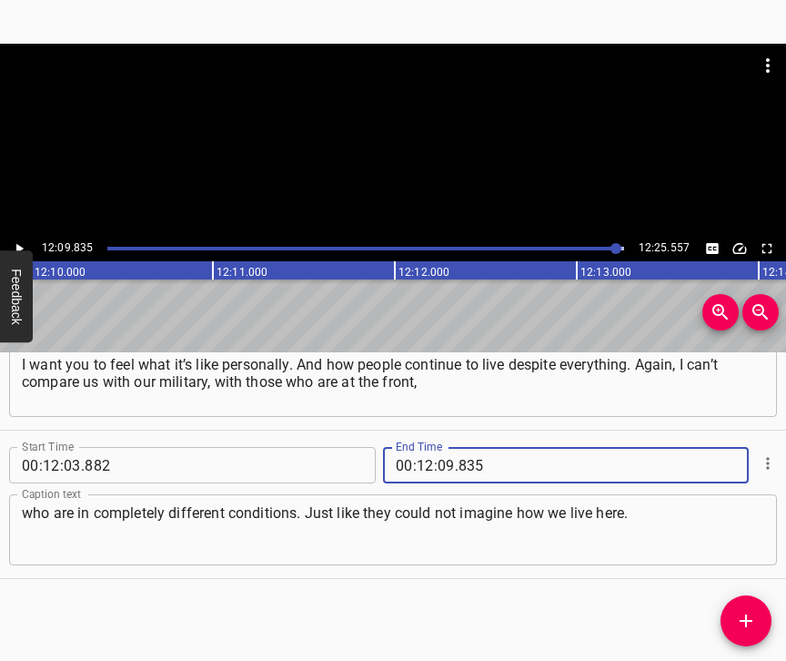
click at [742, 621] on icon "Add Cue" at bounding box center [746, 620] width 13 height 13
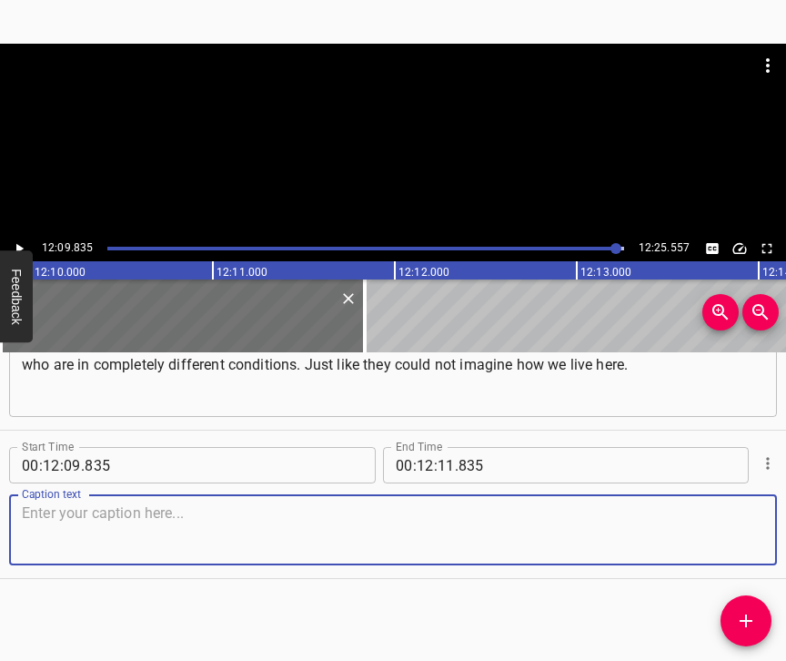
scroll to position [10094, 0]
click at [743, 528] on textarea at bounding box center [393, 530] width 742 height 52
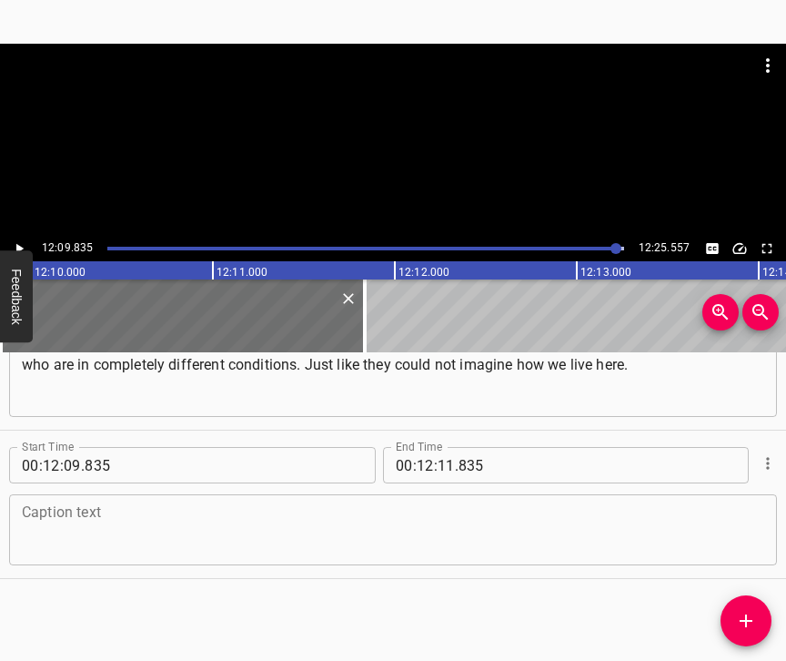
click at [242, 523] on textarea at bounding box center [393, 530] width 742 height 52
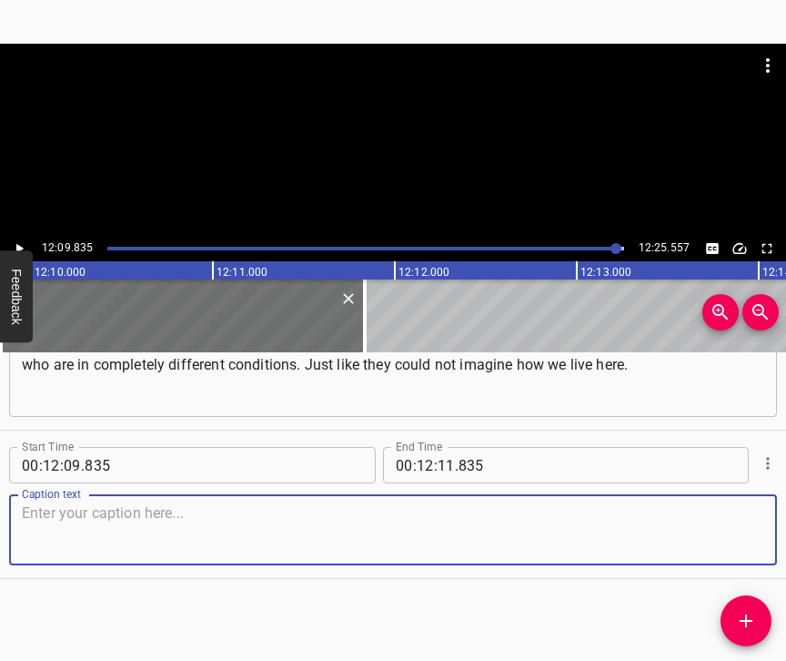
paste textarea "But it turns out that we can create. And everyone who comes [to us] says that t…"
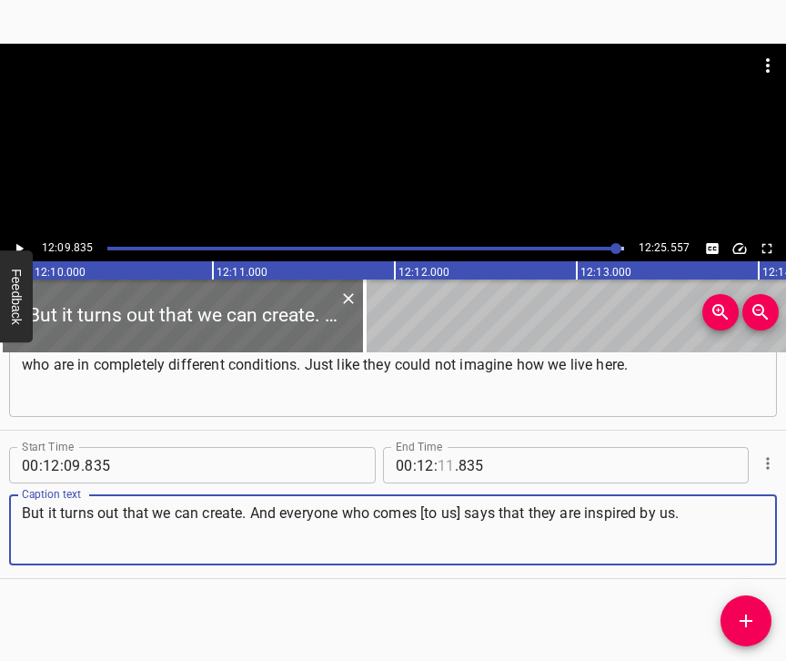
click at [443, 447] on input "number" at bounding box center [446, 465] width 17 height 36
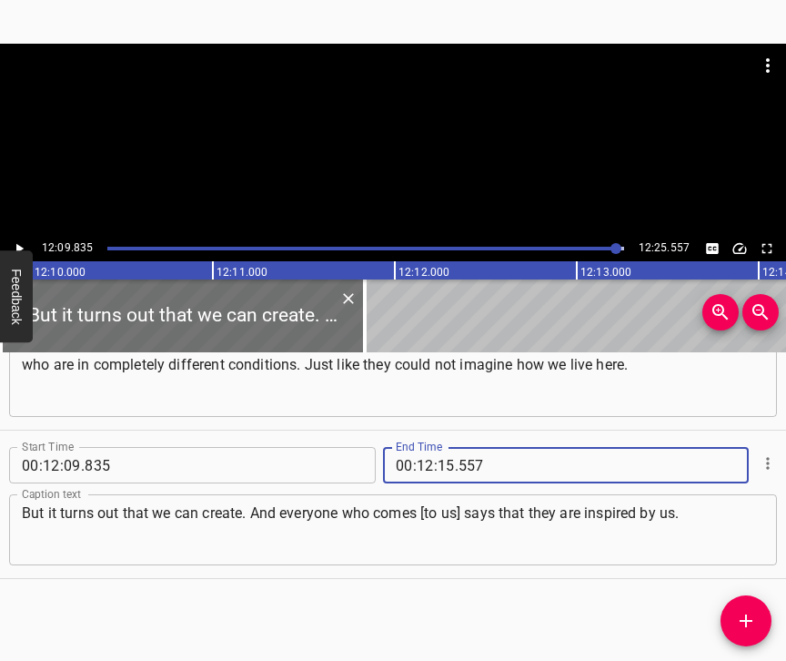
click at [17, 244] on icon "Play/Pause" at bounding box center [19, 248] width 16 height 16
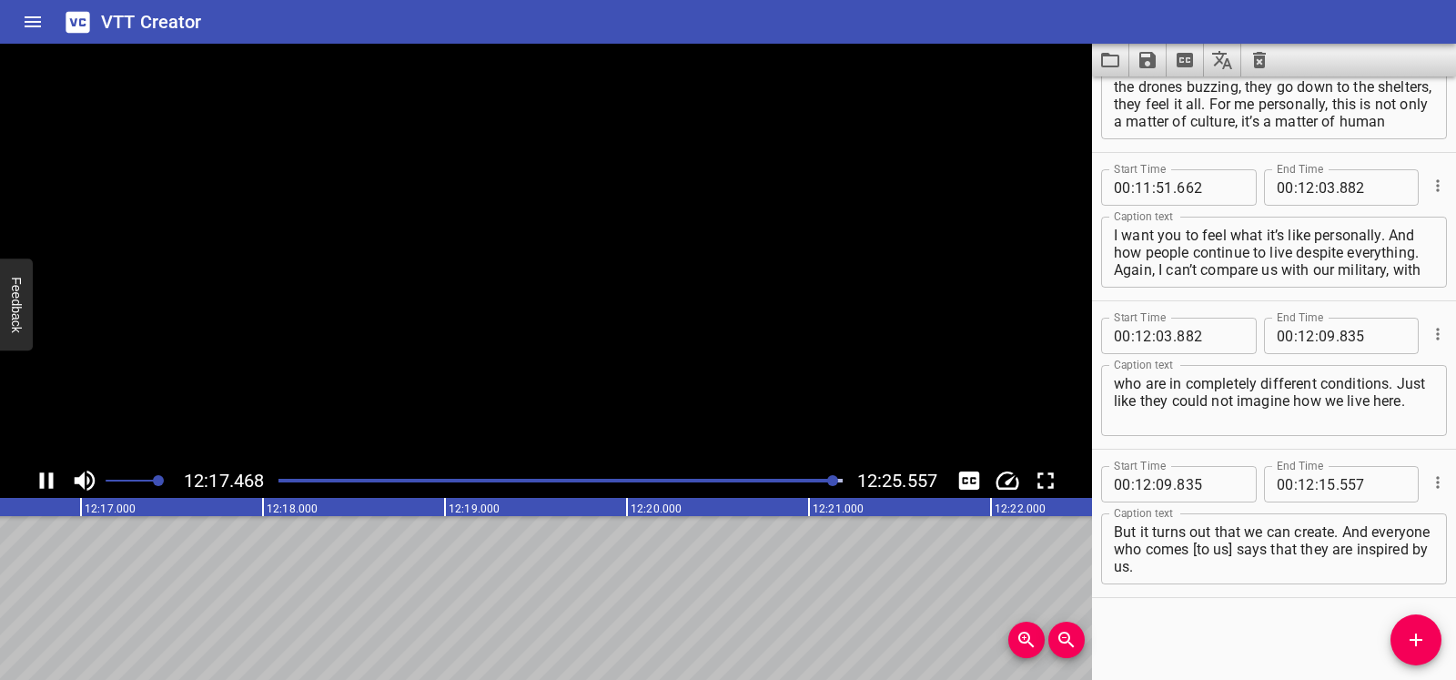
scroll to position [9799, 0]
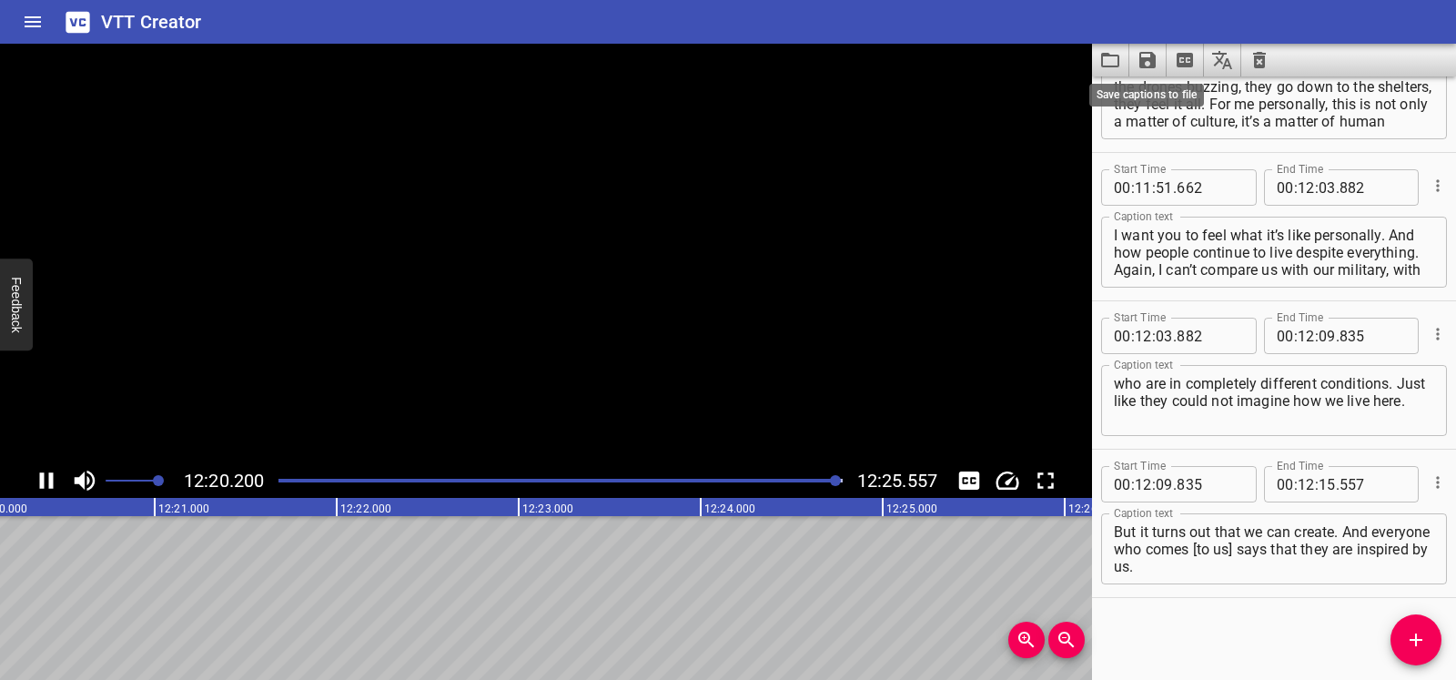
click at [785, 53] on icon "Save captions to file" at bounding box center [1147, 60] width 16 height 16
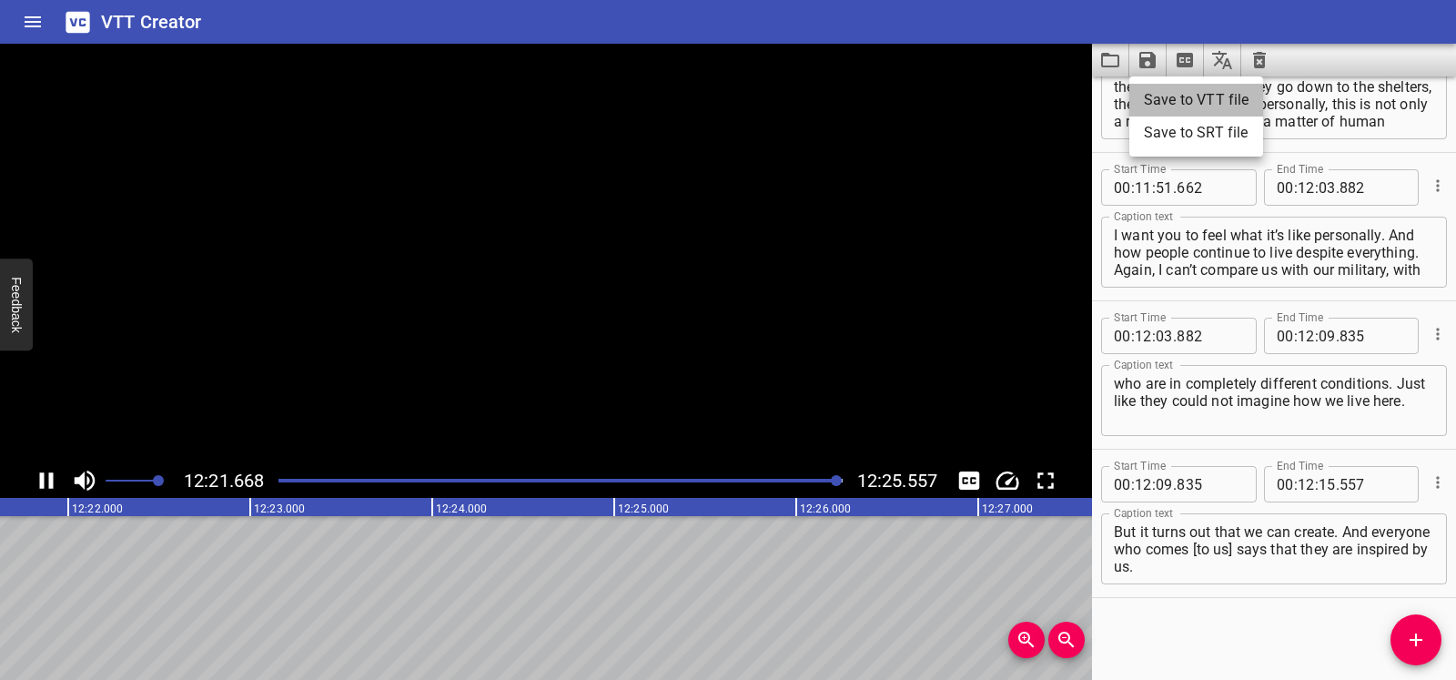
click at [785, 98] on li "Save to VTT file" at bounding box center [1196, 100] width 134 height 33
